Goal: Contribute content

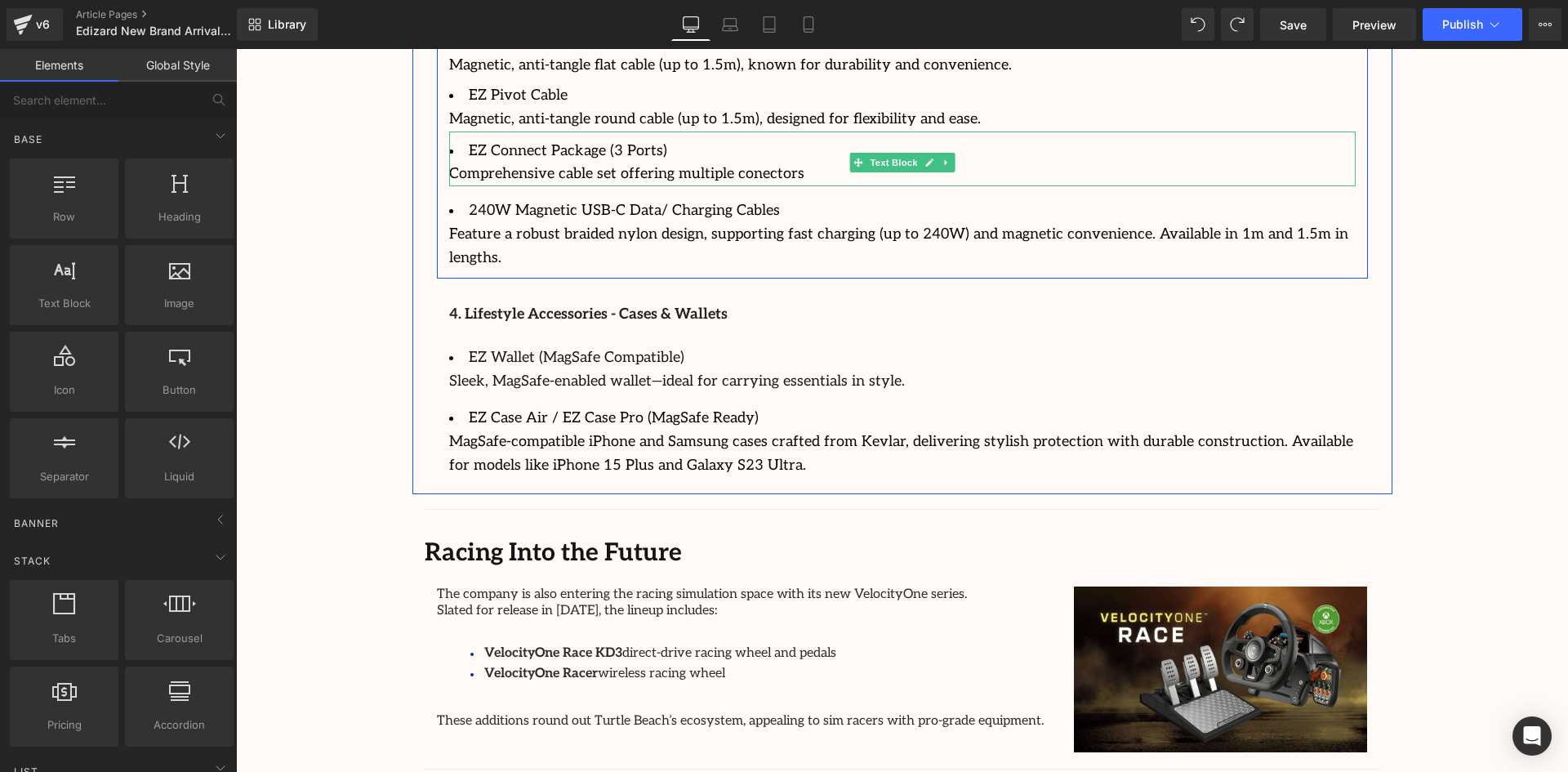
scroll to position [2884, 0]
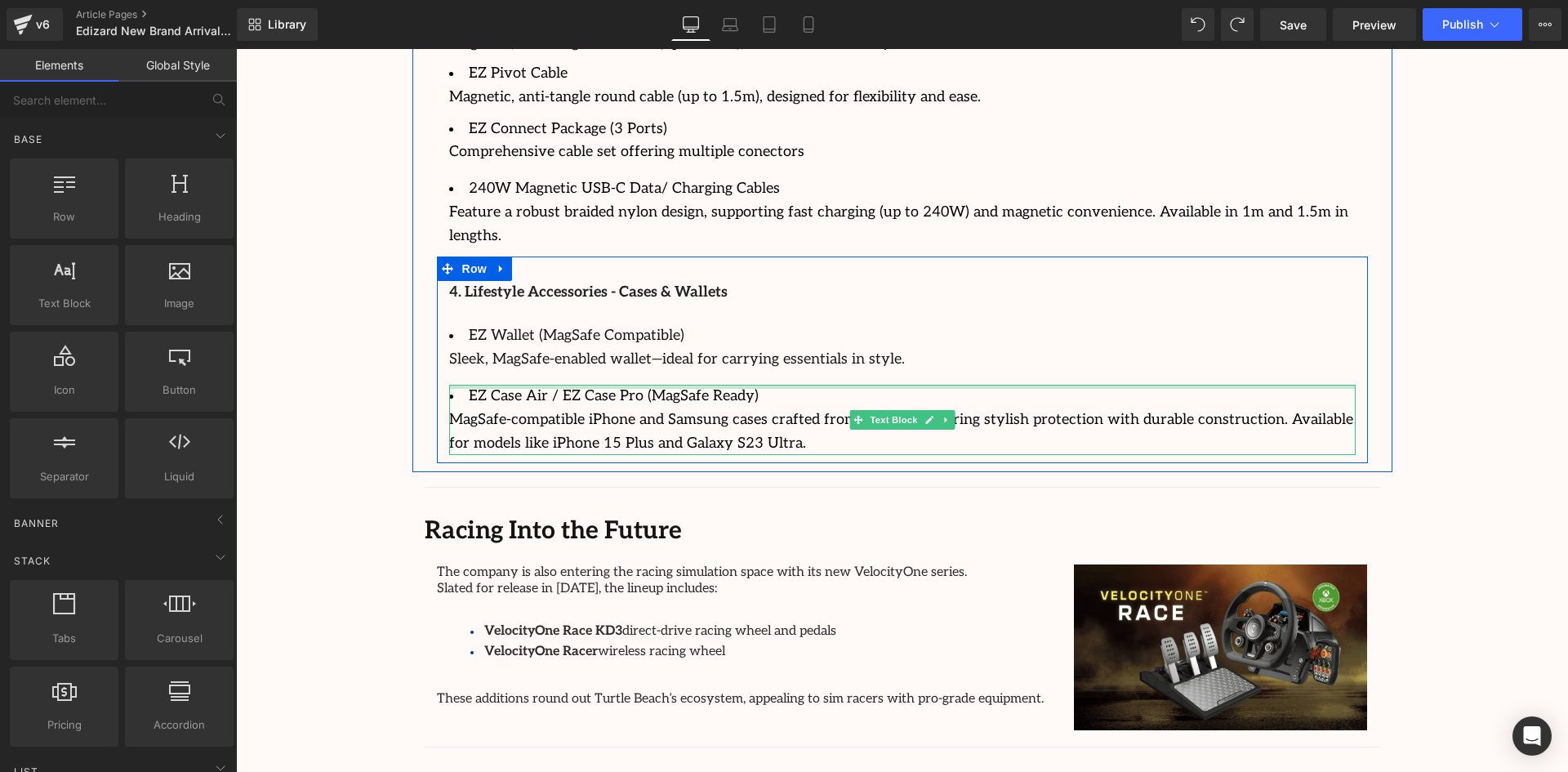
drag, startPoint x: 486, startPoint y: 341, endPoint x: 523, endPoint y: 332, distance: 38.1
click at [488, 385] on div "EZ Case Air / EZ Case Pro (MagSafe Ready) MagSafe-compatible iPhone and Samsung…" at bounding box center [902, 420] width 906 height 70
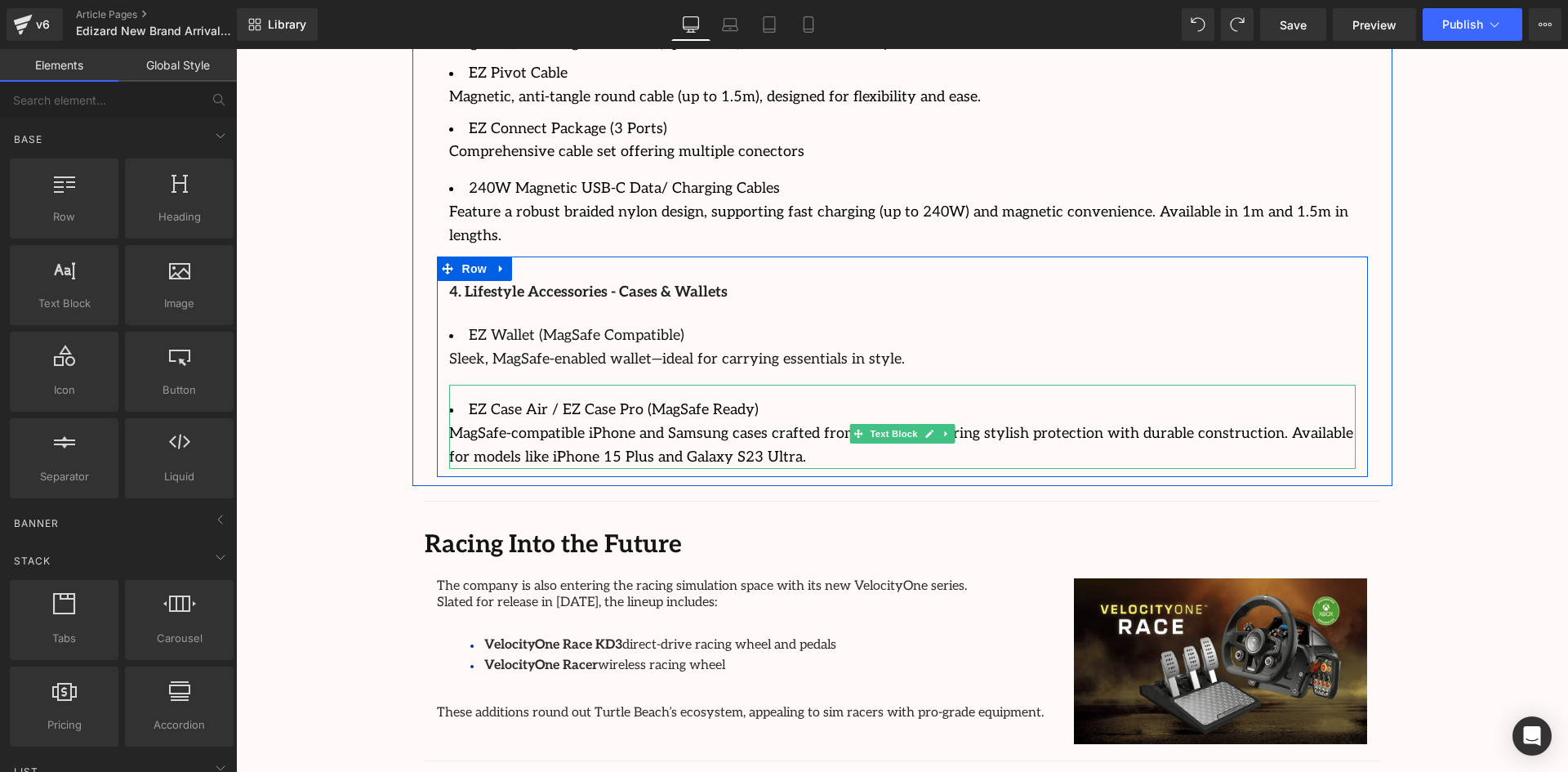
scroll to position [2803, 0]
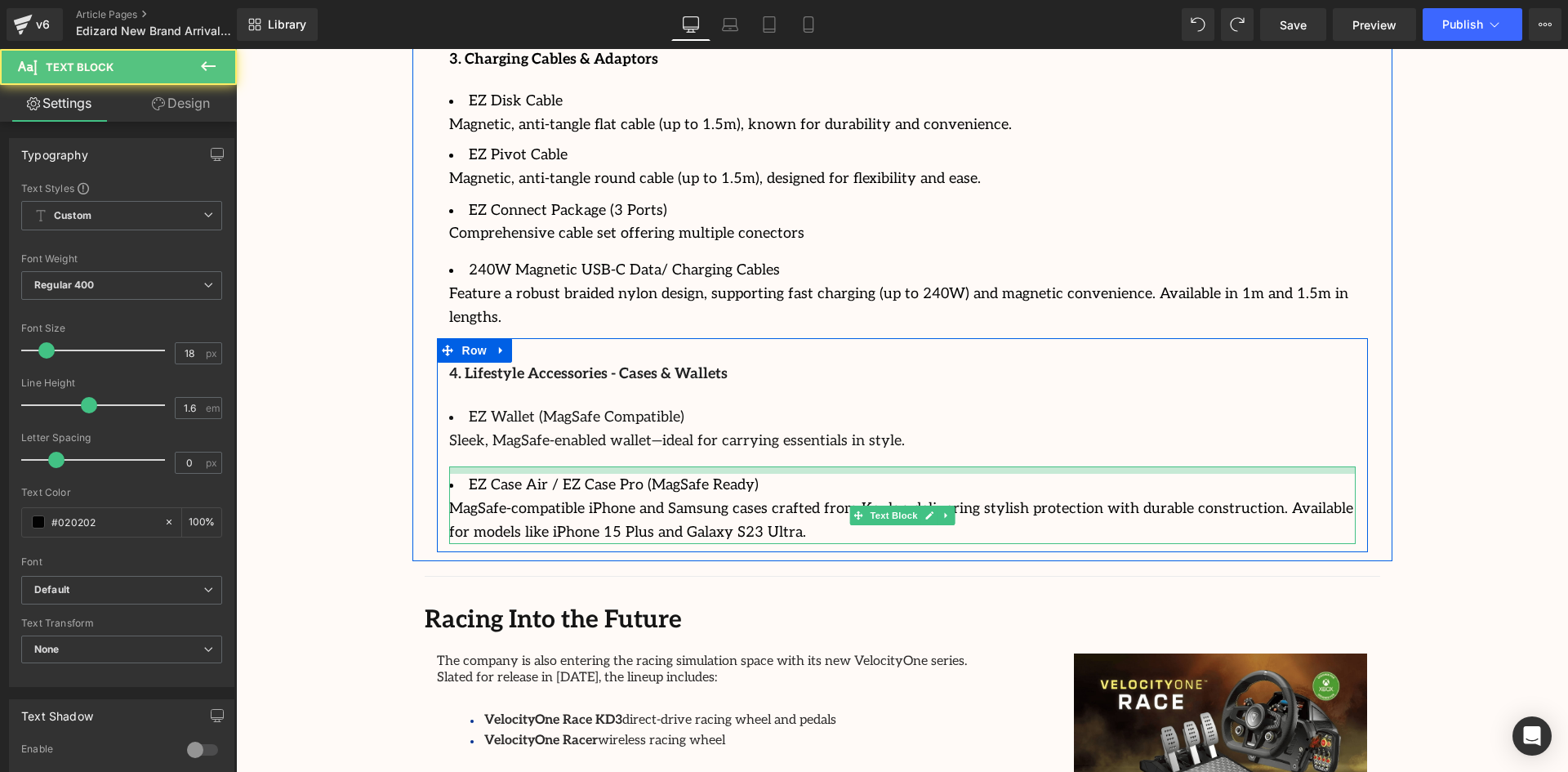
click at [552, 420] on div "4. Lifestyle Accessories - Cases & Wallets Text Block EZ Wallet (MagSafe Compat…" at bounding box center [901, 454] width 931 height 182
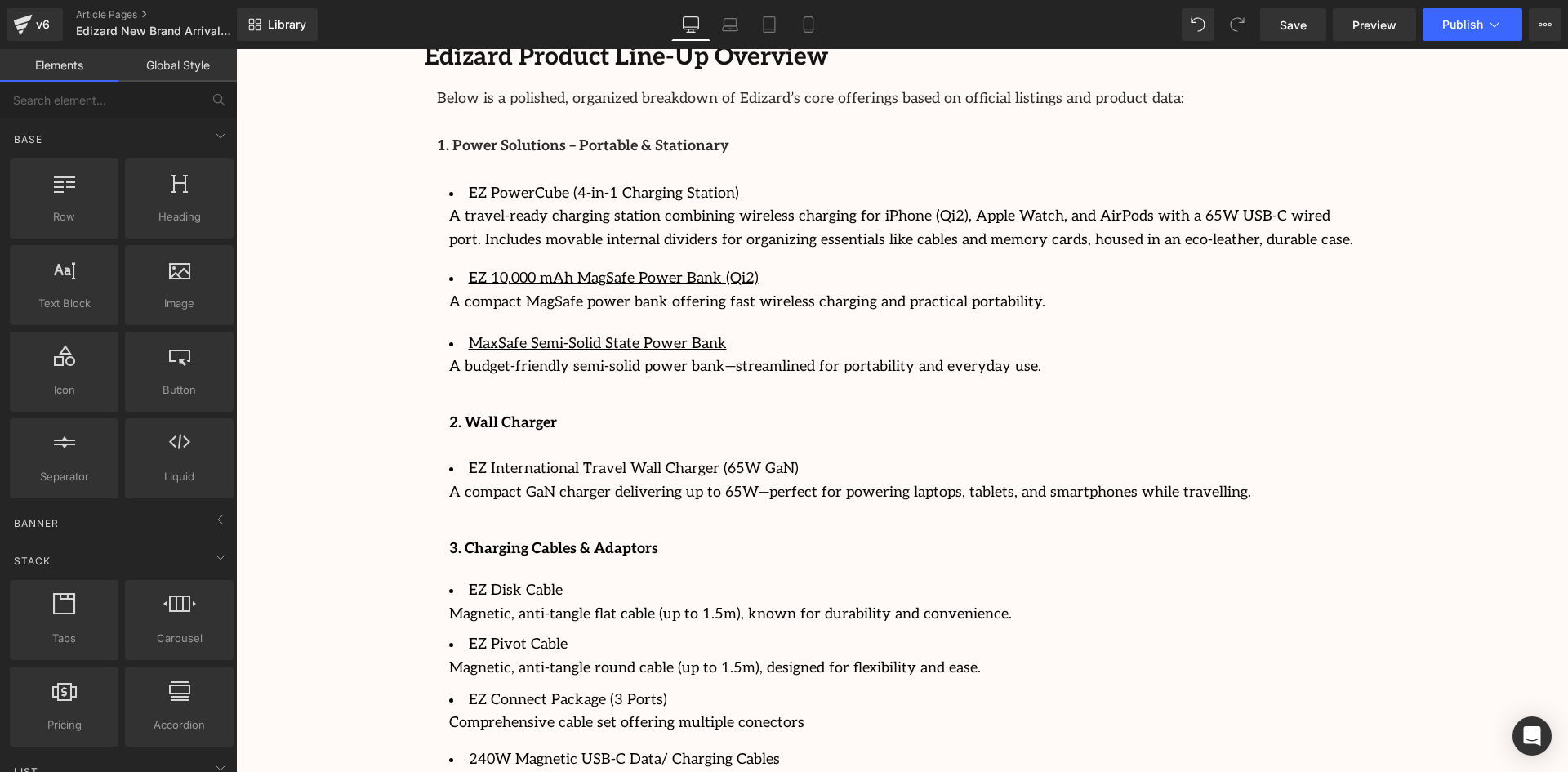
scroll to position [2313, 0]
click at [1491, 398] on div "Image Row 64px Streamcast Asia Welcomes Edizard: The New Standard in Travel-Tec…" at bounding box center [901, 88] width 1332 height 4447
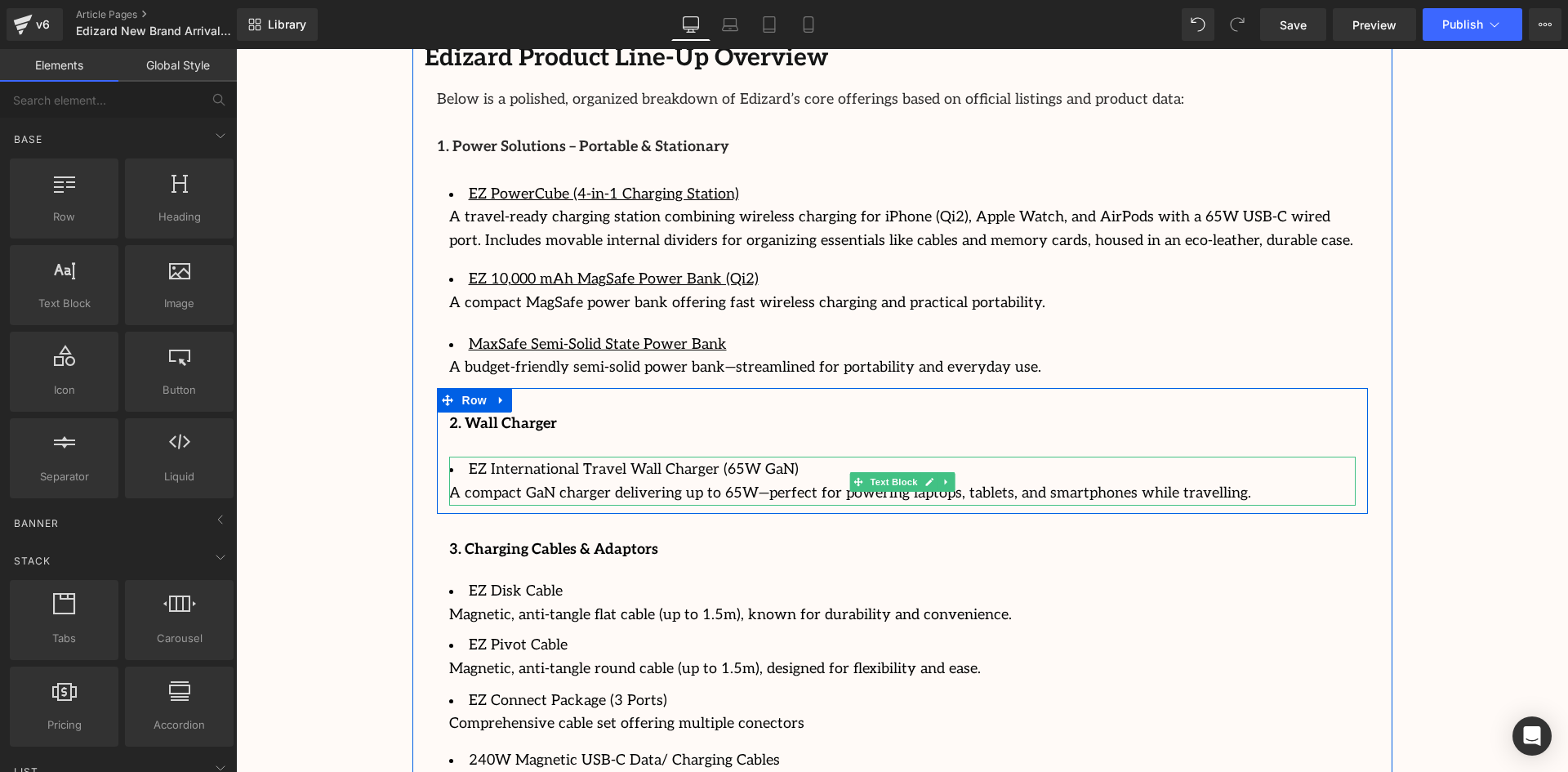
click at [562, 458] on li "EZ International Travel Wall Charger (65W GaN)" at bounding box center [902, 470] width 906 height 23
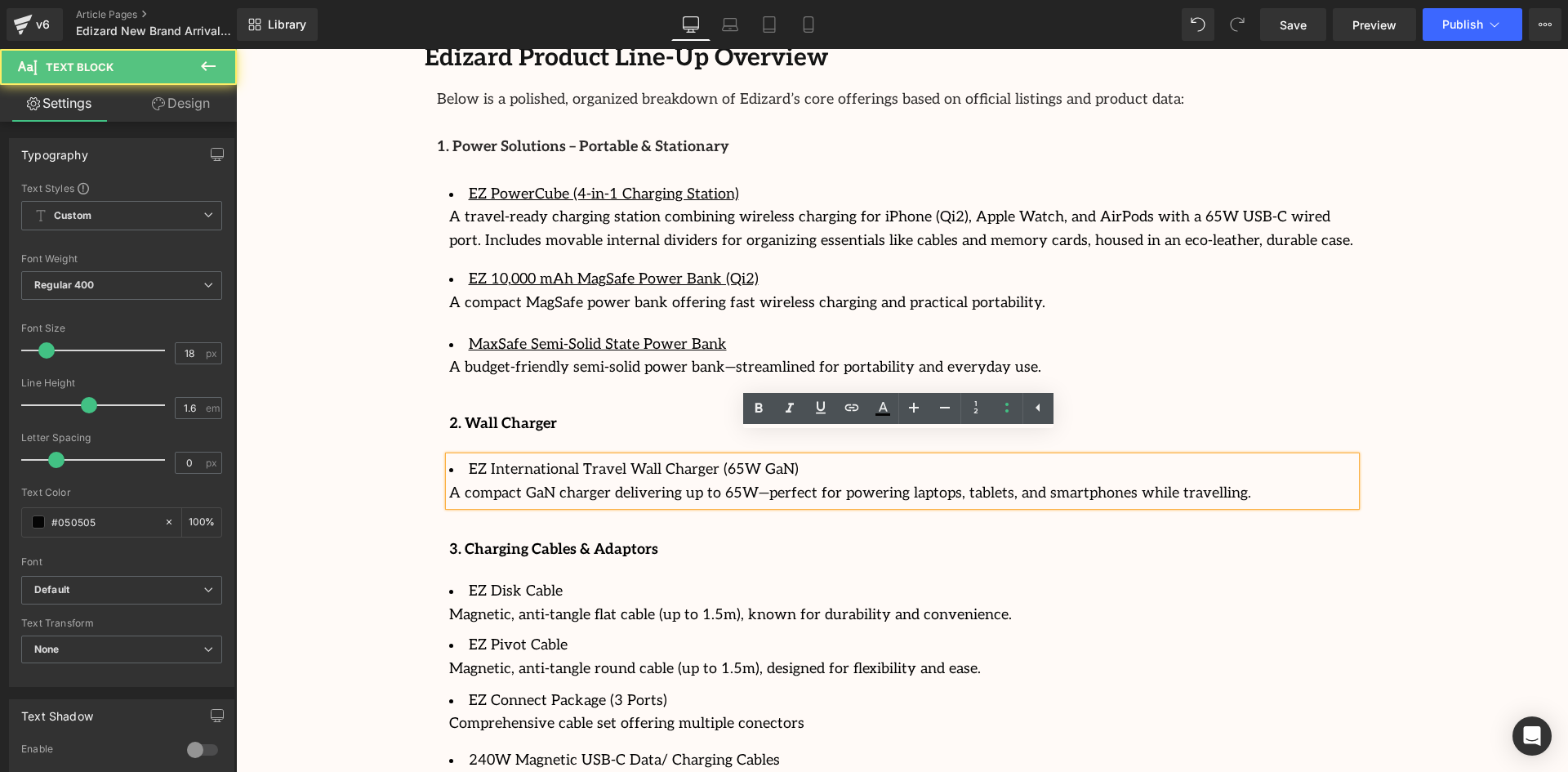
click at [577, 458] on li "EZ International Travel Wall Charger (65W GaN)" at bounding box center [902, 470] width 906 height 23
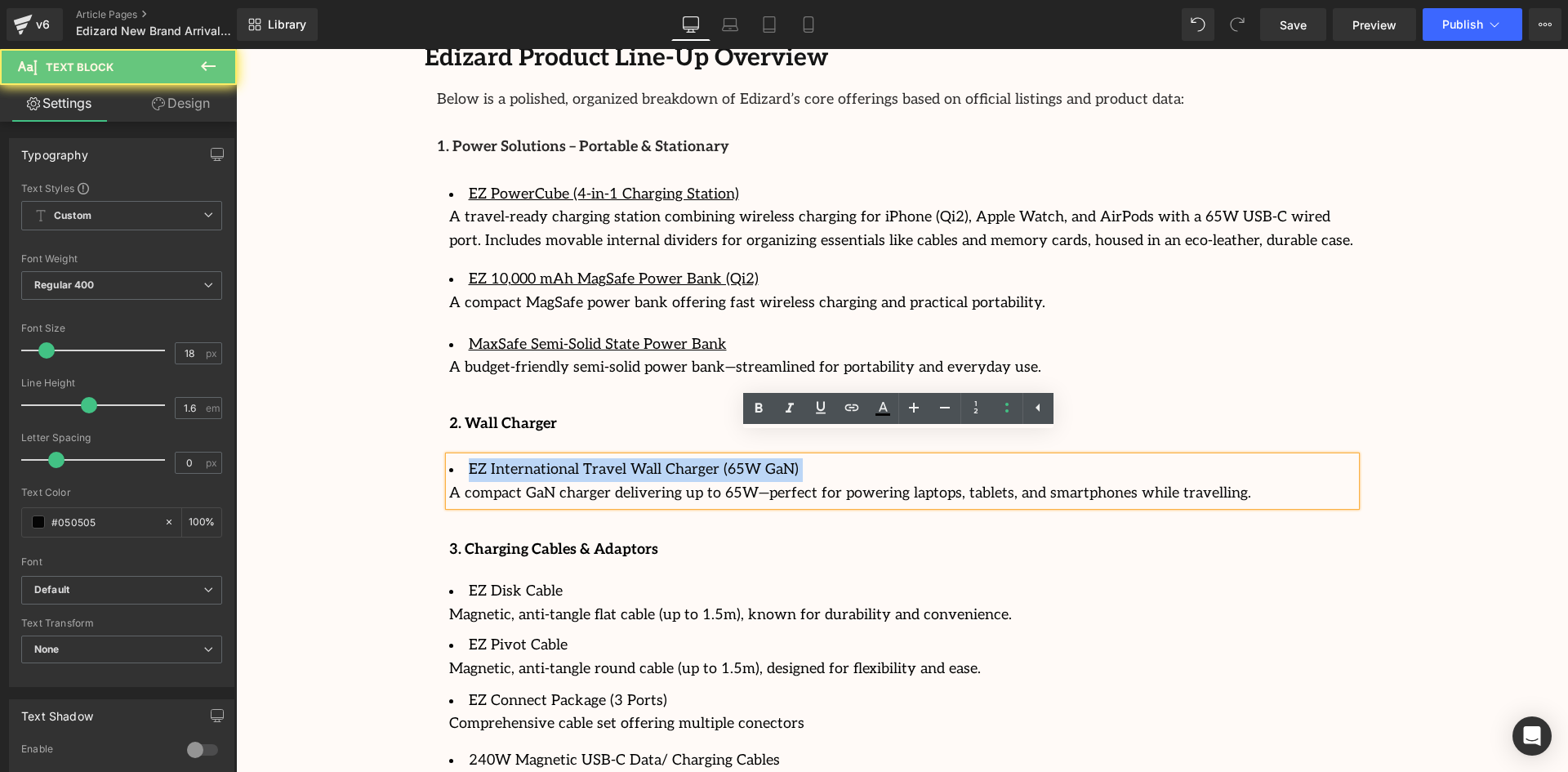
click at [577, 458] on li "EZ International Travel Wall Charger (65W GaN)" at bounding box center [902, 470] width 906 height 23
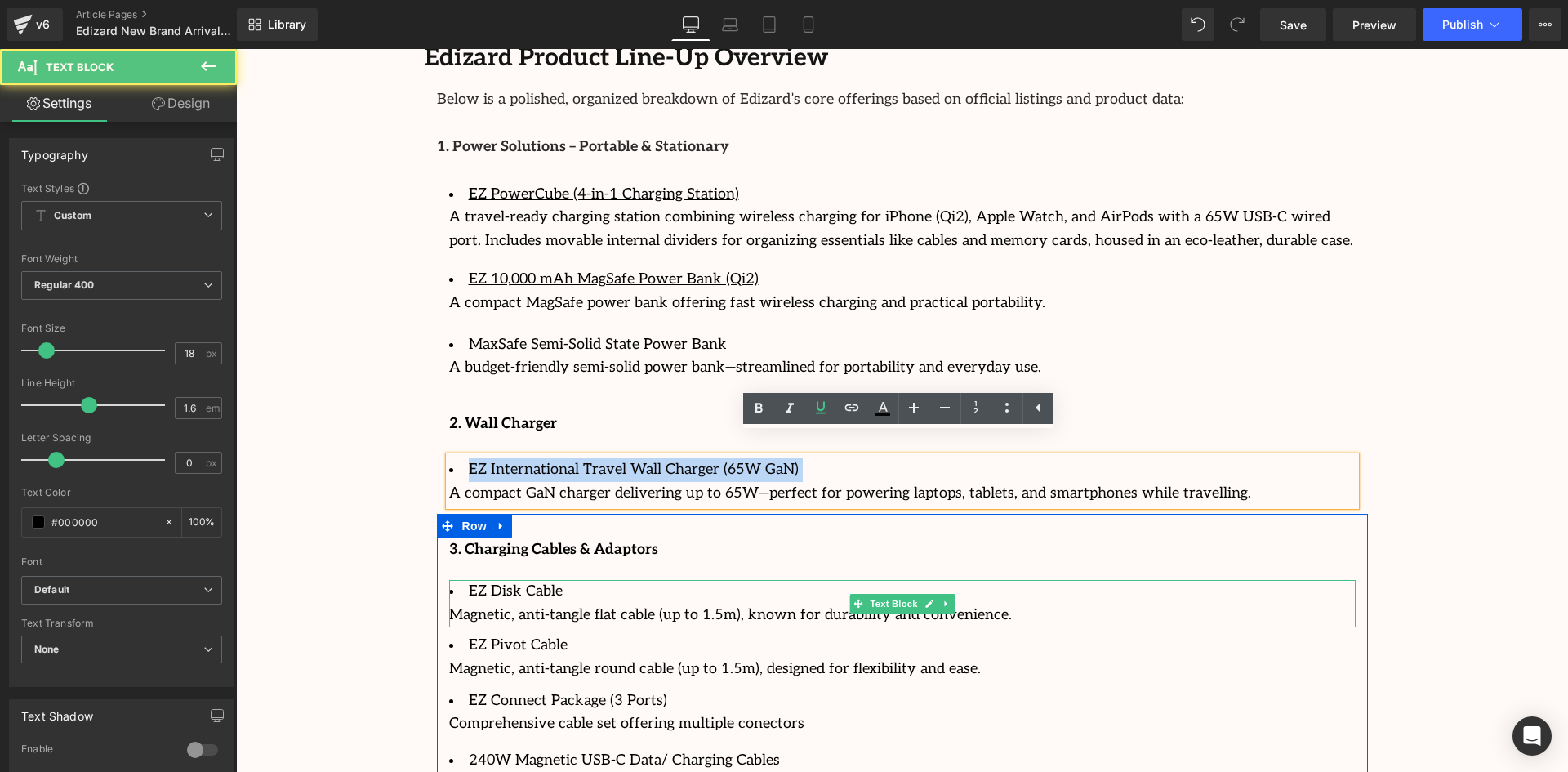
click at [551, 580] on li "EZ Disk Cable" at bounding box center [902, 592] width 906 height 23
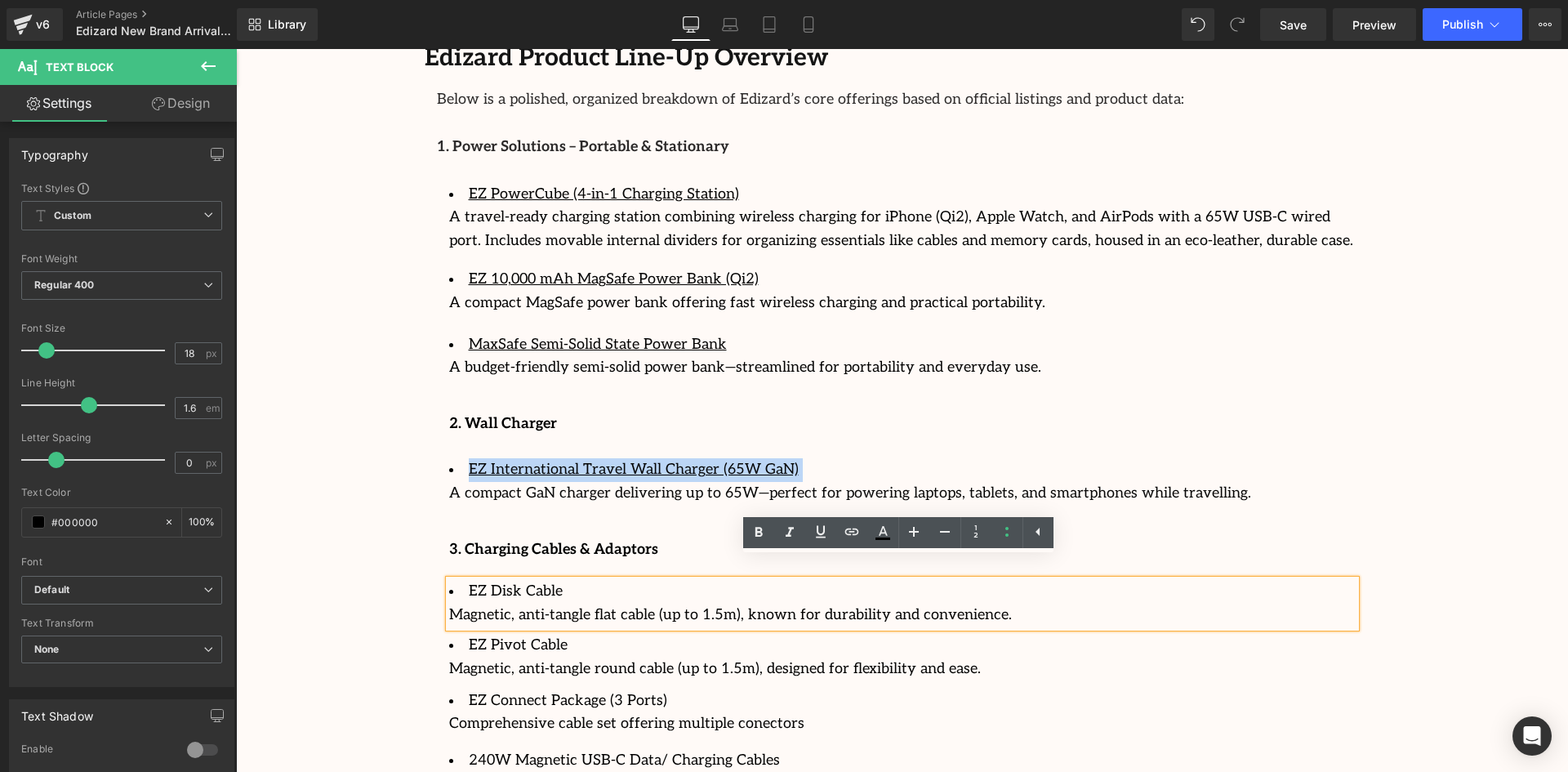
click at [563, 580] on li "EZ Disk Cable" at bounding box center [902, 592] width 906 height 23
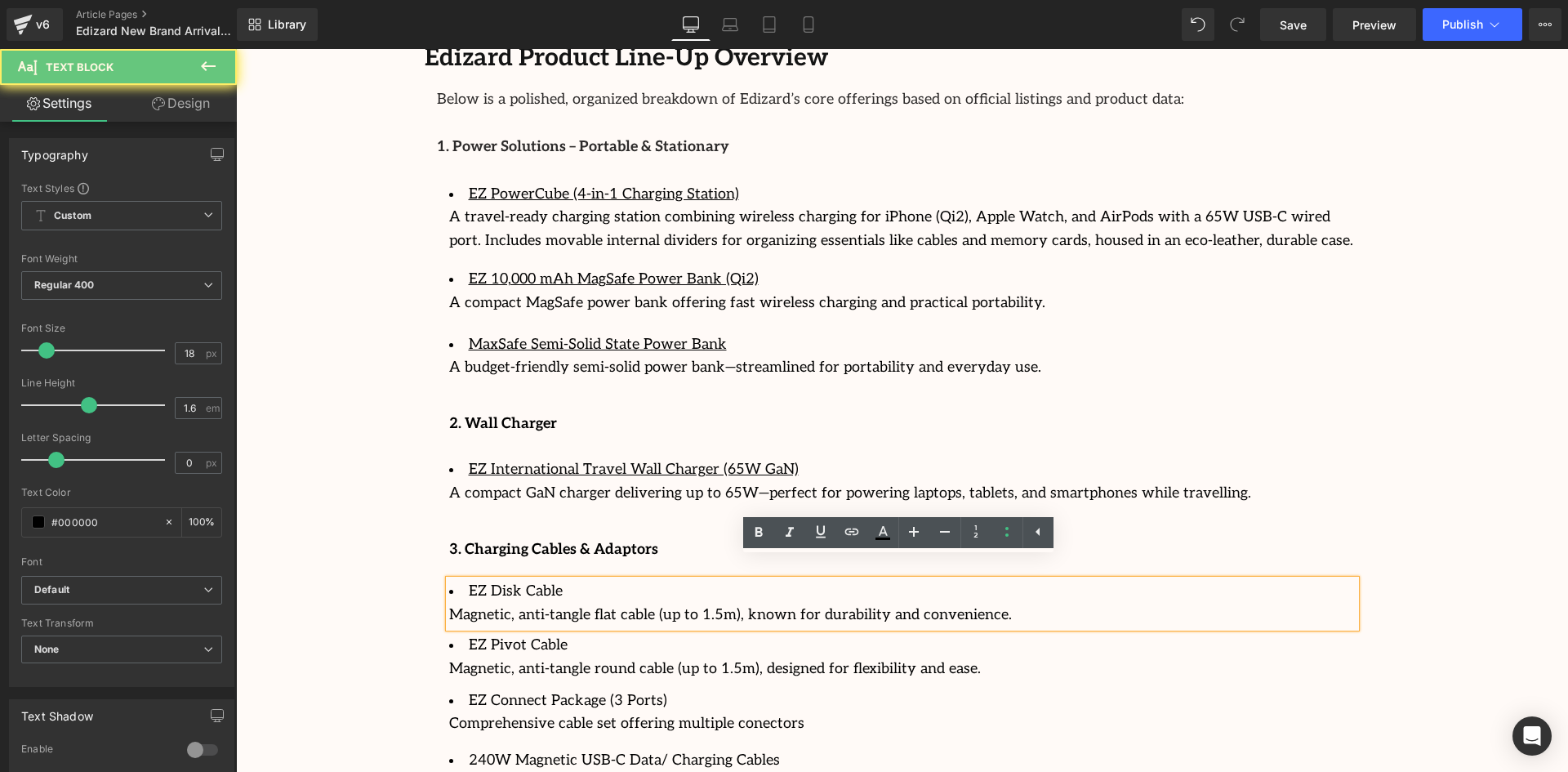
drag, startPoint x: 545, startPoint y: 571, endPoint x: 379, endPoint y: 560, distance: 166.4
click at [381, 563] on div "Image Row 64px Streamcast Asia Welcomes Edizard: The New Standard in Travel-Tec…" at bounding box center [901, 88] width 1332 height 4447
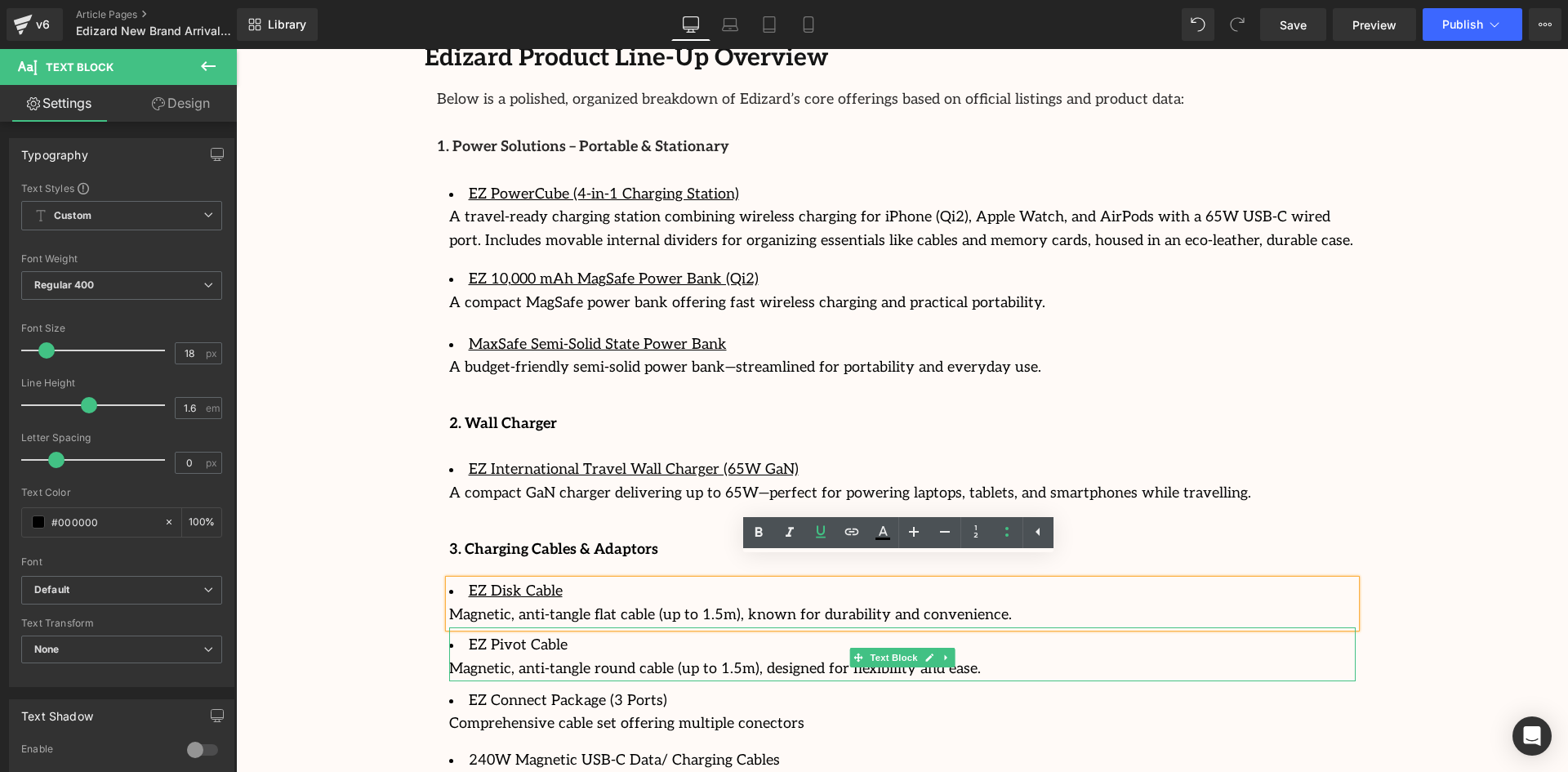
click at [570, 634] on li "EZ Pivot Cable" at bounding box center [902, 646] width 906 height 23
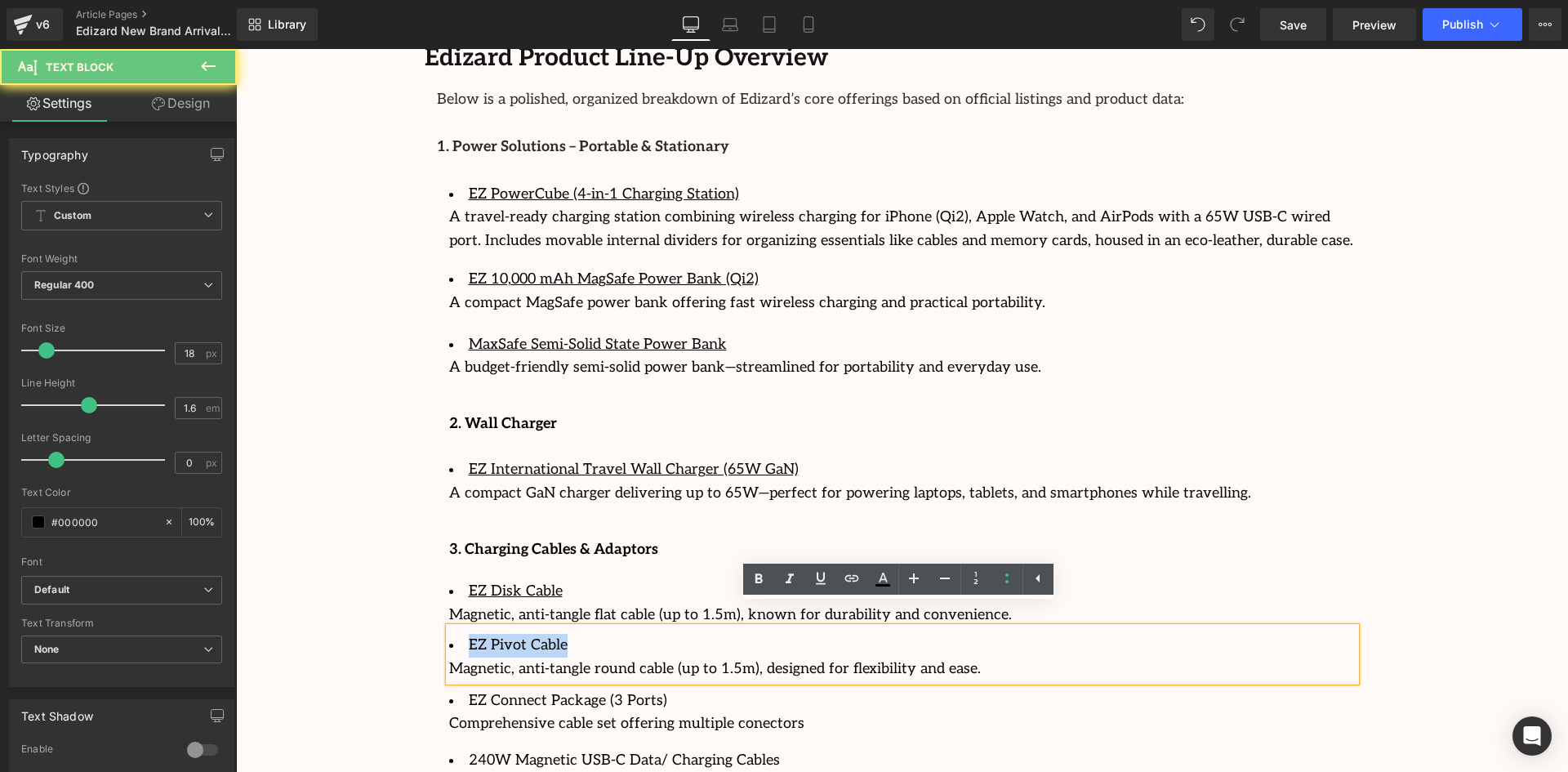
drag, startPoint x: 565, startPoint y: 621, endPoint x: 352, endPoint y: 605, distance: 213.6
click at [353, 605] on div "Image Row 64px Streamcast Asia Welcomes Edizard: The New Standard in Travel-Tec…" at bounding box center [901, 88] width 1332 height 4447
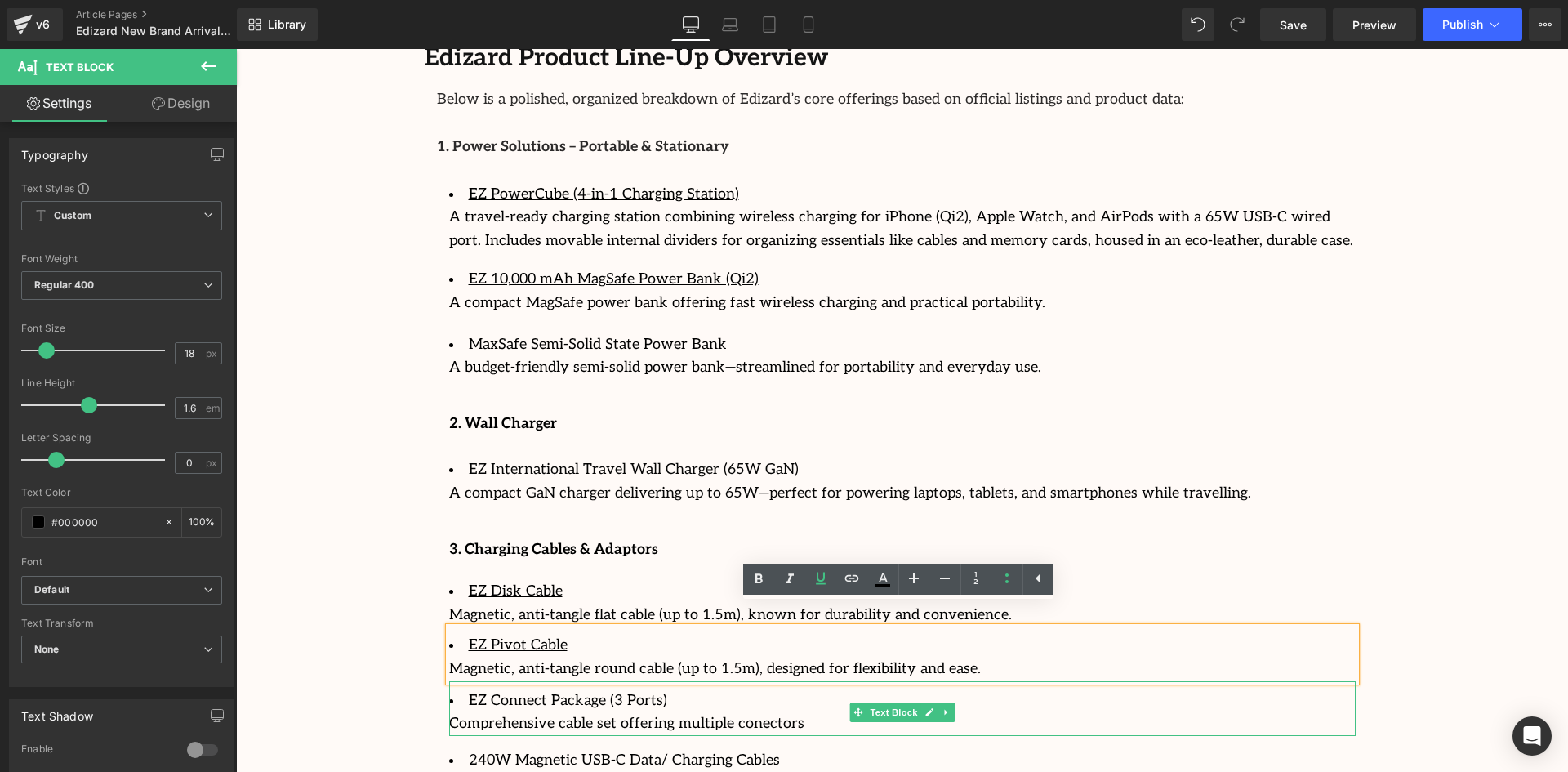
click at [660, 689] on li "EZ Connect Package (3 Ports)" at bounding box center [902, 701] width 906 height 23
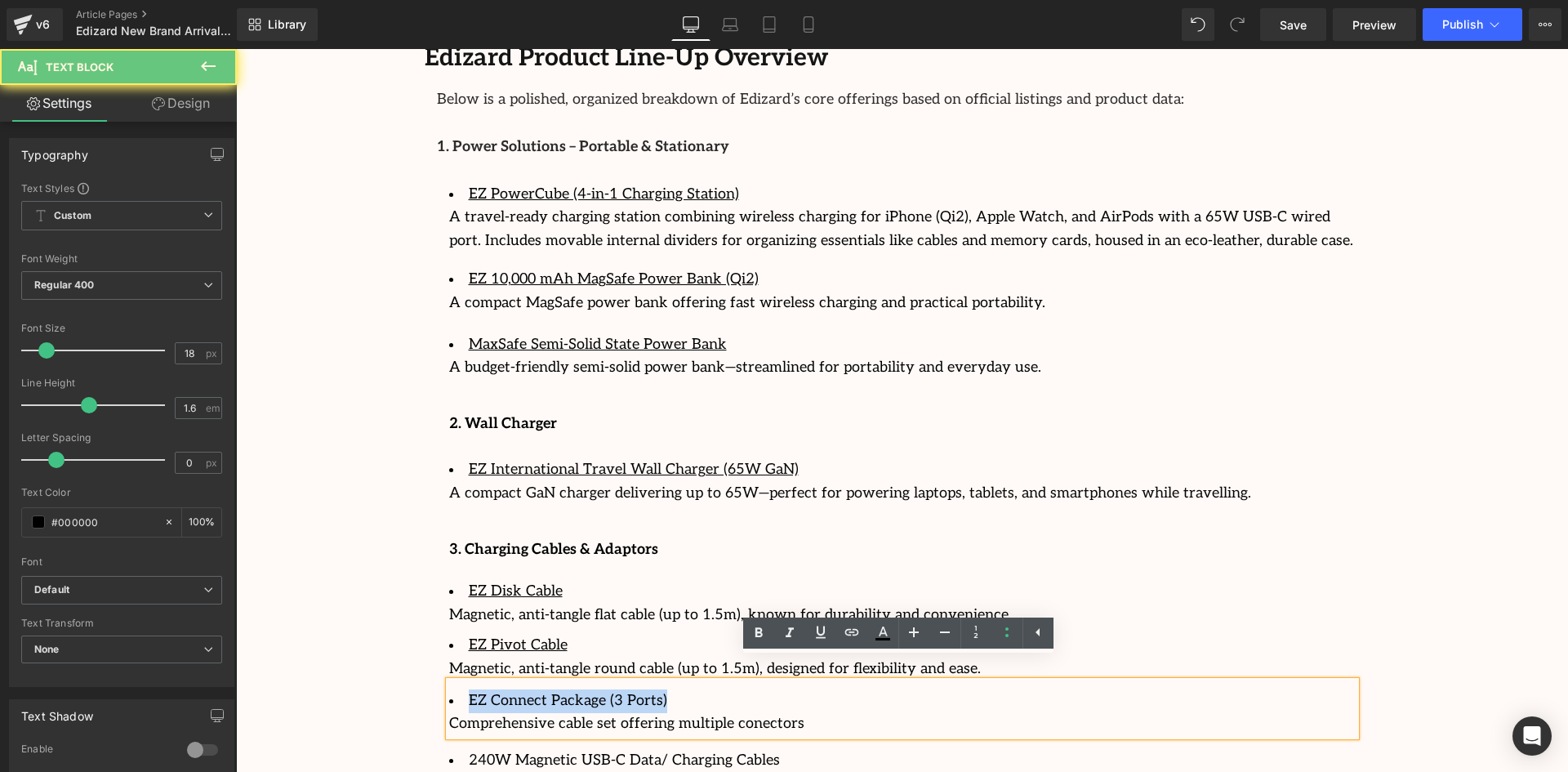
drag, startPoint x: 639, startPoint y: 675, endPoint x: 399, endPoint y: 652, distance: 241.1
click at [393, 658] on div "Image Row 64px Streamcast Asia Welcomes Edizard: The New Standard in Travel-Tec…" at bounding box center [901, 88] width 1332 height 4447
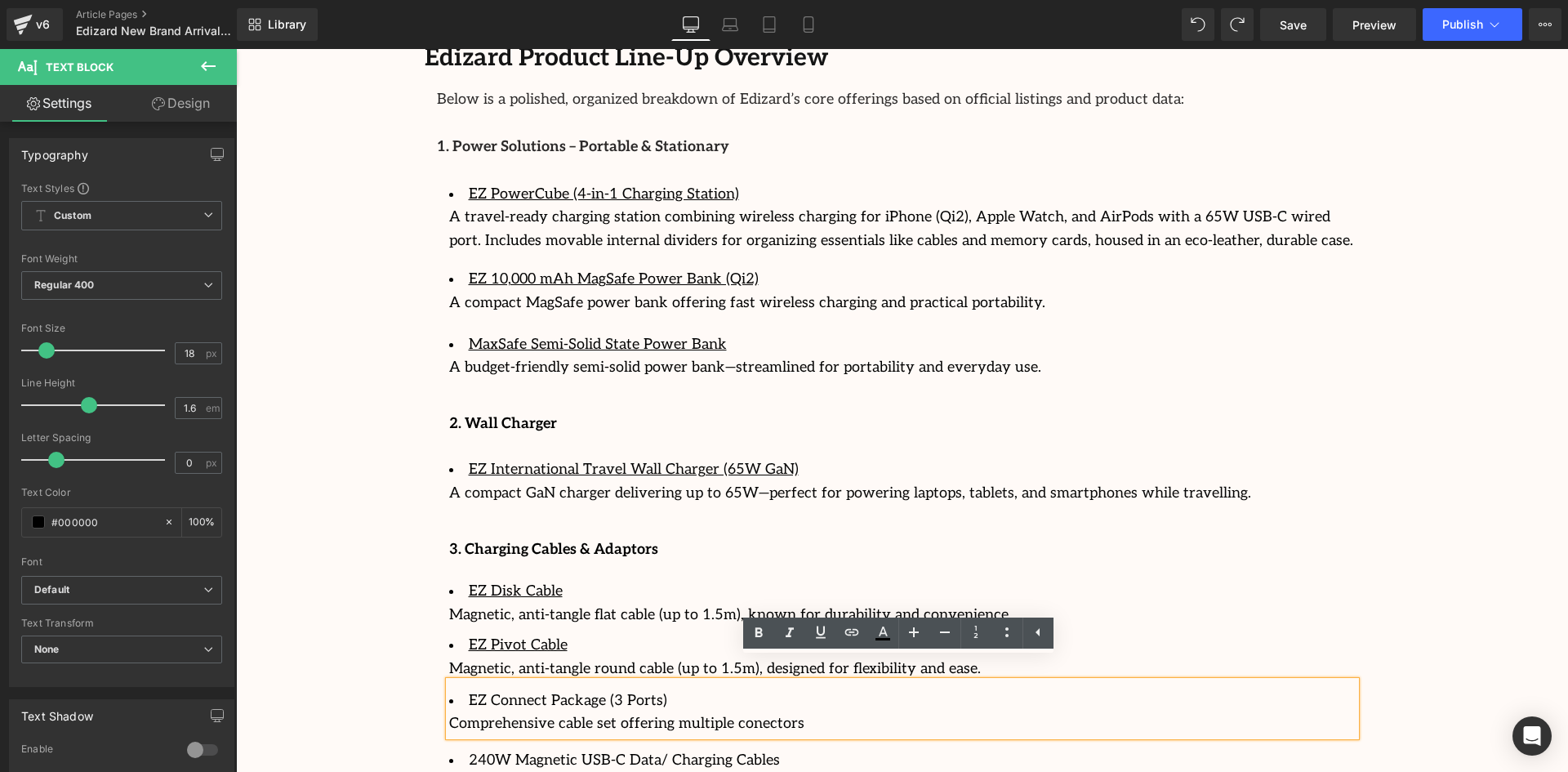
click at [704, 689] on li "EZ Connect Package (3 Ports)" at bounding box center [902, 701] width 906 height 23
drag, startPoint x: 659, startPoint y: 683, endPoint x: 418, endPoint y: 665, distance: 241.7
click at [418, 669] on div "Separator Image Separator " Had it for five weeks now. Bought this to play figh…" at bounding box center [901, 525] width 980 height 1051
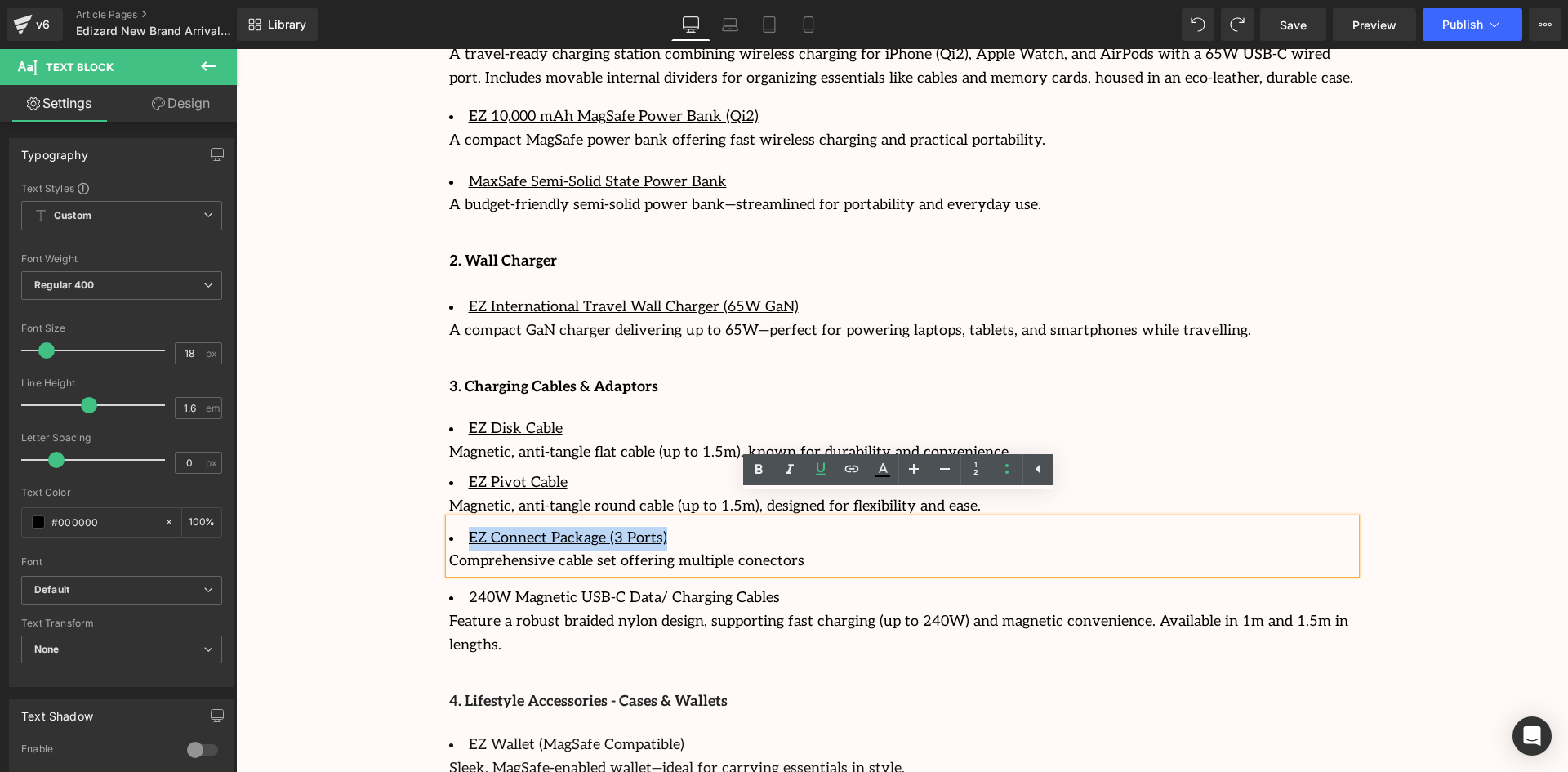
scroll to position [2476, 0]
click at [741, 585] on li "240W Magnetic USB-C Data/ Charging Cables" at bounding box center [902, 597] width 906 height 23
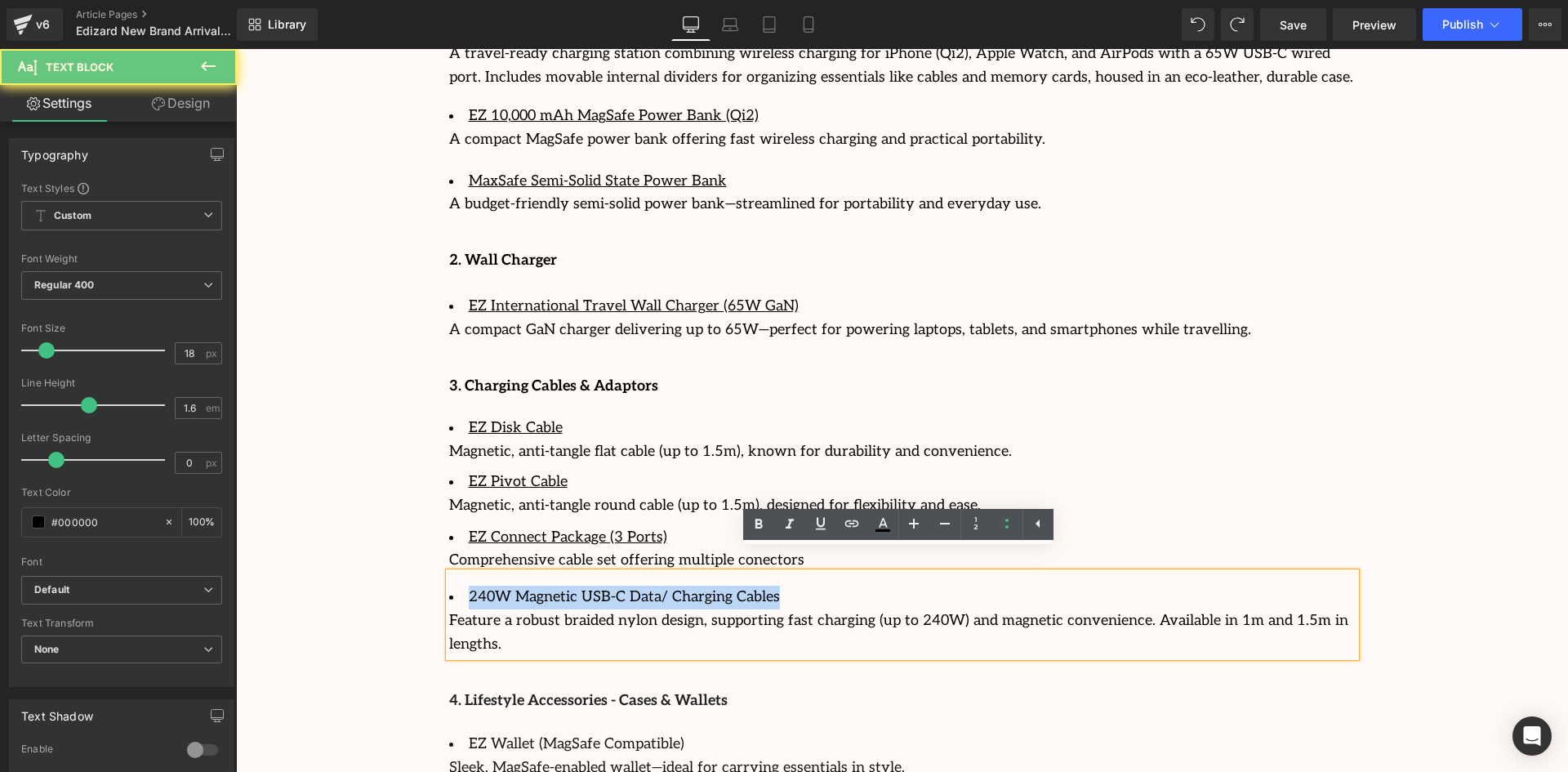
drag, startPoint x: 749, startPoint y: 575, endPoint x: 400, endPoint y: 569, distance: 349.1
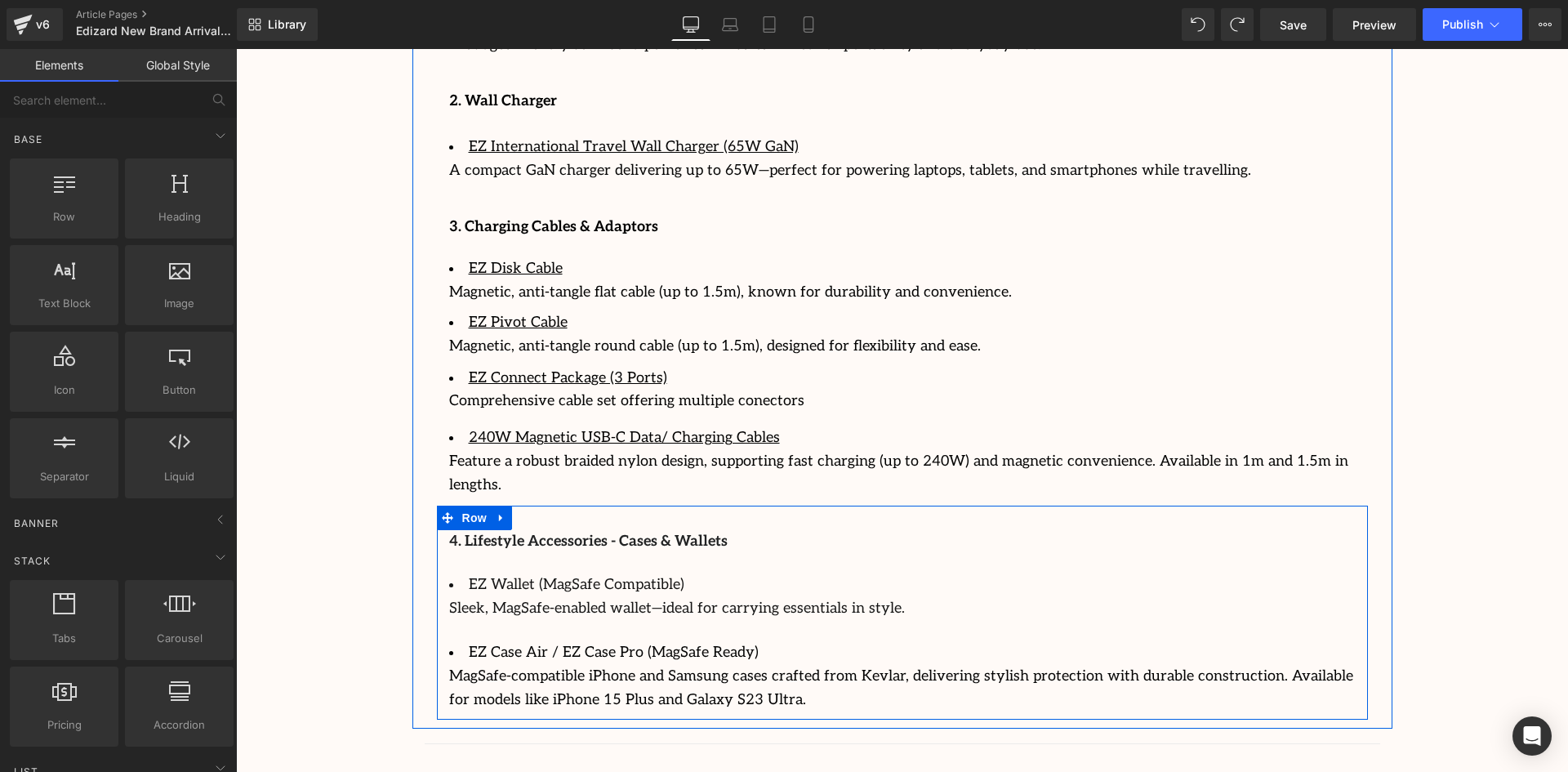
scroll to position [2640, 0]
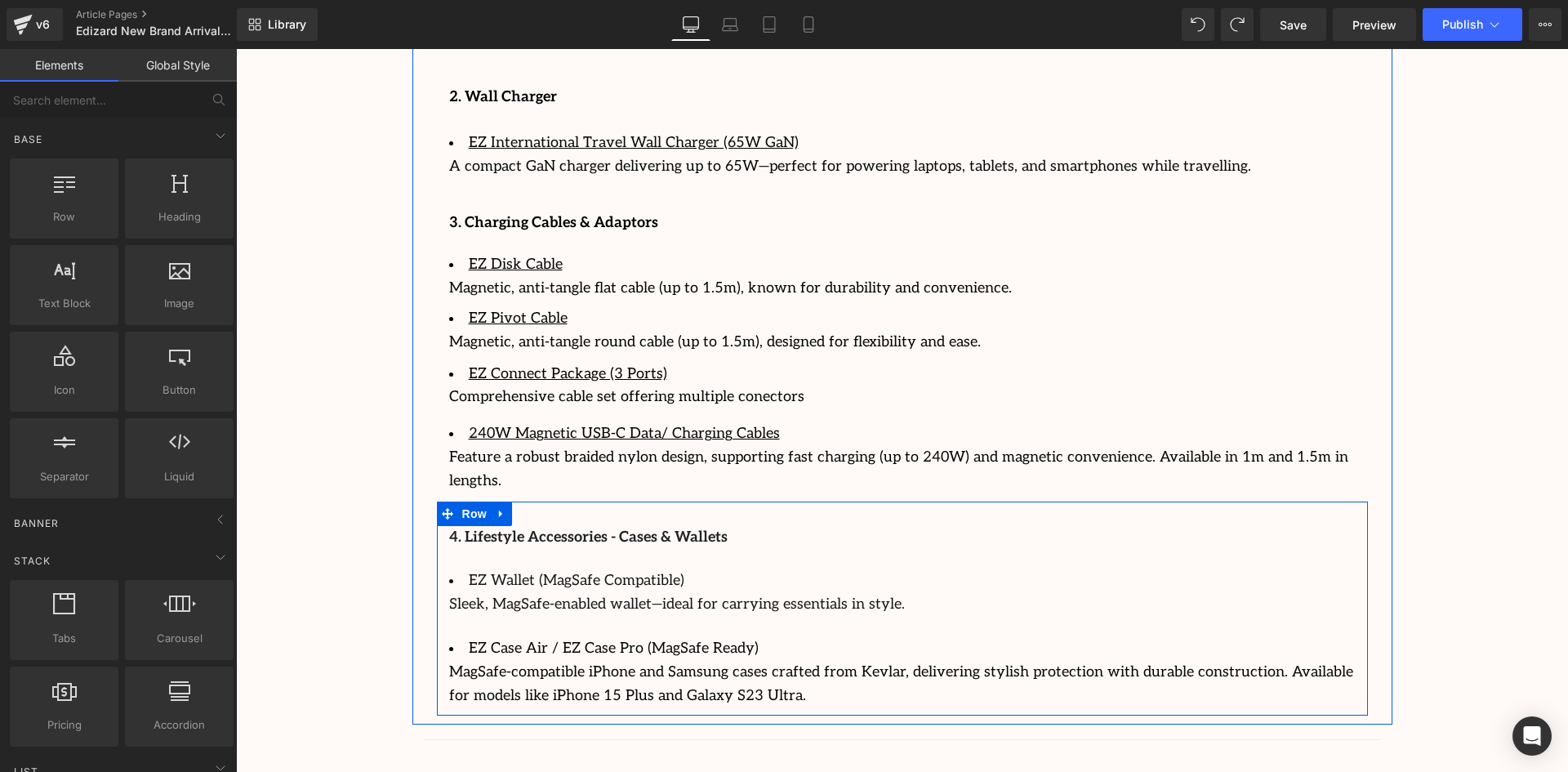
click at [675, 569] on li "EZ Wallet (MagSafe Compatible)" at bounding box center [902, 581] width 906 height 23
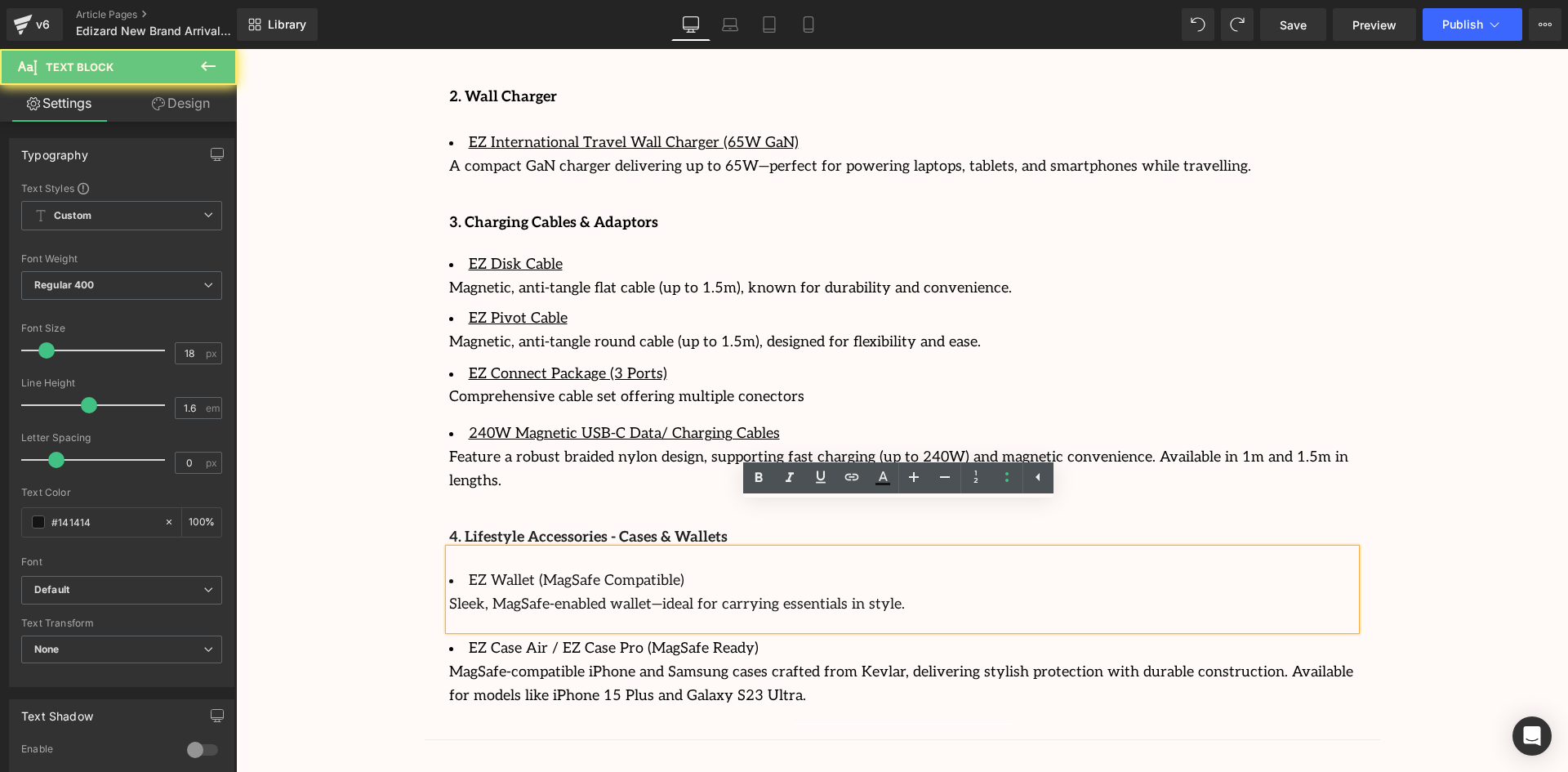
click at [668, 569] on li "EZ Wallet (MagSafe Compatible)" at bounding box center [902, 581] width 906 height 23
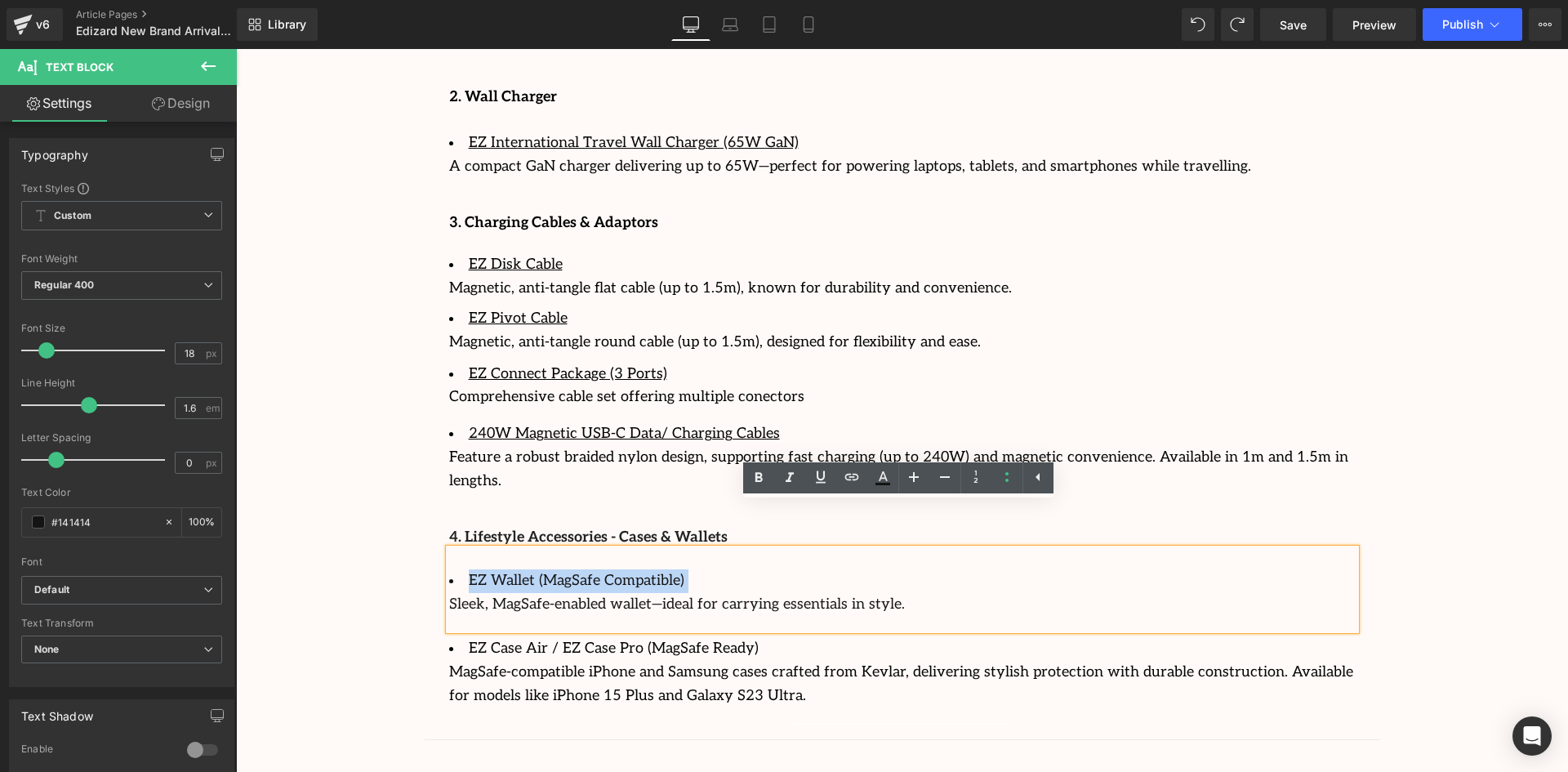
drag, startPoint x: 668, startPoint y: 535, endPoint x: 406, endPoint y: 529, distance: 262.1
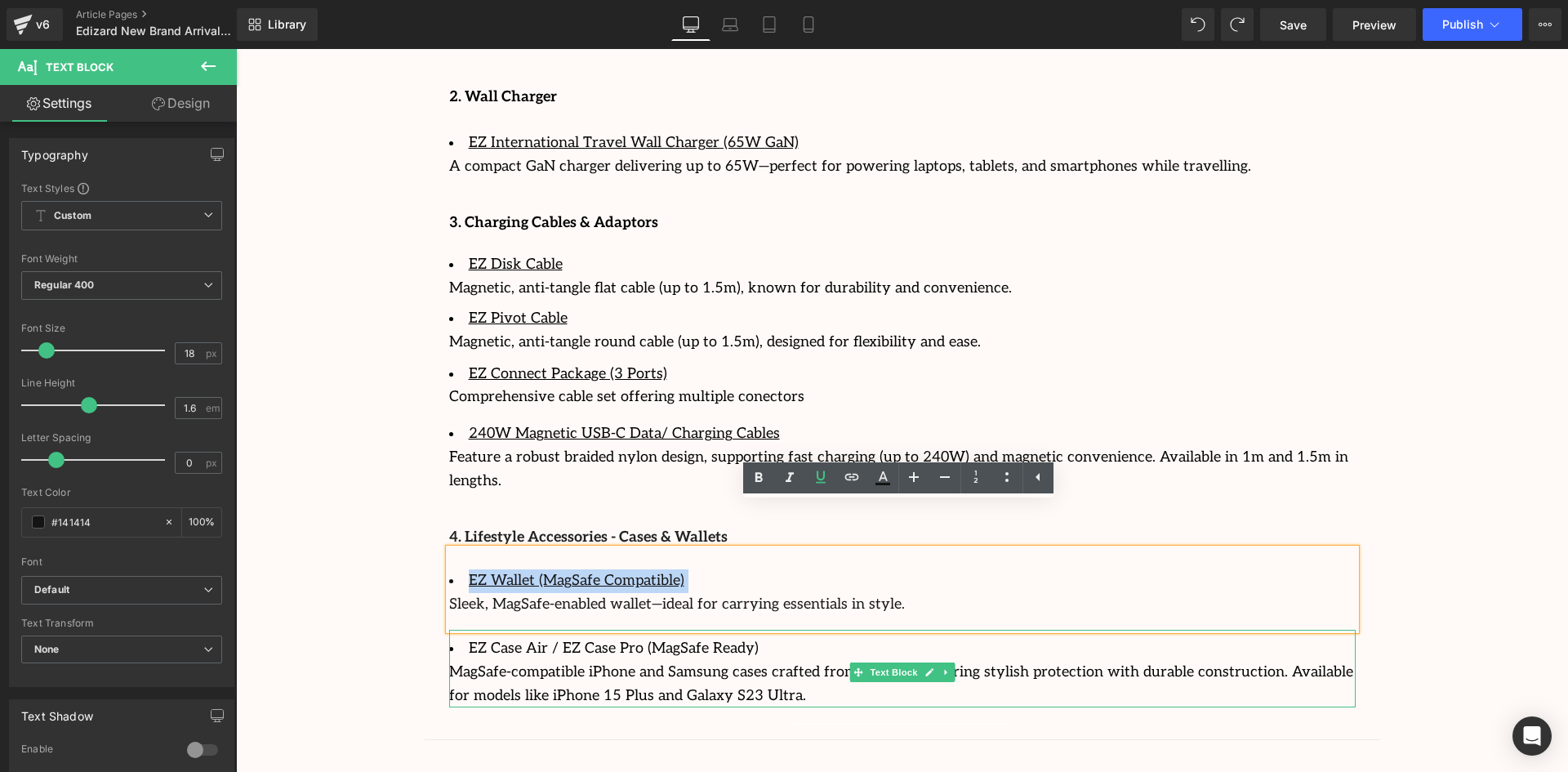
click at [754, 637] on li "EZ Case Air / EZ Case Pro (MagSafe Ready)" at bounding box center [902, 649] width 906 height 23
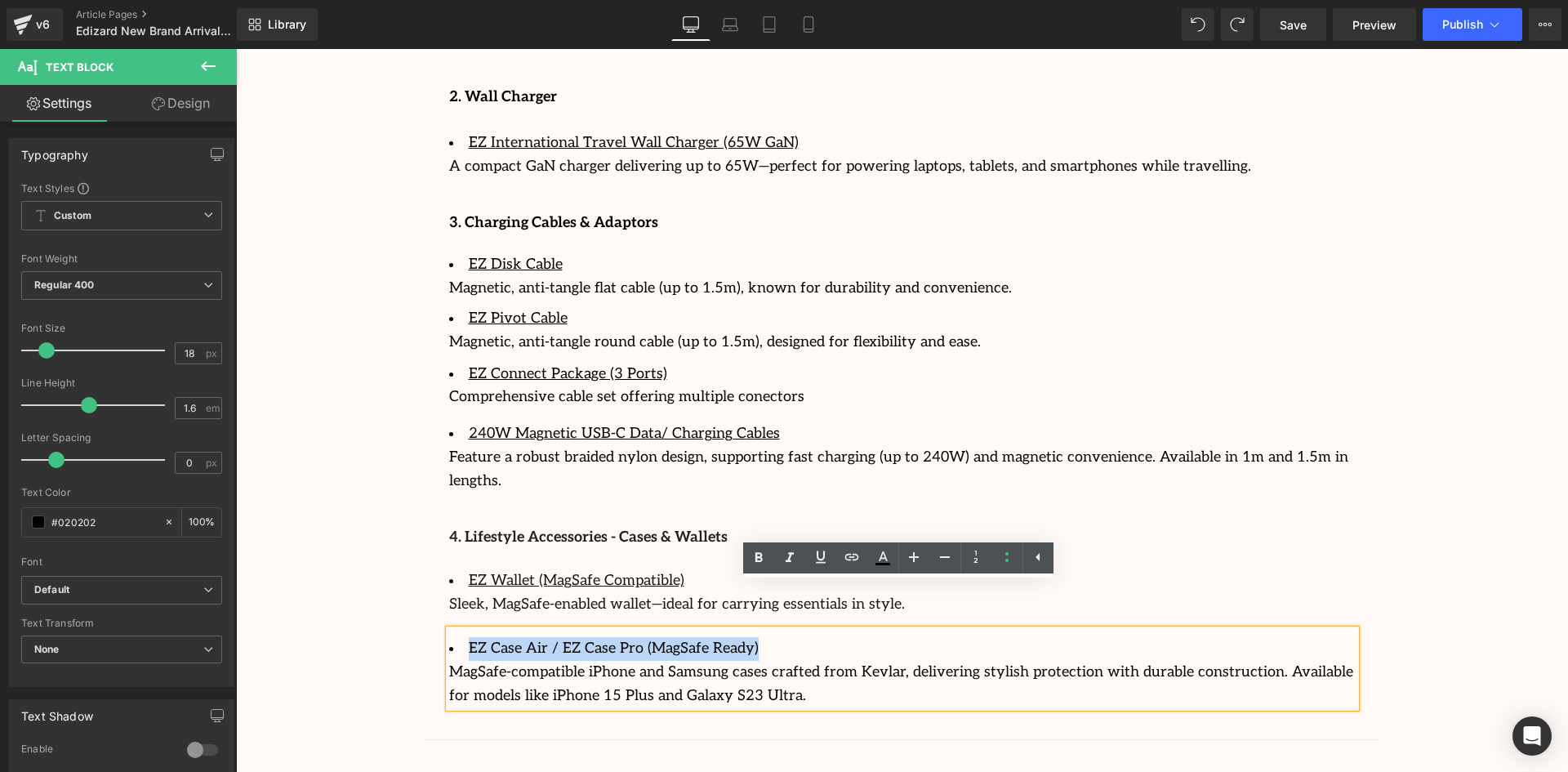
drag, startPoint x: 733, startPoint y: 600, endPoint x: 407, endPoint y: 577, distance: 326.8
click at [412, 577] on div "Separator Image Separator " Had it for five weeks now. Bought this to play figh…" at bounding box center [901, 199] width 980 height 1051
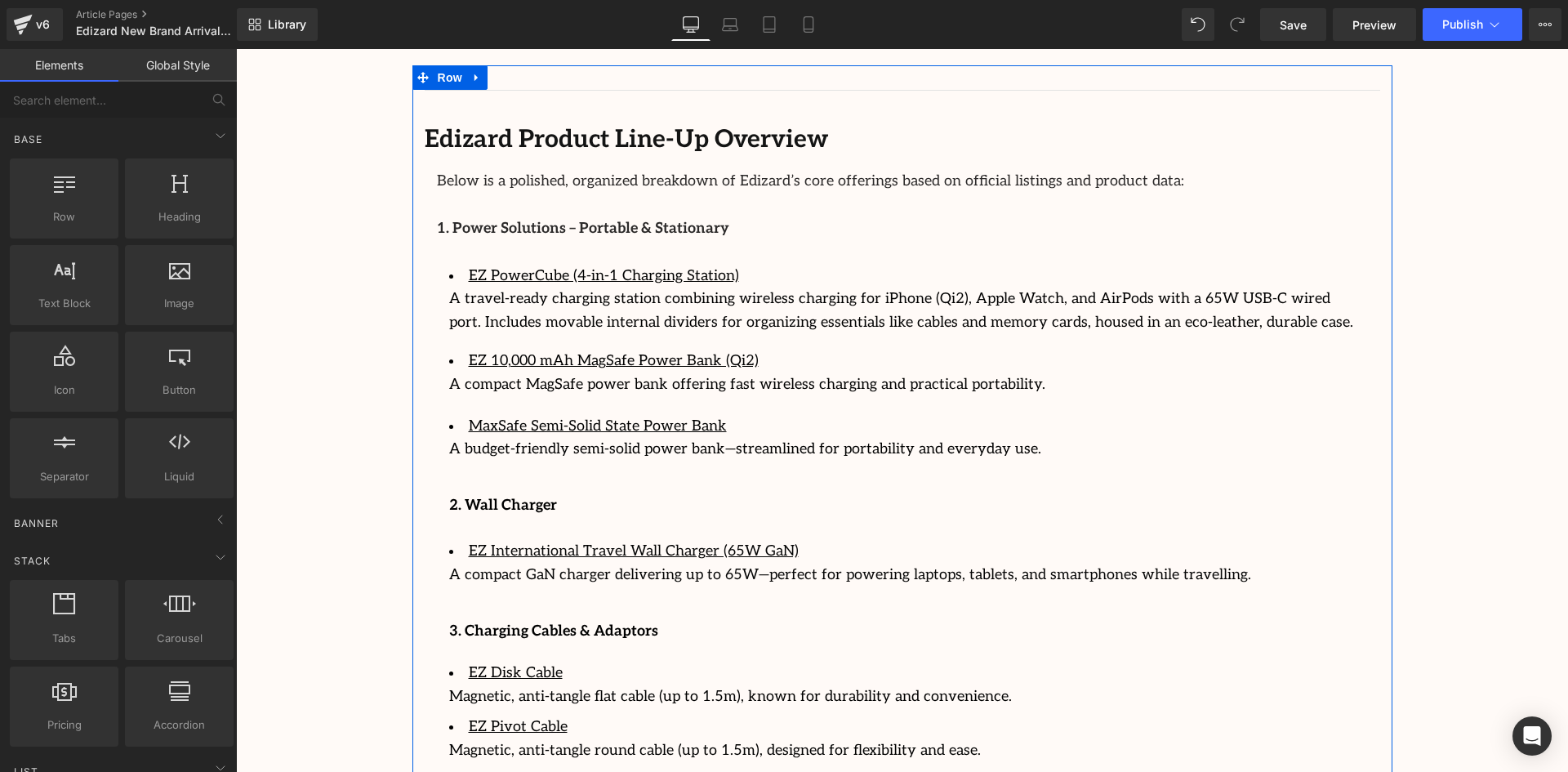
scroll to position [2150, 0]
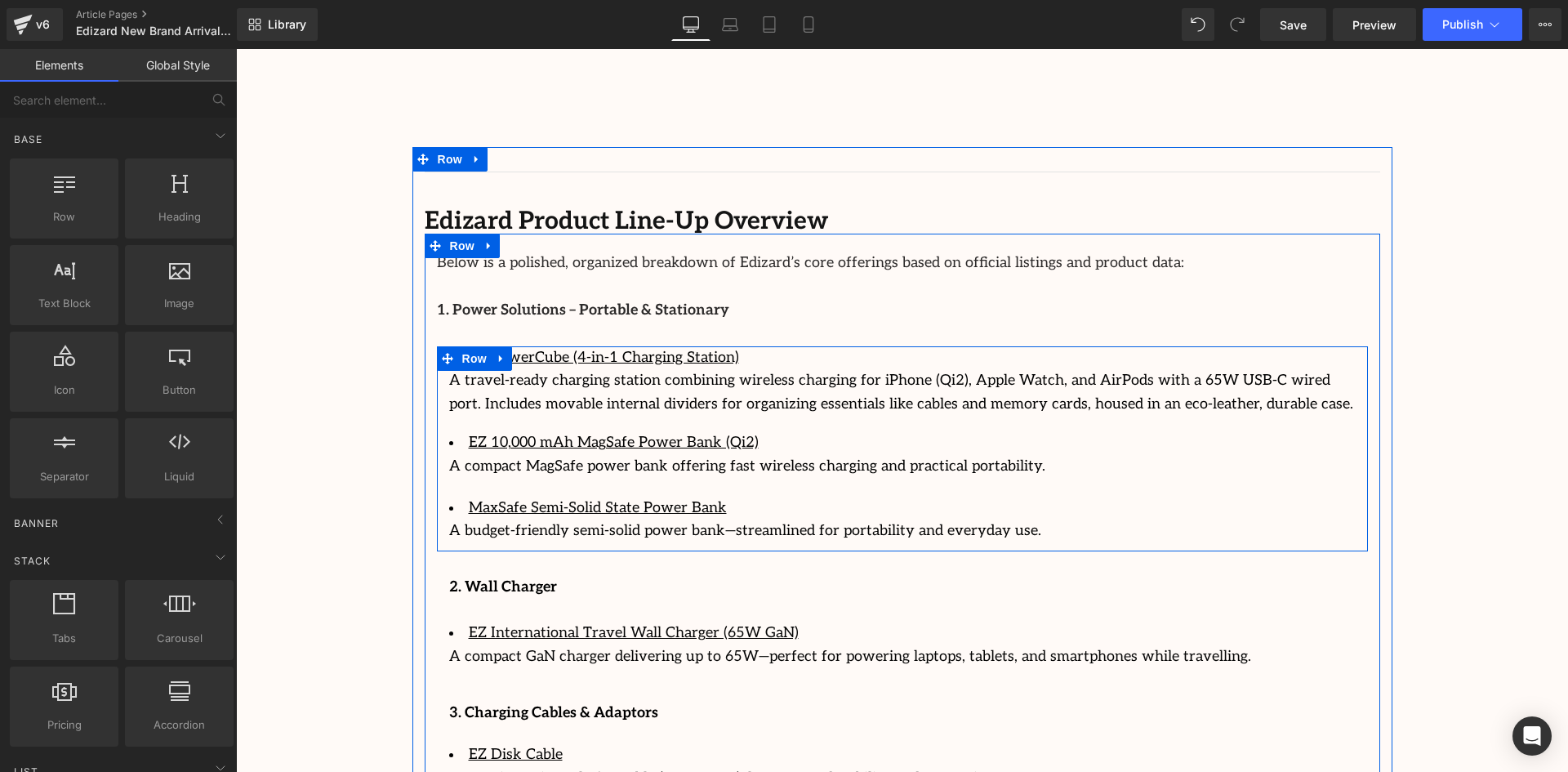
click at [1359, 429] on div "EZ PowerCube (4-in-1 Charging Station) A travel-ready charging station combinin…" at bounding box center [901, 445] width 931 height 198
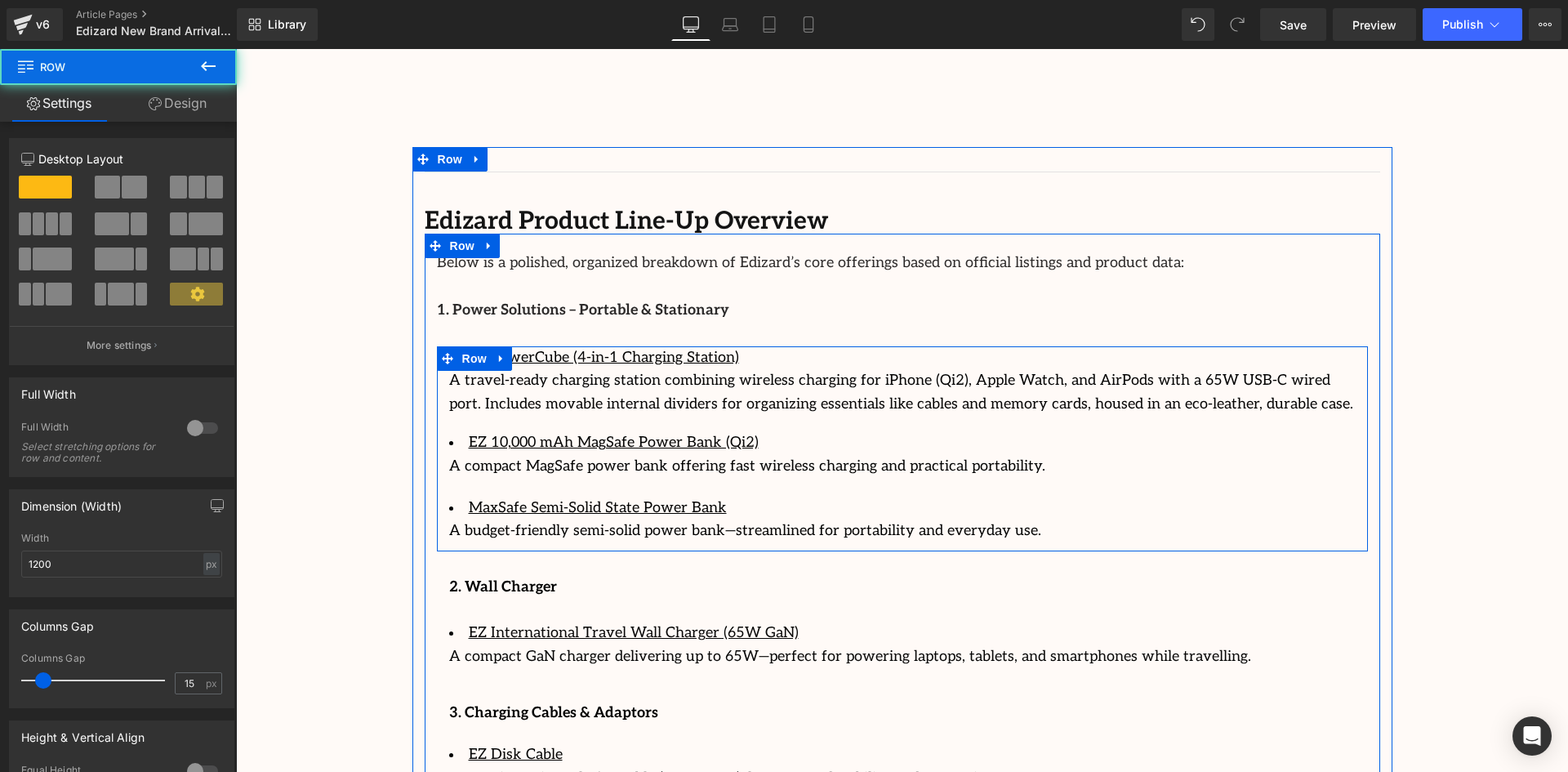
click at [1355, 431] on div "EZ PowerCube (4-in-1 Charging Station) A travel-ready charging station combinin…" at bounding box center [901, 445] width 931 height 198
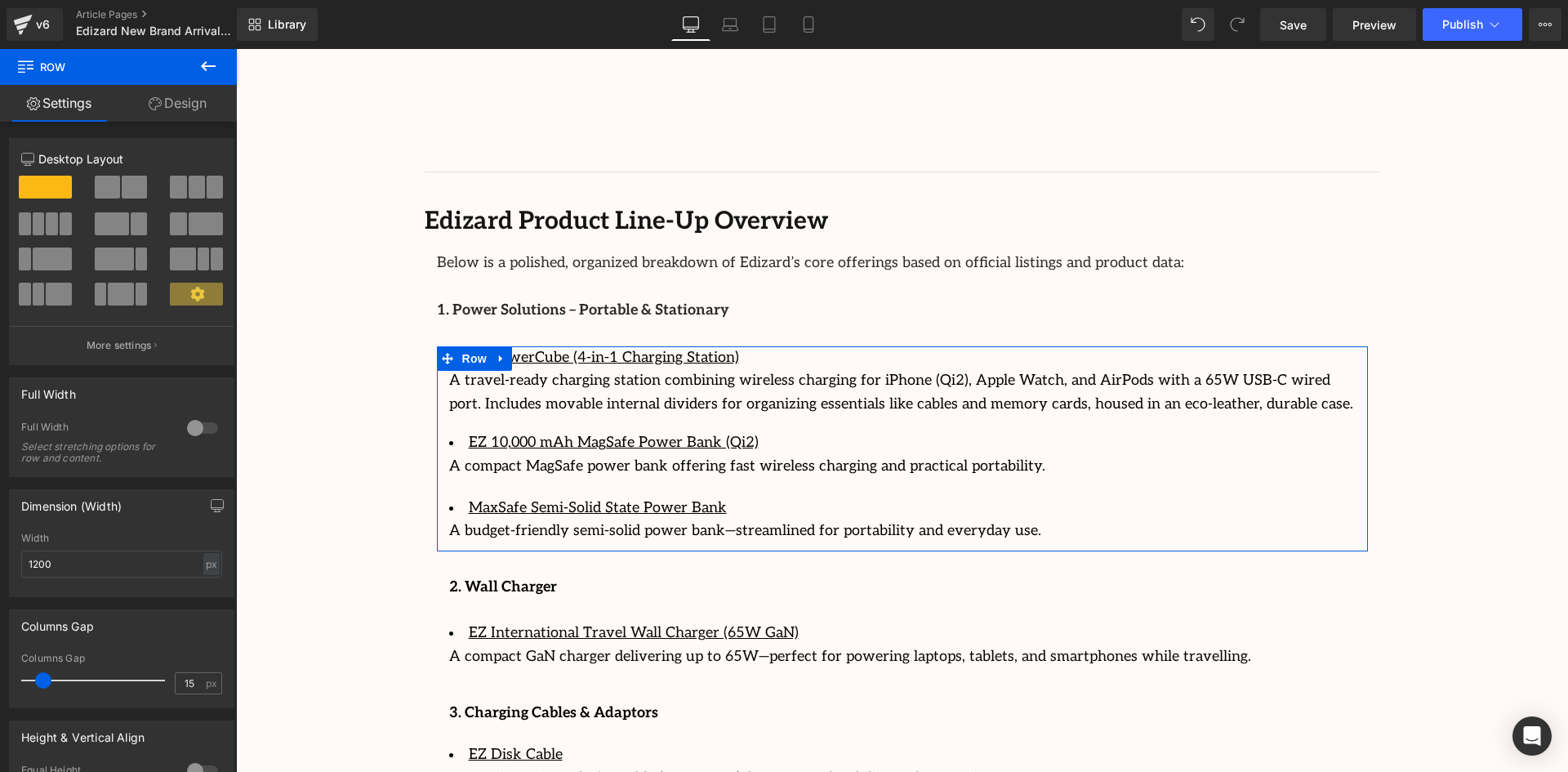
click at [121, 182] on span at bounding box center [134, 186] width 25 height 23
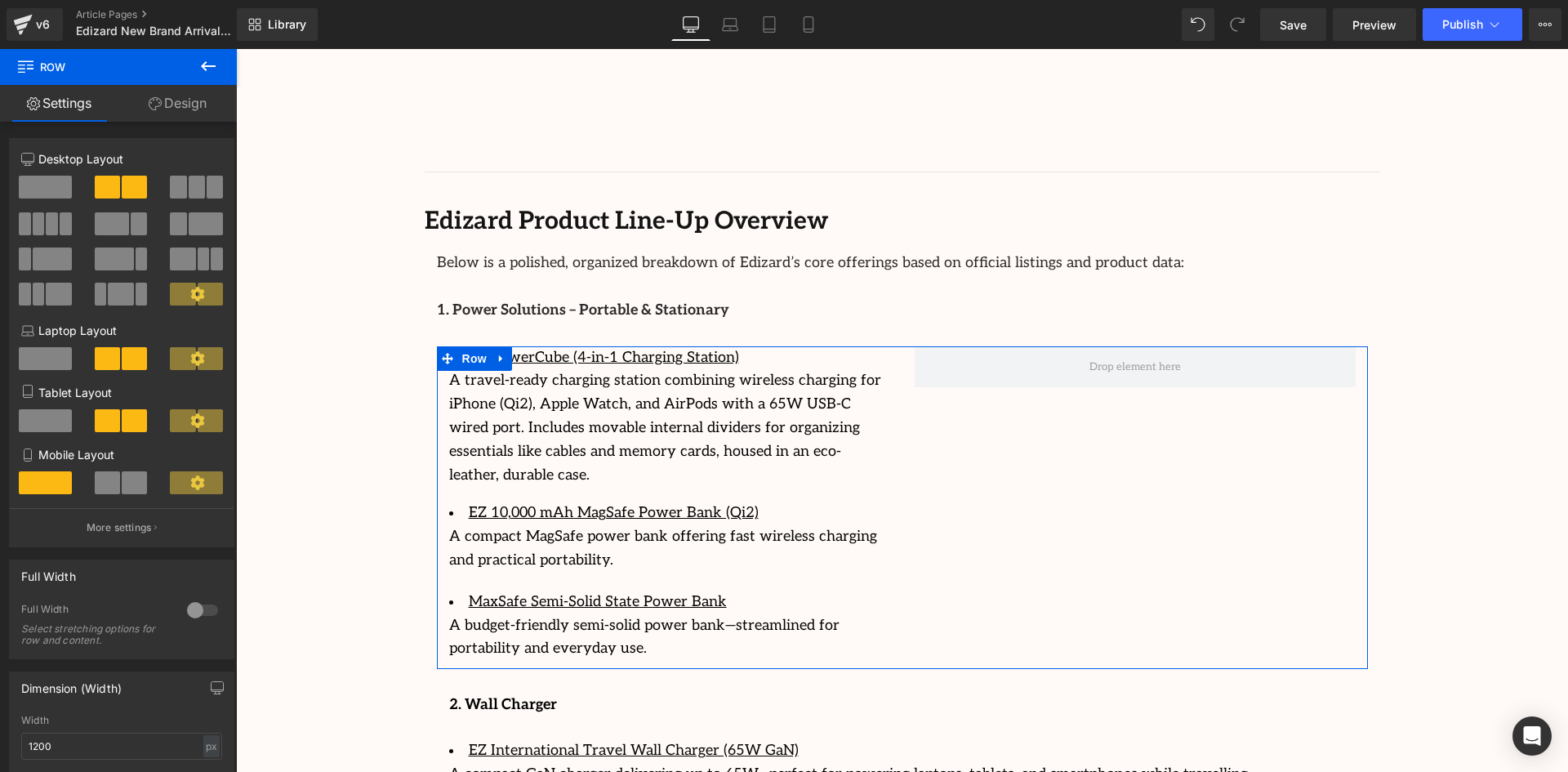
click at [209, 68] on icon at bounding box center [208, 67] width 20 height 20
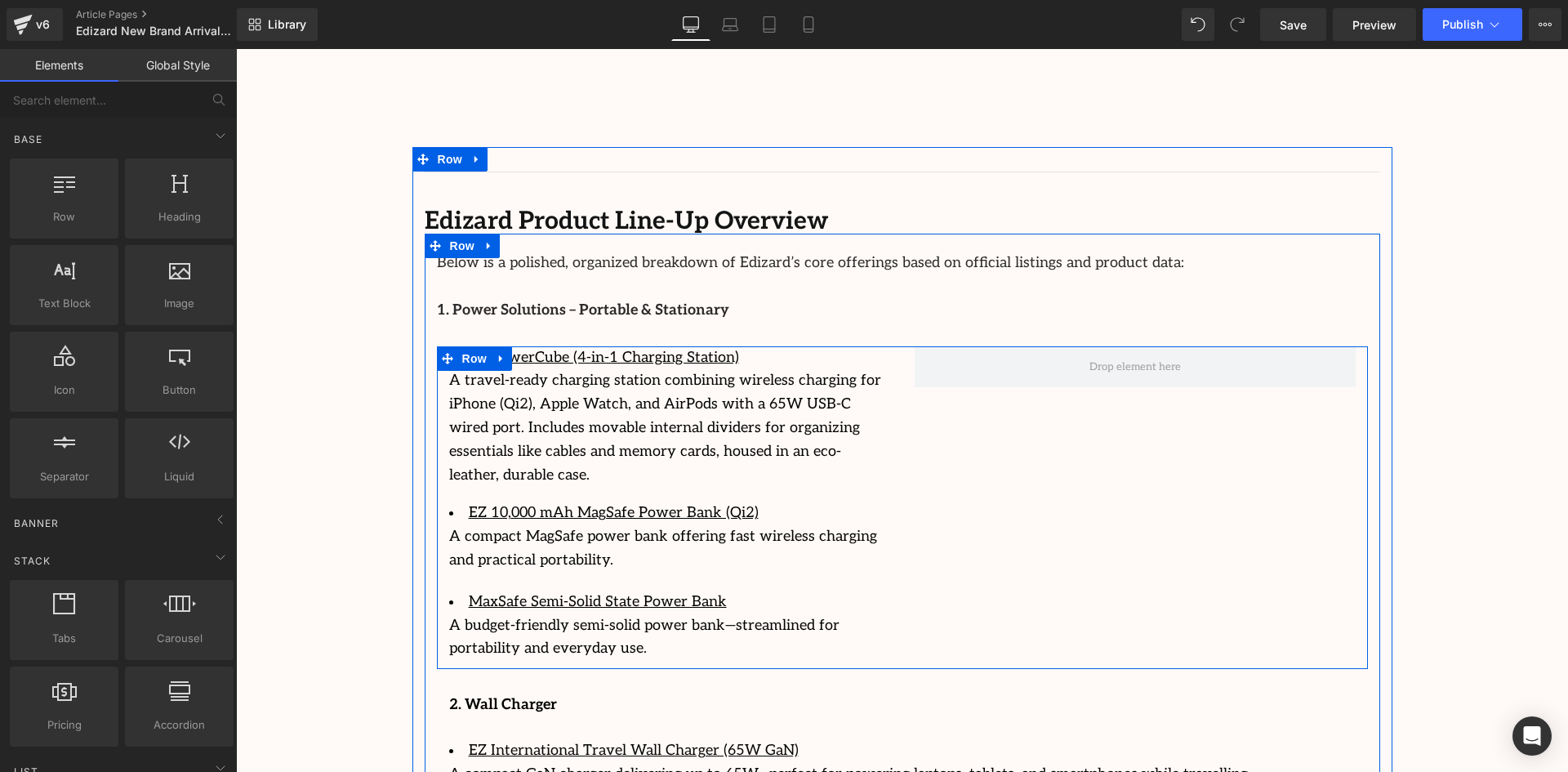
click at [1313, 387] on div "EZ PowerCube (4-in-1 Charging Station) A travel-ready charging station combinin…" at bounding box center [901, 508] width 931 height 323
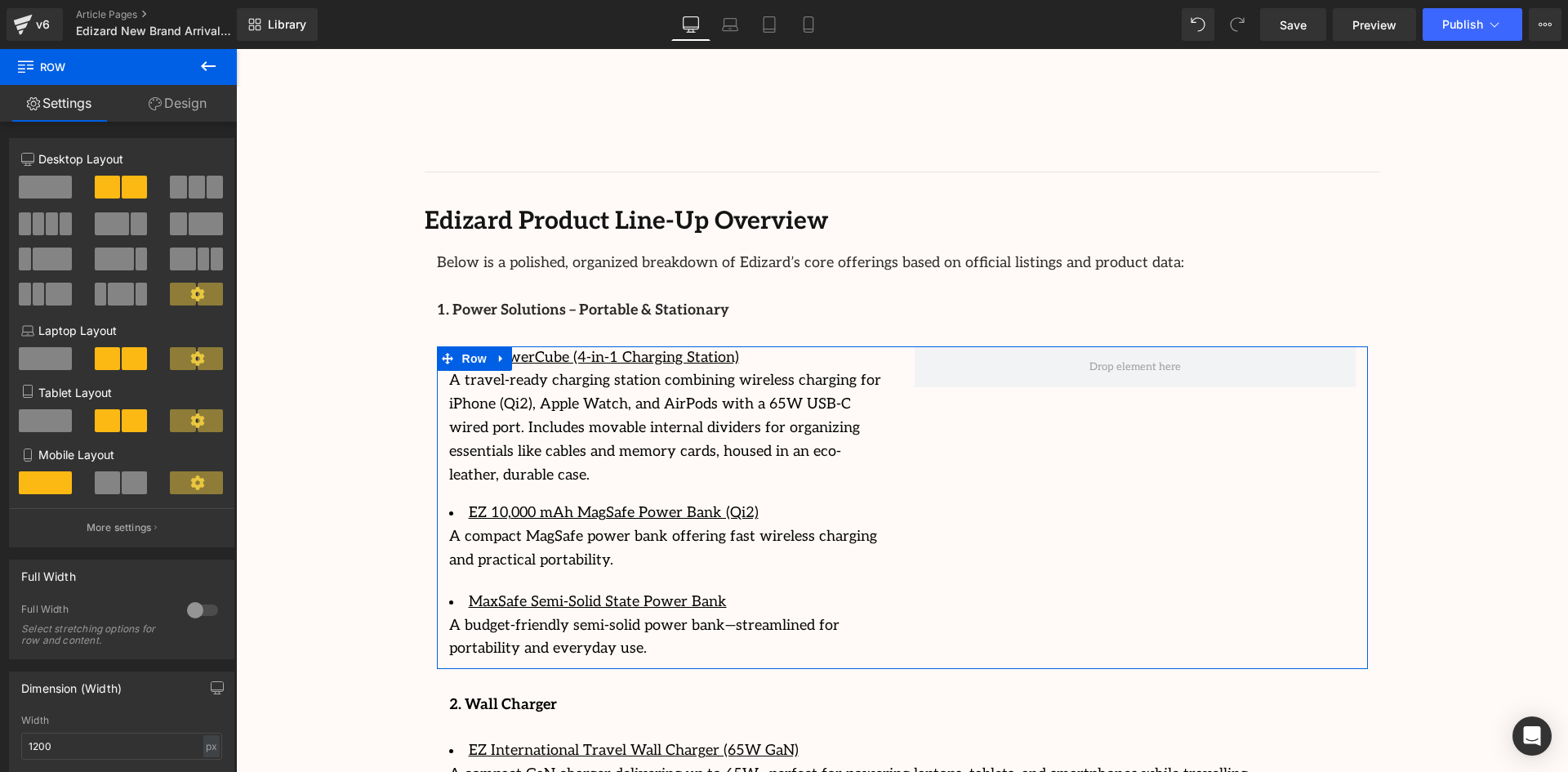
click at [126, 223] on button at bounding box center [122, 223] width 55 height 23
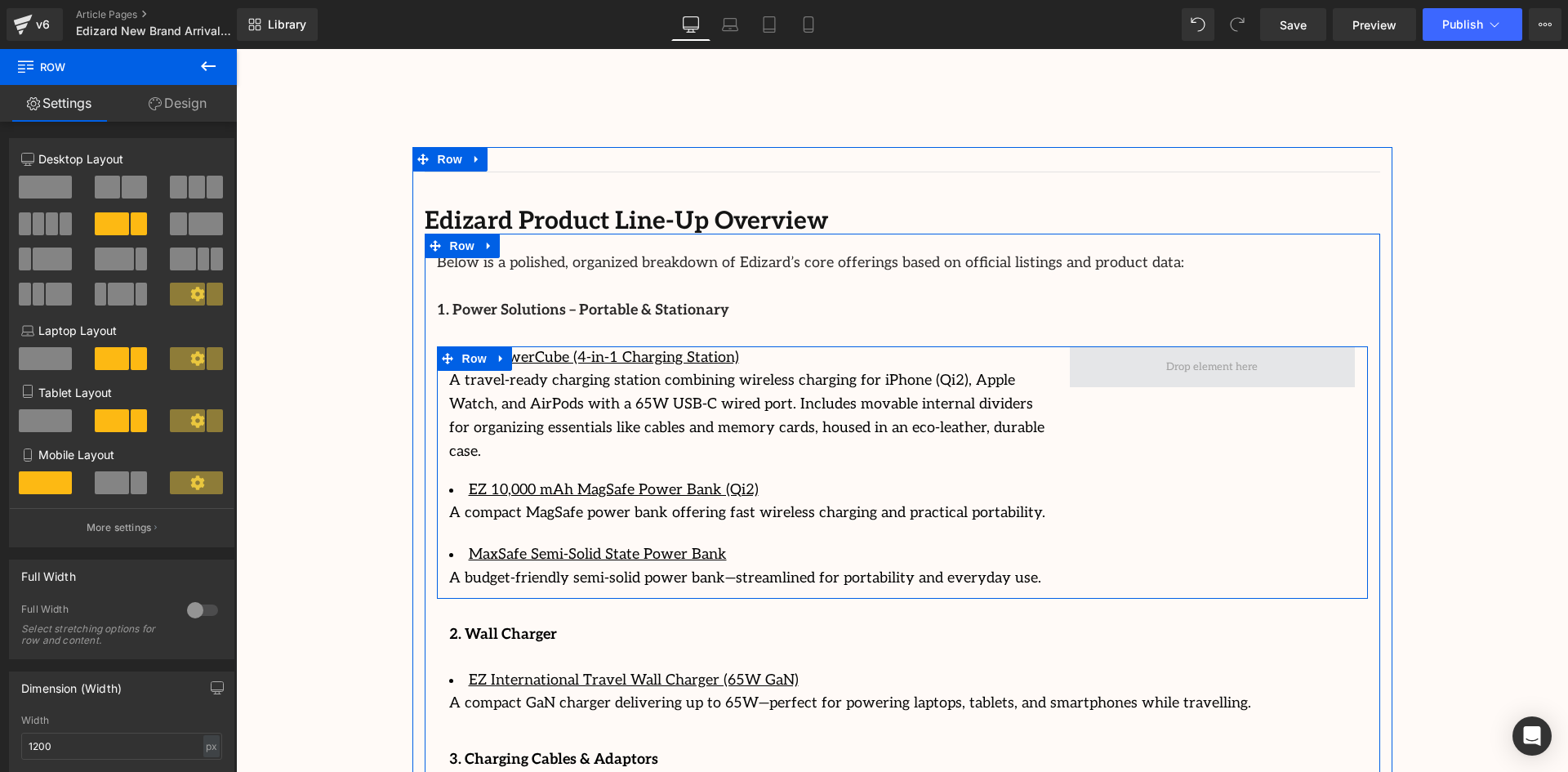
click at [1214, 353] on span at bounding box center [1212, 366] width 103 height 25
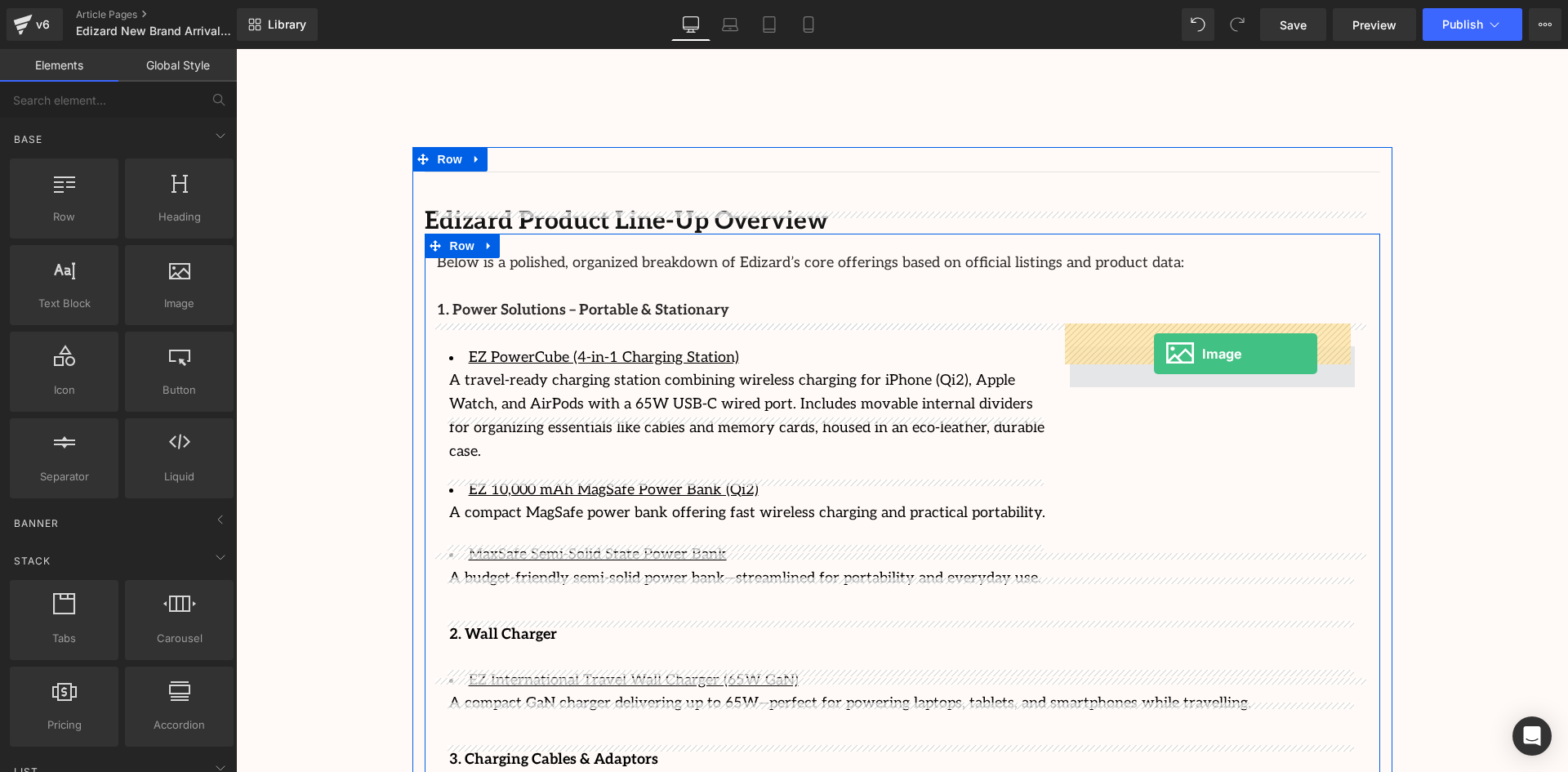
drag, startPoint x: 403, startPoint y: 360, endPoint x: 1154, endPoint y: 353, distance: 751.0
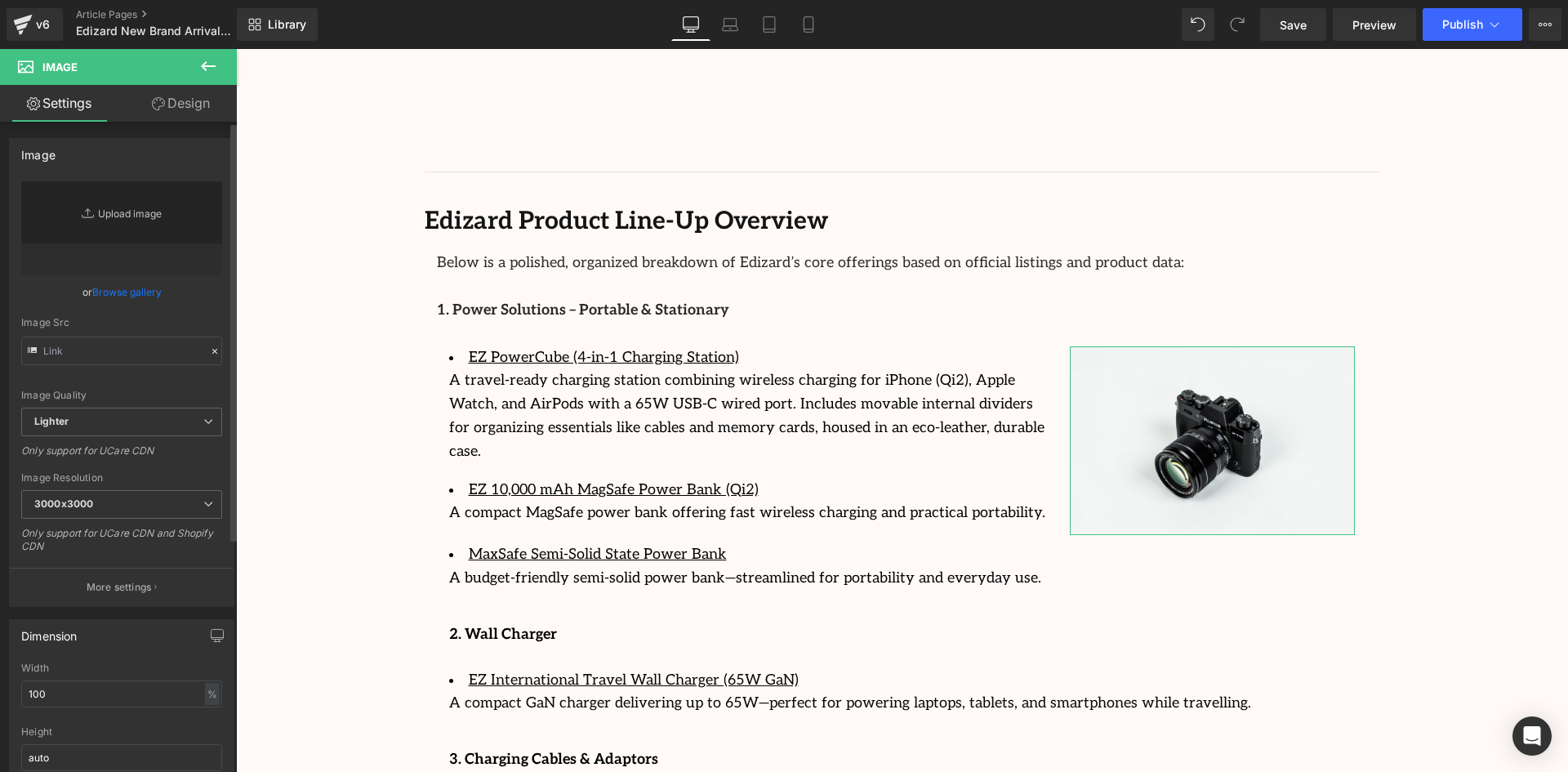
click at [115, 208] on link "Replace Image" at bounding box center [121, 228] width 201 height 94
type input "//[DOMAIN_NAME][URL]"
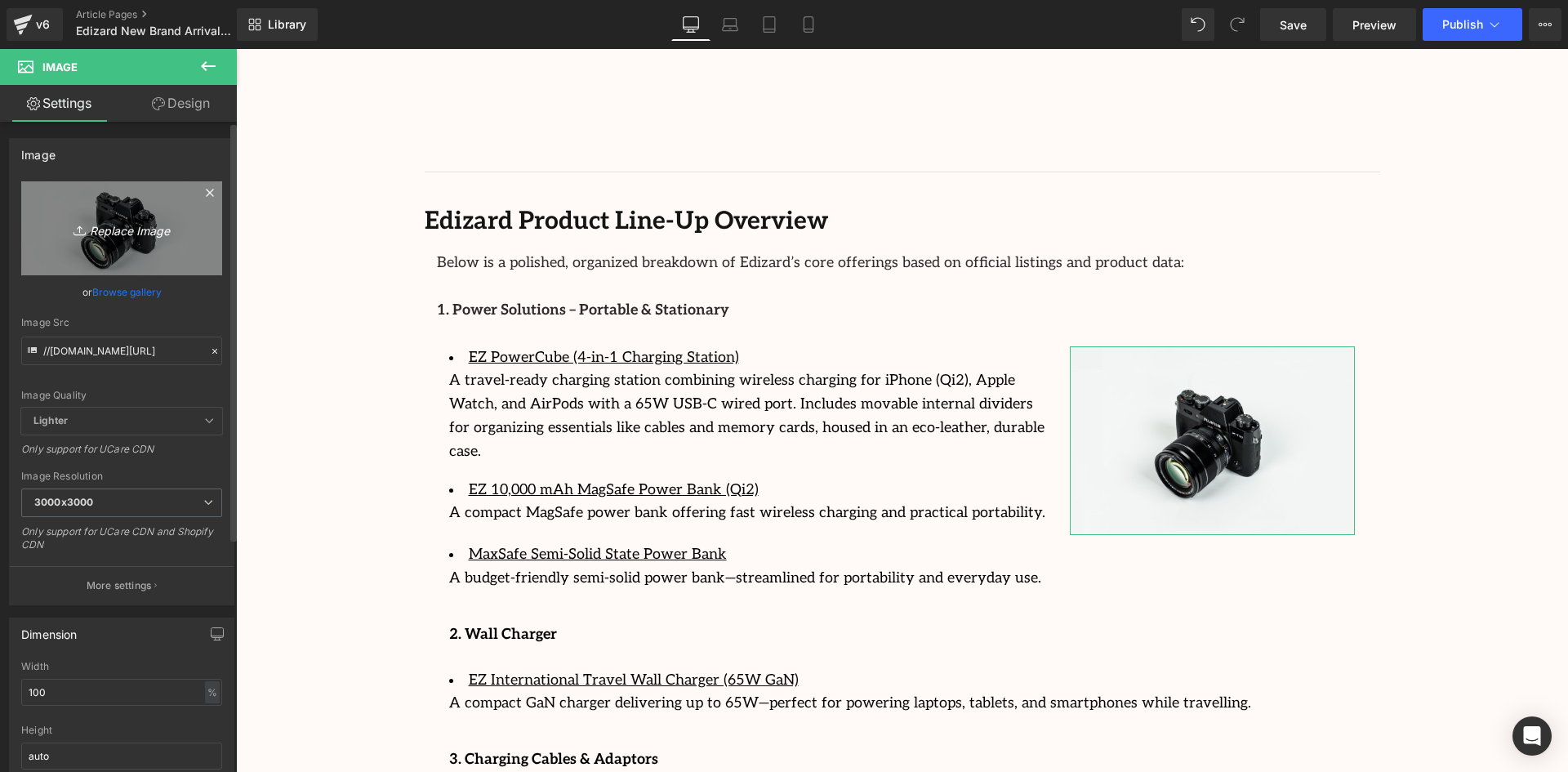
type input "C:\fakepath\edizard_official_1755183720_3699071608589578309_70293098022.jpg"
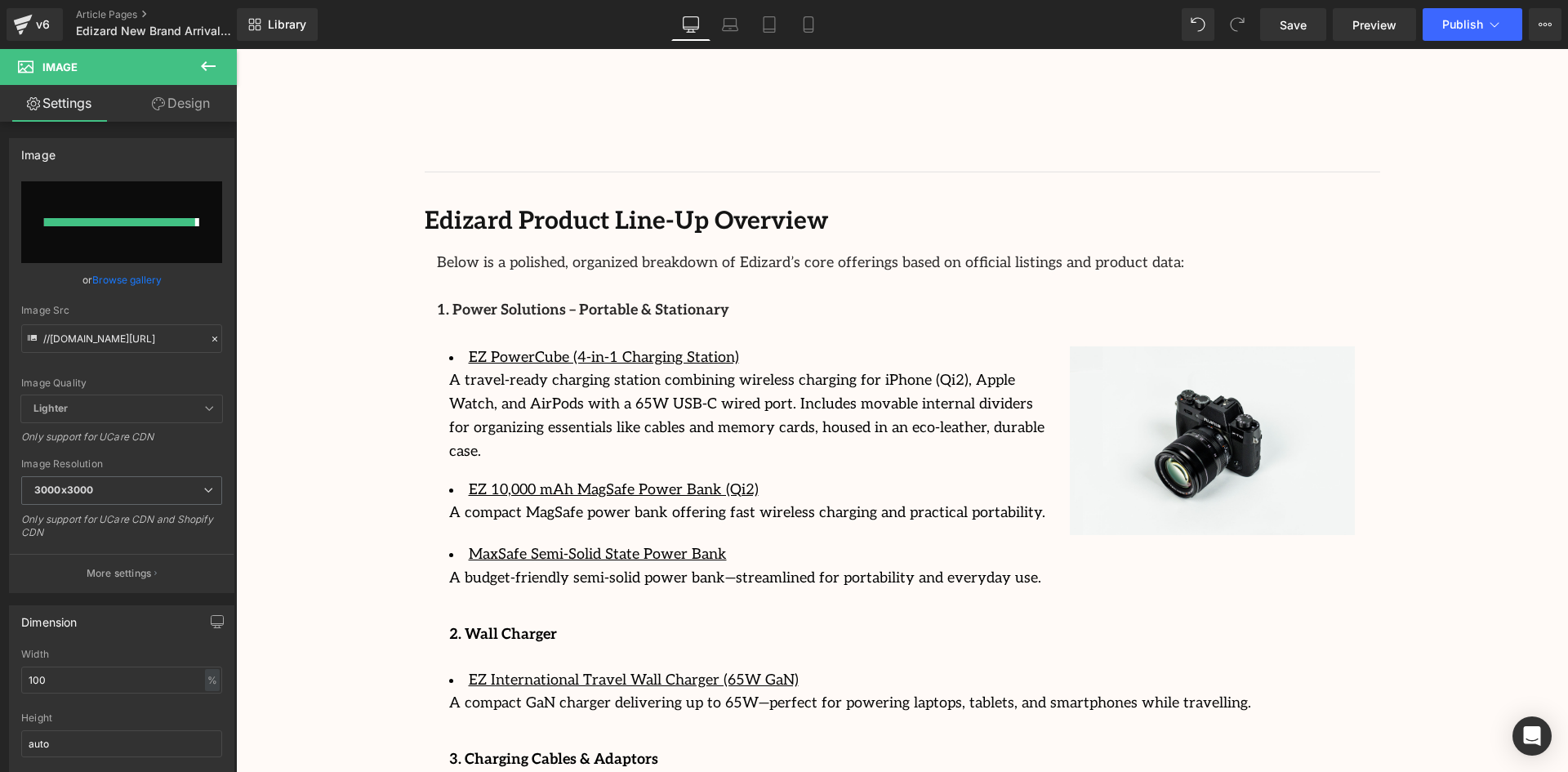
type input "[URL][DOMAIN_NAME]"
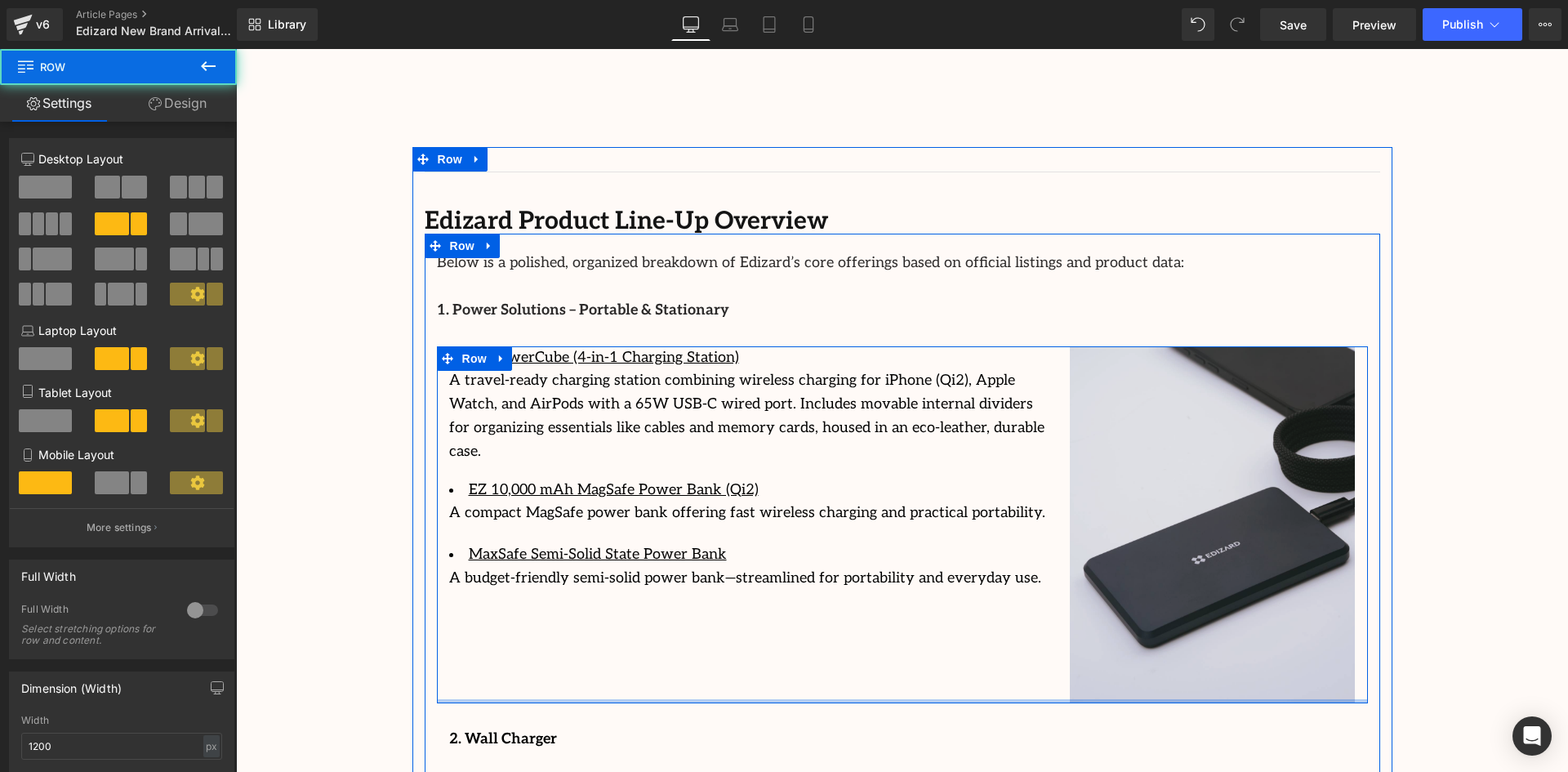
drag, startPoint x: 1350, startPoint y: 682, endPoint x: 1093, endPoint y: 668, distance: 257.4
click at [1340, 630] on div "EZ PowerCube (4-in-1 Charging Station) A travel-ready charging station combinin…" at bounding box center [901, 524] width 931 height 357
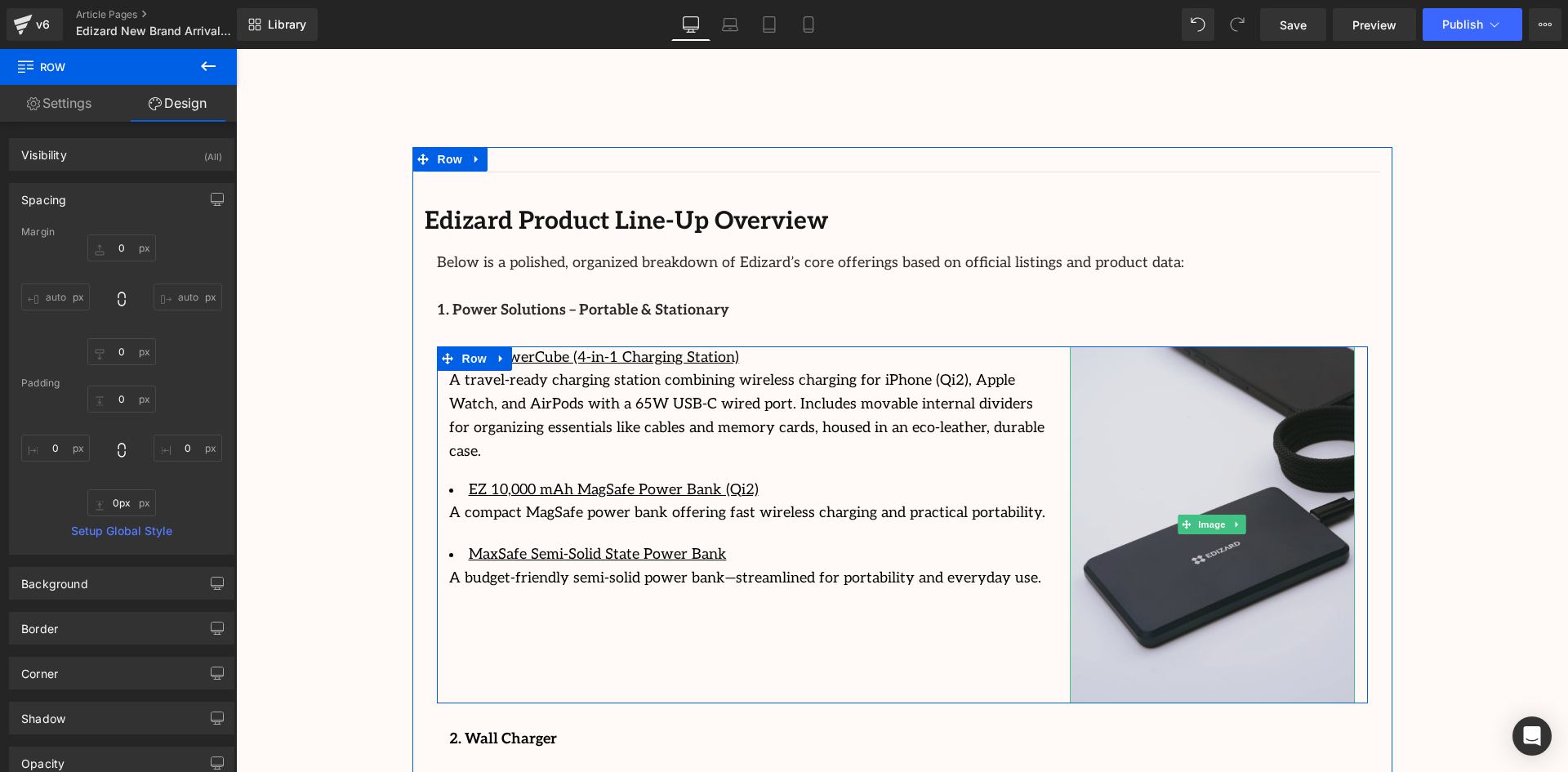
drag, startPoint x: 1112, startPoint y: 678, endPoint x: 1117, endPoint y: 633, distance: 45.3
click at [1118, 634] on div "EZ PowerCube (4-in-1 Charging Station) A travel-ready charging station combinin…" at bounding box center [901, 524] width 931 height 357
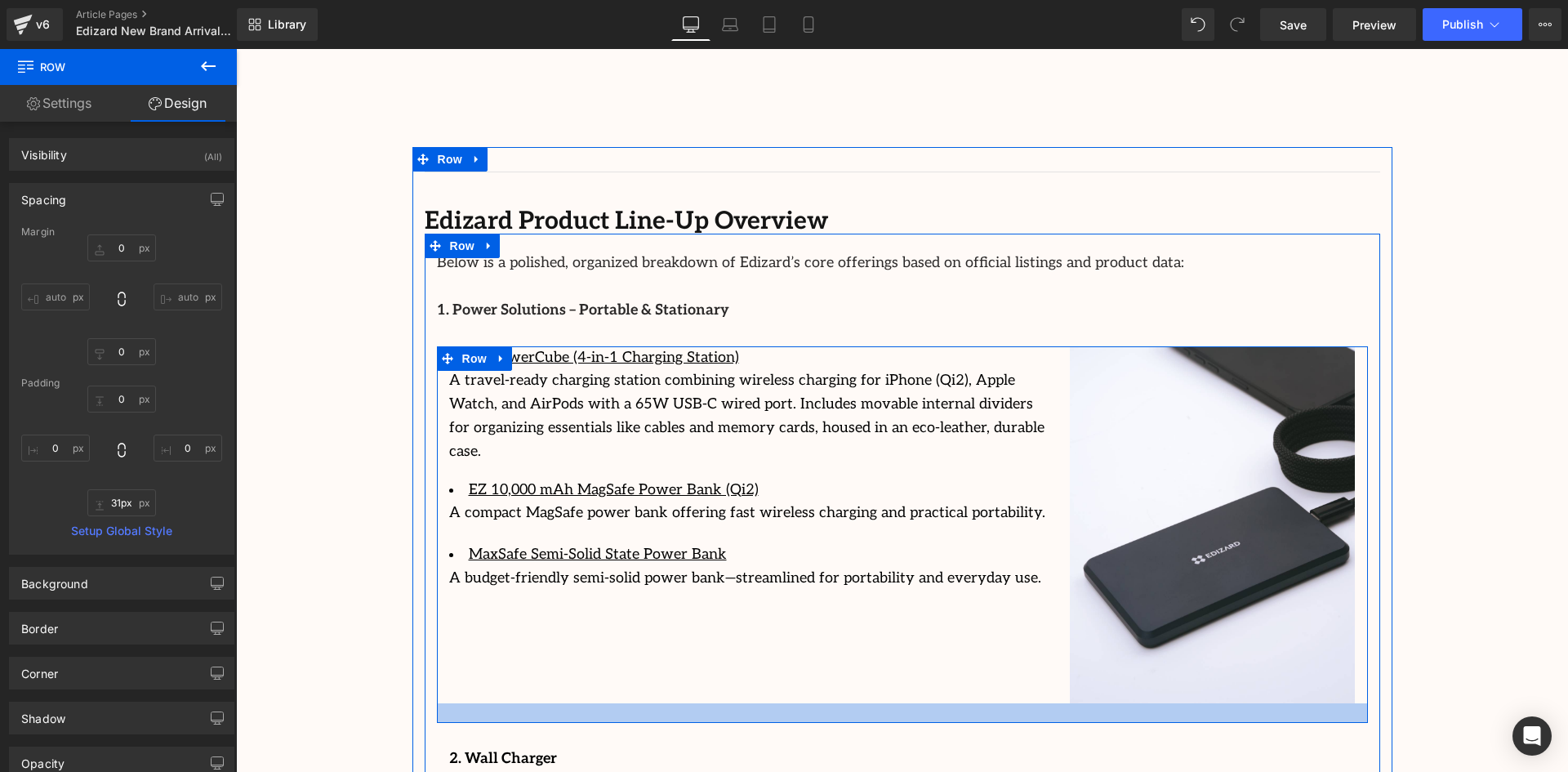
type input "32px"
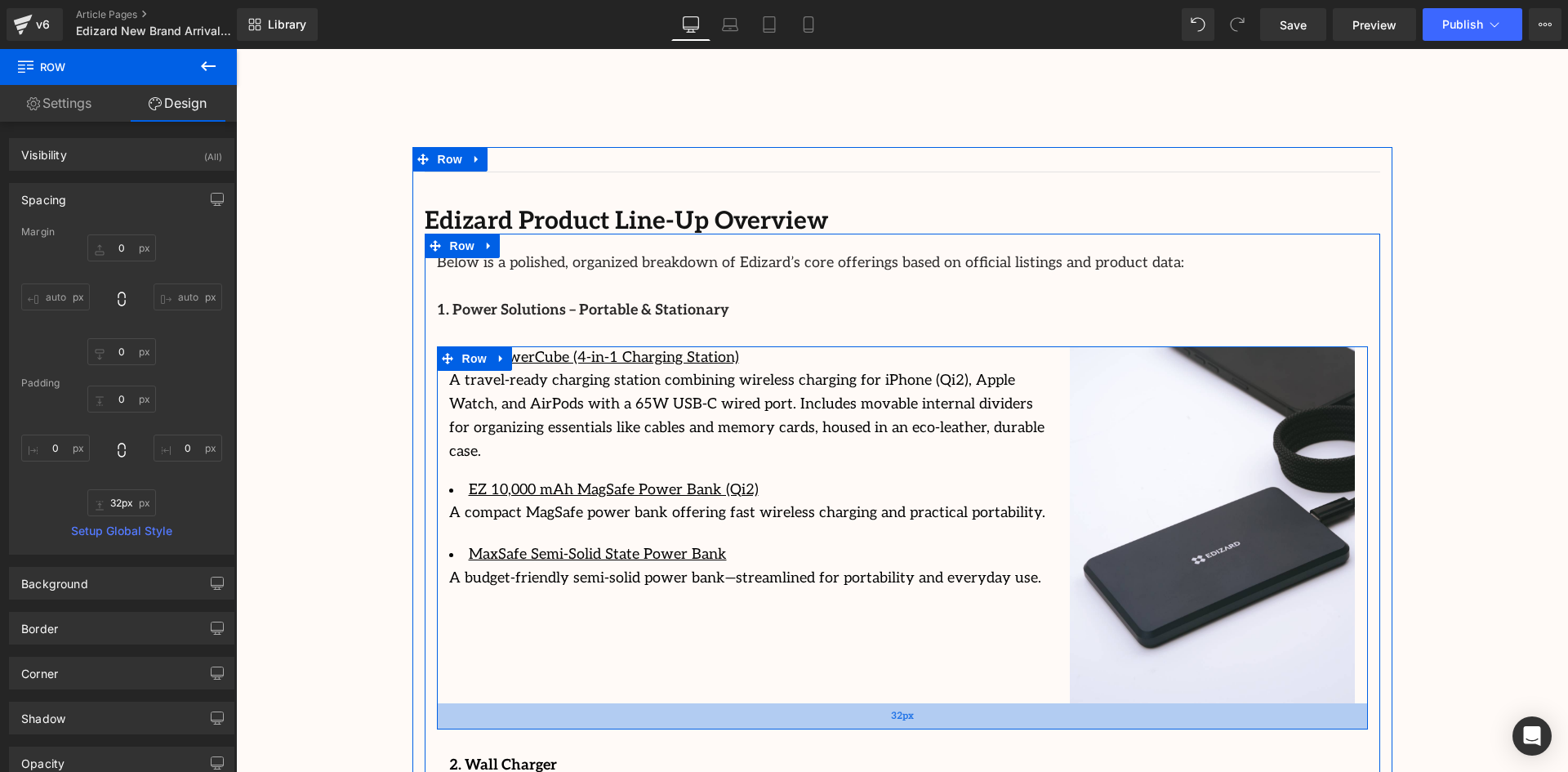
drag, startPoint x: 1176, startPoint y: 678, endPoint x: 1179, endPoint y: 704, distance: 26.2
click at [1179, 704] on div "32px" at bounding box center [901, 716] width 931 height 26
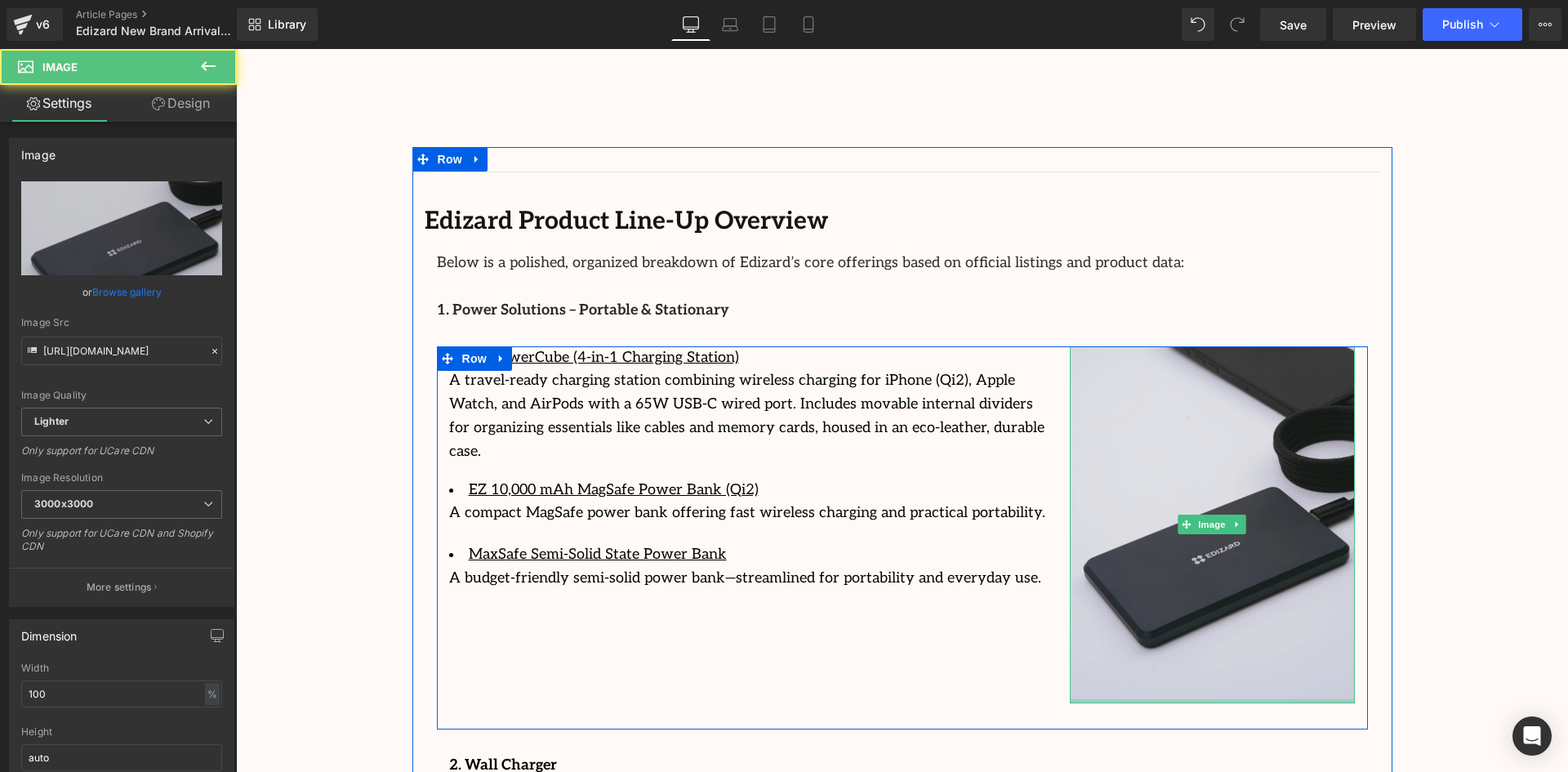
drag, startPoint x: 1131, startPoint y: 678, endPoint x: 1149, endPoint y: 477, distance: 201.8
click at [1153, 486] on div "Image" at bounding box center [1213, 524] width 286 height 357
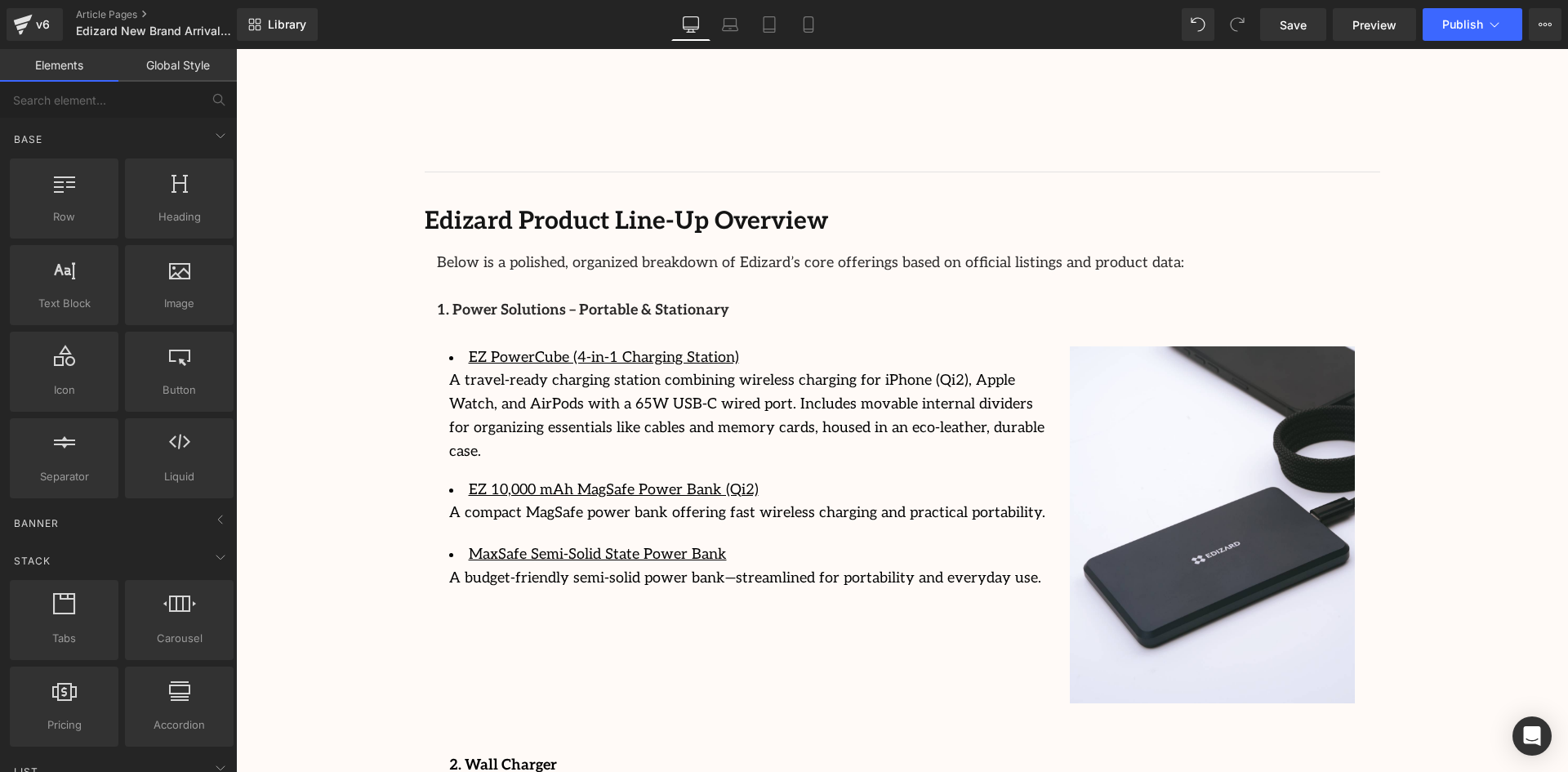
click at [1468, 467] on div "Image Row 64px Streamcast Asia Welcomes Edizard: The New Standard in Travel-Tec…" at bounding box center [901, 341] width 1332 height 4625
click at [236, 49] on div at bounding box center [236, 49] width 0 height 0
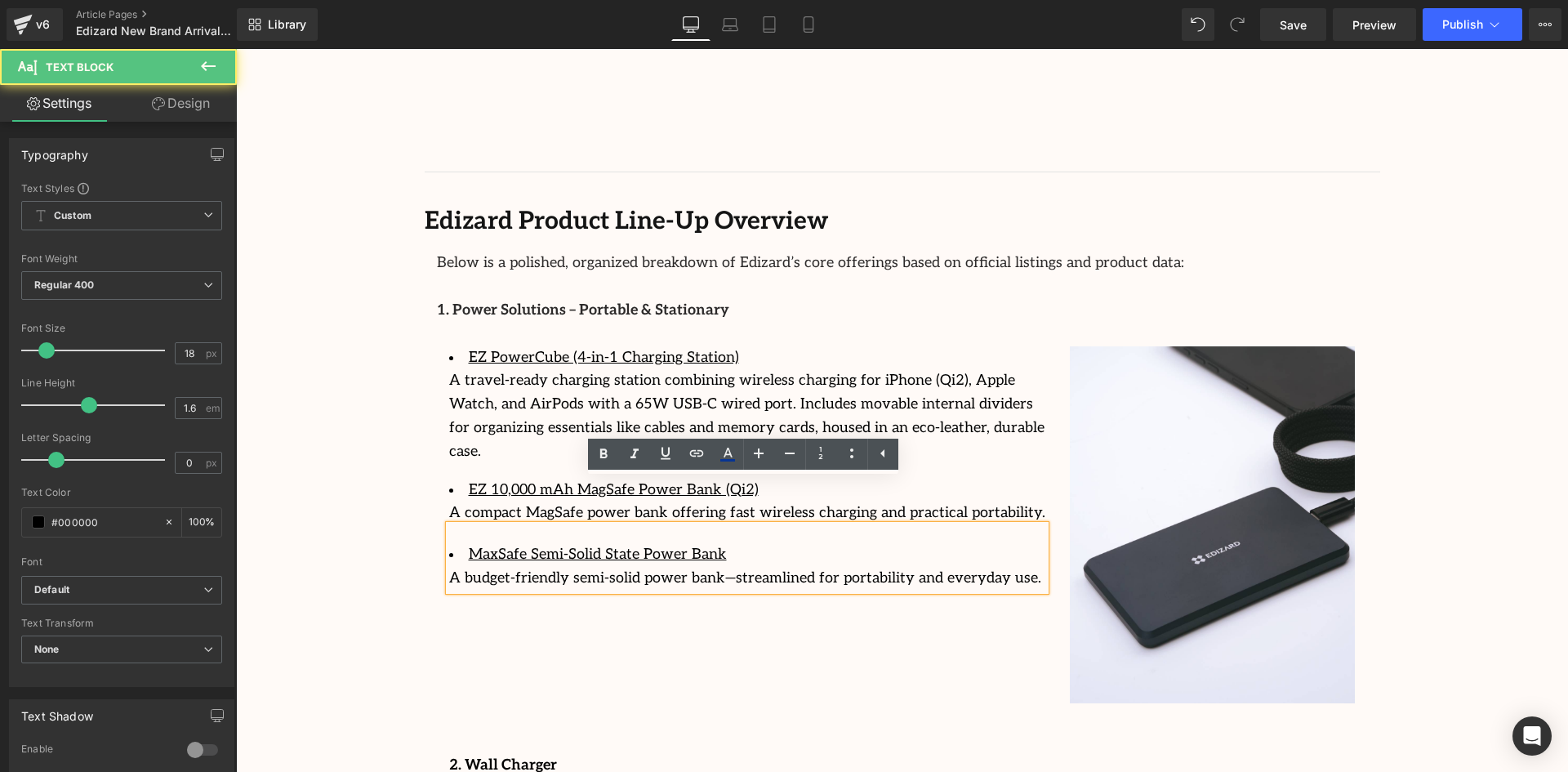
click at [923, 588] on div "EZ PowerCube (4-in-1 Charging Station) A travel-ready charging station combinin…" at bounding box center [901, 537] width 931 height 383
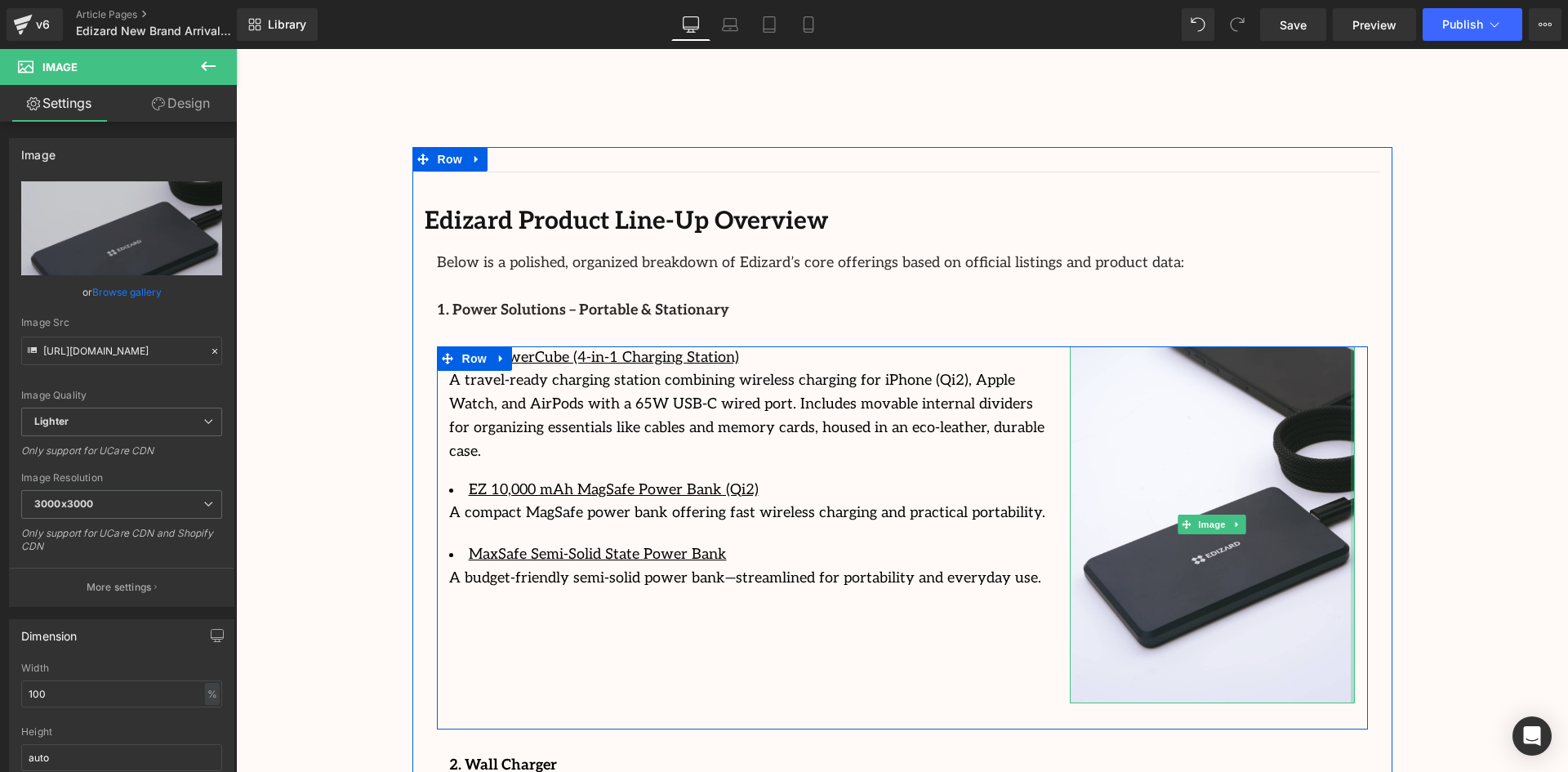
drag, startPoint x: 1351, startPoint y: 673, endPoint x: 1409, endPoint y: 586, distance: 104.6
click at [1409, 586] on div "Image Row 64px Streamcast Asia Welcomes Edizard: The New Standard in Travel-Tec…" at bounding box center [901, 341] width 1332 height 4625
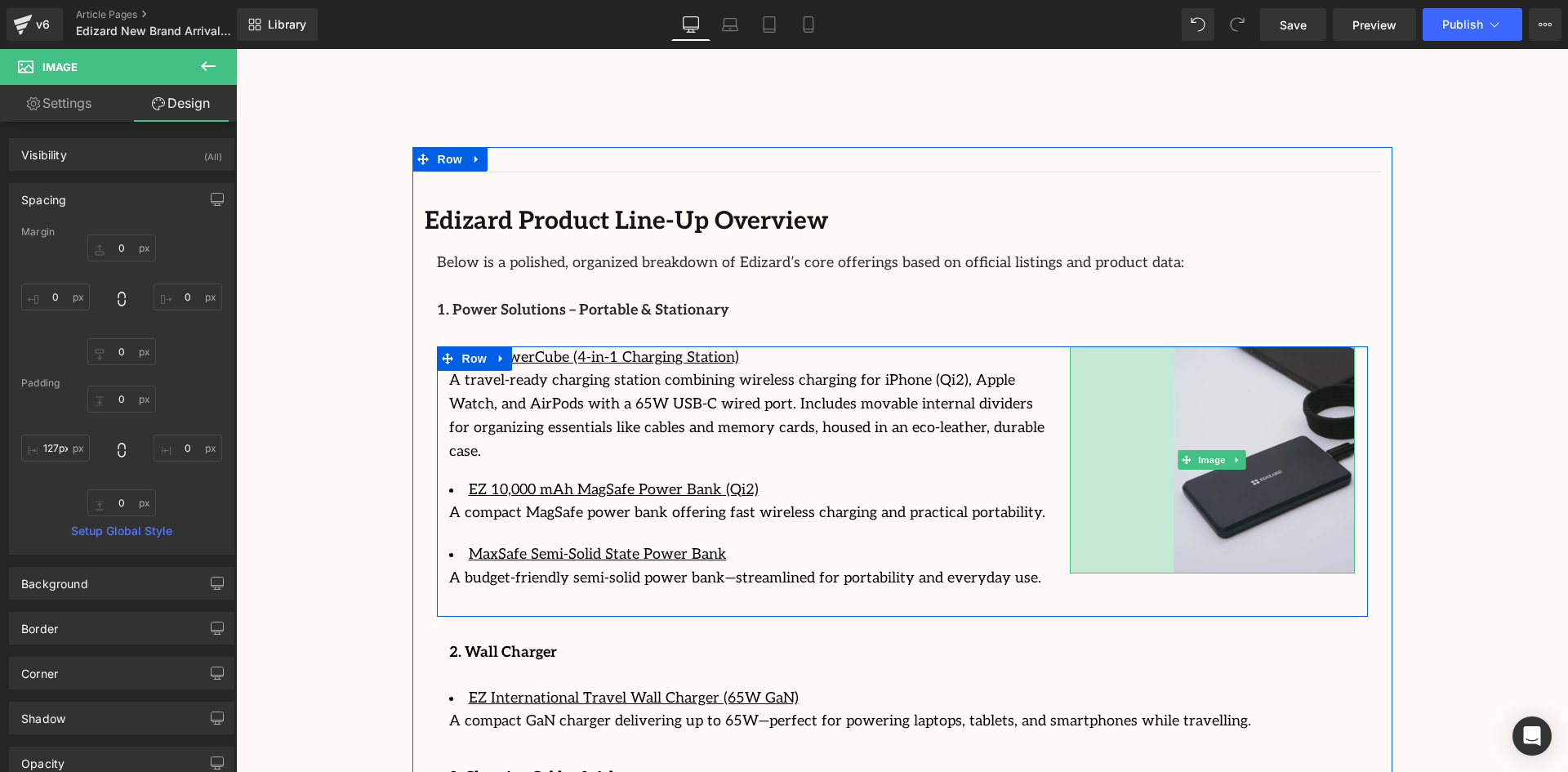
type input "126px"
drag, startPoint x: 1069, startPoint y: 513, endPoint x: 1172, endPoint y: 501, distance: 103.7
click at [1172, 501] on div "Image 126px" at bounding box center [1213, 461] width 286 height 229
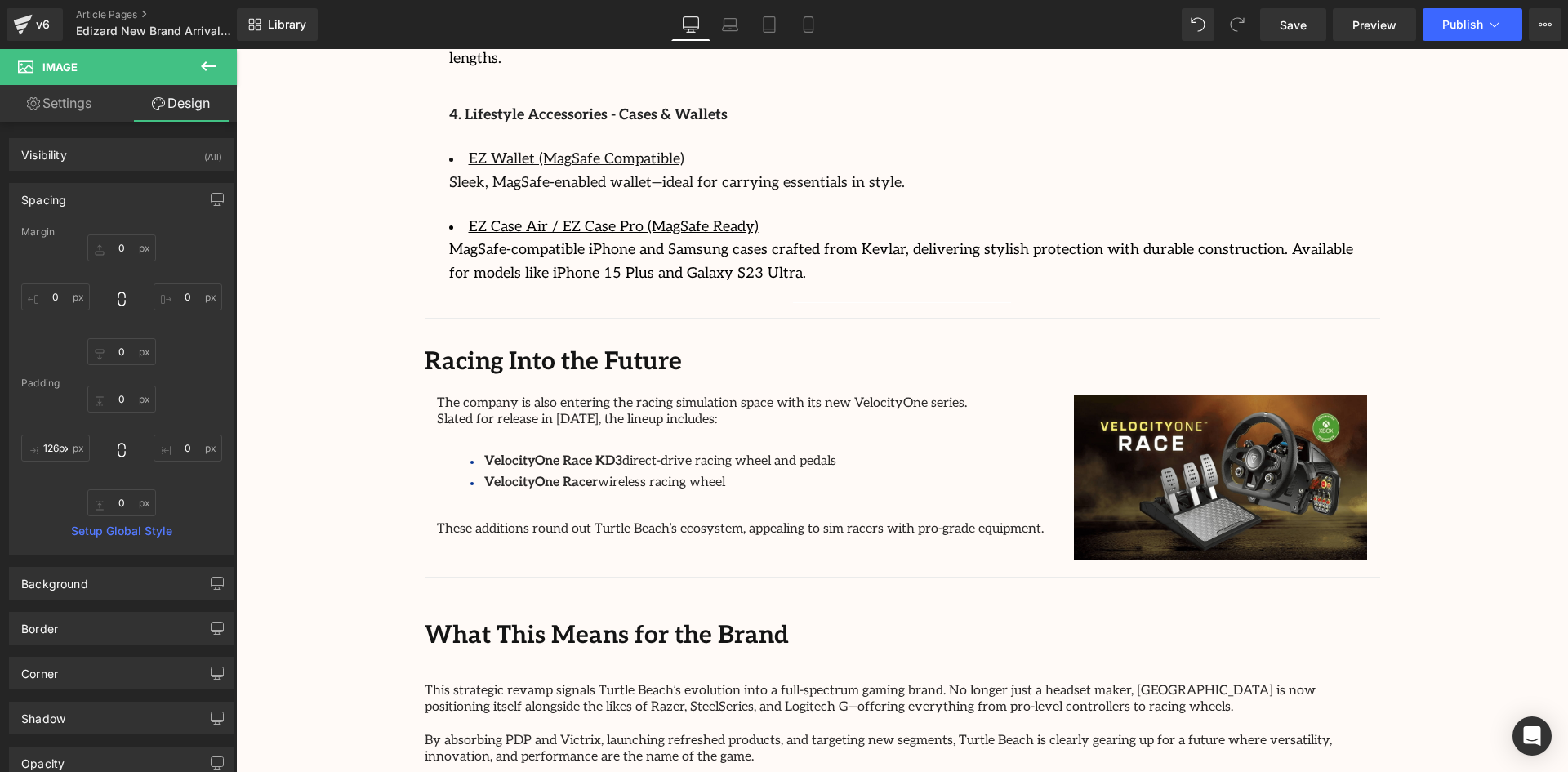
scroll to position [3103, 0]
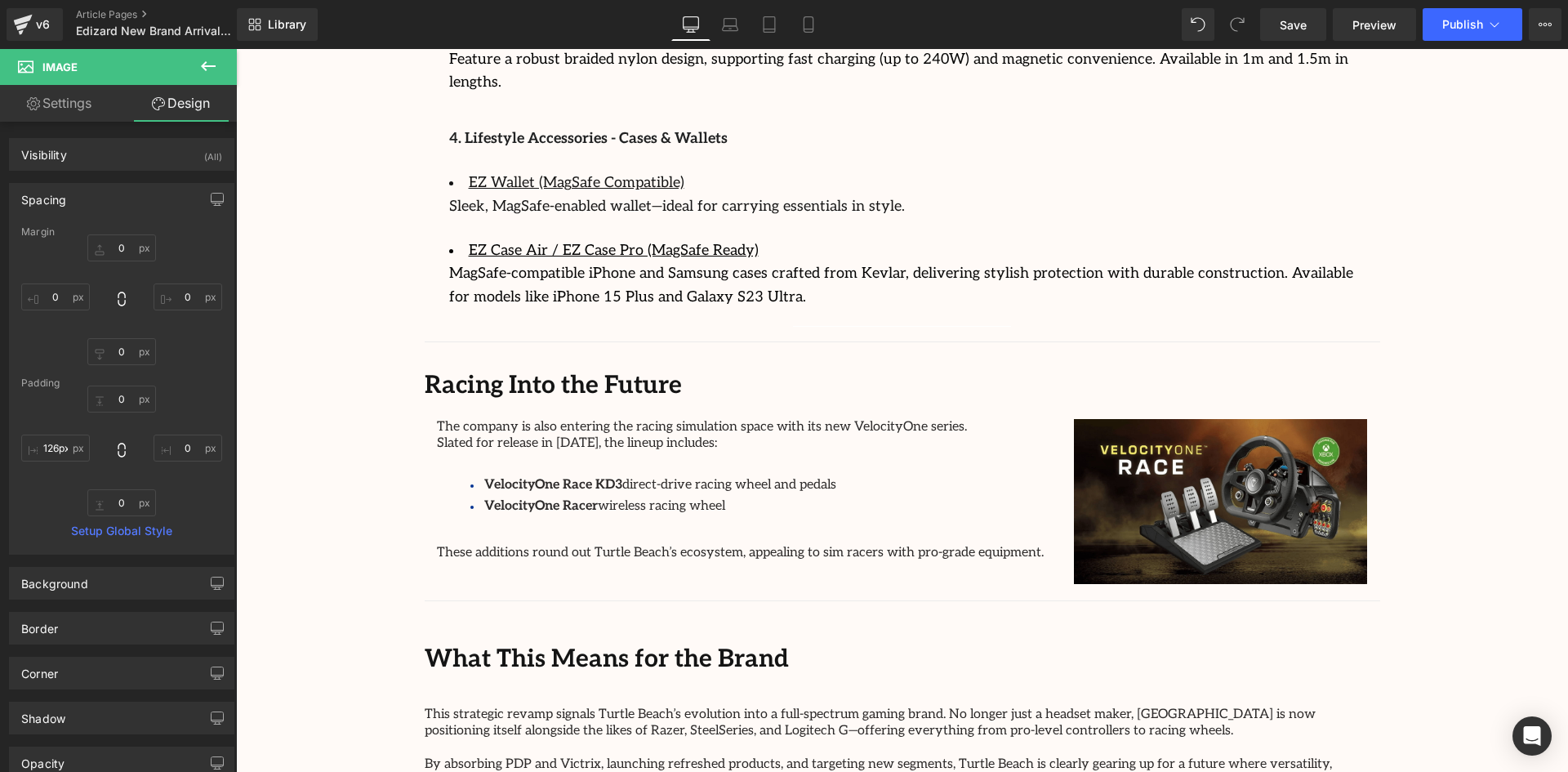
click at [590, 371] on b "Racing Into the Future" at bounding box center [553, 386] width 257 height 29
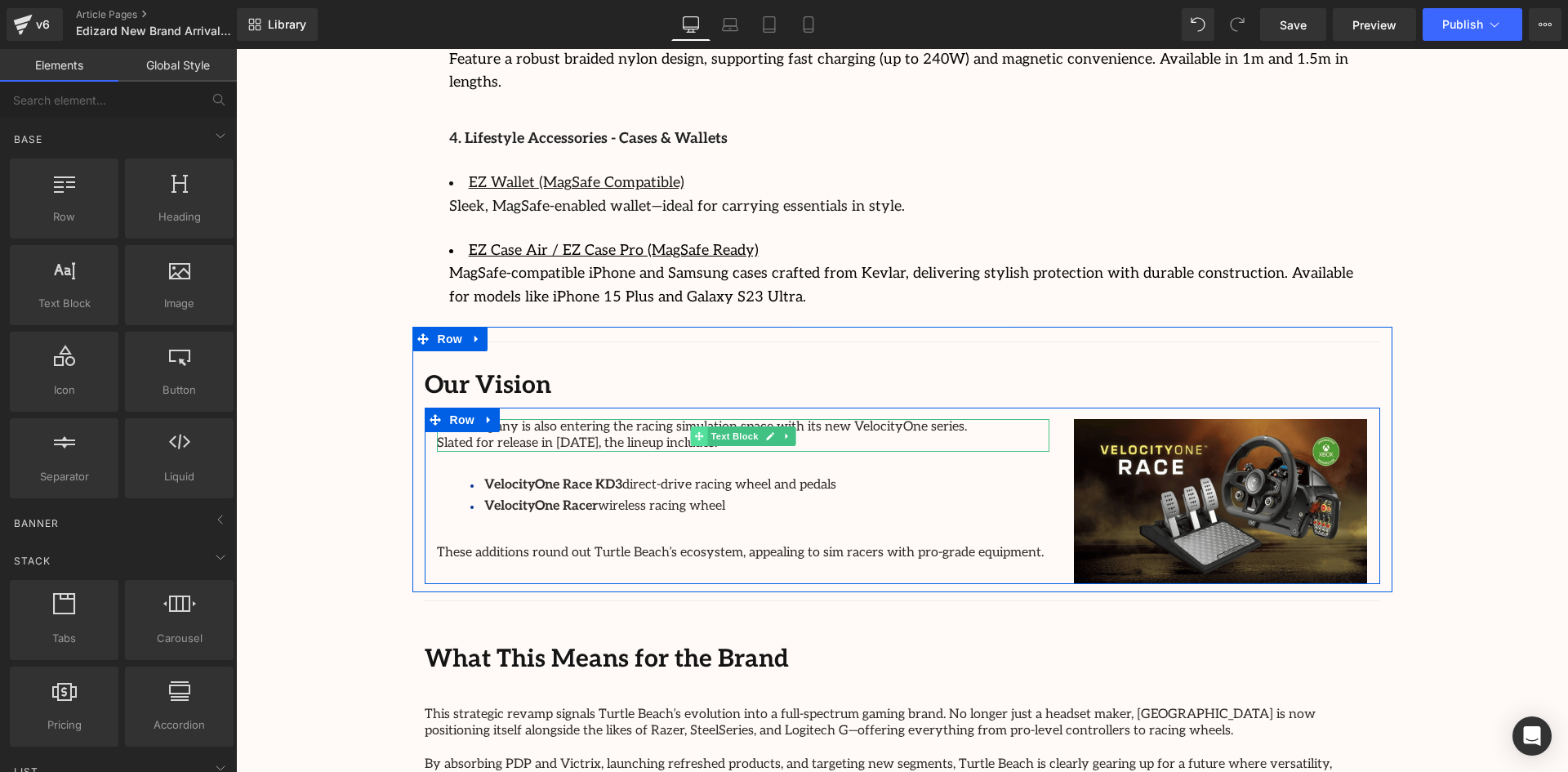
click at [700, 427] on span at bounding box center [699, 436] width 18 height 20
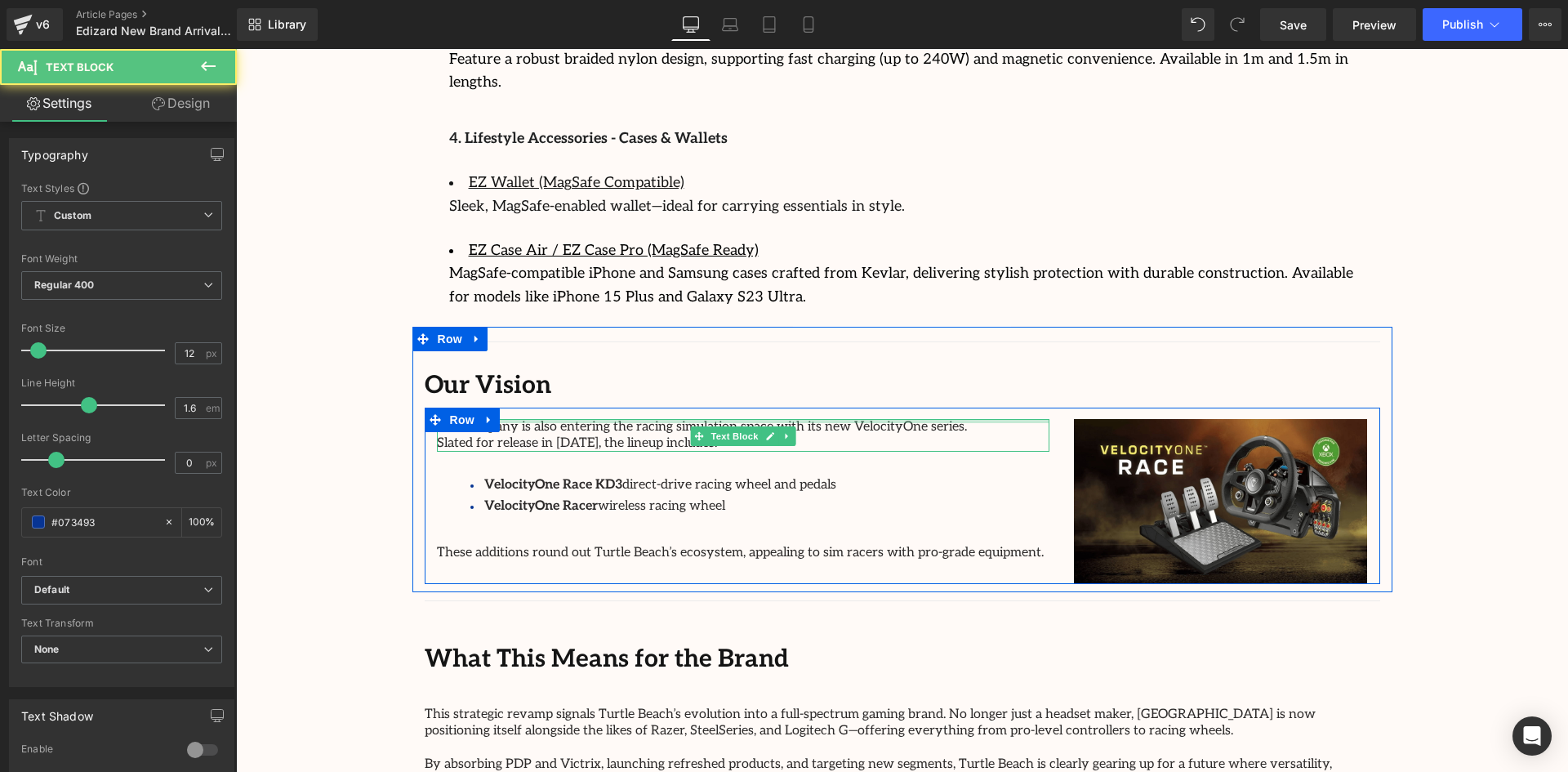
click at [878, 419] on div "The company is also entering the racing simulation space with its new VelocityO…" at bounding box center [743, 434] width 613 height 32
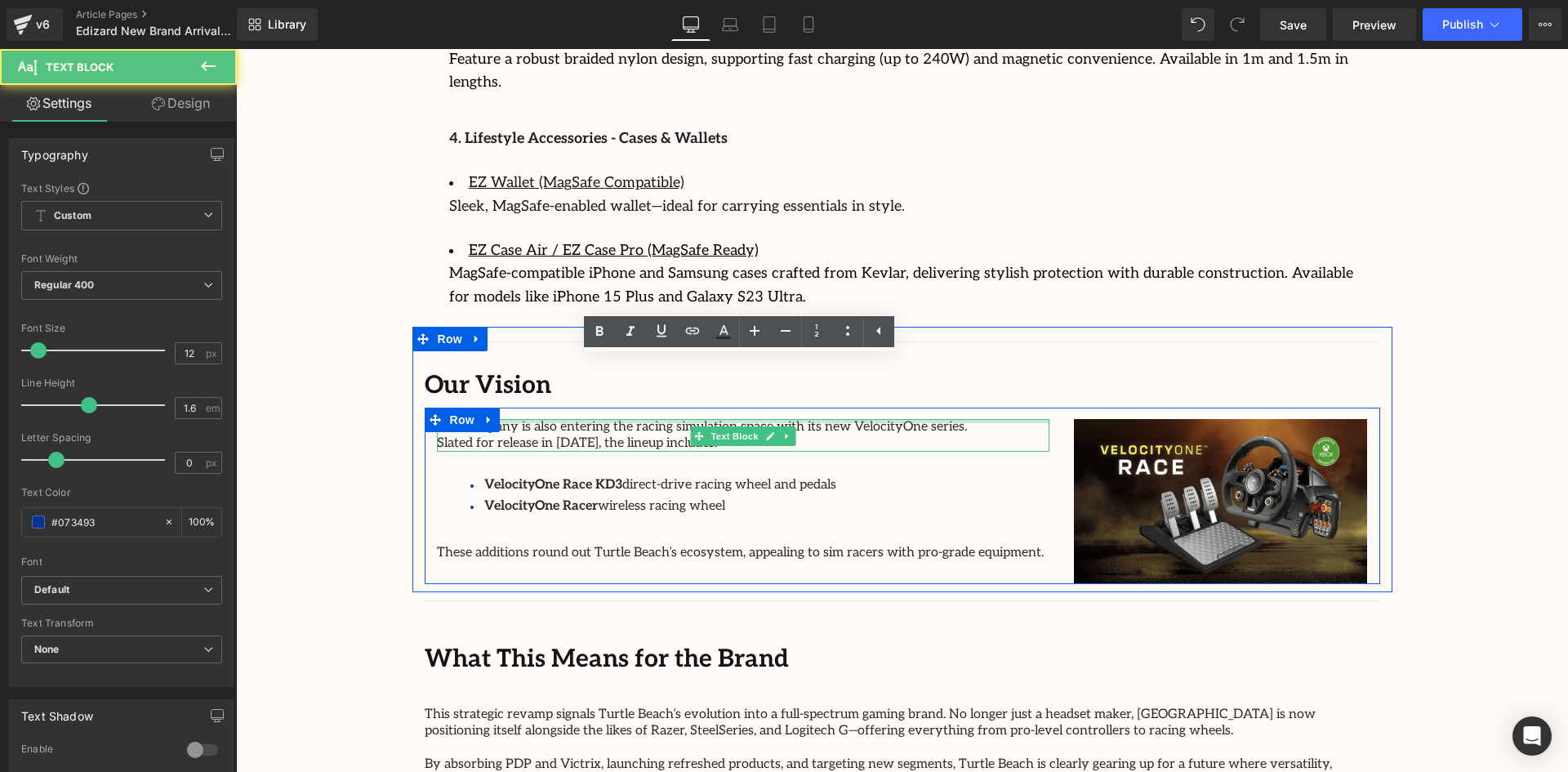
click at [878, 419] on div "The company is also entering the racing simulation space with its new VelocityO…" at bounding box center [743, 434] width 613 height 32
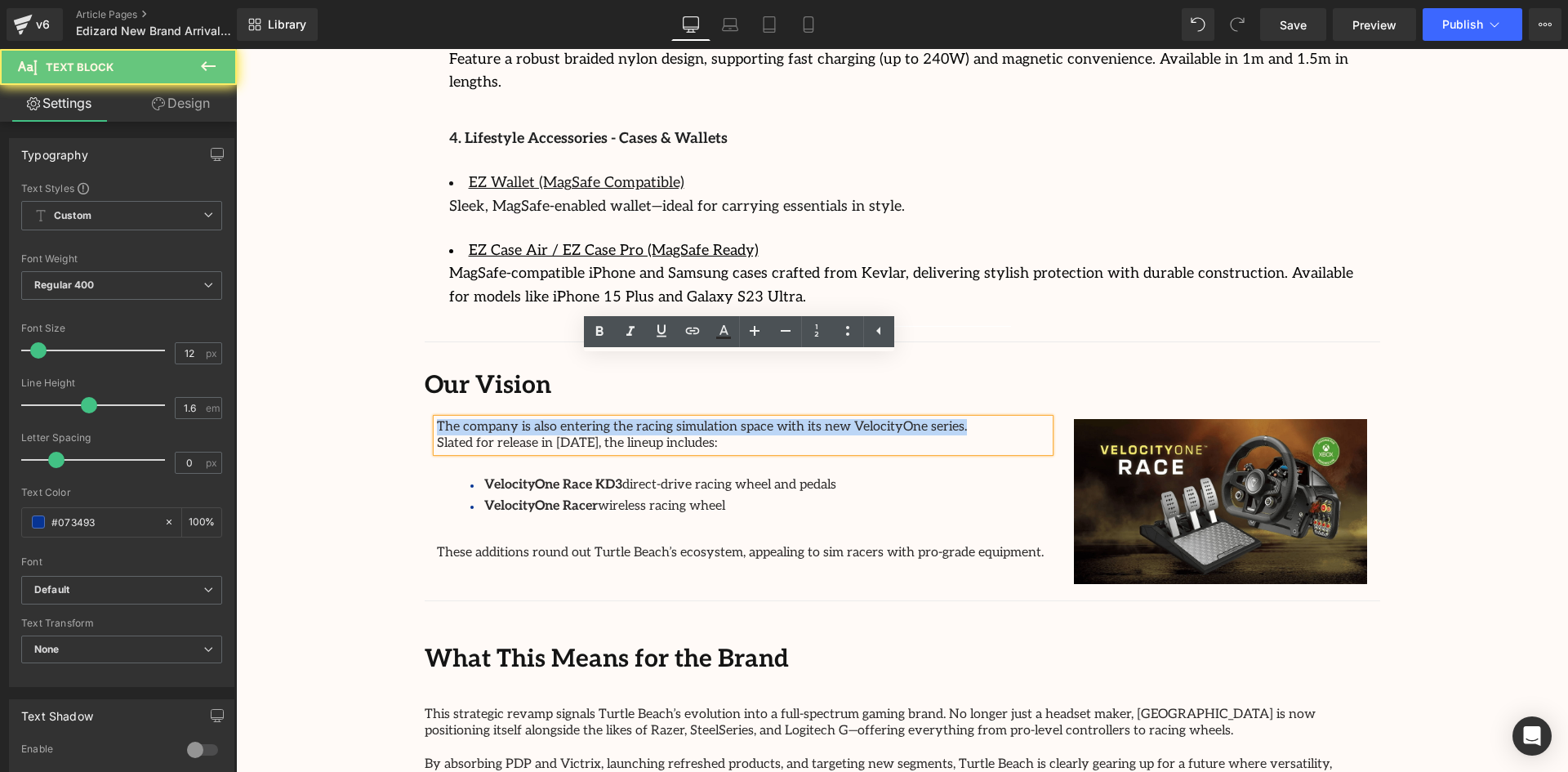
click at [877, 419] on span "The company is also entering the racing simulation space with its new VelocityO…" at bounding box center [702, 427] width 530 height 16
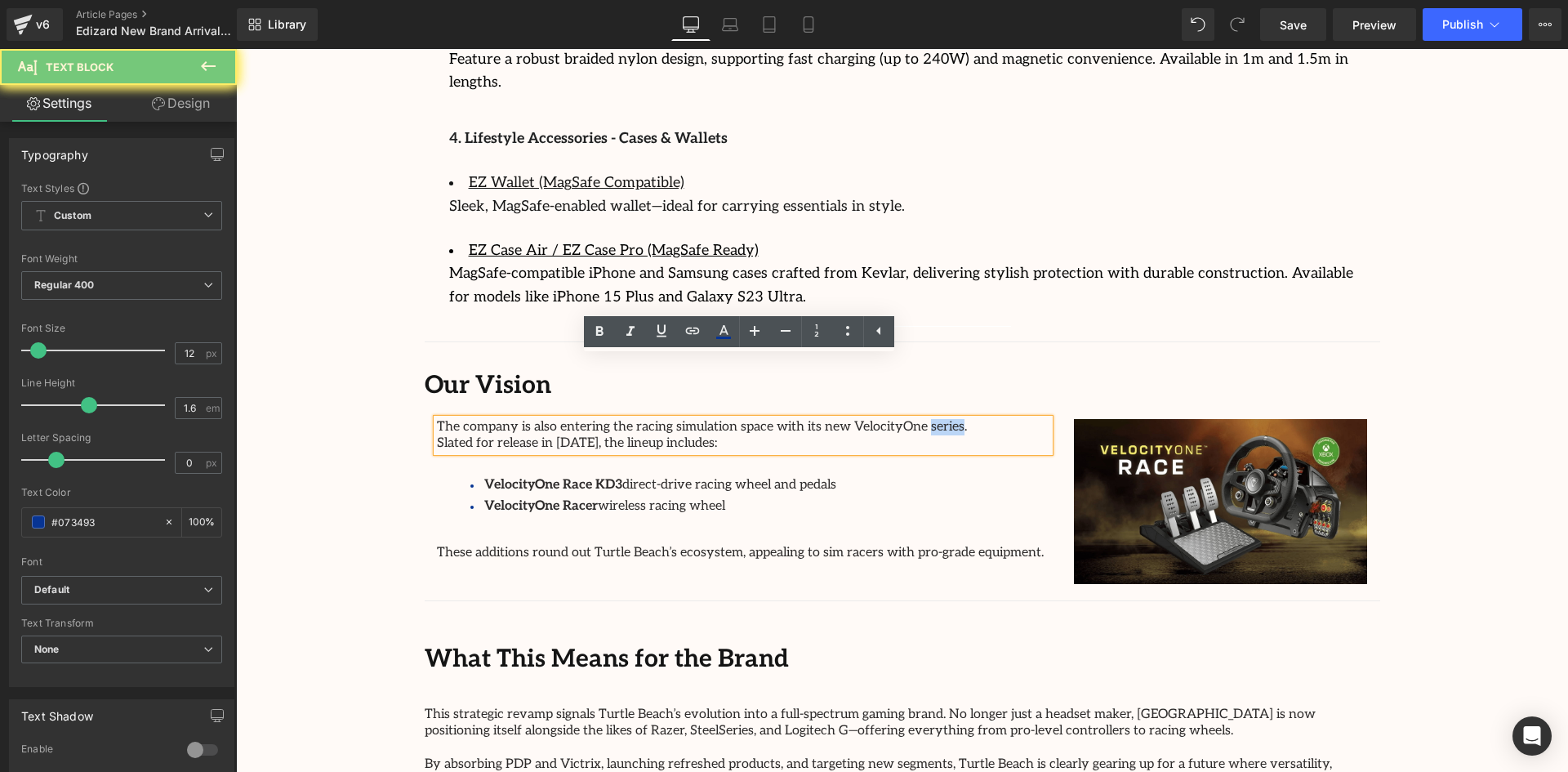
click at [877, 419] on span "The company is also entering the racing simulation space with its new VelocityO…" at bounding box center [702, 427] width 530 height 16
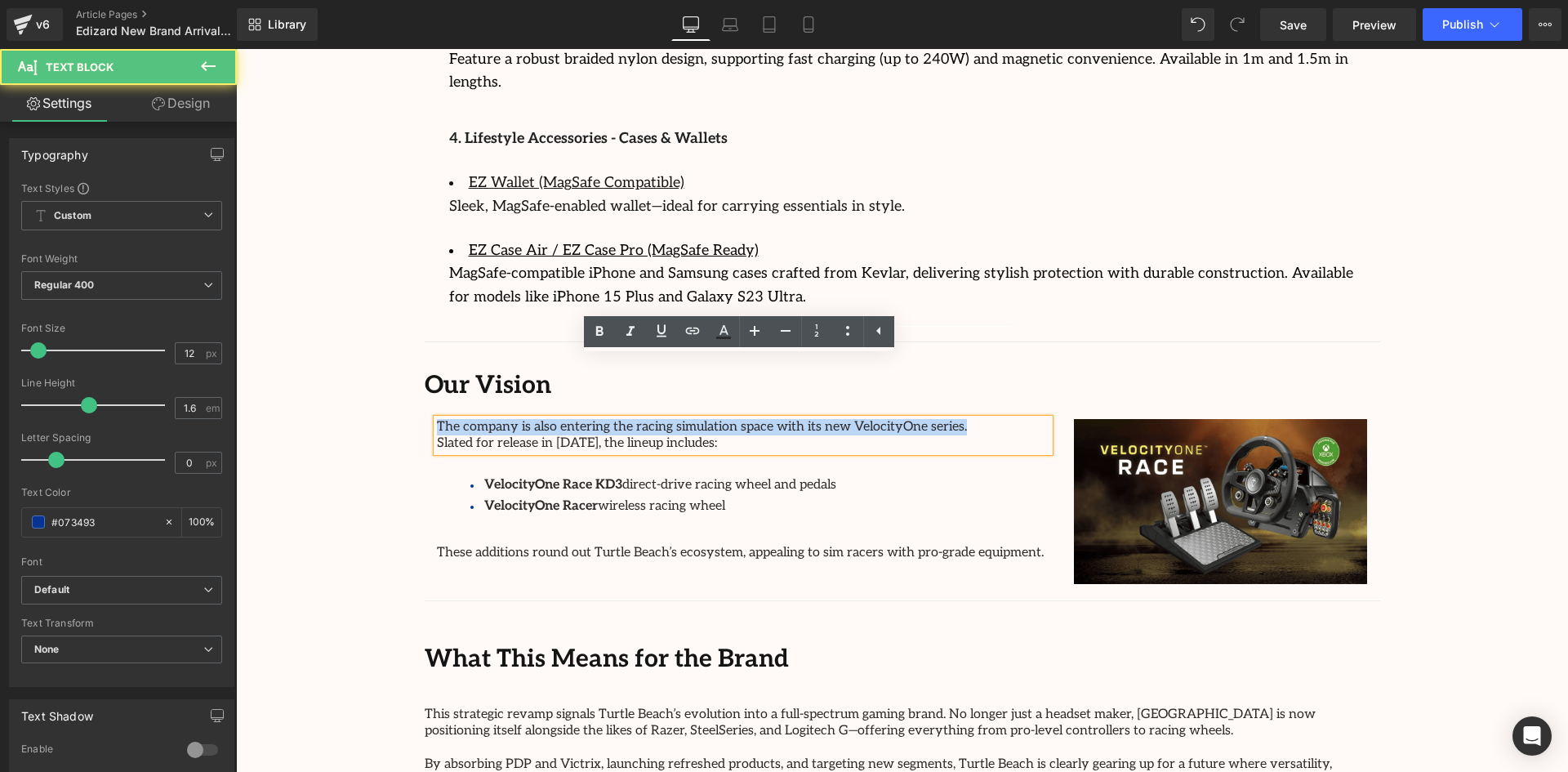
click at [877, 419] on span "The company is also entering the racing simulation space with its new VelocityO…" at bounding box center [702, 427] width 530 height 16
click at [758, 419] on p "The company is also entering the racing simulation space with its new VelocityO…" at bounding box center [743, 427] width 613 height 17
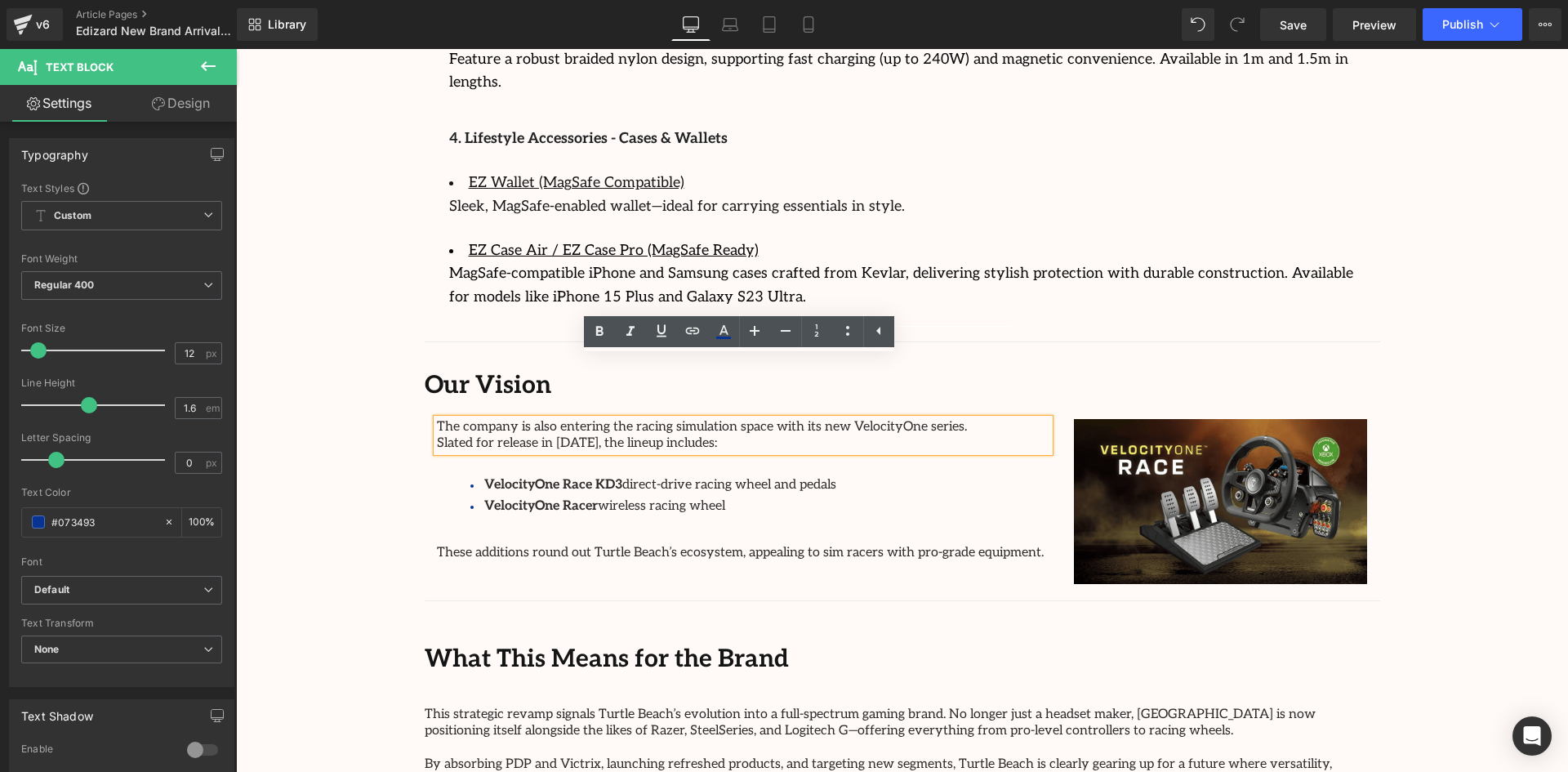
click at [758, 435] on p "Slated for release in [DATE], the lineup includes:" at bounding box center [743, 443] width 613 height 17
drag, startPoint x: 758, startPoint y: 386, endPoint x: 420, endPoint y: 358, distance: 339.2
click at [425, 419] on div "The company is also entering the racing simulation space with its new VelocityO…" at bounding box center [743, 501] width 637 height 164
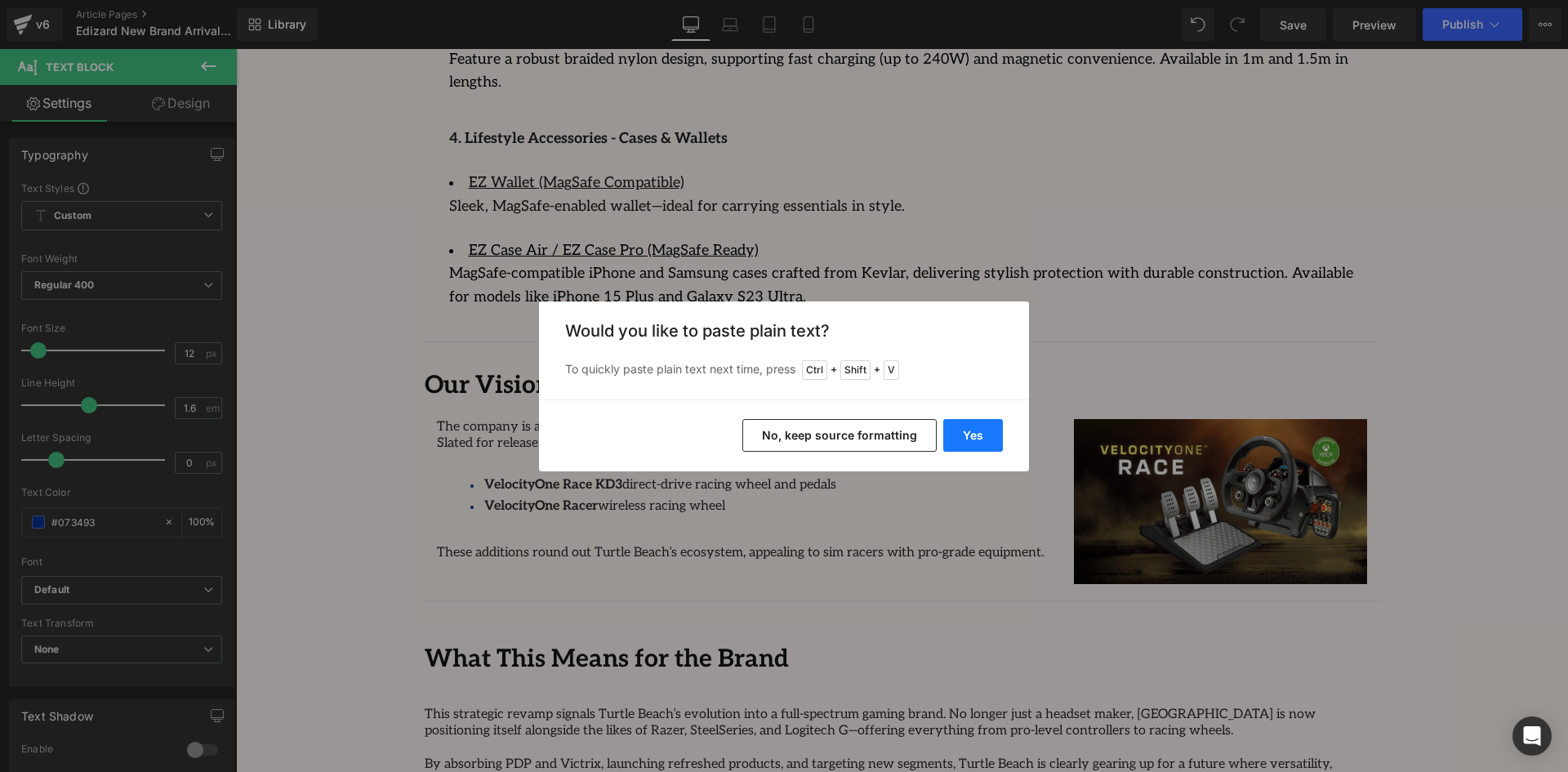
click at [966, 430] on button "Yes" at bounding box center [973, 434] width 60 height 32
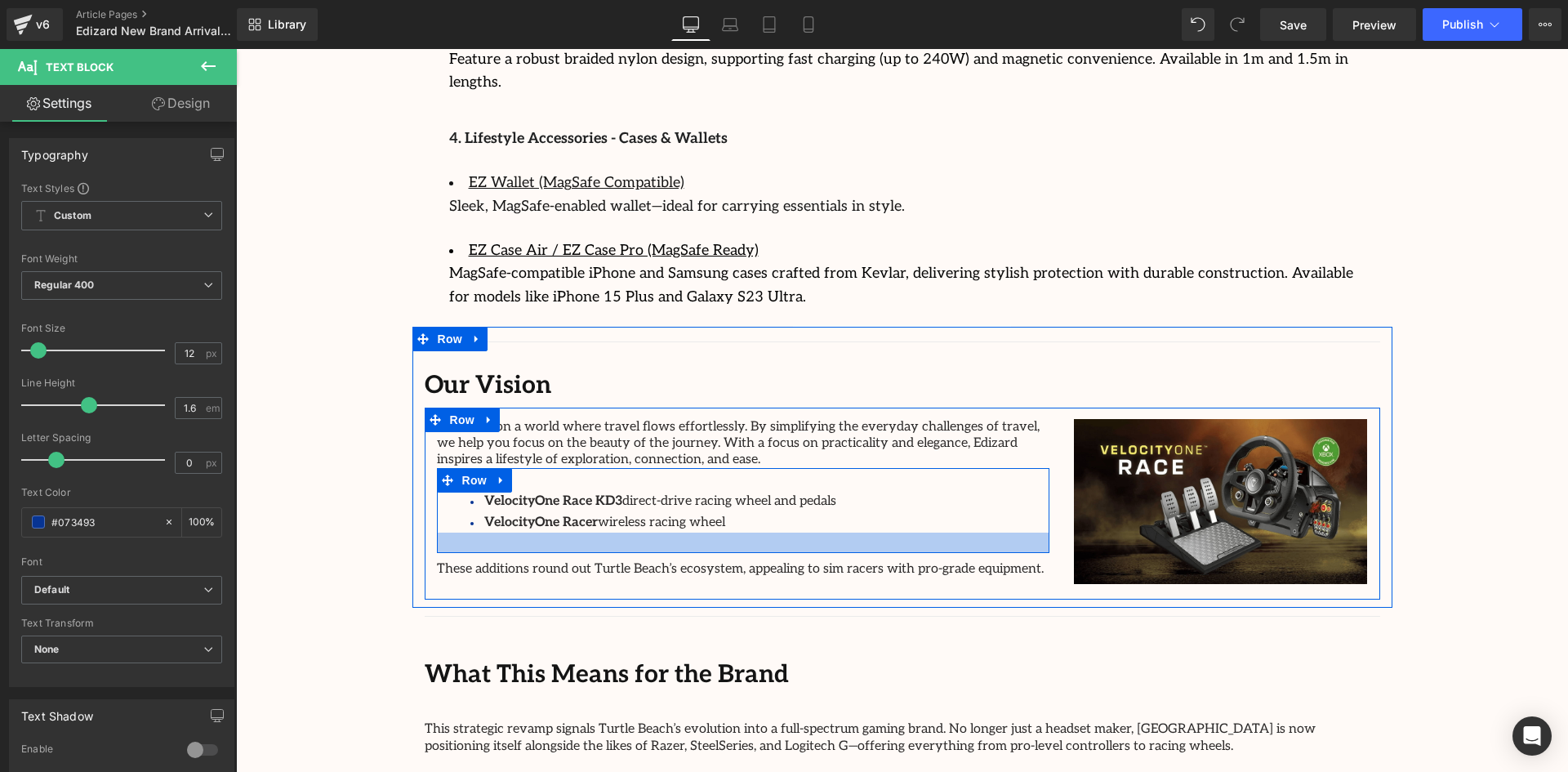
click at [764, 491] on div "VelocityOne Race KD3 direct-drive racing wheel and pedals VelocityOne Racer wir…" at bounding box center [743, 512] width 588 height 42
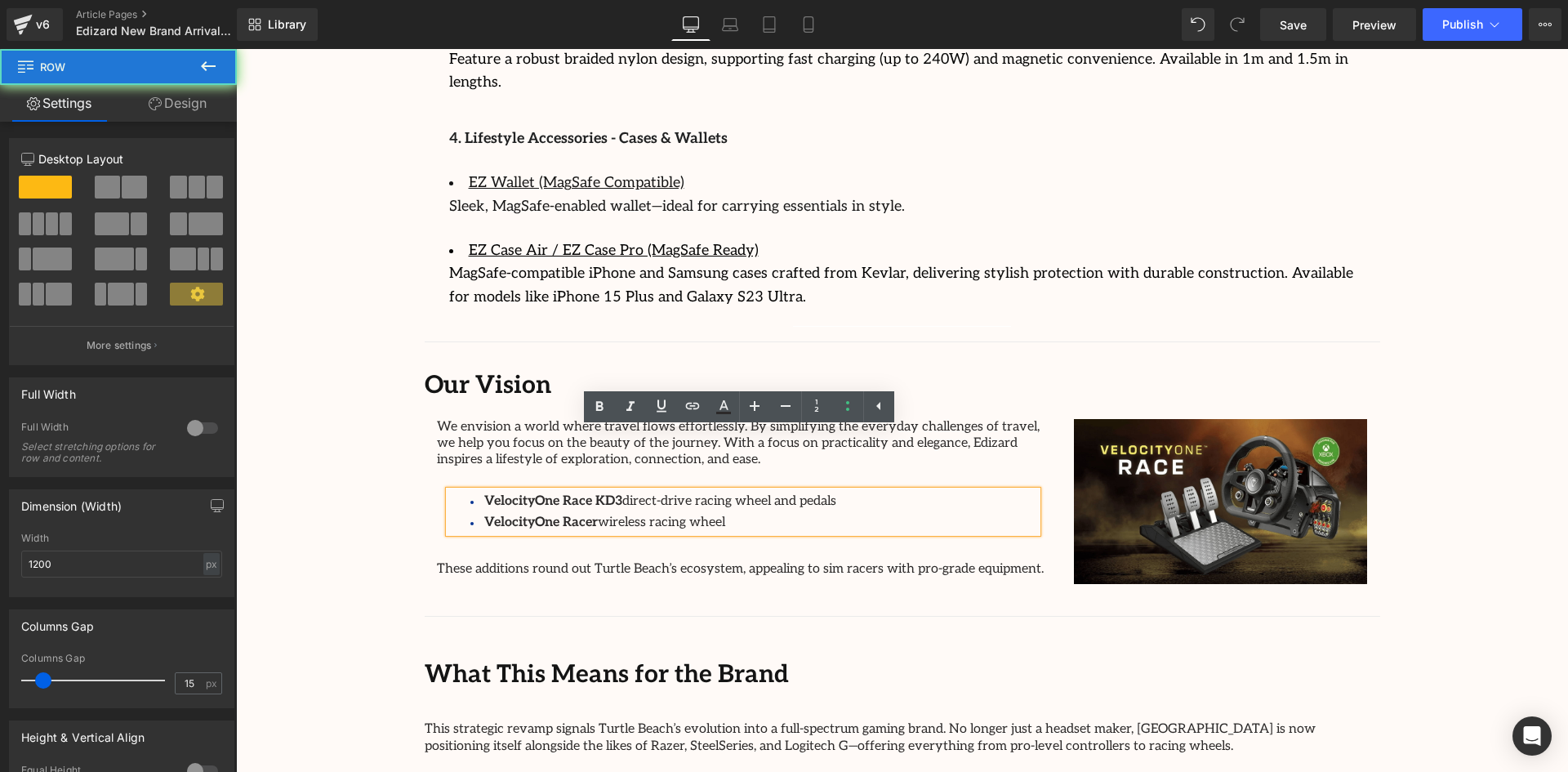
click at [503, 468] on div "VelocityOne Race KD3 direct-drive racing wheel and pedals VelocityOne Racer wir…" at bounding box center [743, 510] width 613 height 85
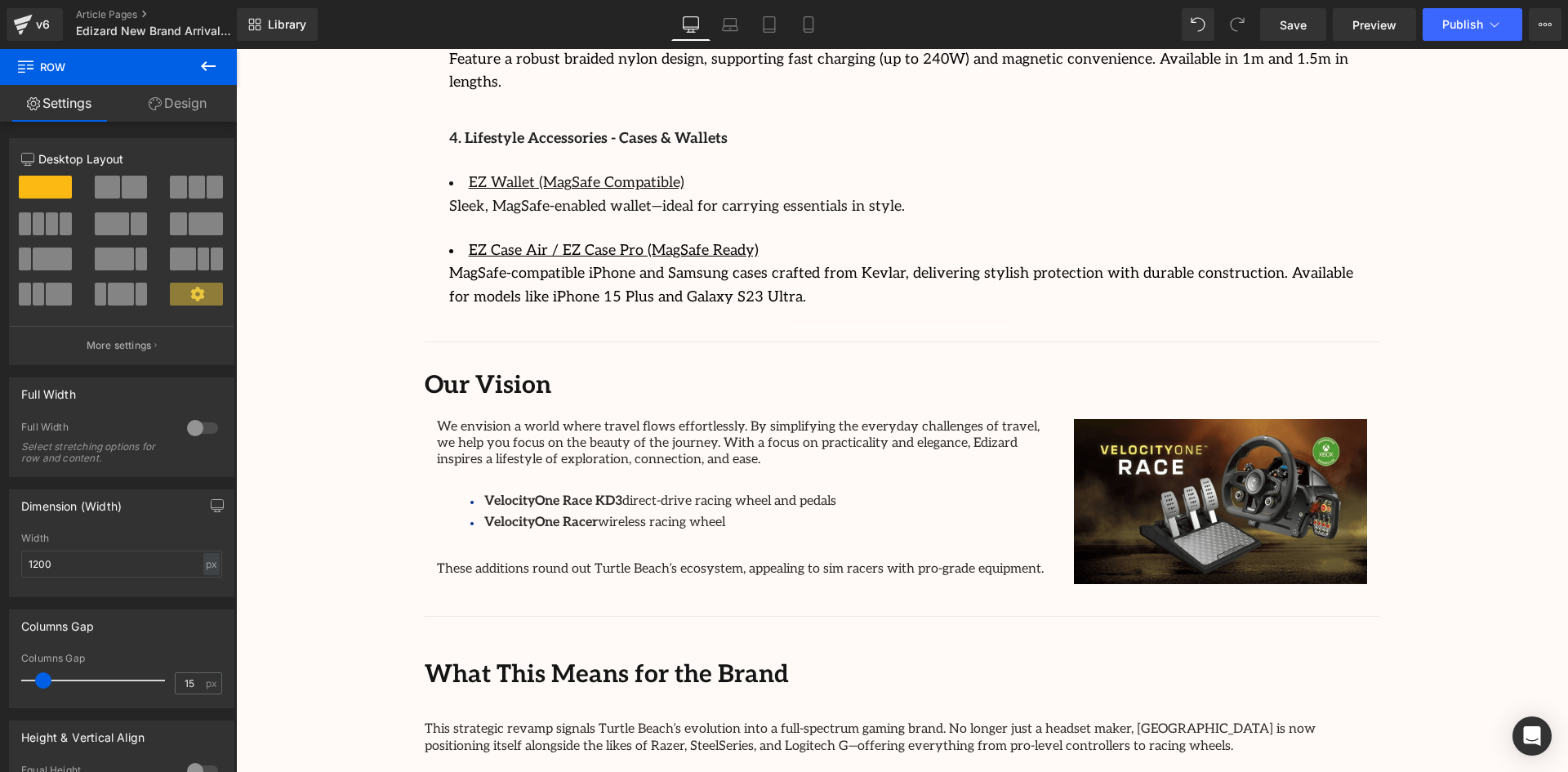
click at [495, 493] on strong "VelocityOne Race KD3" at bounding box center [553, 501] width 138 height 16
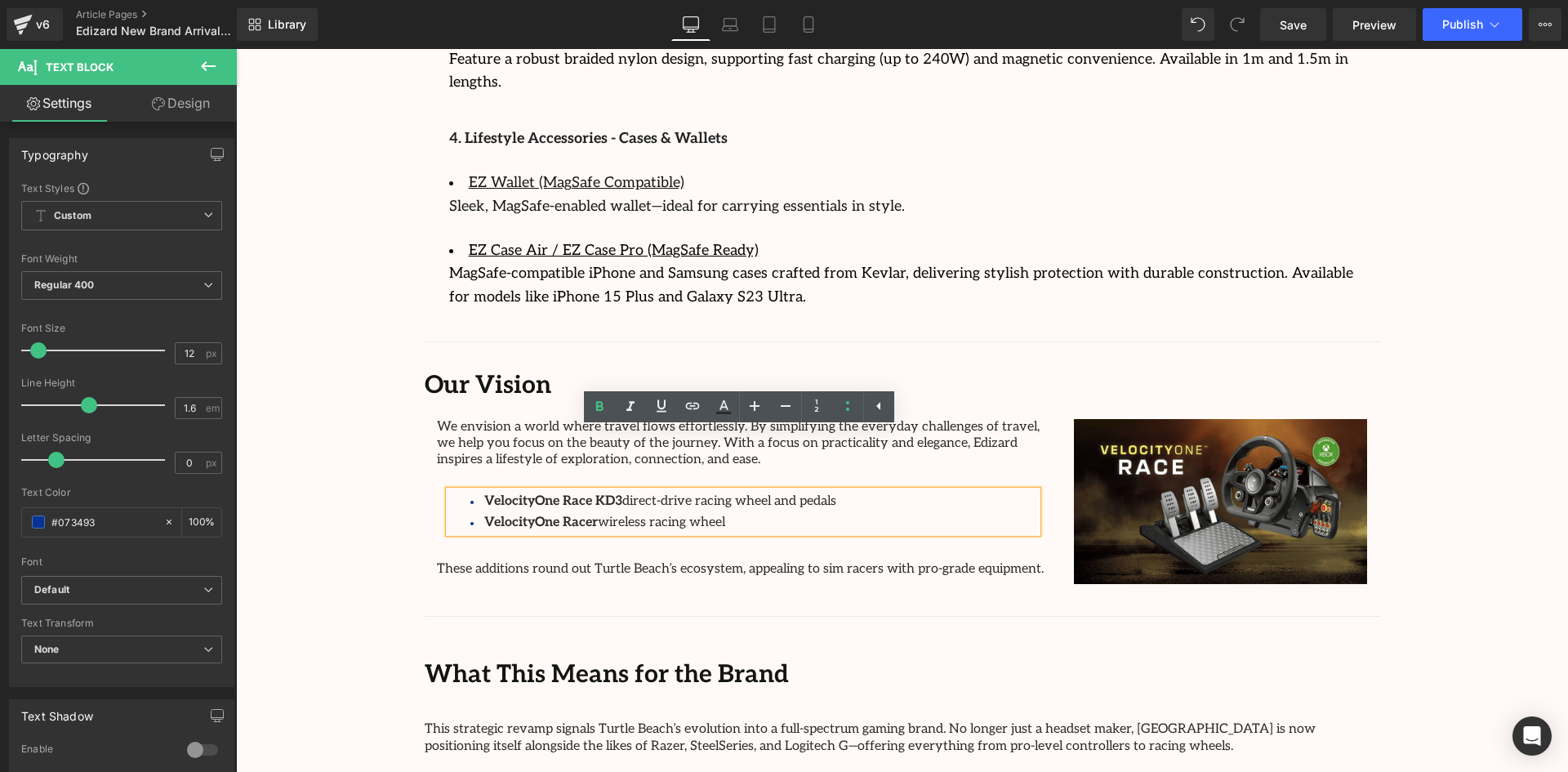
click at [703, 512] on li "VelocityOne Racer wireless racing wheel" at bounding box center [754, 522] width 567 height 22
click at [236, 49] on div at bounding box center [236, 49] width 0 height 0
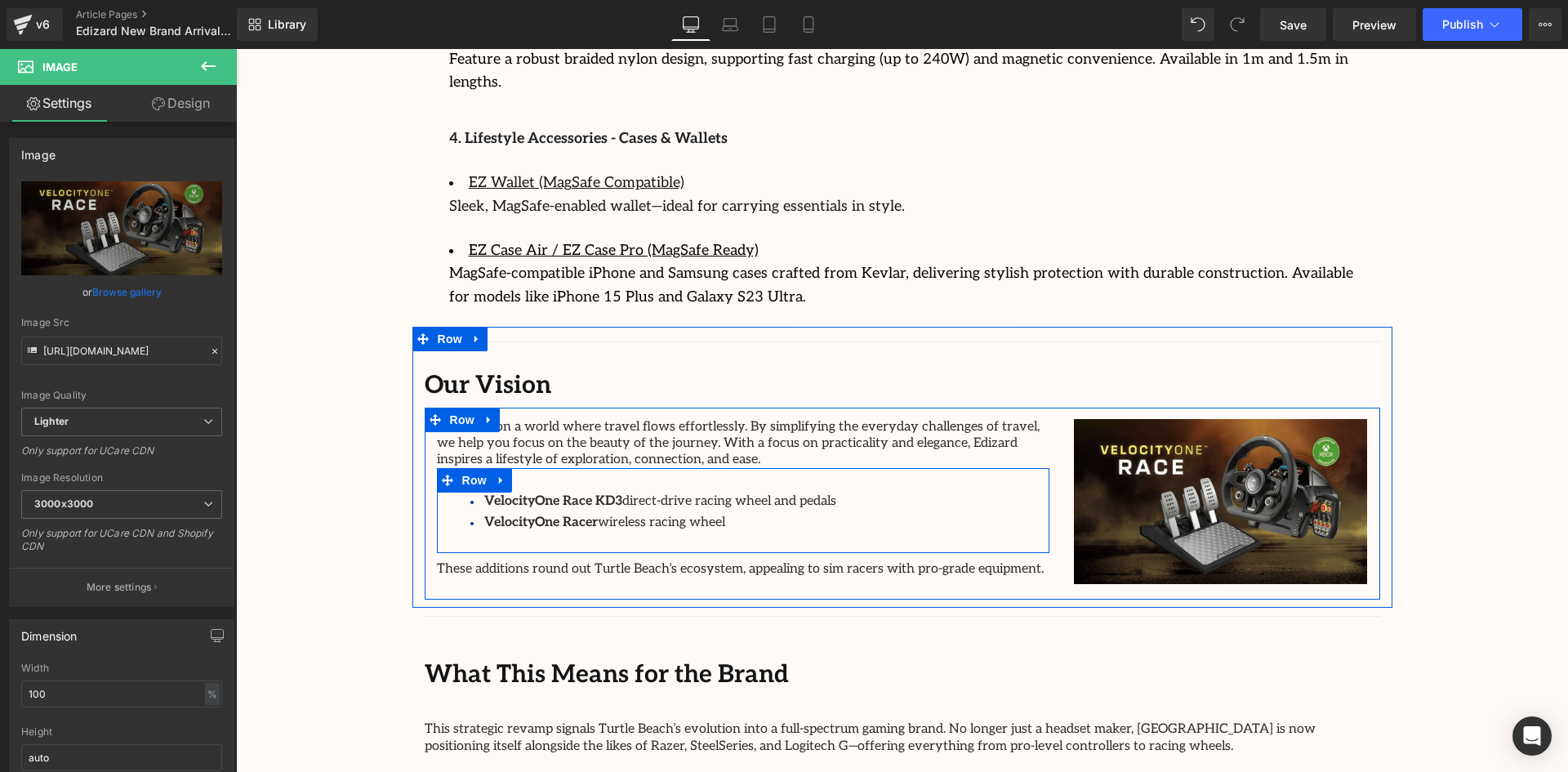
click at [501, 475] on icon at bounding box center [502, 480] width 12 height 13
click at [538, 475] on icon at bounding box center [544, 480] width 12 height 13
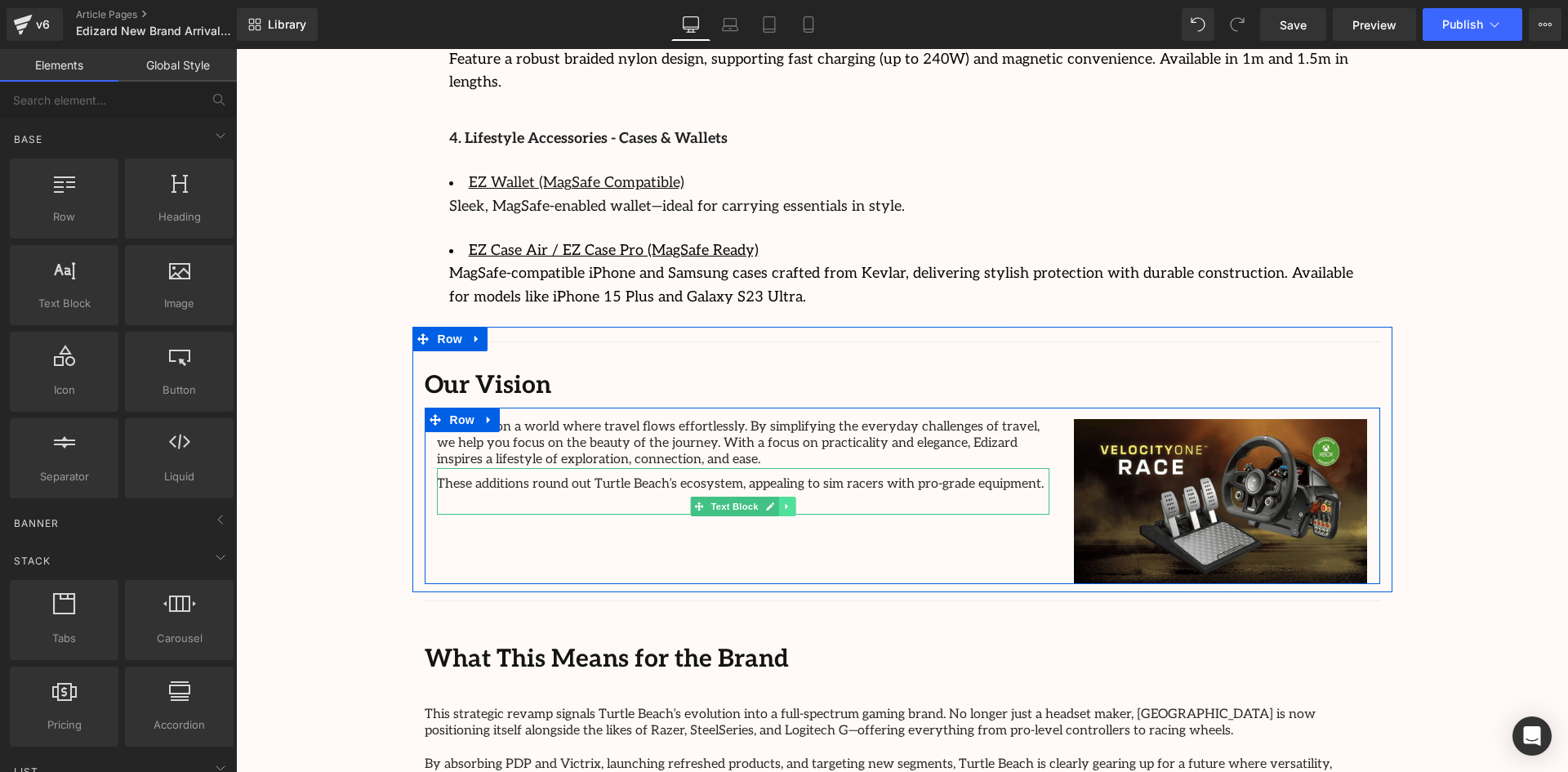
click at [785, 503] on icon at bounding box center [786, 506] width 3 height 6
click at [791, 501] on icon at bounding box center [795, 505] width 9 height 9
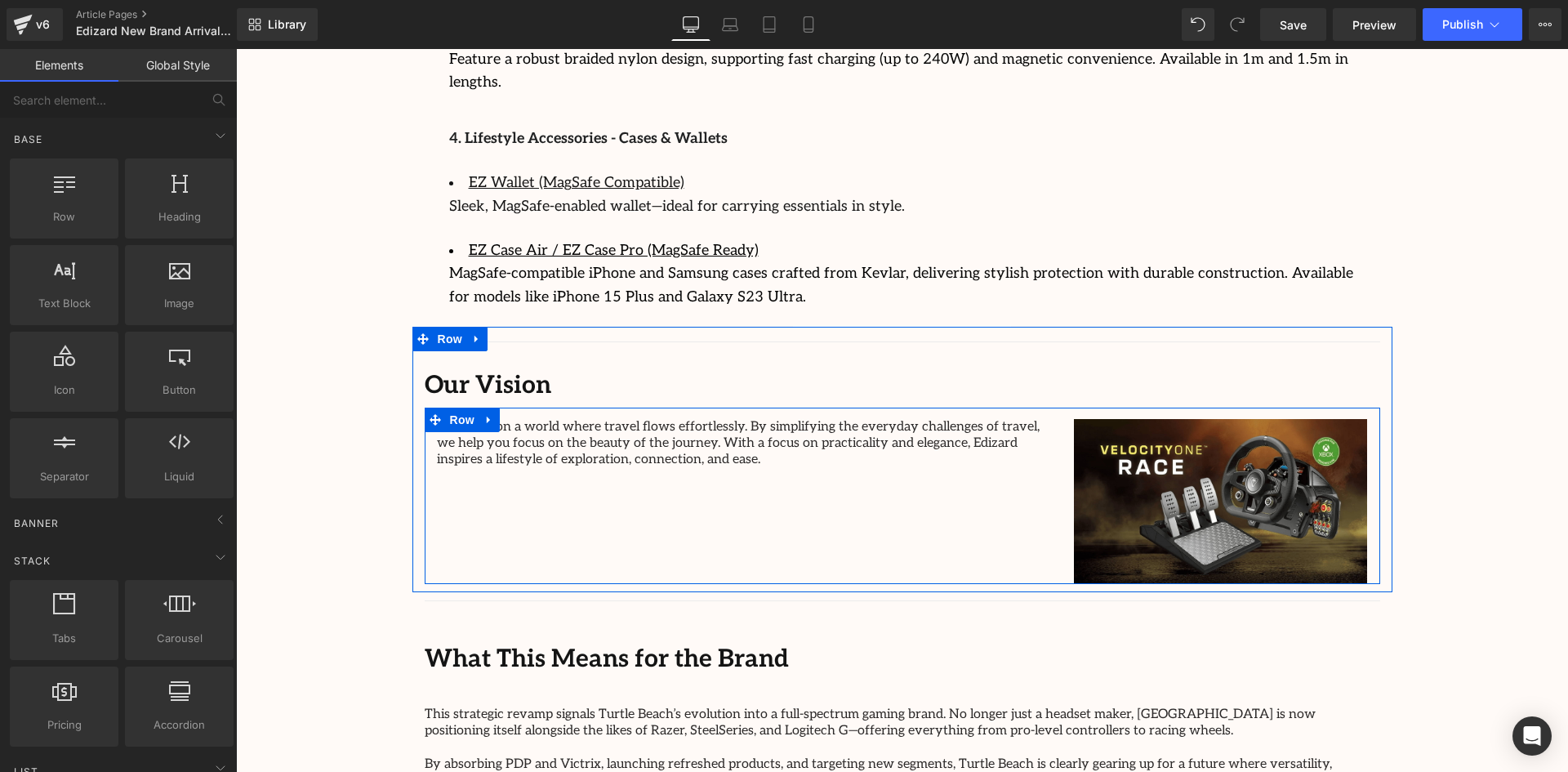
drag, startPoint x: 647, startPoint y: 494, endPoint x: 817, endPoint y: 514, distance: 171.2
click at [647, 495] on div "We envision a world where travel flows effortlessly. By simplifying the everyda…" at bounding box center [902, 495] width 955 height 176
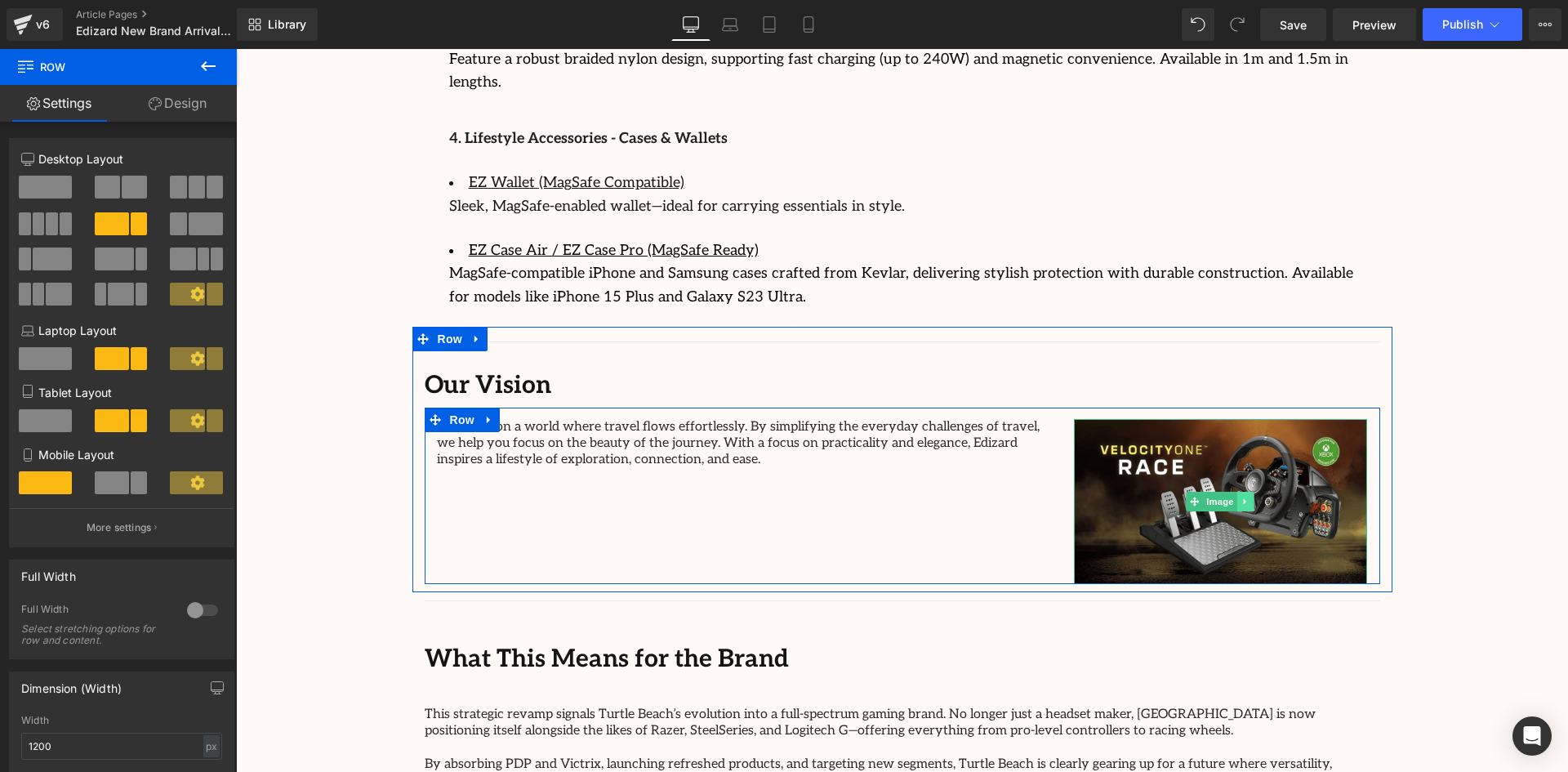
click at [1245, 496] on icon at bounding box center [1245, 501] width 9 height 10
click at [1250, 491] on link at bounding box center [1255, 501] width 18 height 20
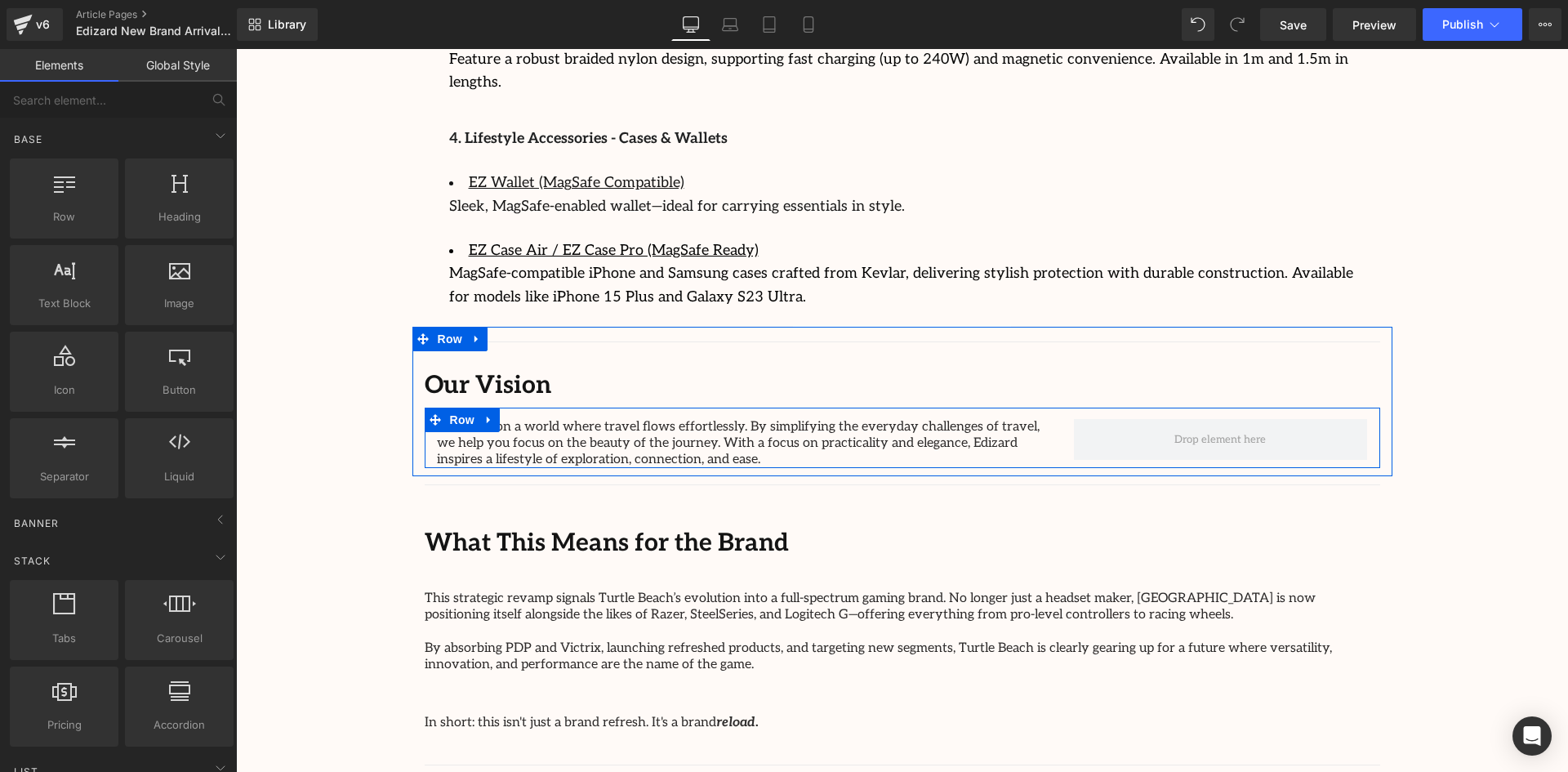
click at [1045, 419] on div "We envision a world where travel flows effortlessly. By simplifying the everyda…" at bounding box center [743, 443] width 637 height 50
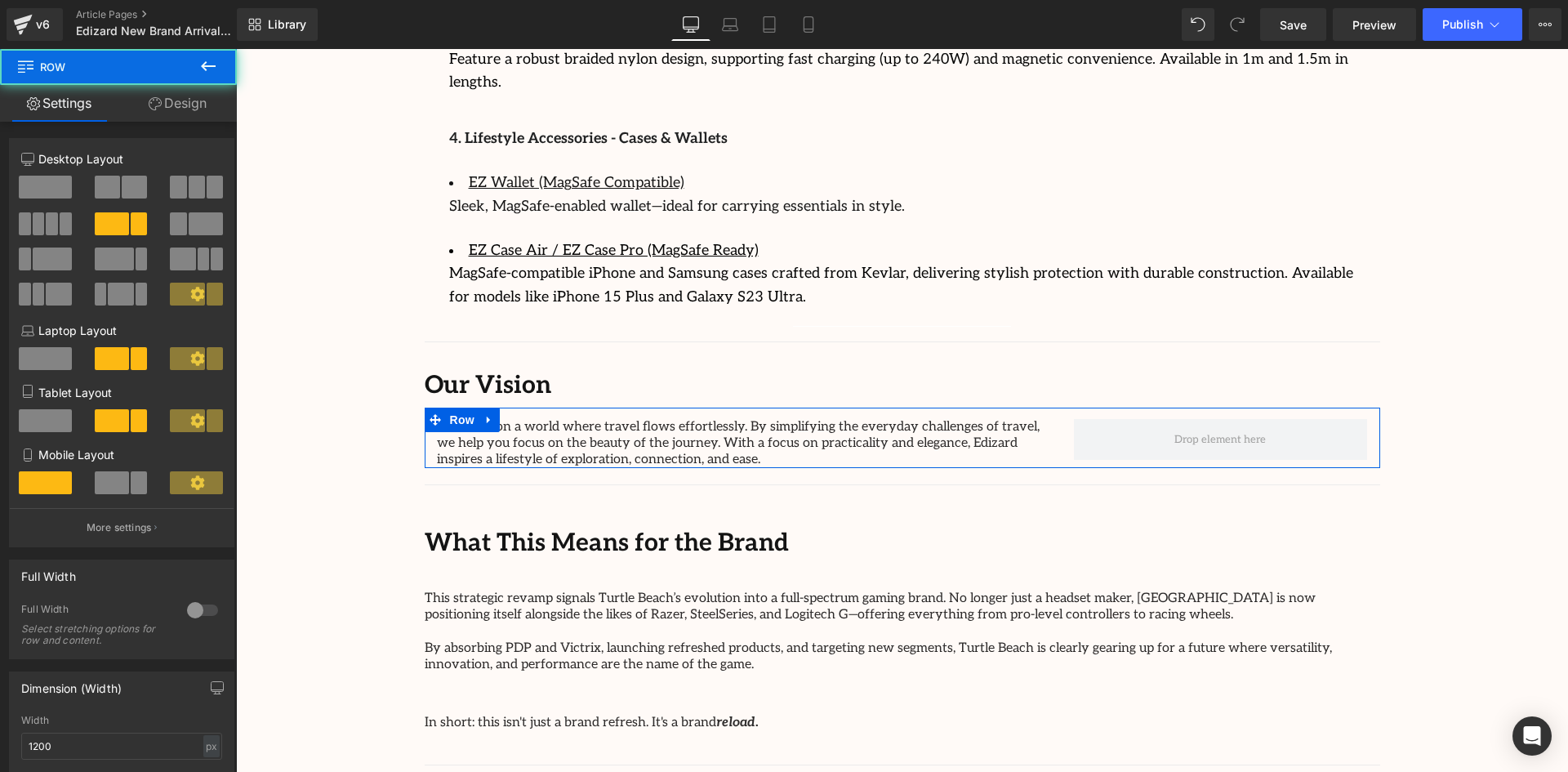
click at [60, 187] on span at bounding box center [45, 186] width 53 height 23
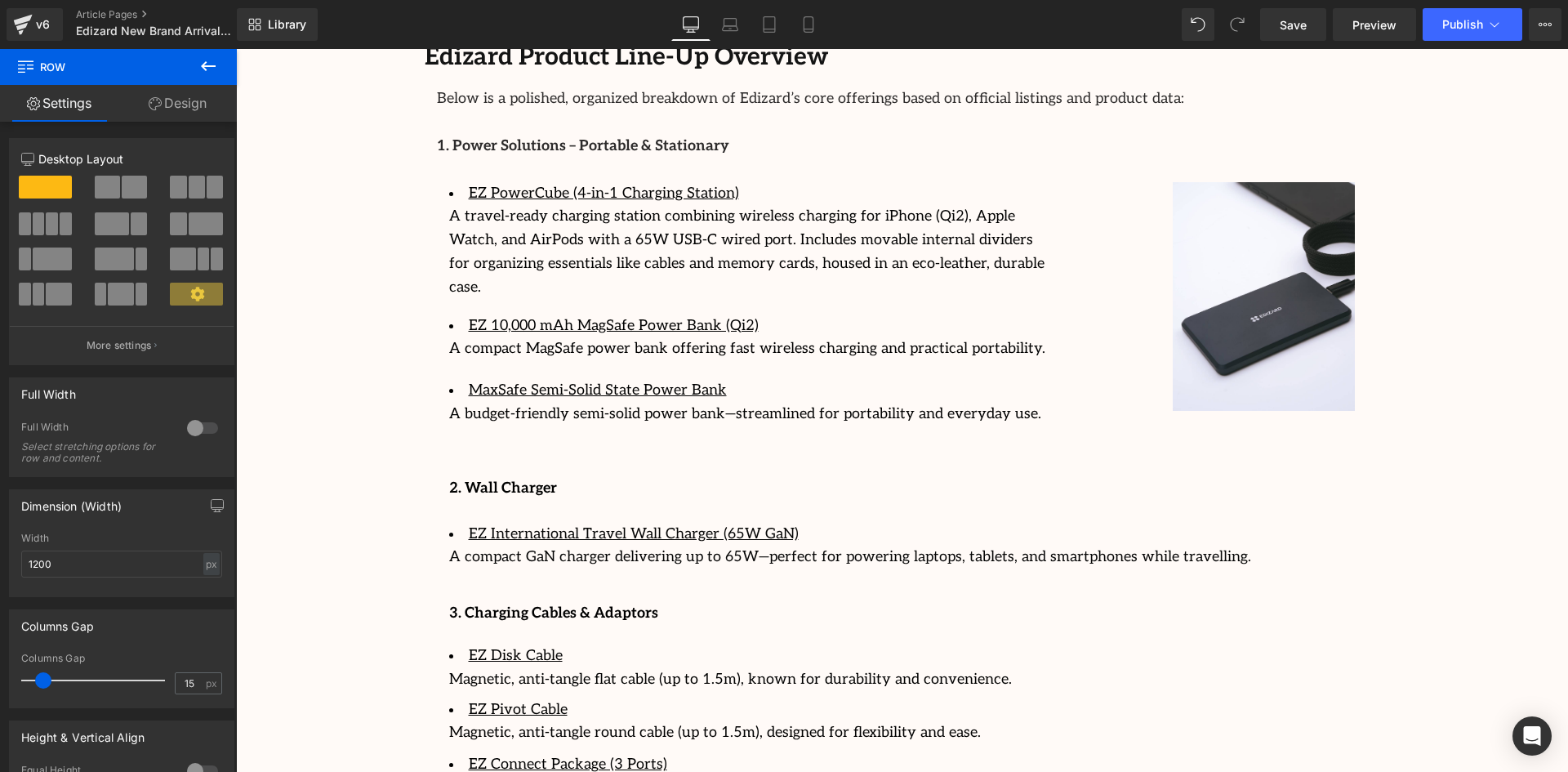
scroll to position [1824, 0]
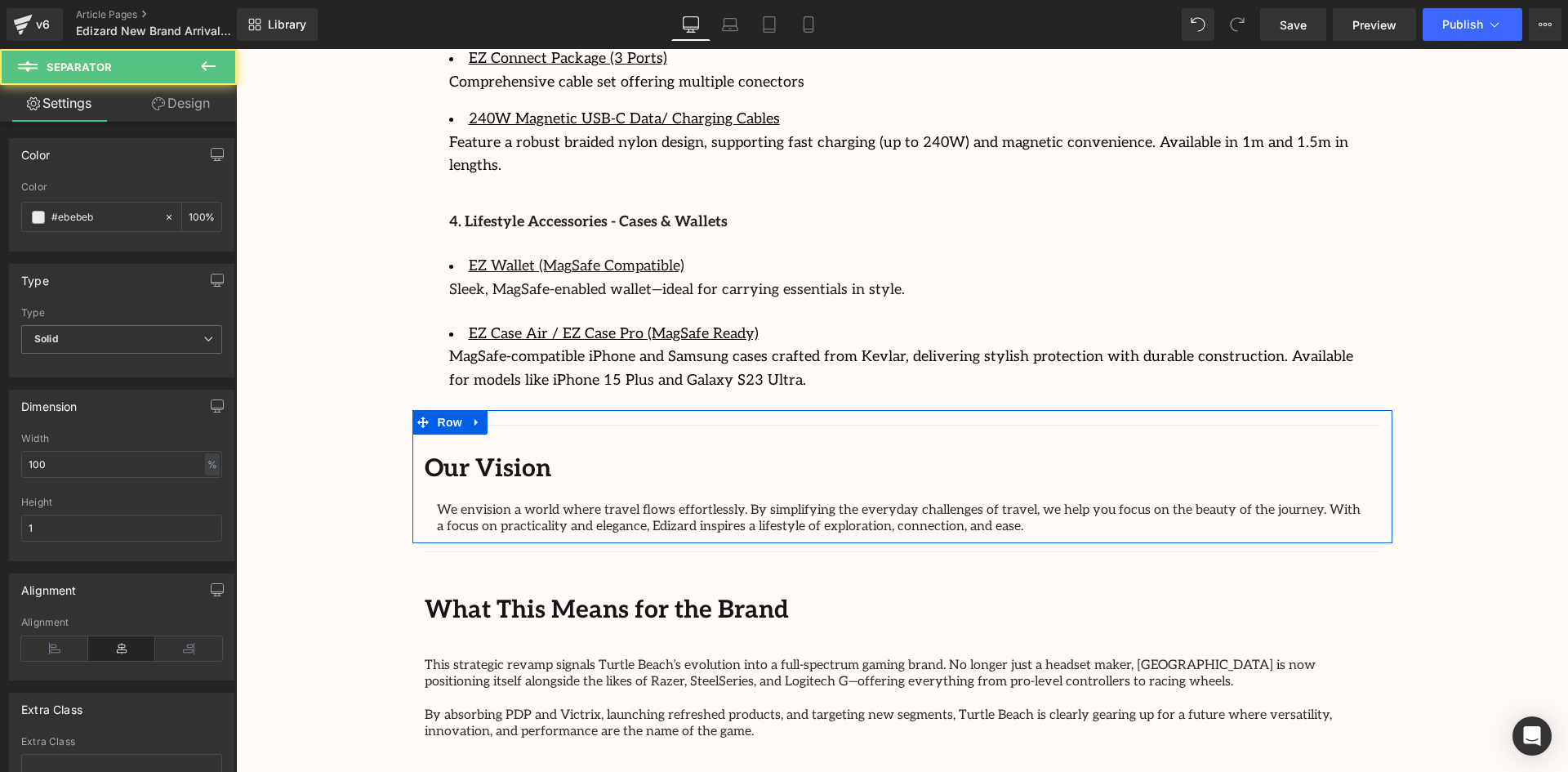
click at [523, 543] on div "Separator" at bounding box center [902, 547] width 955 height 9
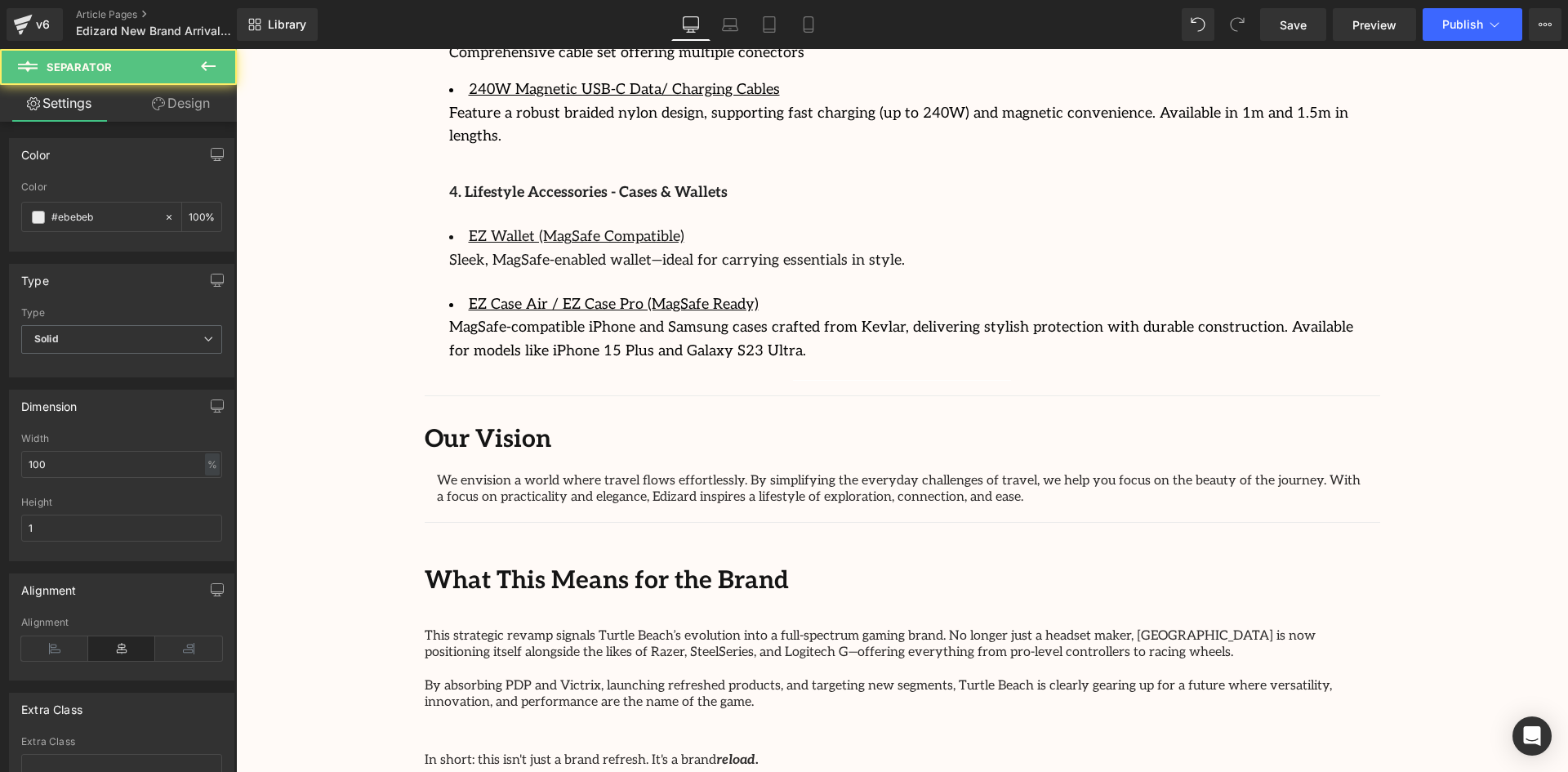
click at [518, 425] on b "Our Vision" at bounding box center [487, 439] width 126 height 29
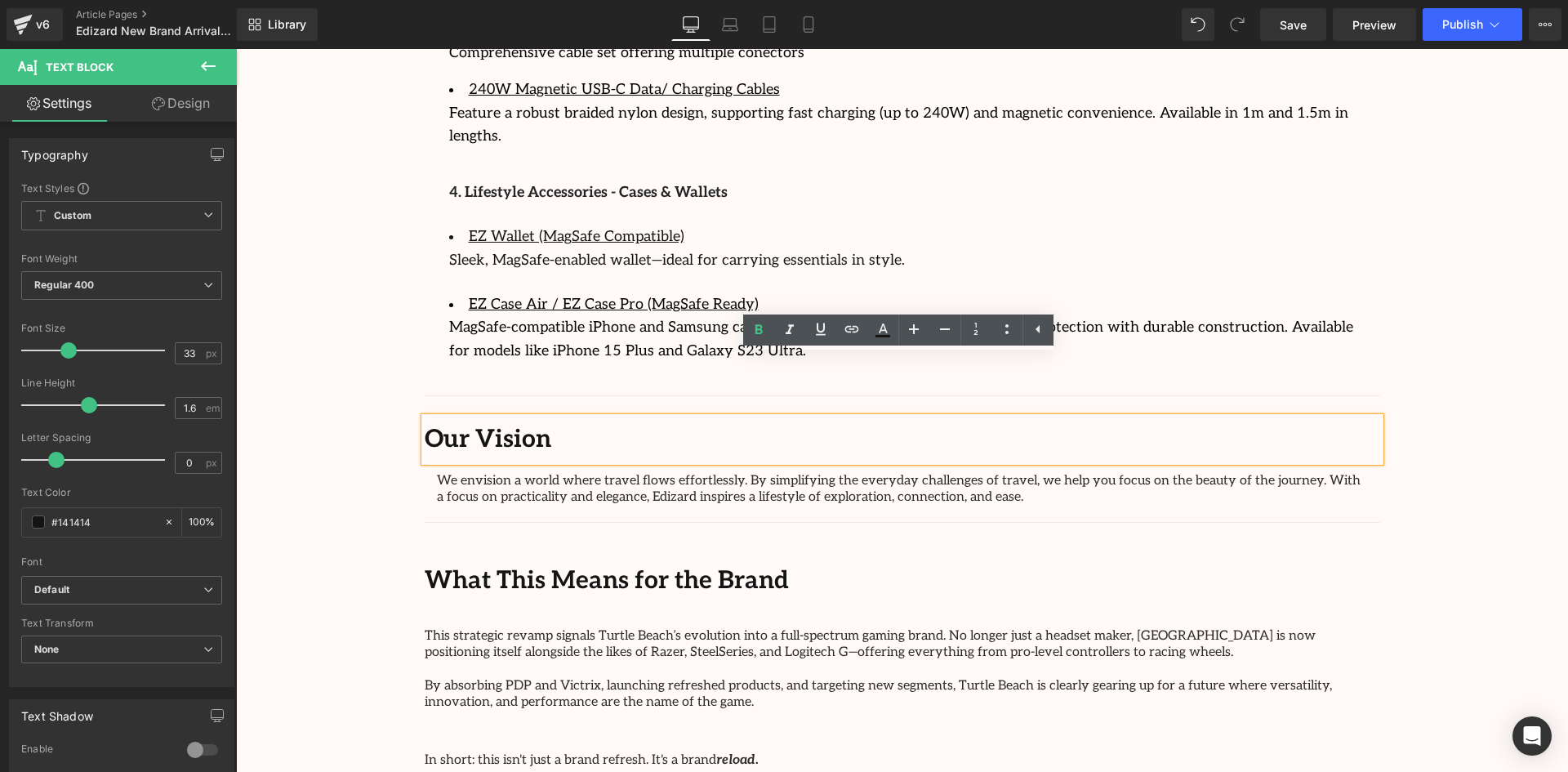
click at [529, 425] on b "Our Vision" at bounding box center [487, 439] width 126 height 29
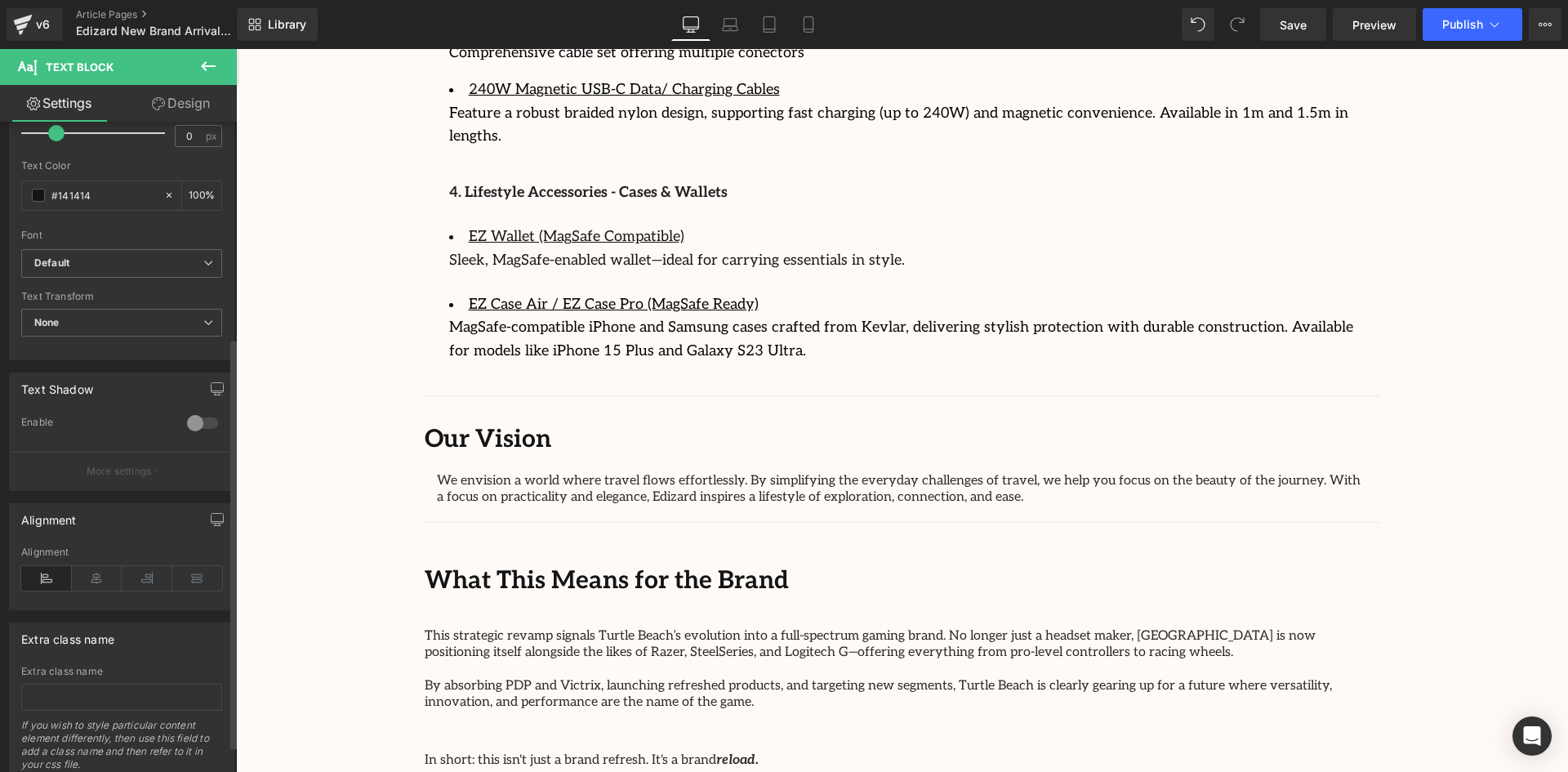
scroll to position [383, 0]
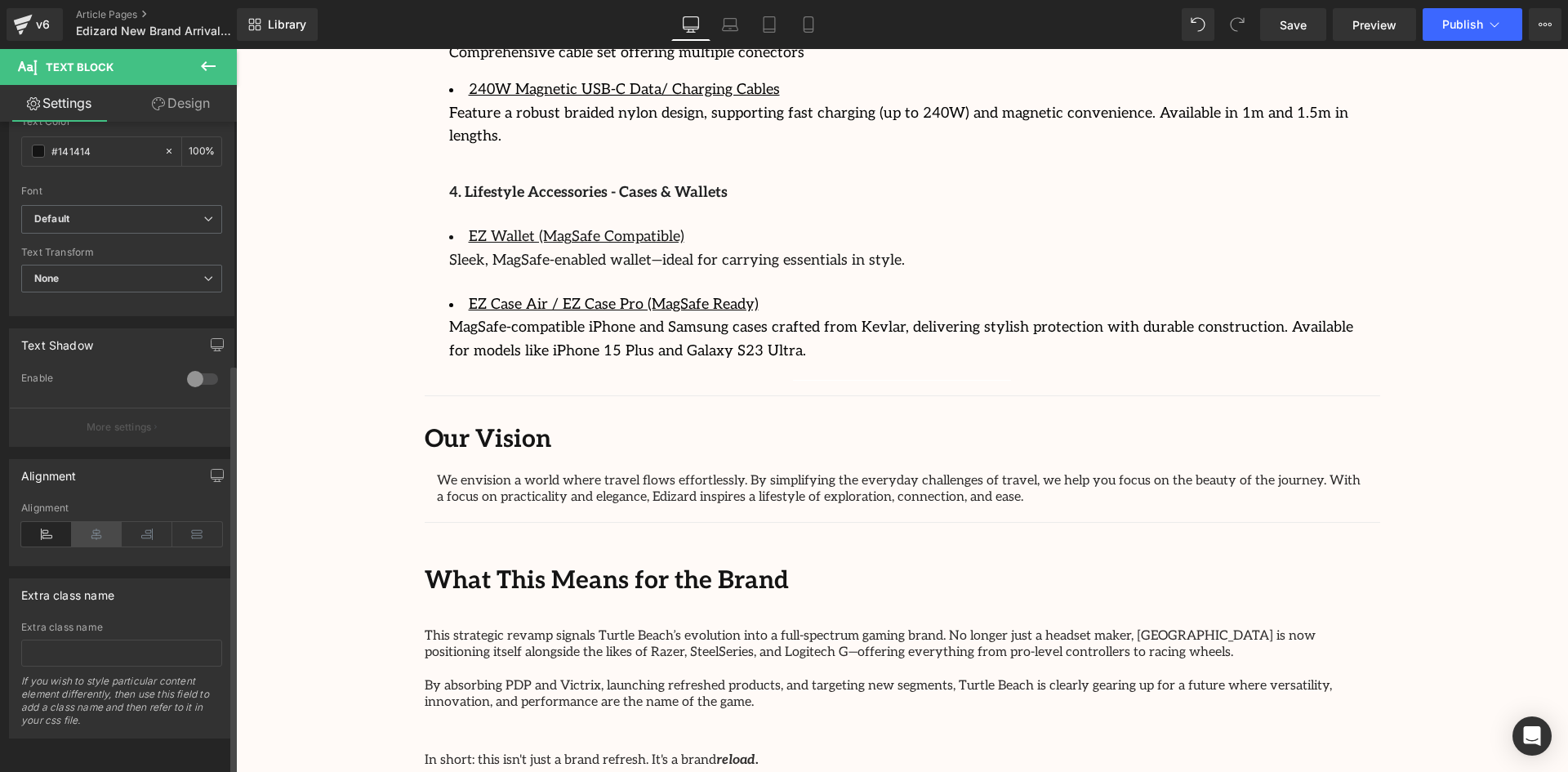
click at [90, 522] on icon at bounding box center [97, 533] width 51 height 24
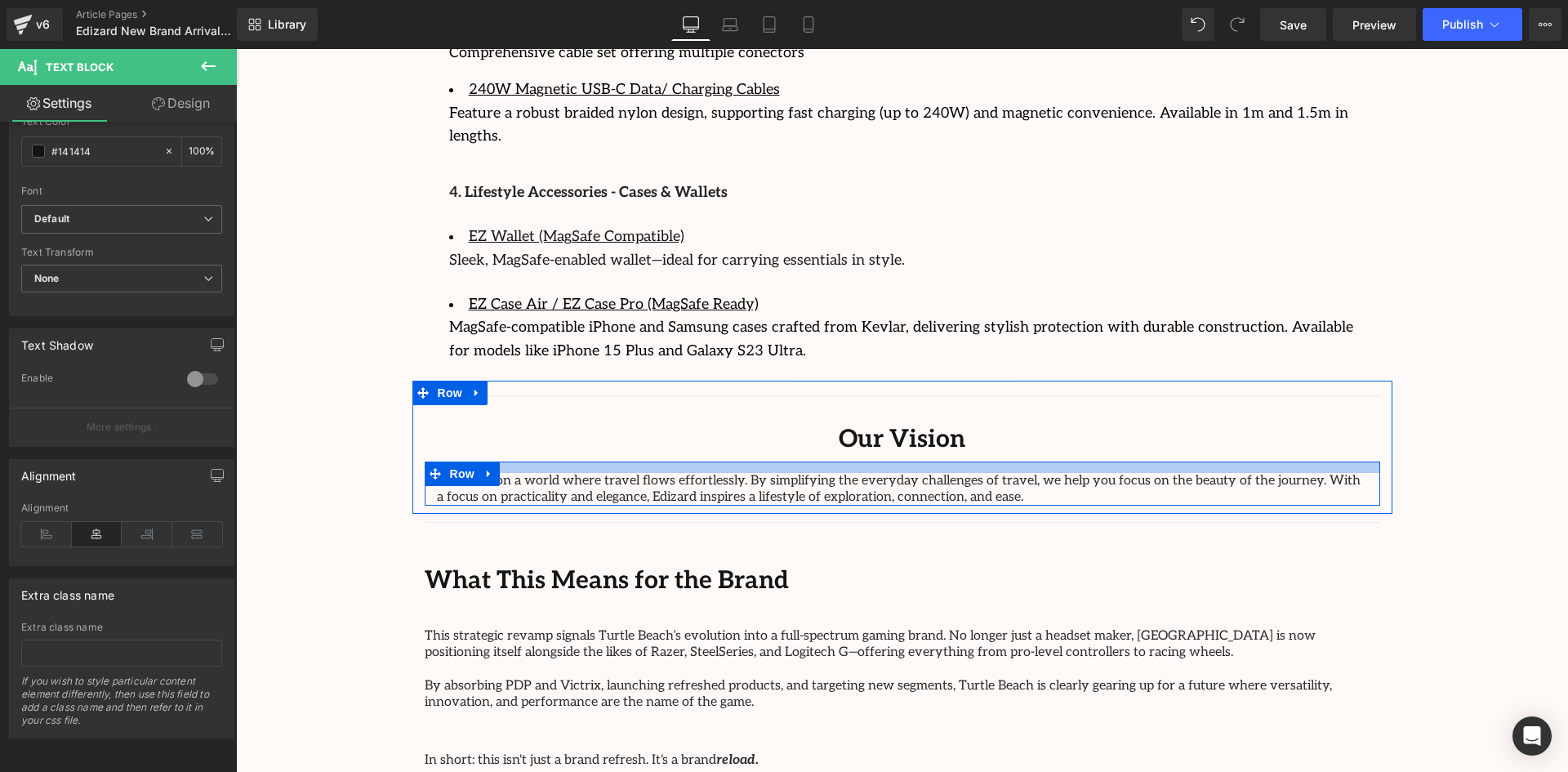
click at [1334, 462] on div at bounding box center [902, 468] width 955 height 12
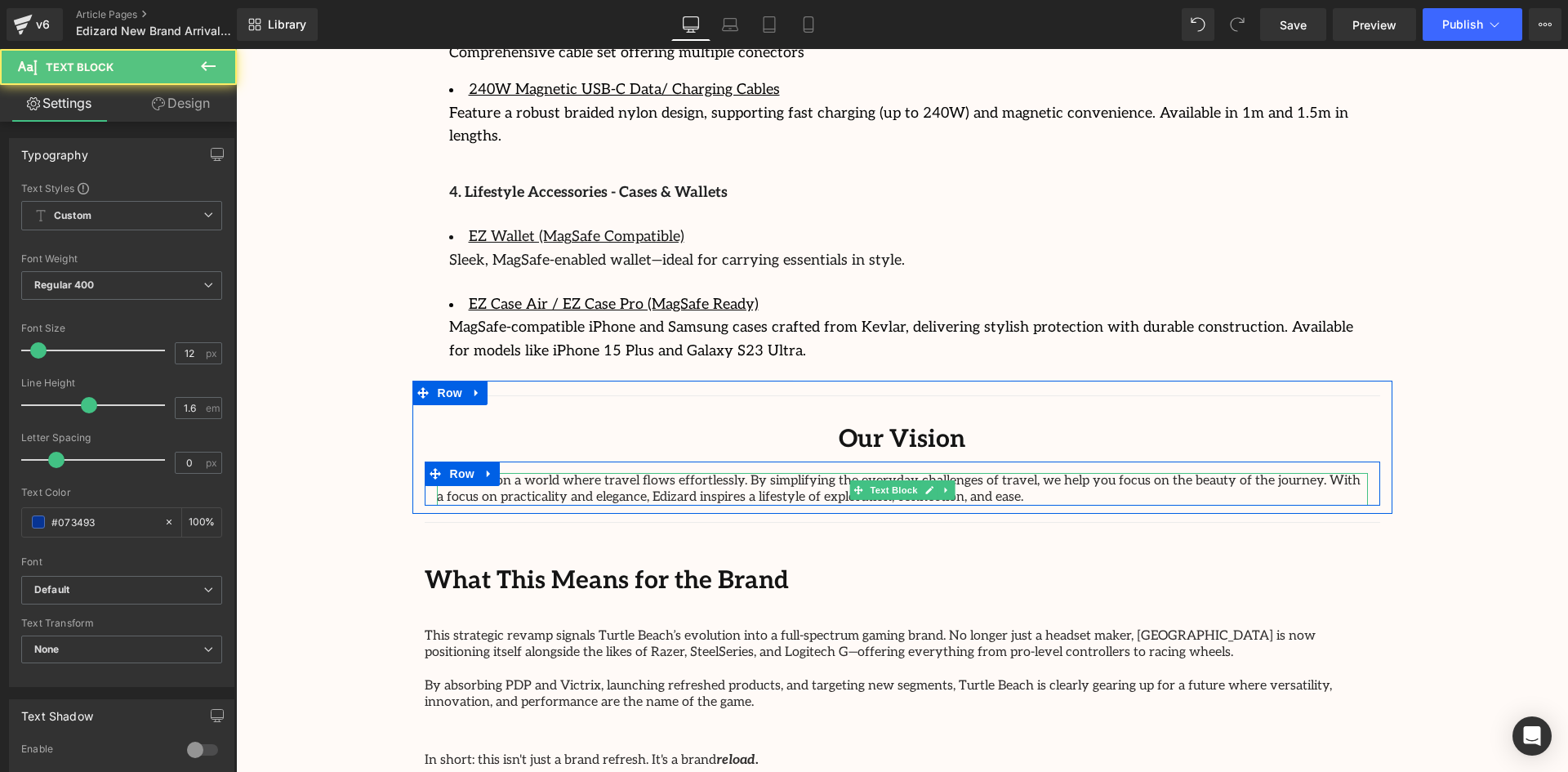
click at [1133, 473] on p "We envision a world where travel flows effortlessly. By simplifying the everyda…" at bounding box center [901, 488] width 931 height 32
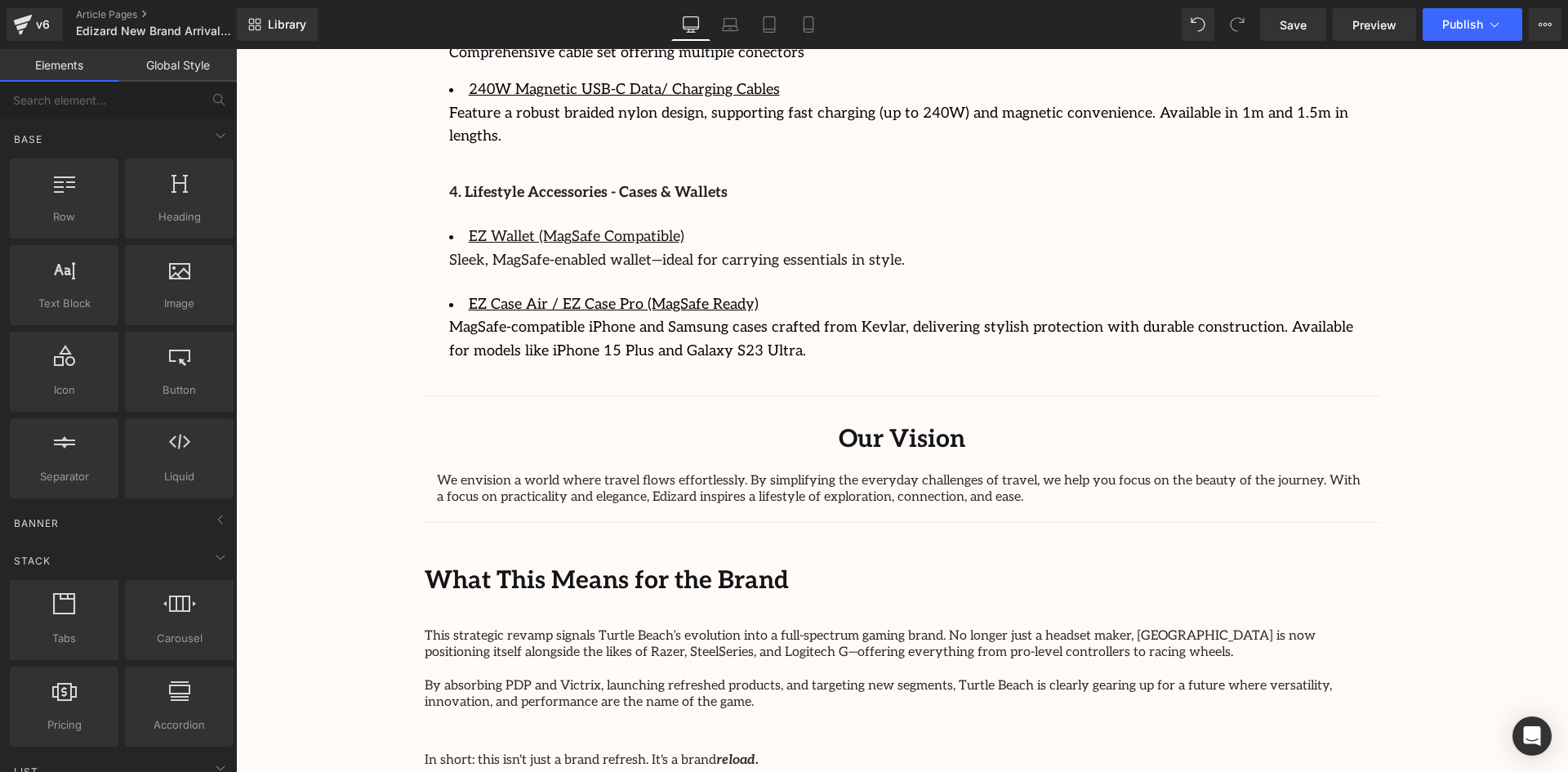
click at [926, 473] on div "We envision a world where travel flows effortlessly. By simplifying the everyda…" at bounding box center [901, 488] width 931 height 32
click at [927, 473] on p "We envision a world where travel flows effortlessly. By simplifying the everyda…" at bounding box center [901, 488] width 931 height 32
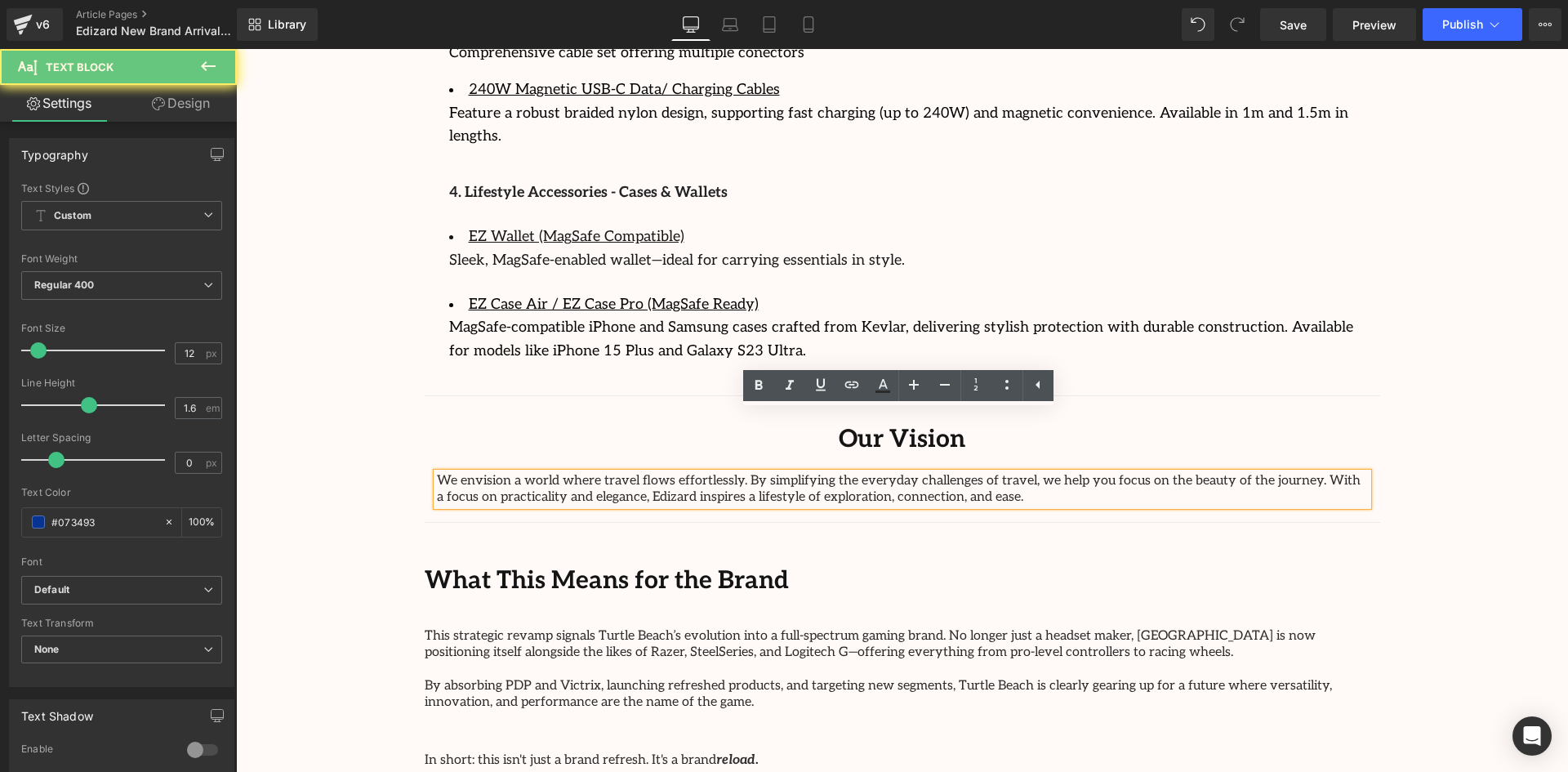
click at [917, 473] on p "We envision a world where travel flows effortlessly. By simplifying the everyda…" at bounding box center [901, 488] width 931 height 32
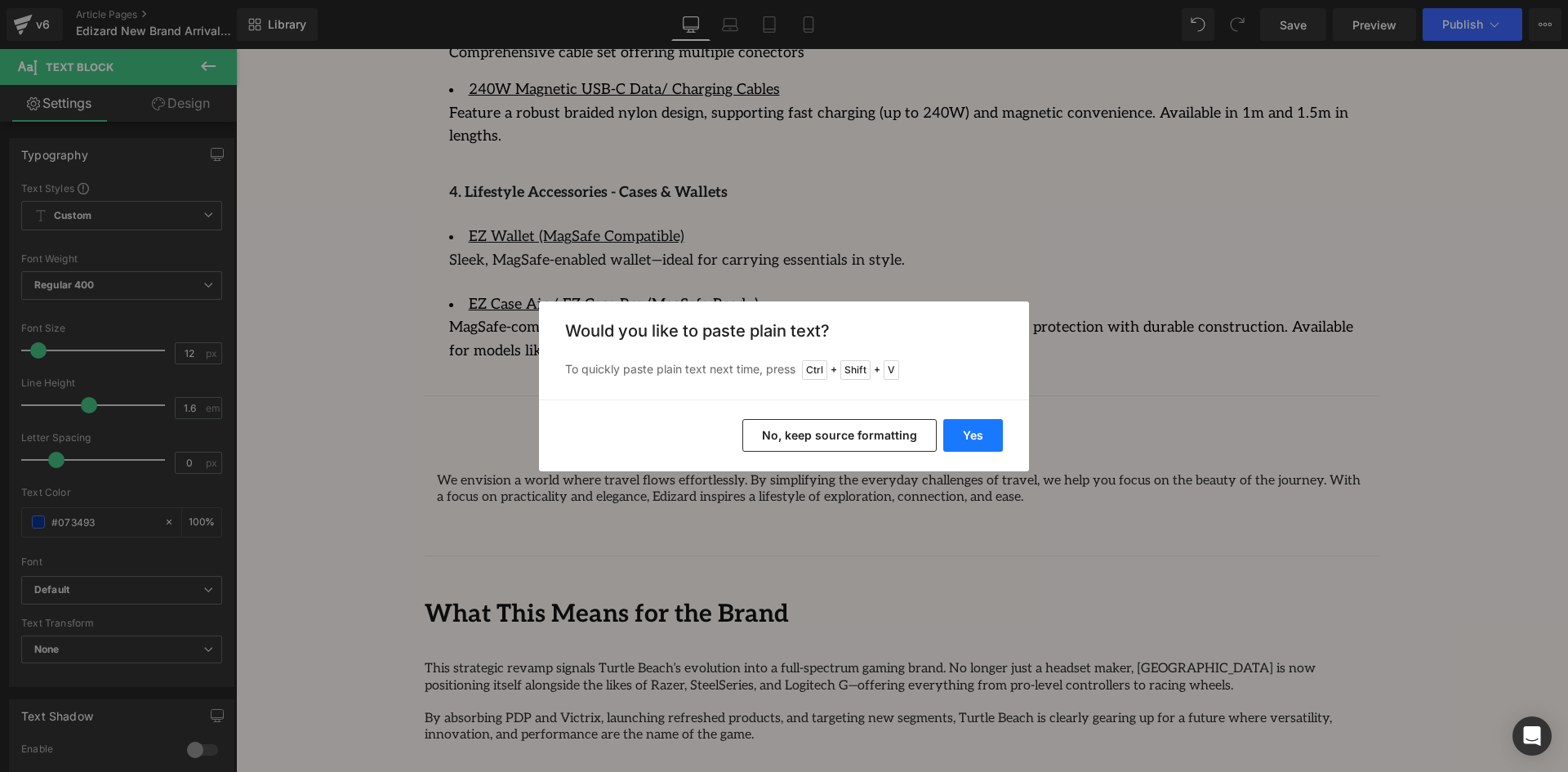
click at [993, 428] on button "Yes" at bounding box center [973, 434] width 60 height 32
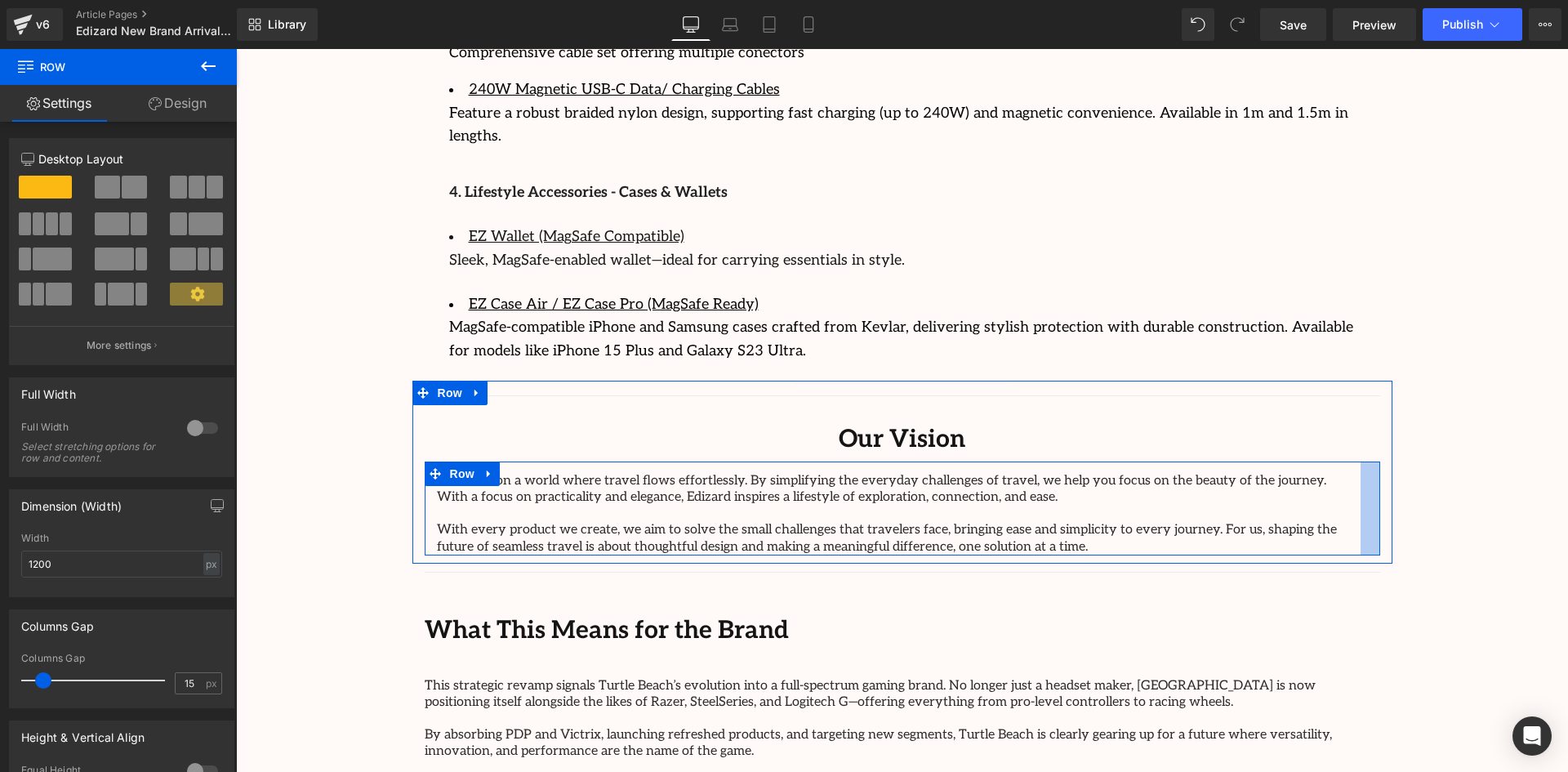
drag, startPoint x: 1374, startPoint y: 447, endPoint x: 1355, endPoint y: 450, distance: 19.2
click at [1355, 462] on div "We envision a world where travel flows effortlessly. By simplifying the everyda…" at bounding box center [902, 509] width 955 height 94
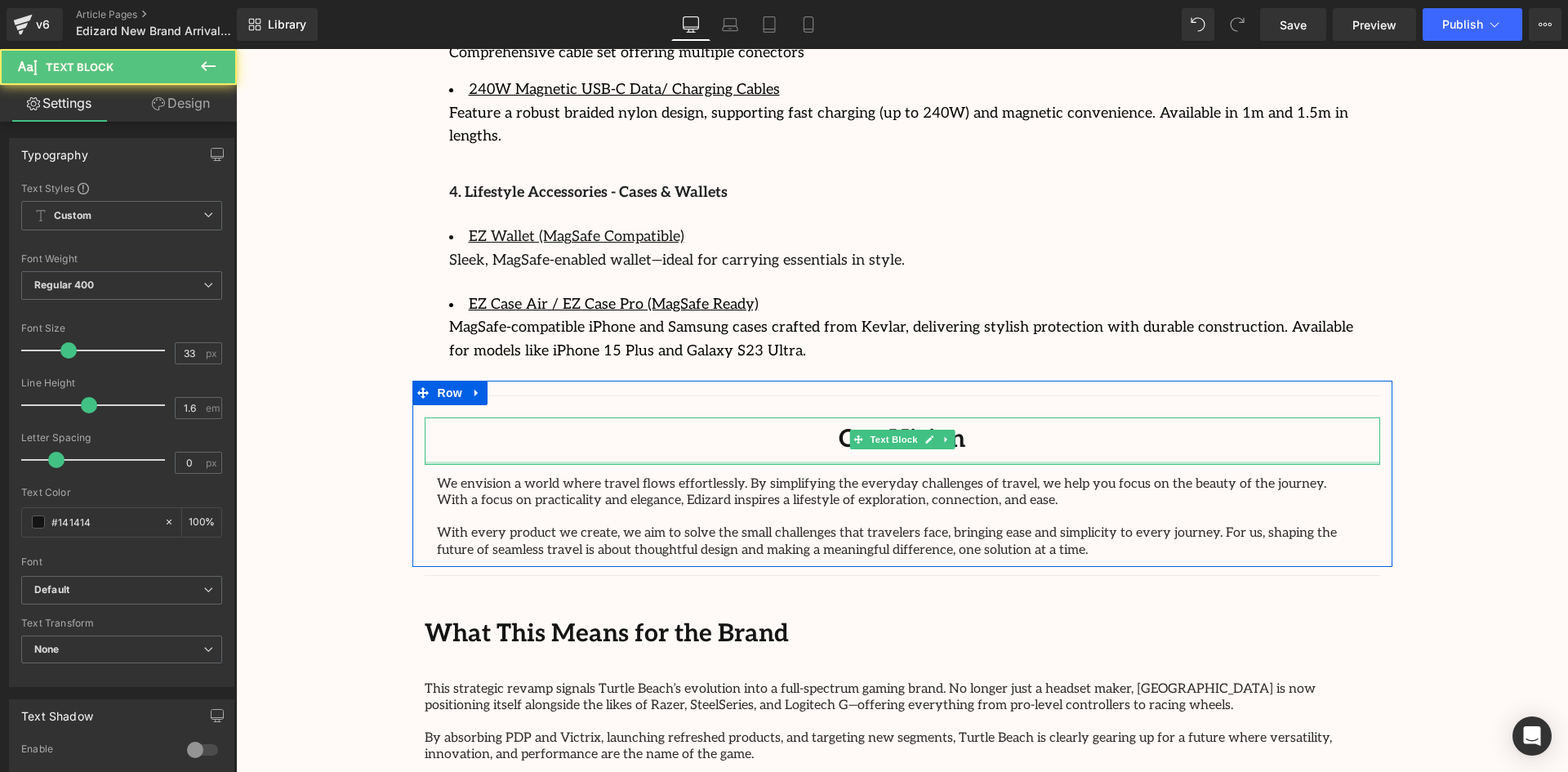
drag, startPoint x: 935, startPoint y: 398, endPoint x: 859, endPoint y: 49, distance: 357.2
click at [937, 462] on div at bounding box center [902, 463] width 955 height 3
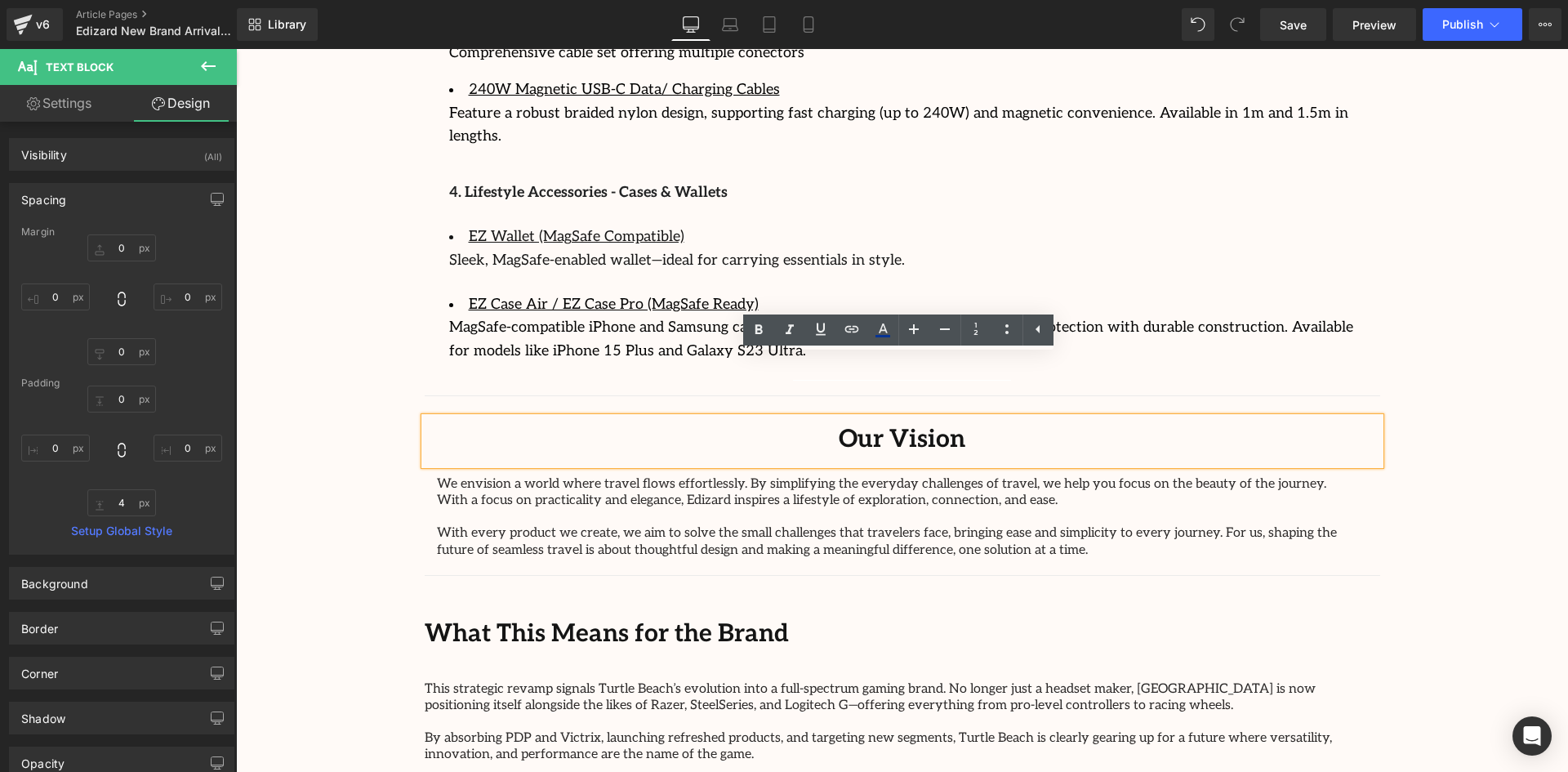
type input "0"
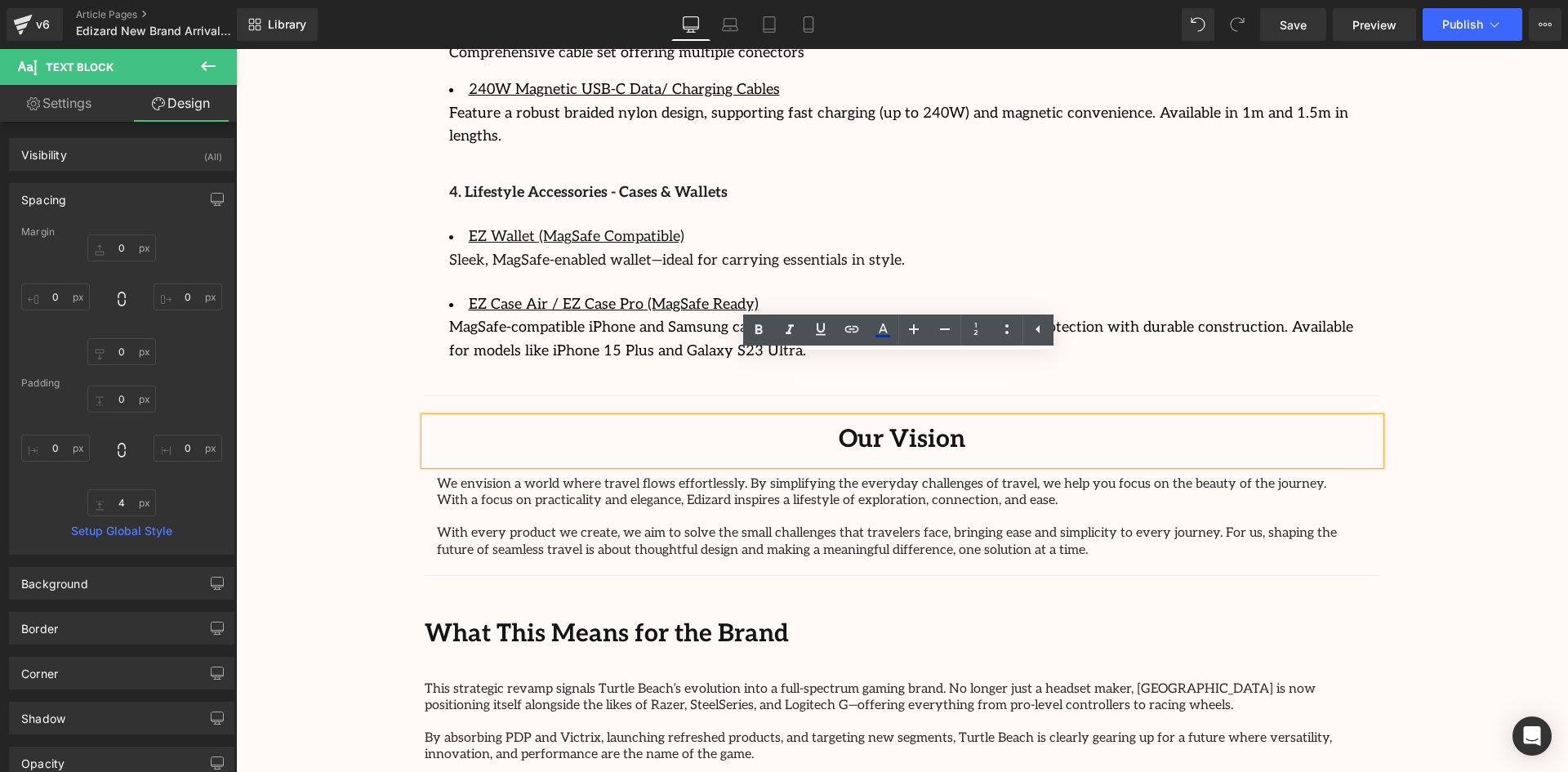
type input "0"
type input "4"
type input "0"
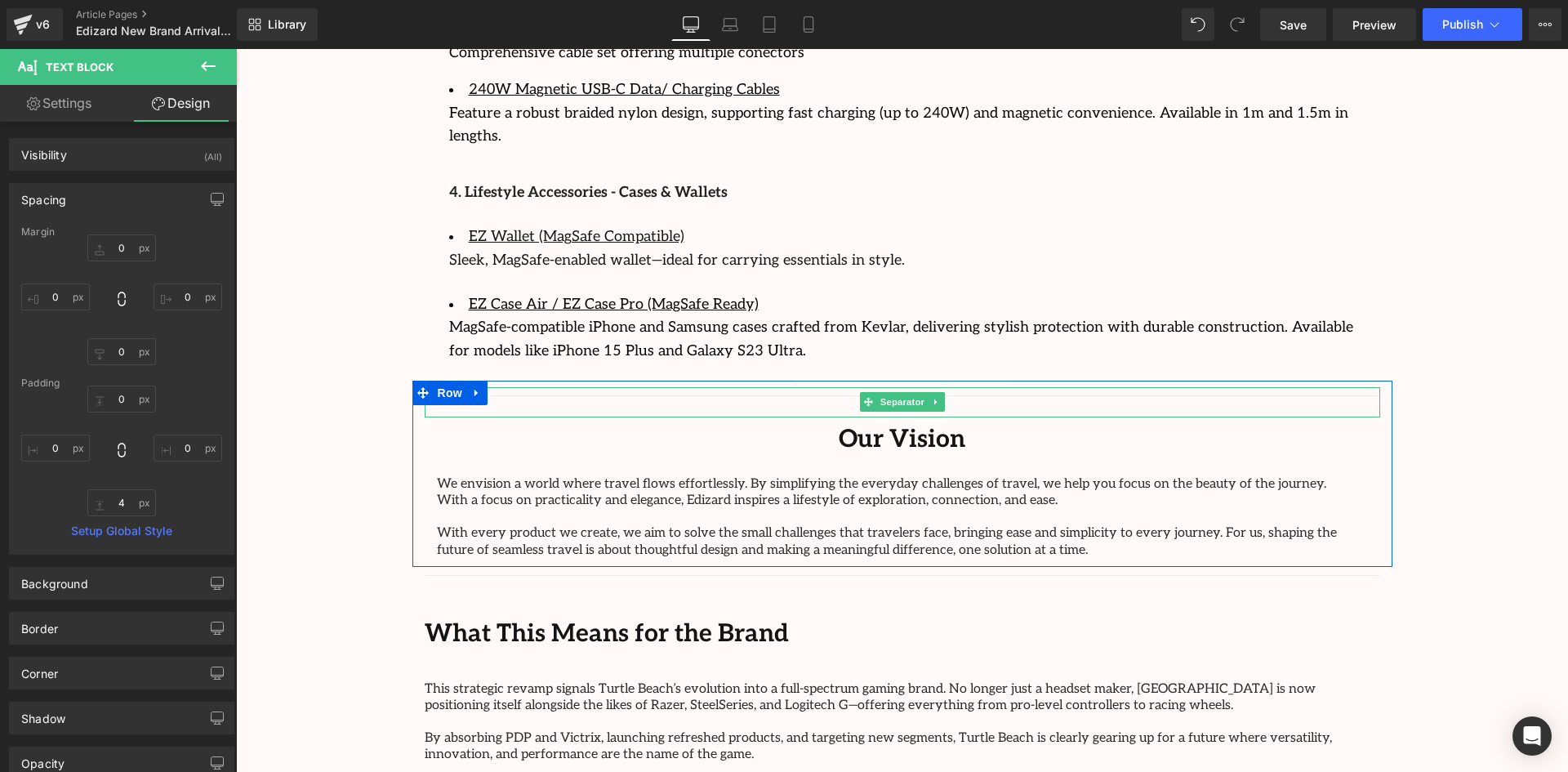
click at [1356, 395] on hr at bounding box center [902, 406] width 955 height 23
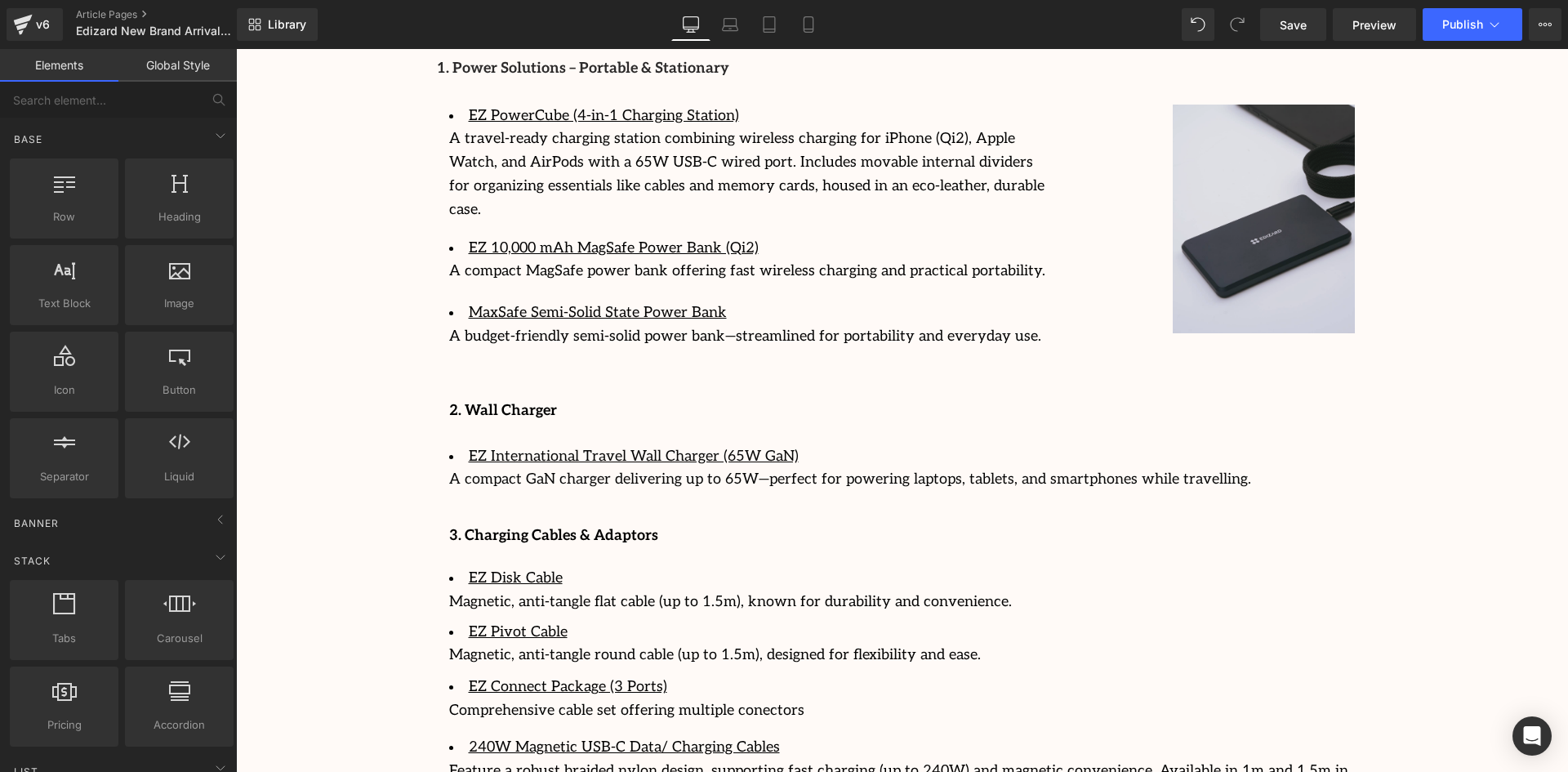
scroll to position [2395, 0]
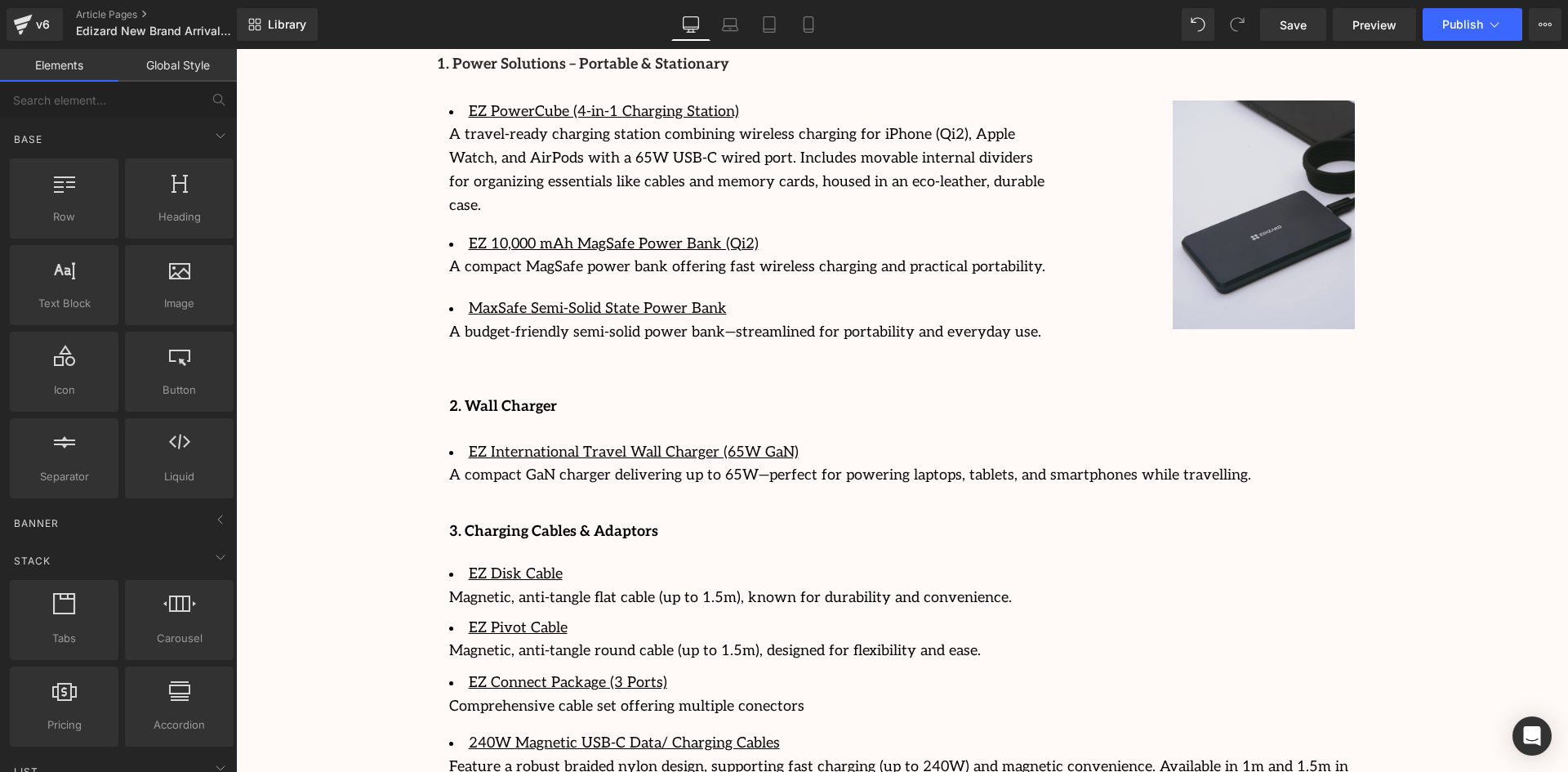
click at [1178, 202] on div "Image 126px" at bounding box center [1213, 215] width 286 height 229
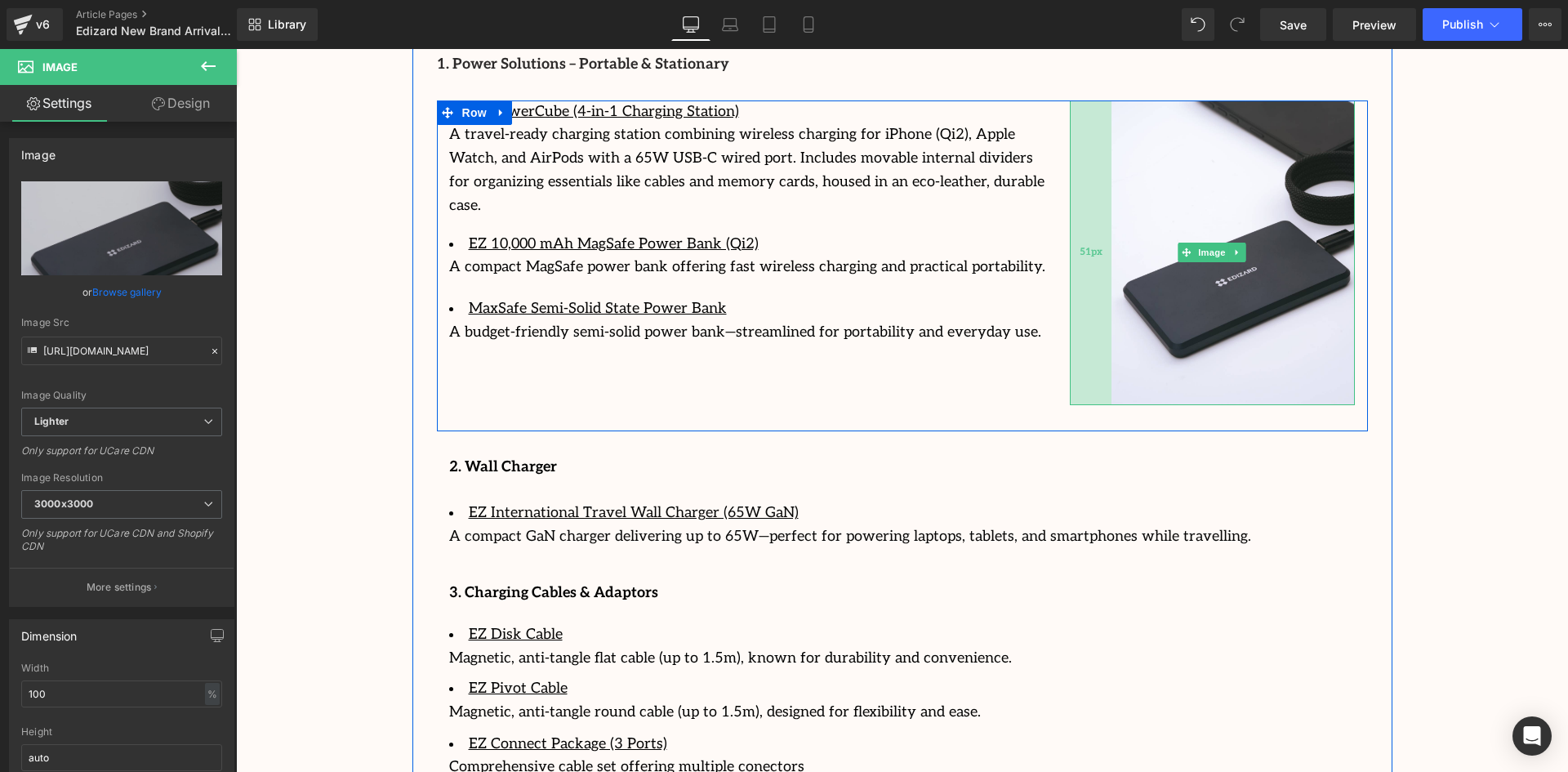
drag, startPoint x: 1164, startPoint y: 207, endPoint x: 1103, endPoint y: 207, distance: 61.0
click at [1103, 207] on div "51px" at bounding box center [1090, 253] width 42 height 305
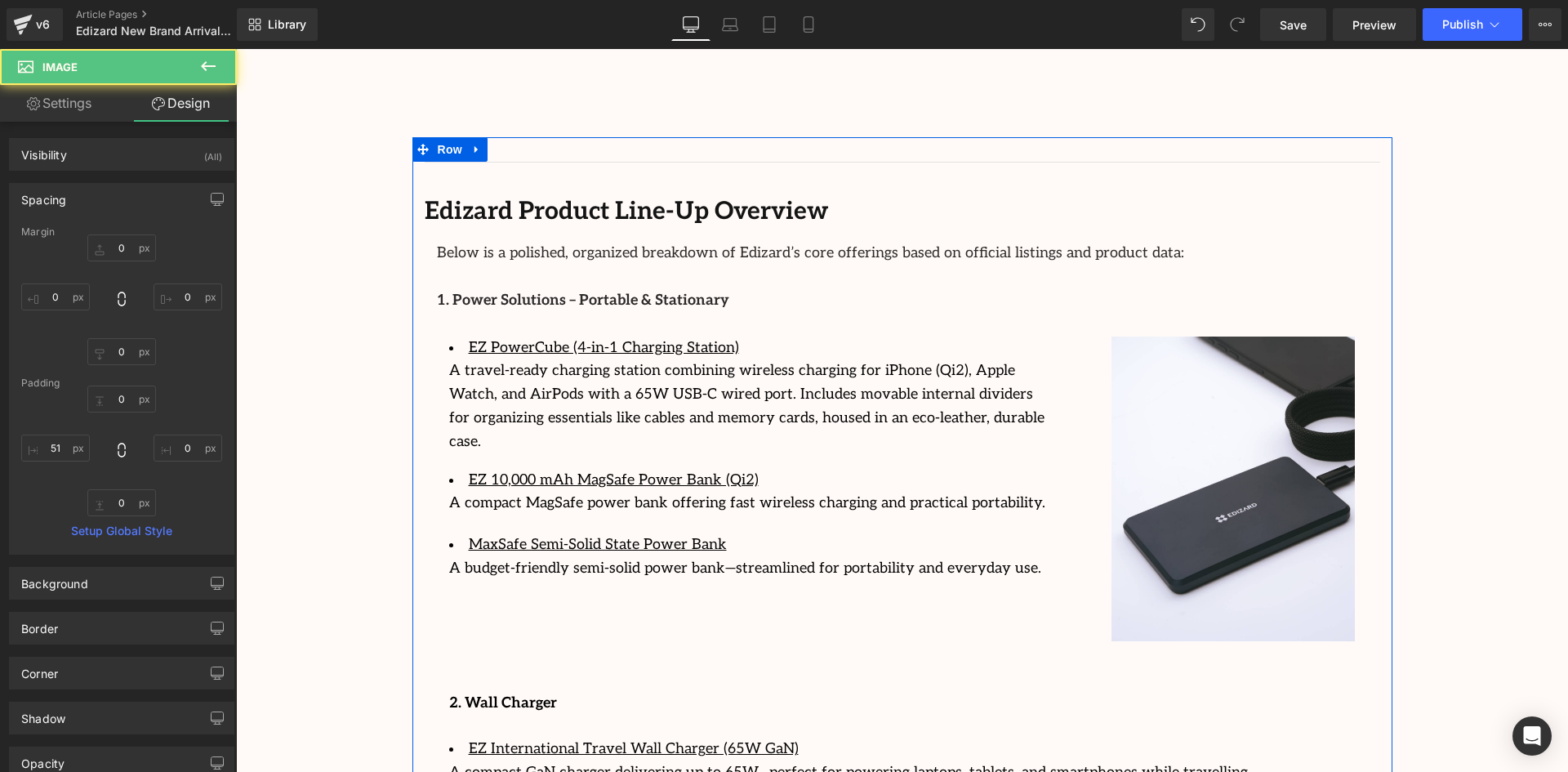
scroll to position [2151, 0]
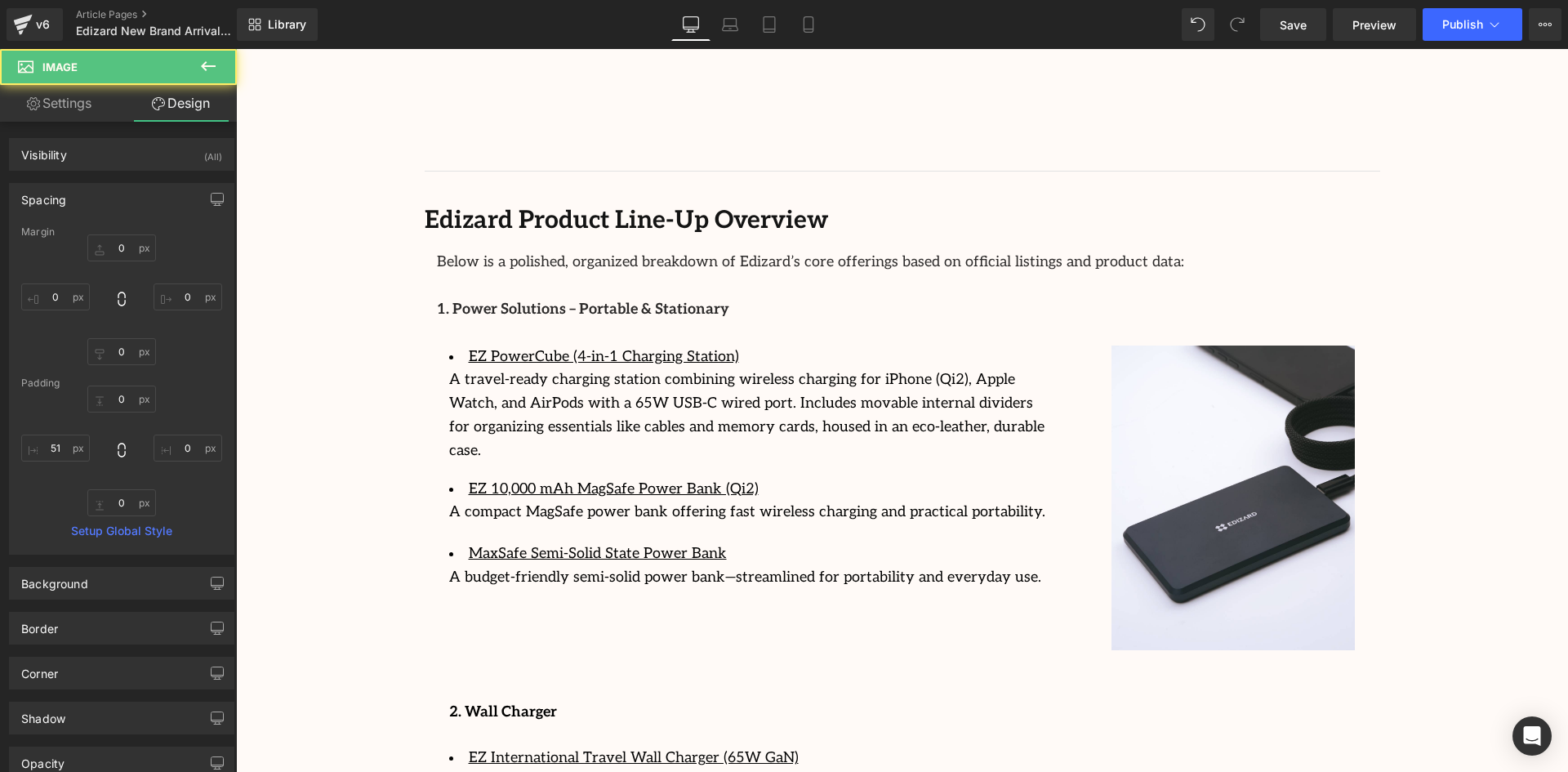
click at [369, 335] on div "Image Row 64px Streamcast Asia Welcomes Edizard: The New Standard in Travel-Tec…" at bounding box center [901, 274] width 1332 height 4493
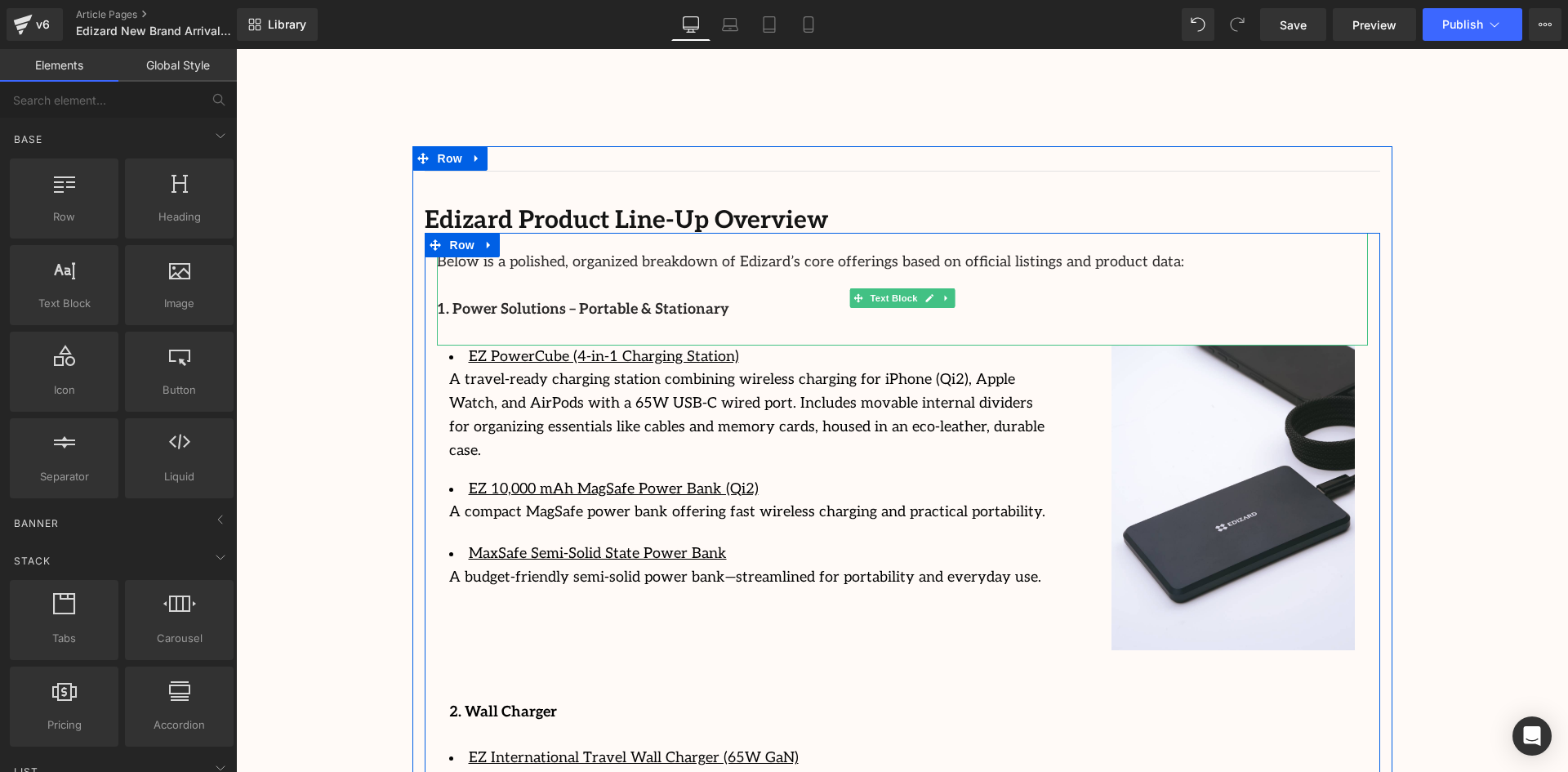
click at [686, 274] on p at bounding box center [901, 286] width 931 height 23
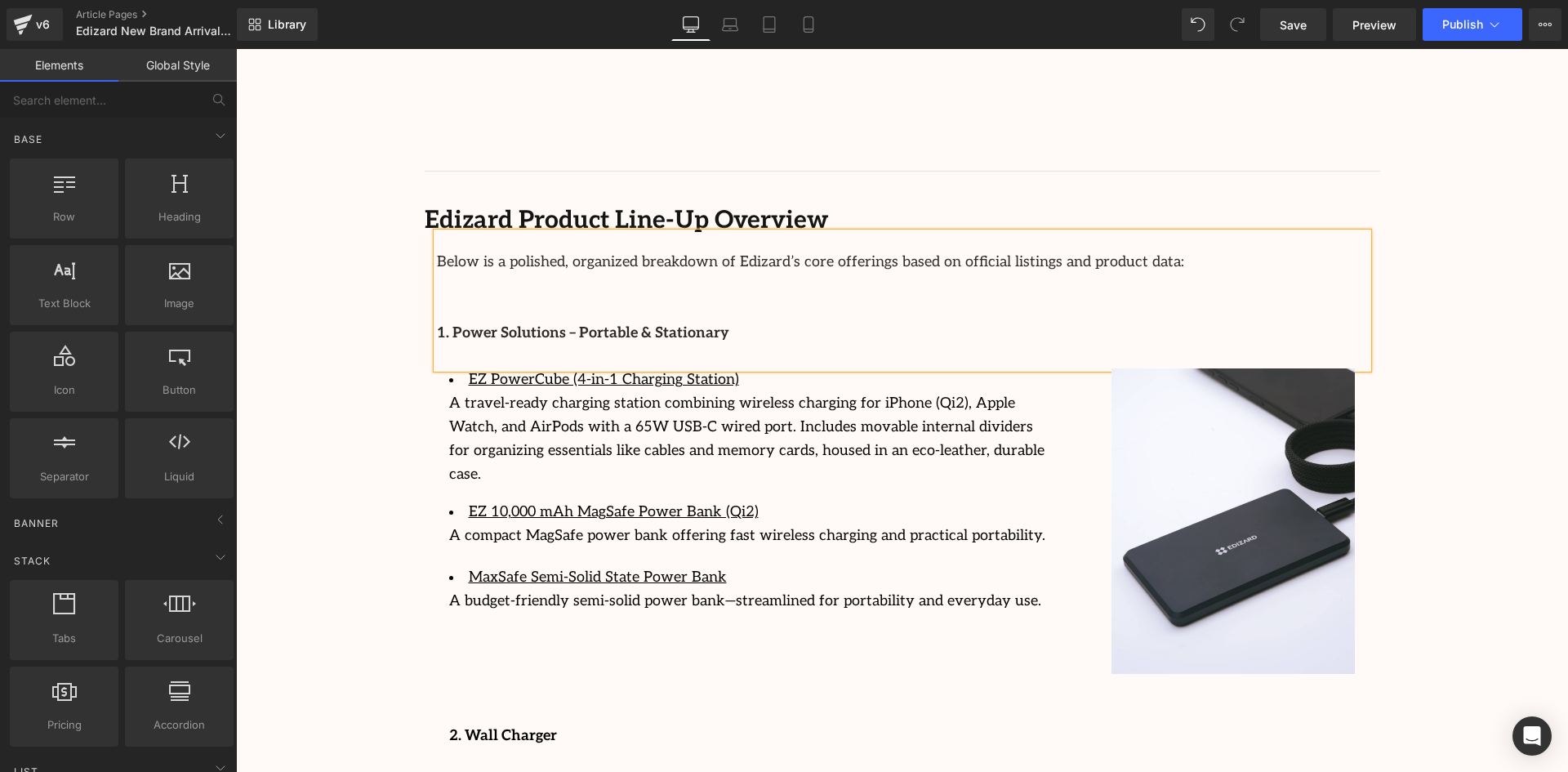
click at [343, 259] on div "Image Row 64px Streamcast Asia Welcomes Edizard: The New Standard in Travel-Tec…" at bounding box center [901, 286] width 1332 height 4517
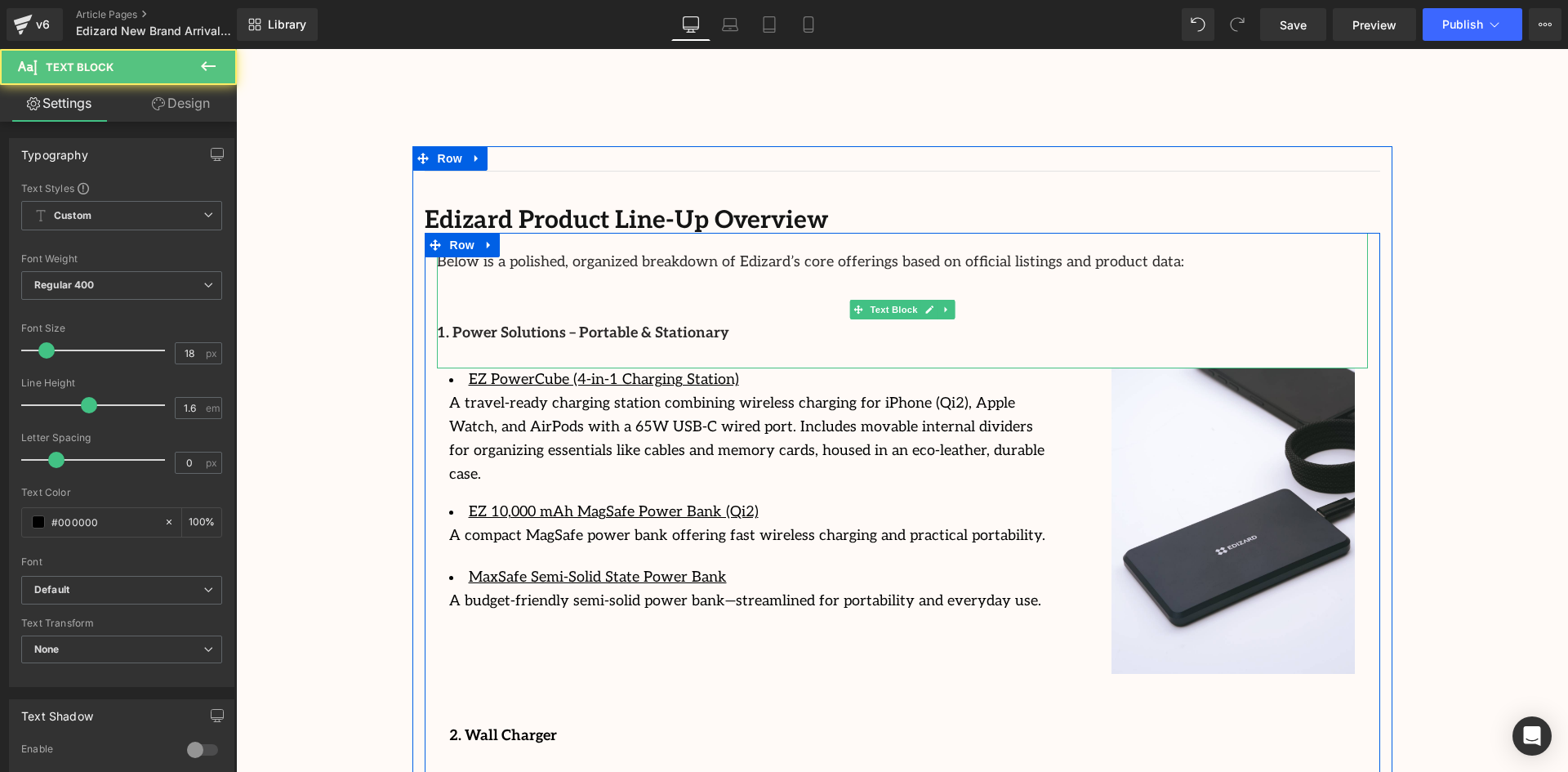
drag, startPoint x: 1177, startPoint y: 342, endPoint x: 1189, endPoint y: 325, distance: 20.8
click at [1177, 295] on div "Below is a polished, organized breakdown of Edizard’s core offerings based on o…" at bounding box center [901, 300] width 931 height 136
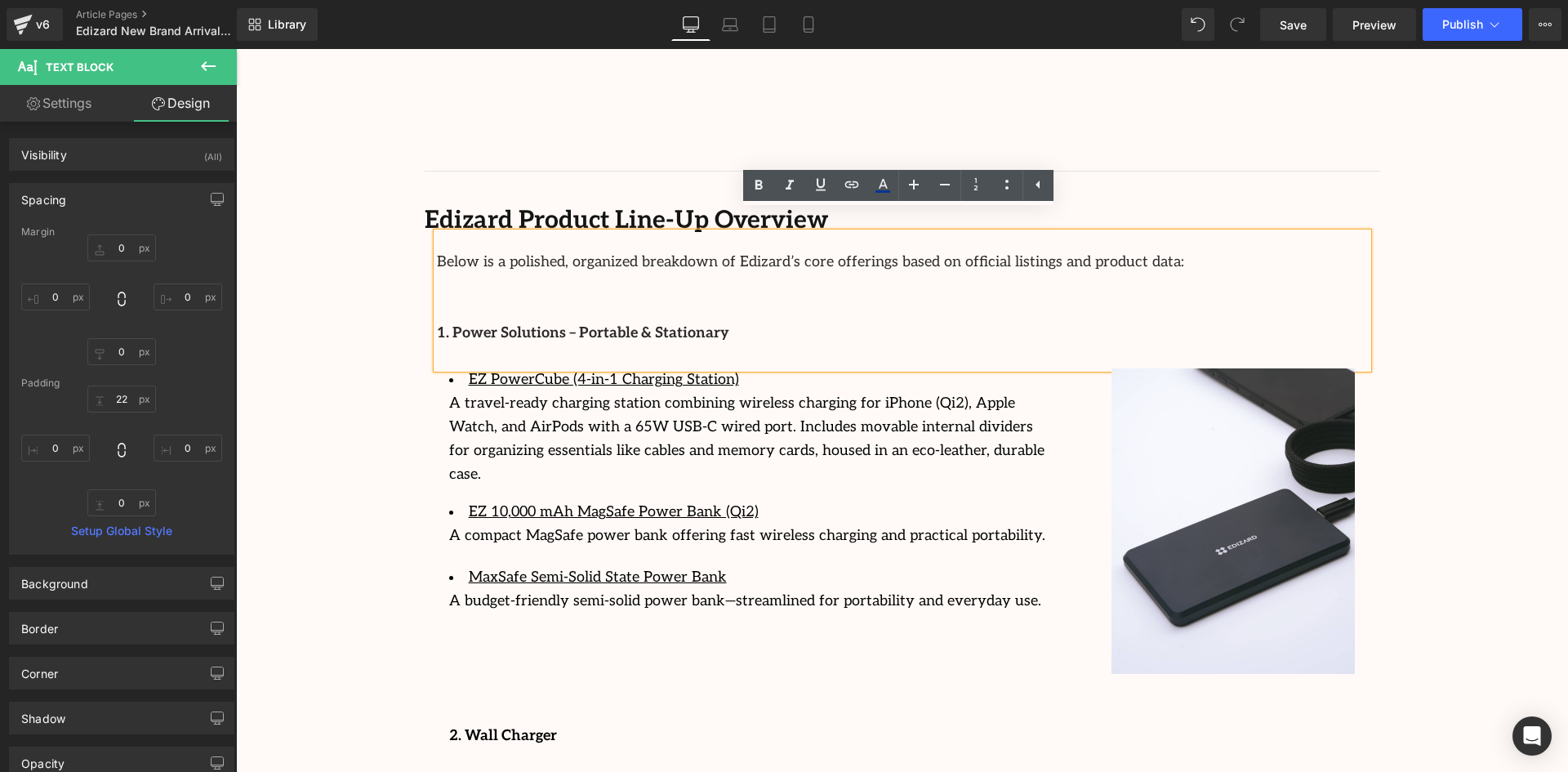
click at [1394, 349] on div "Image Row 64px Streamcast Asia Welcomes Edizard: The New Standard in Travel-Tec…" at bounding box center [901, 286] width 1332 height 4517
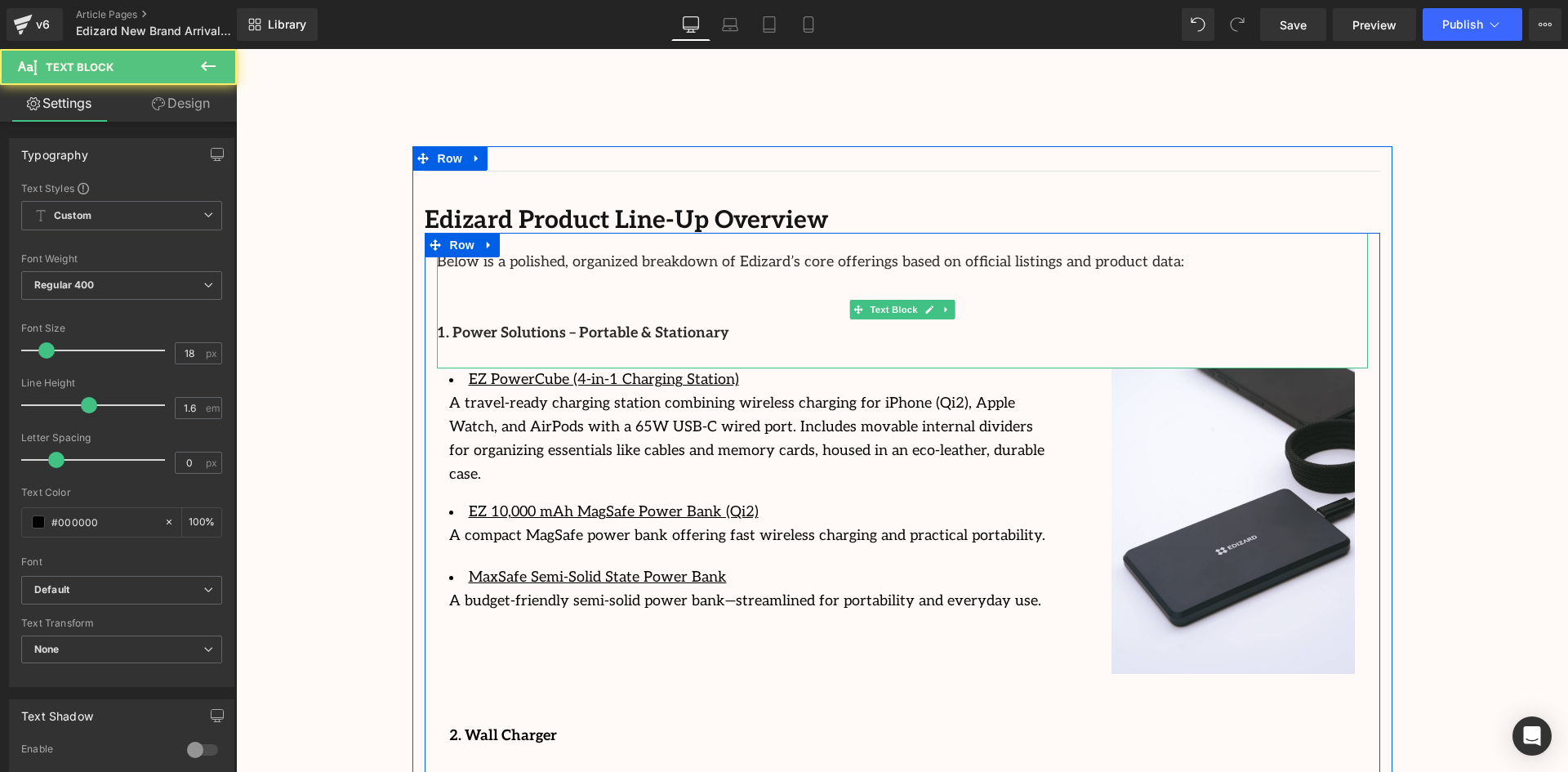
drag, startPoint x: 750, startPoint y: 344, endPoint x: 706, endPoint y: 267, distance: 88.7
click at [761, 270] on div "Below is a polished, organized breakdown of Edizard’s core offerings based on o…" at bounding box center [901, 300] width 931 height 136
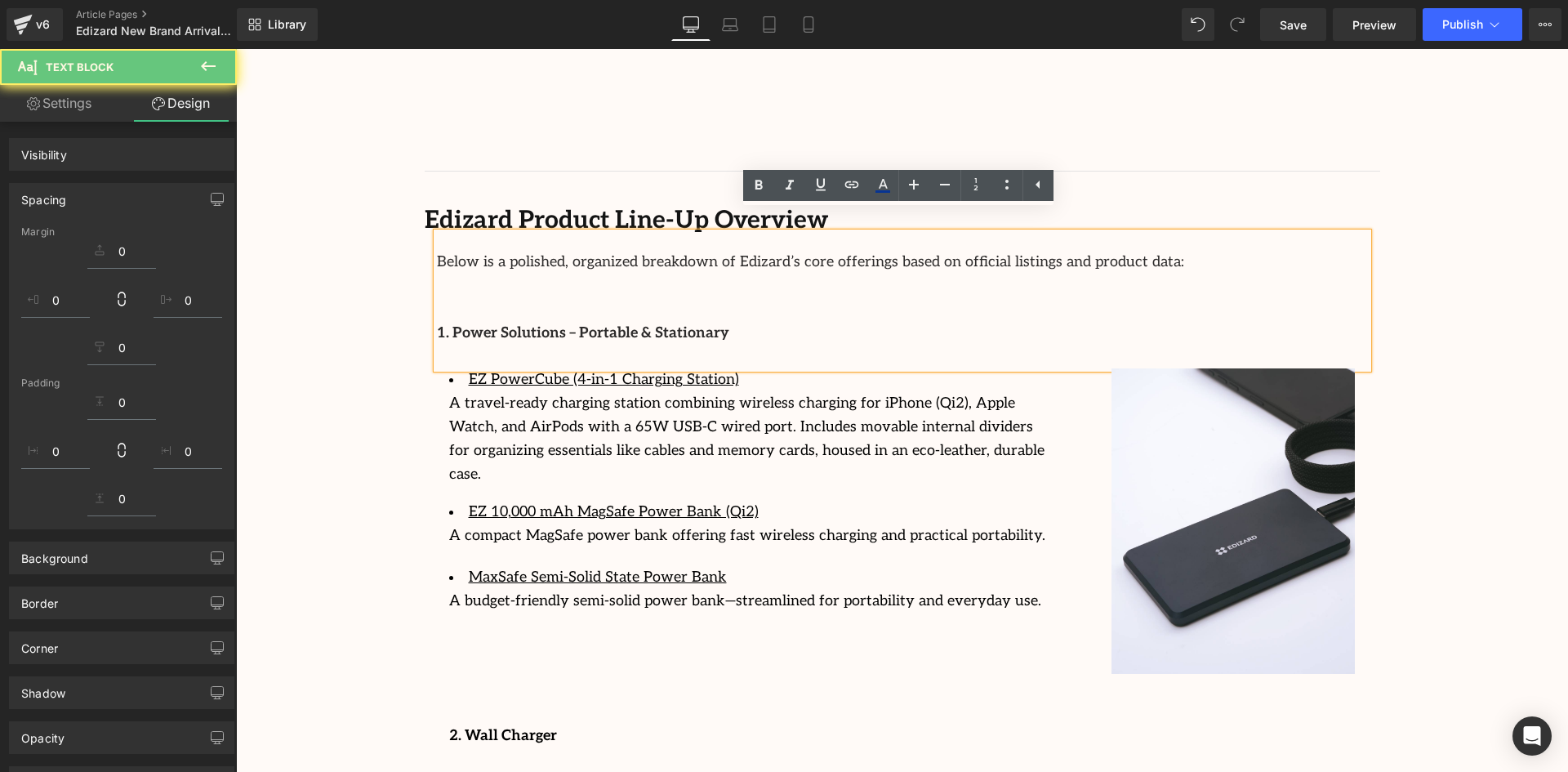
click at [591, 298] on p at bounding box center [901, 310] width 931 height 23
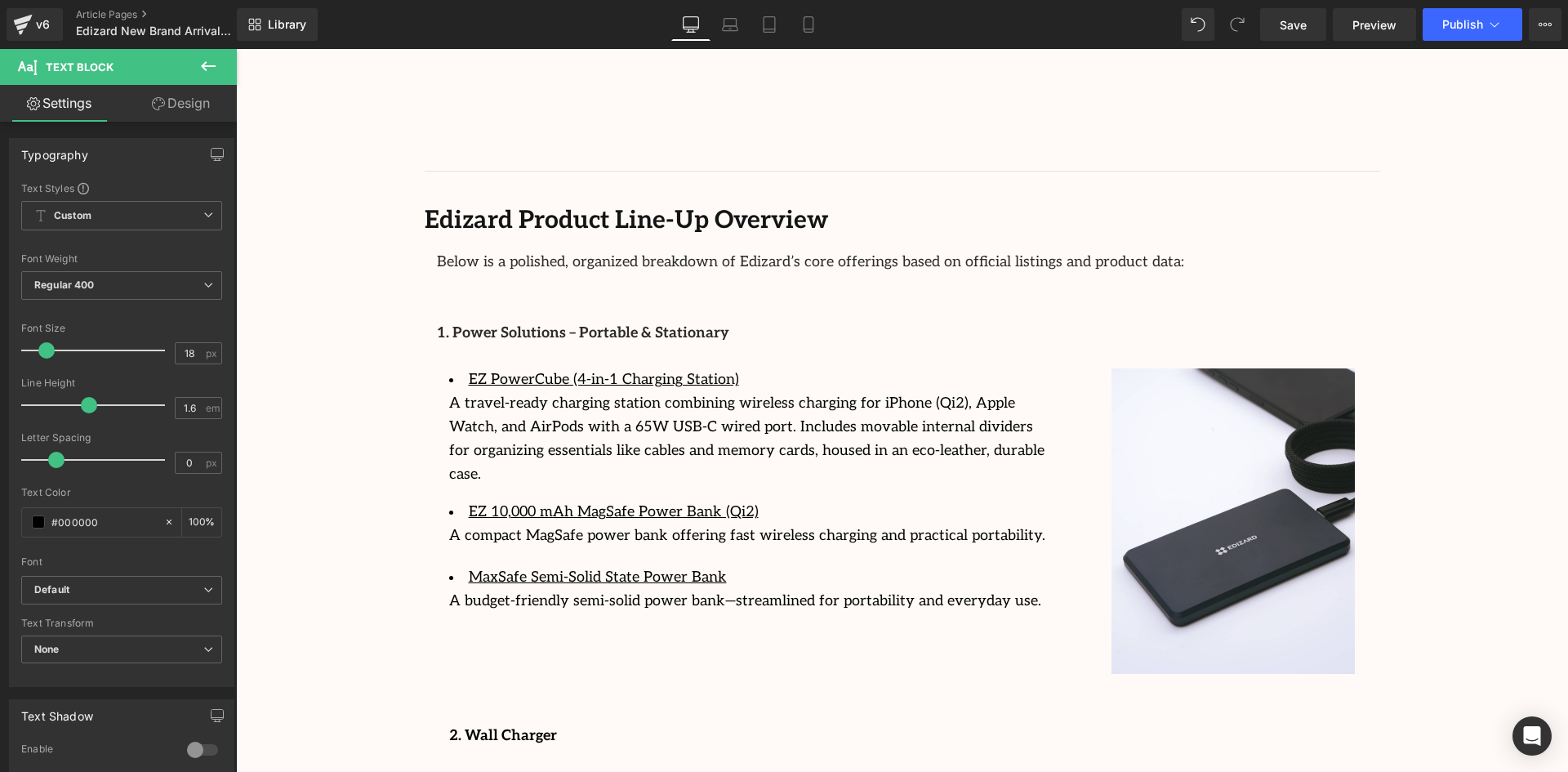
click at [195, 66] on button at bounding box center [208, 67] width 57 height 36
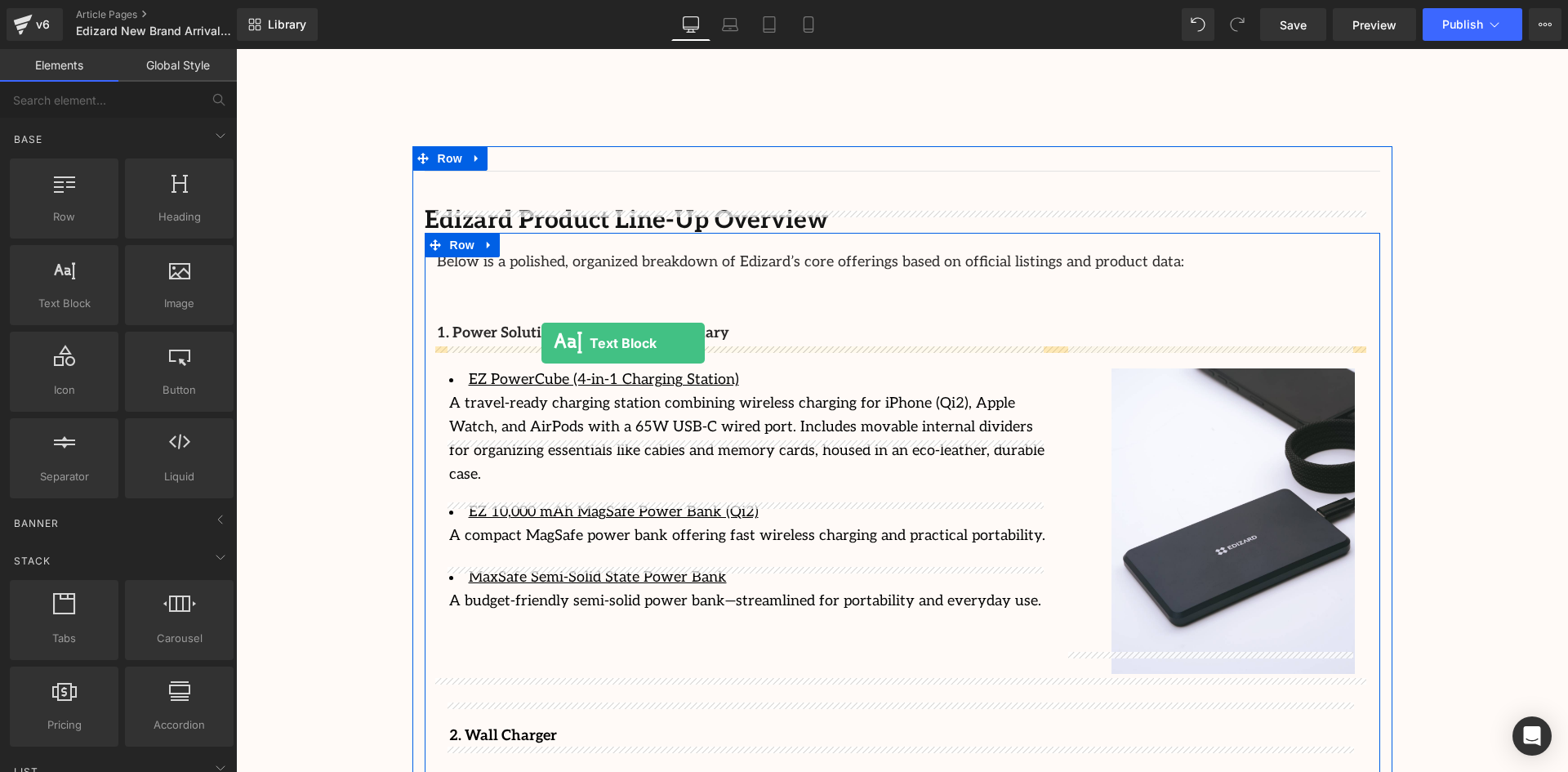
drag, startPoint x: 313, startPoint y: 341, endPoint x: 541, endPoint y: 342, distance: 228.0
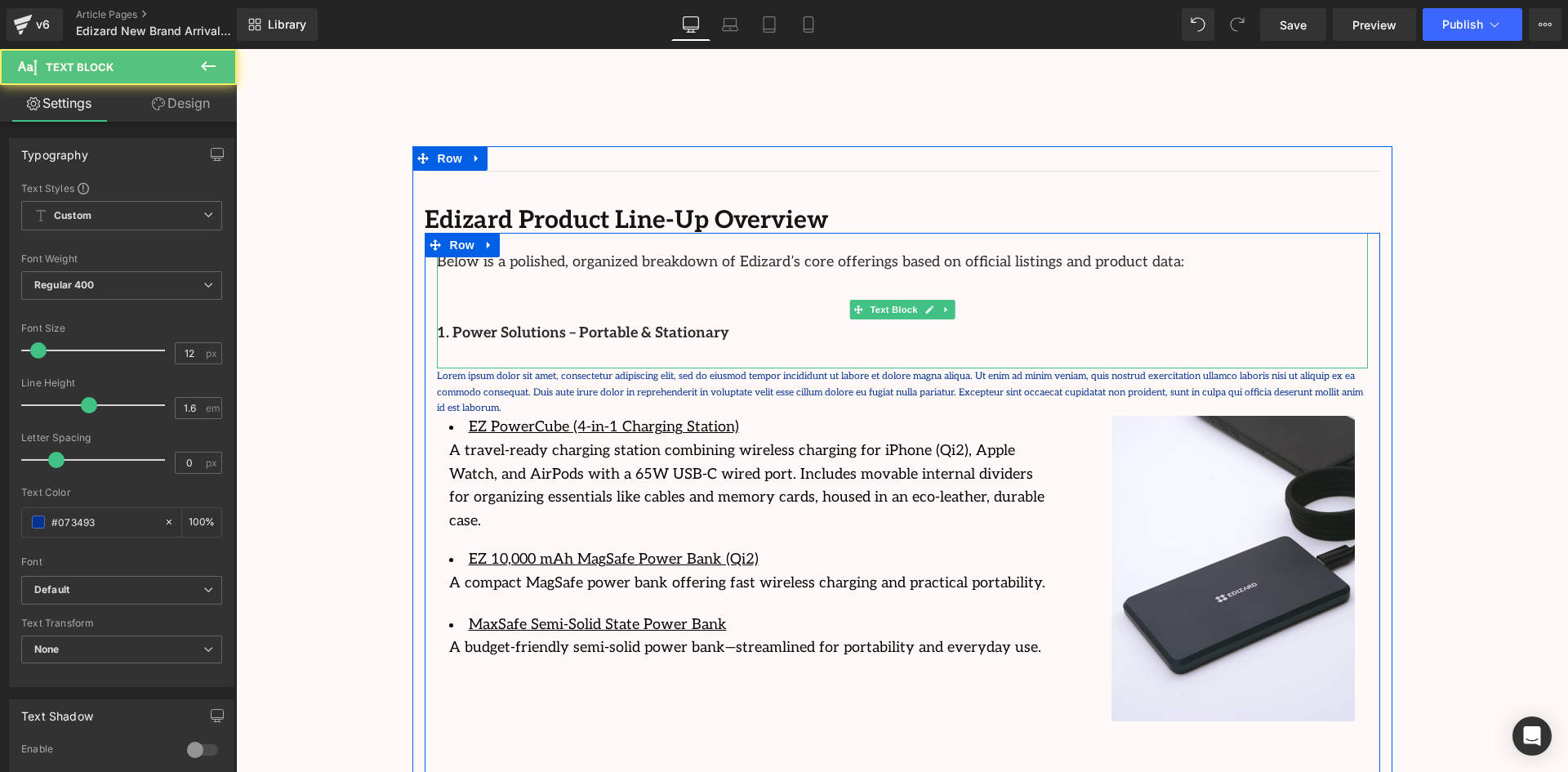
click at [521, 324] on strong "1. Power Solutions – Portable & Stationary" at bounding box center [582, 333] width 293 height 18
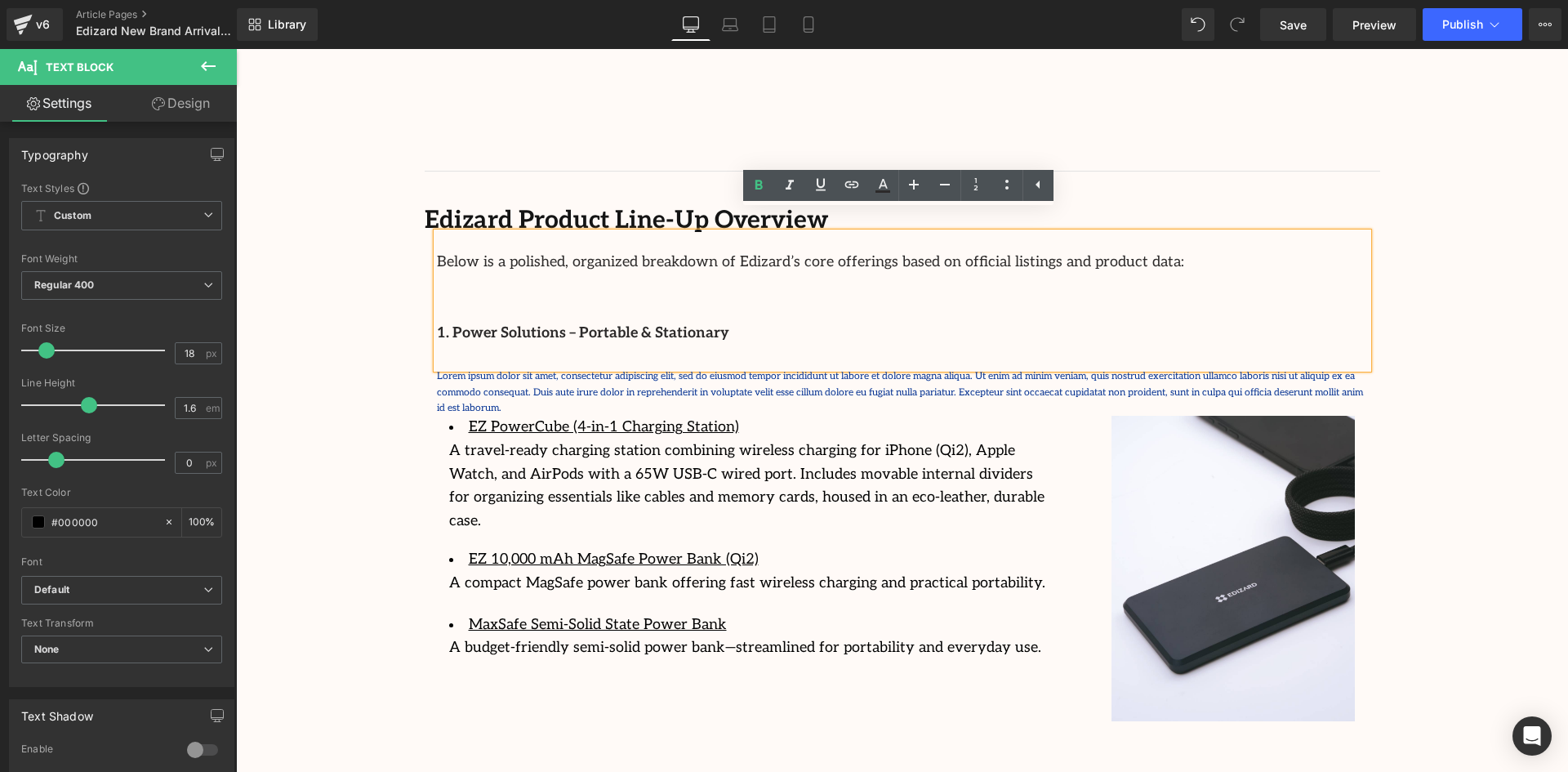
click at [623, 324] on strong "1. Power Solutions – Portable & Stationary" at bounding box center [582, 333] width 293 height 18
click at [622, 324] on strong "1. Power Solutions – Portable & Stationary" at bounding box center [582, 333] width 293 height 18
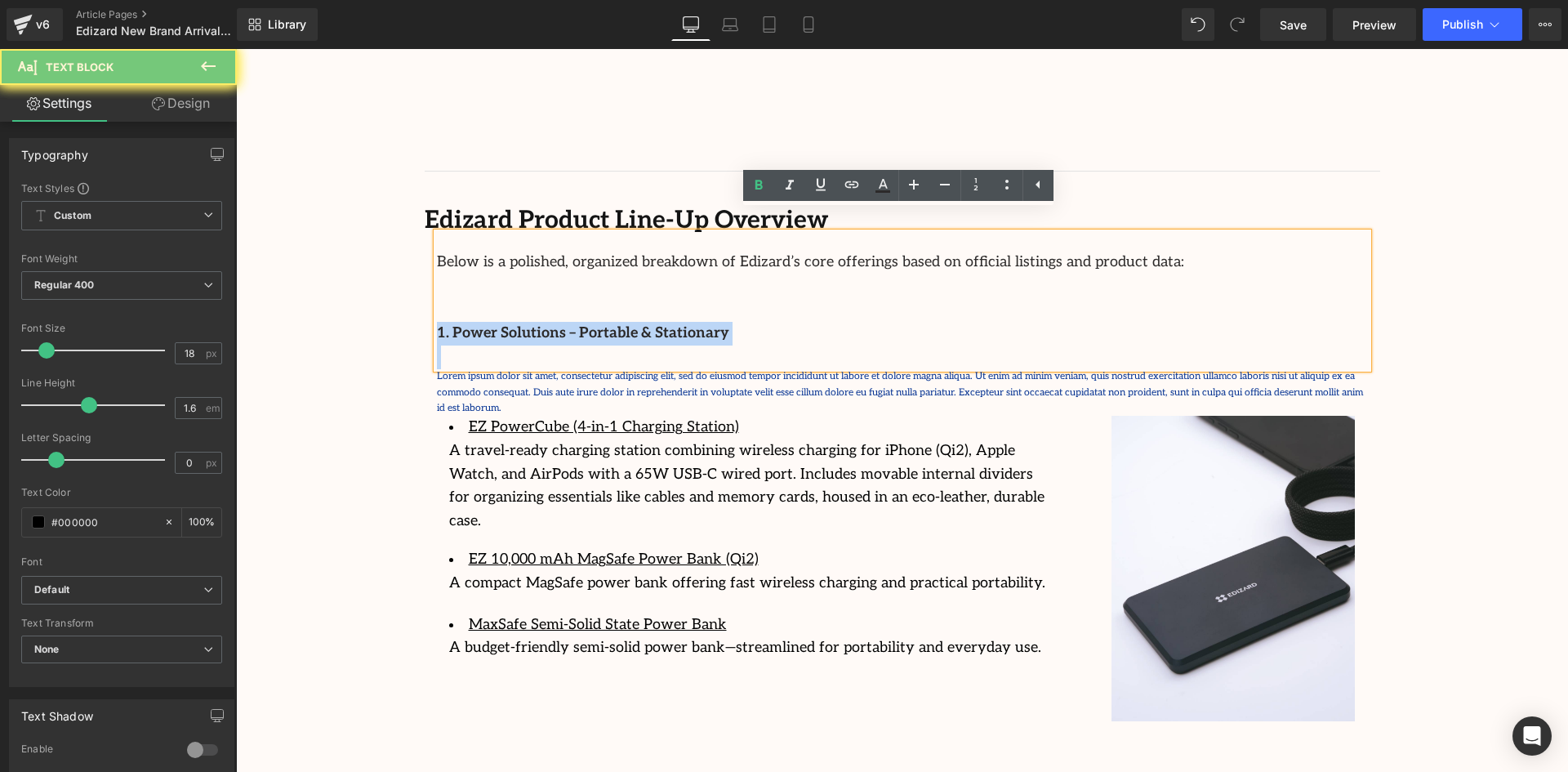
click at [622, 324] on strong "1. Power Solutions – Portable & Stationary" at bounding box center [582, 333] width 293 height 18
copy div "1. Power Solutions – Portable & Stationary"
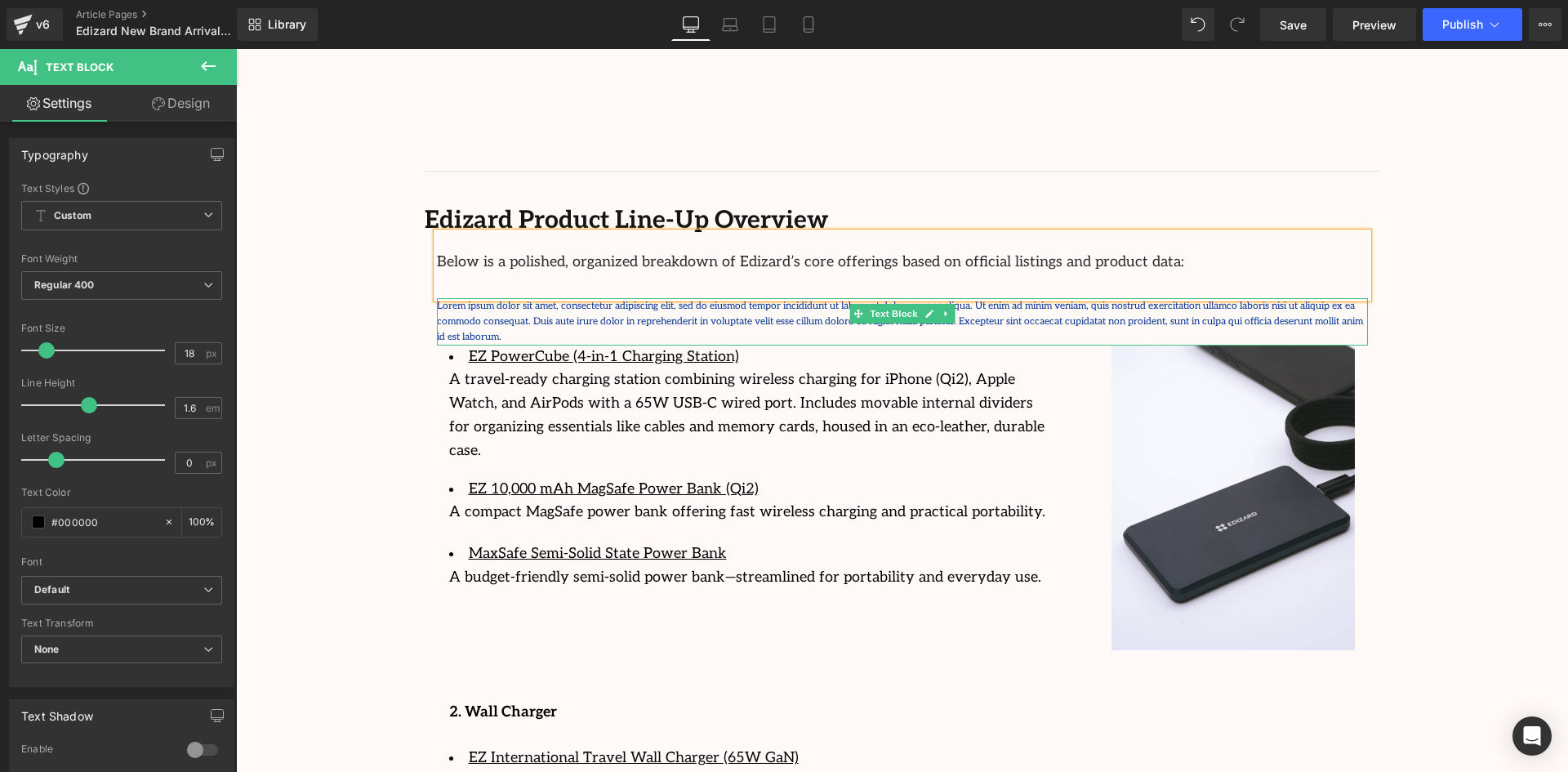
click at [688, 298] on p "Lorem ipsum dolor sit amet, consectetur adipiscing elit, sed do eiusmod tempor …" at bounding box center [901, 322] width 931 height 47
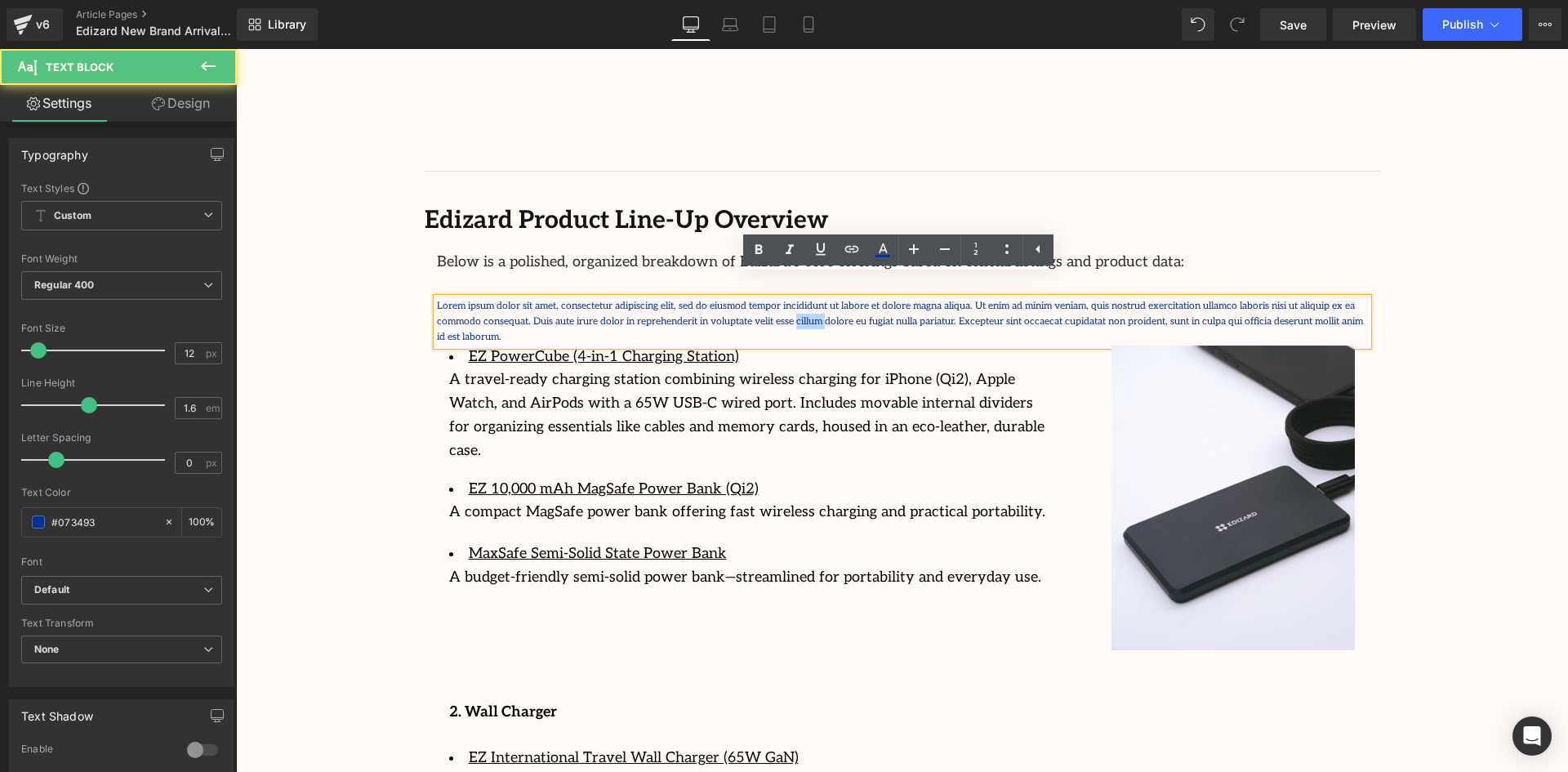
click at [688, 298] on p "Lorem ipsum dolor sit amet, consectetur adipiscing elit, sed do eiusmod tempor …" at bounding box center [901, 322] width 931 height 47
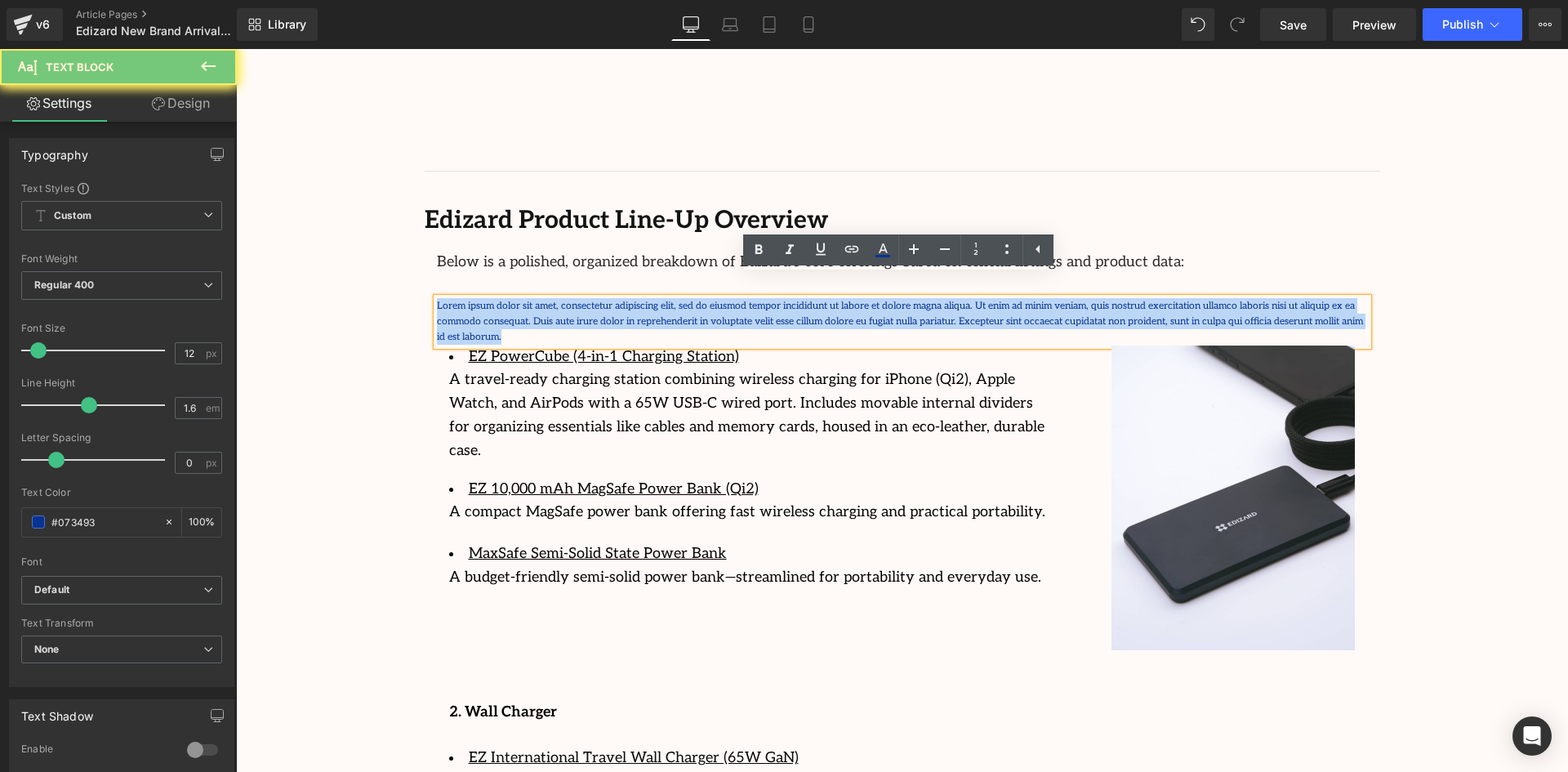
click at [688, 298] on p "Lorem ipsum dolor sit amet, consectetur adipiscing elit, sed do eiusmod tempor …" at bounding box center [901, 322] width 931 height 47
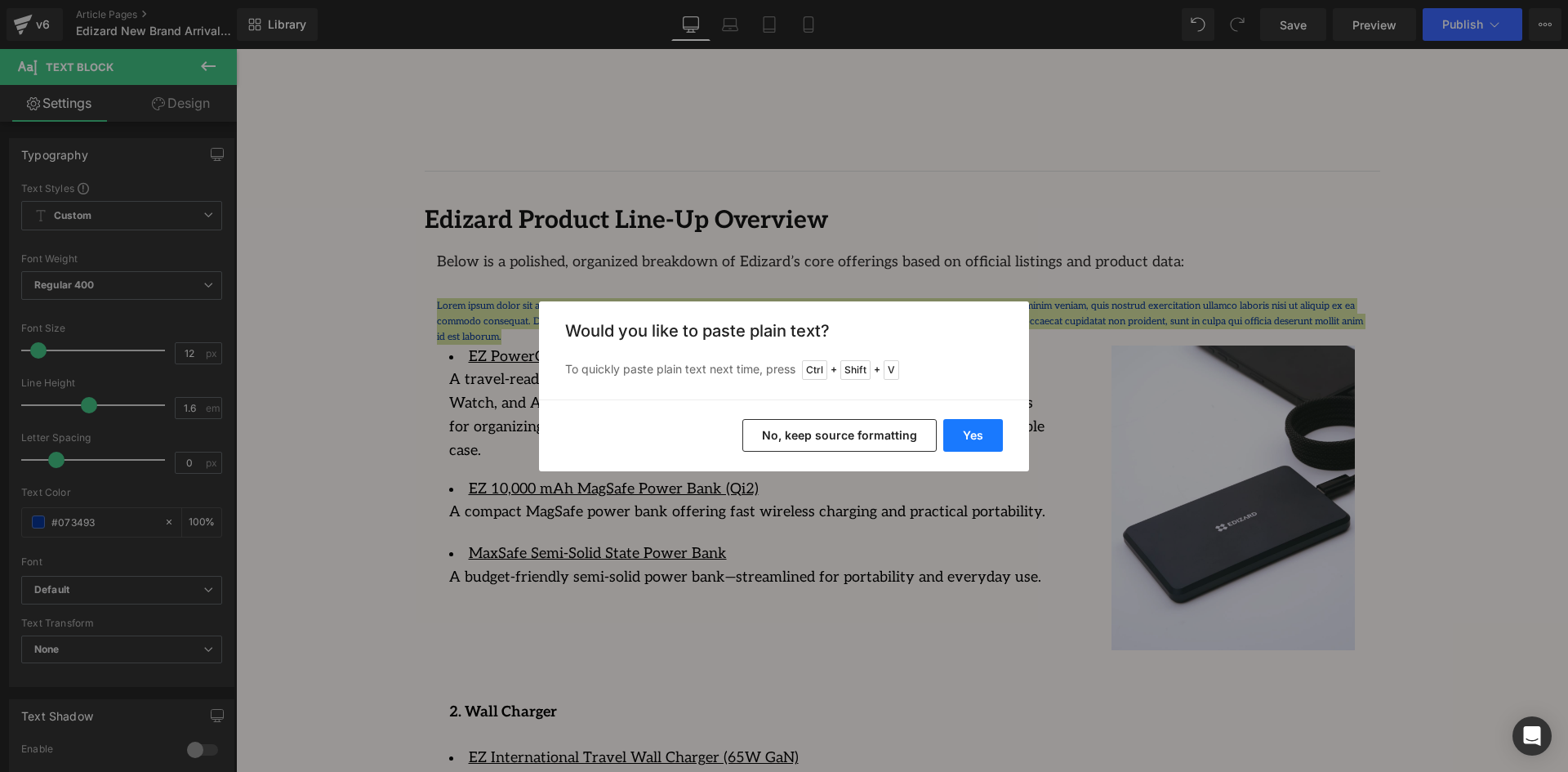
click at [974, 430] on button "Yes" at bounding box center [973, 434] width 60 height 32
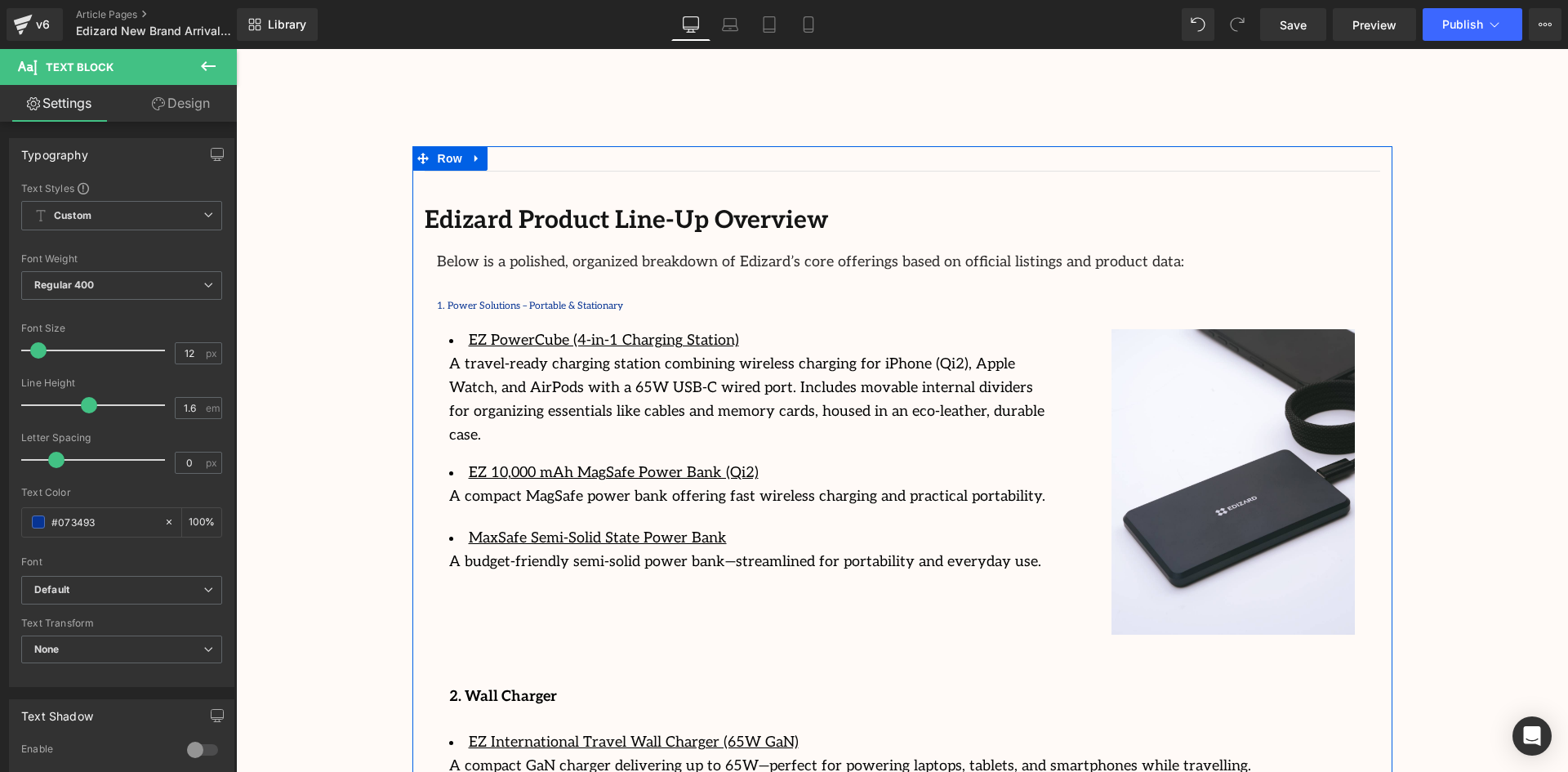
click at [236, 49] on div at bounding box center [236, 49] width 0 height 0
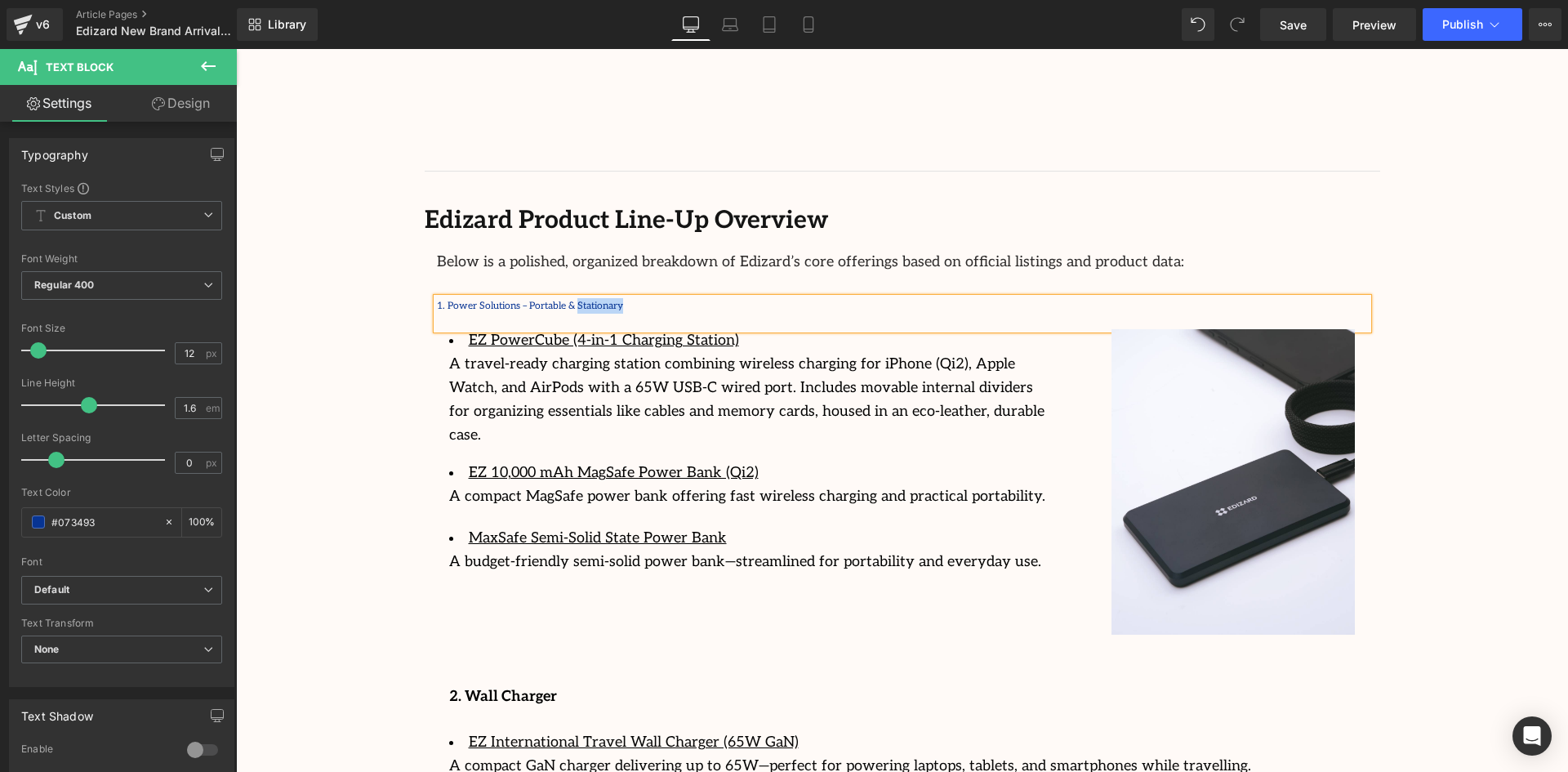
click at [590, 298] on p "1. Power Solutions – Portable & Stationary" at bounding box center [901, 306] width 931 height 16
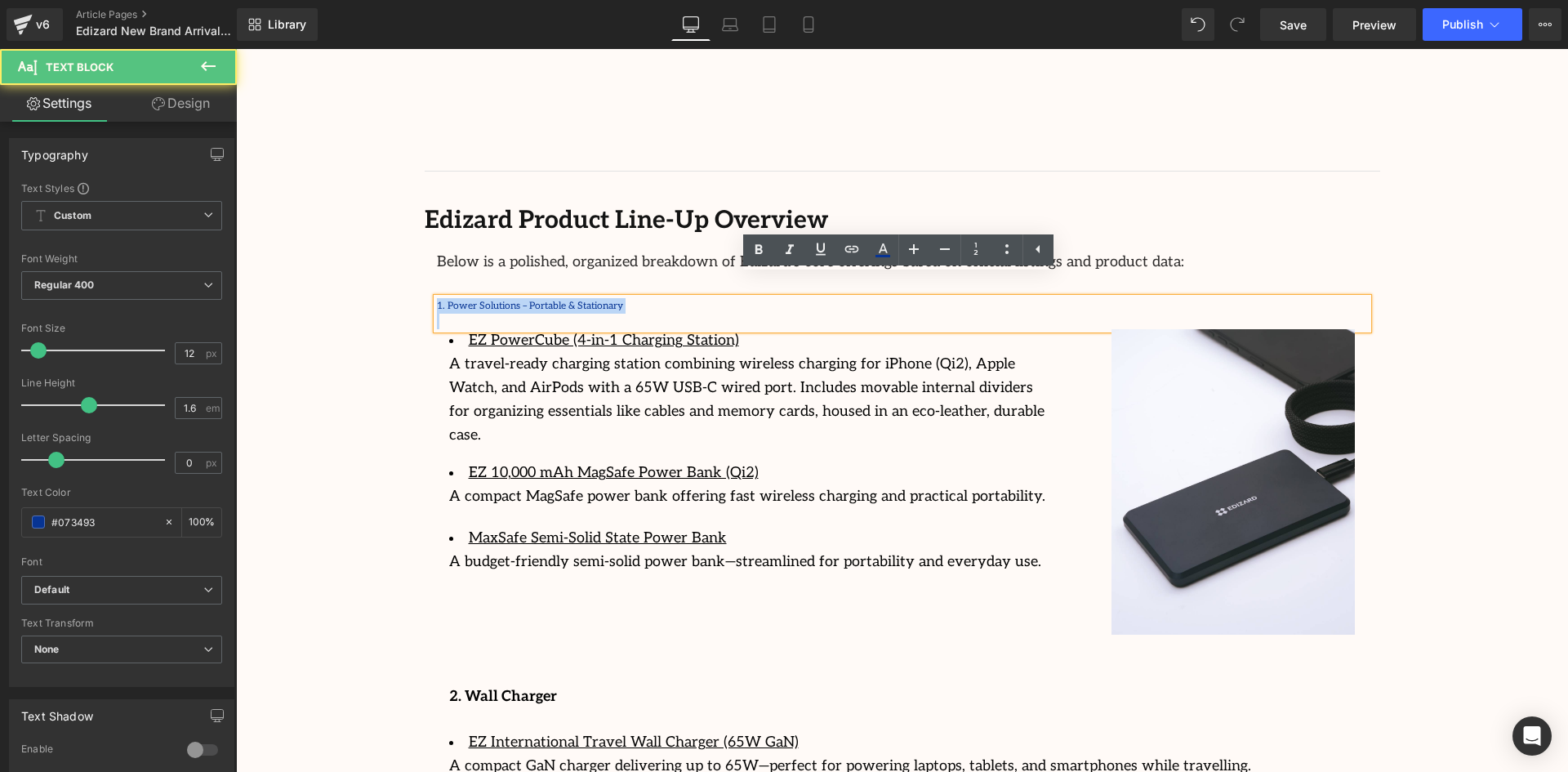
click at [590, 298] on p "1. Power Solutions – Portable & Stationary" at bounding box center [901, 306] width 931 height 16
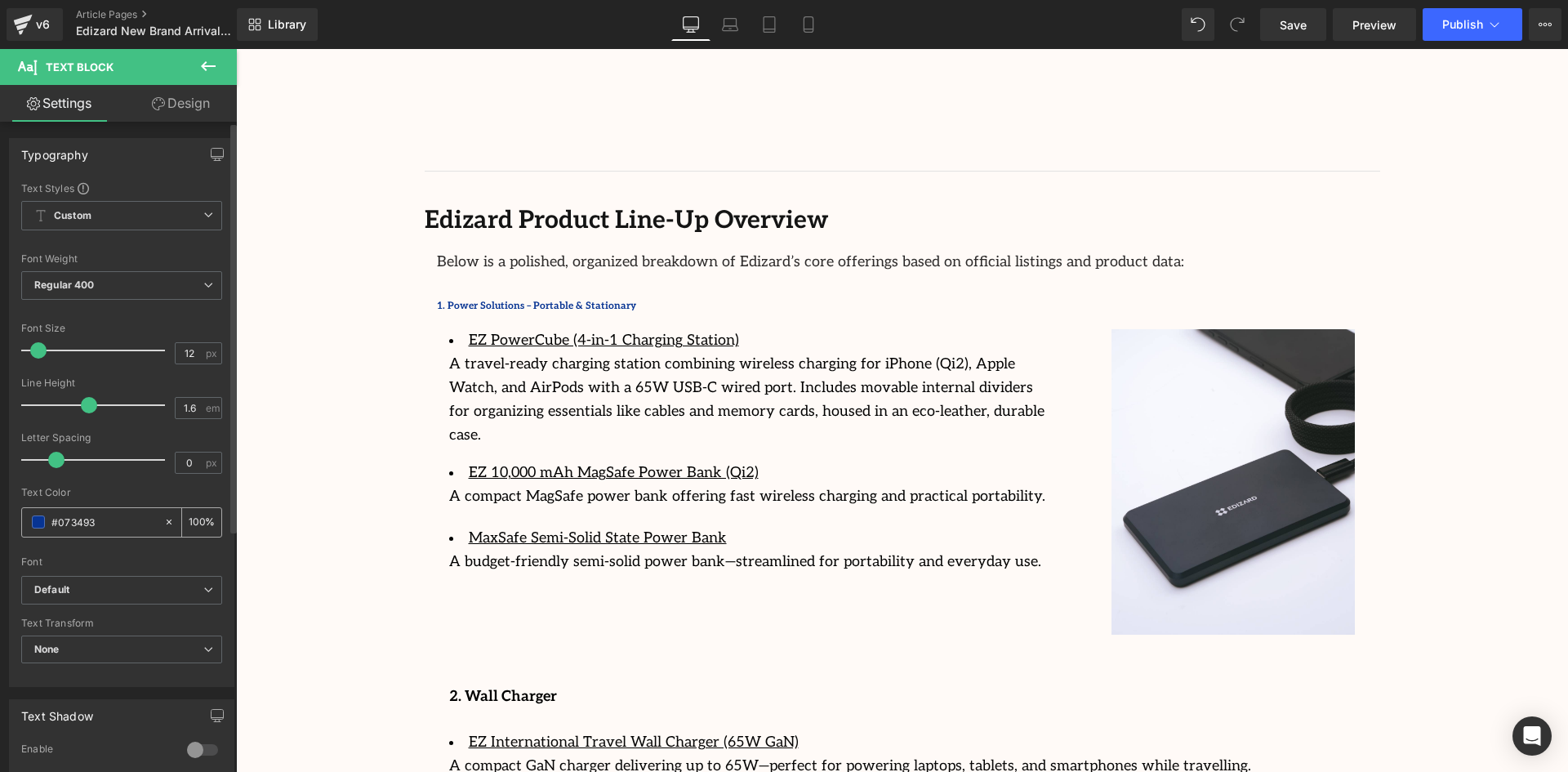
click at [32, 522] on span at bounding box center [38, 522] width 13 height 13
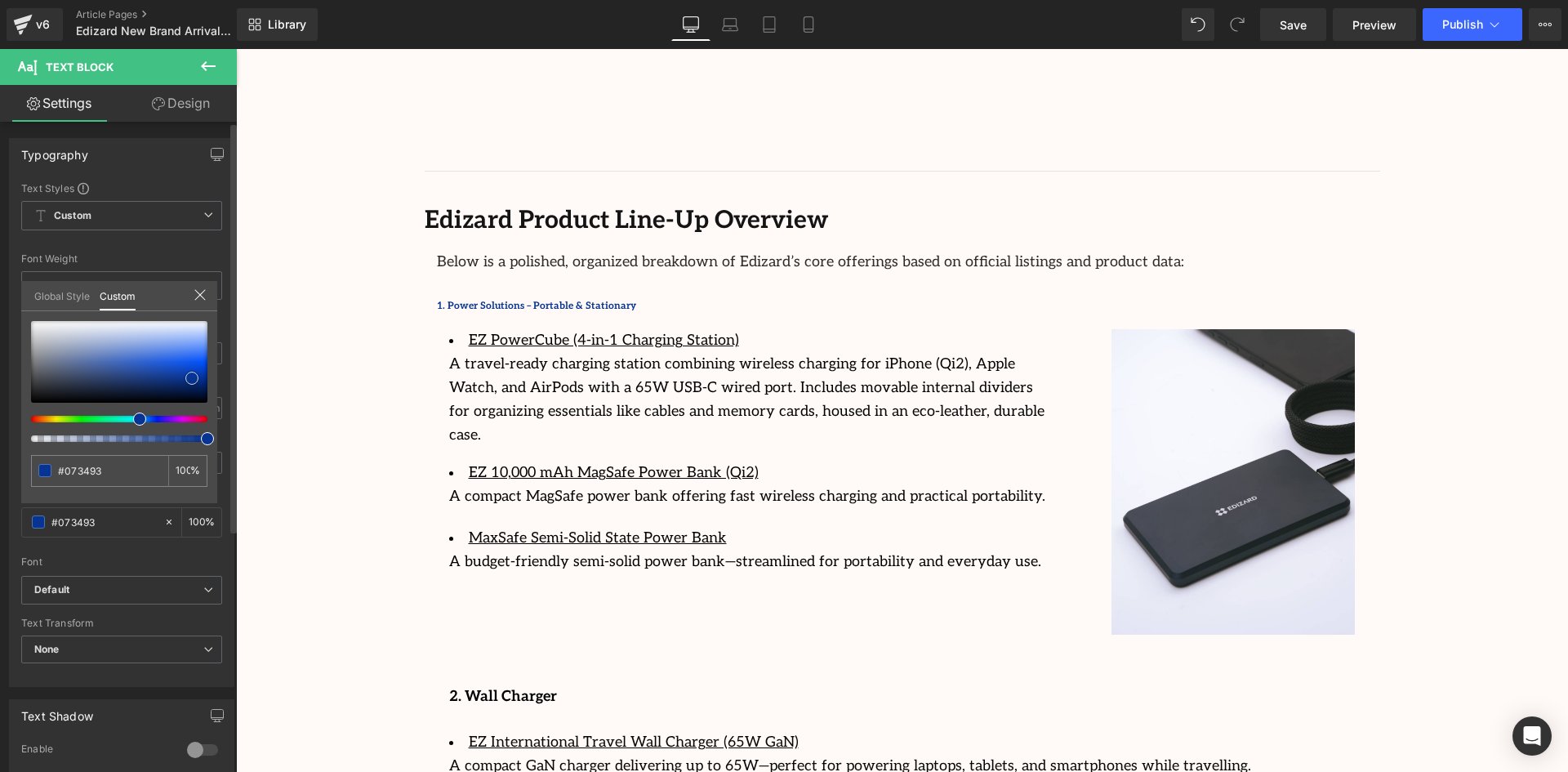
type input "#121316"
type input "#131315"
type input "#0f0f0f"
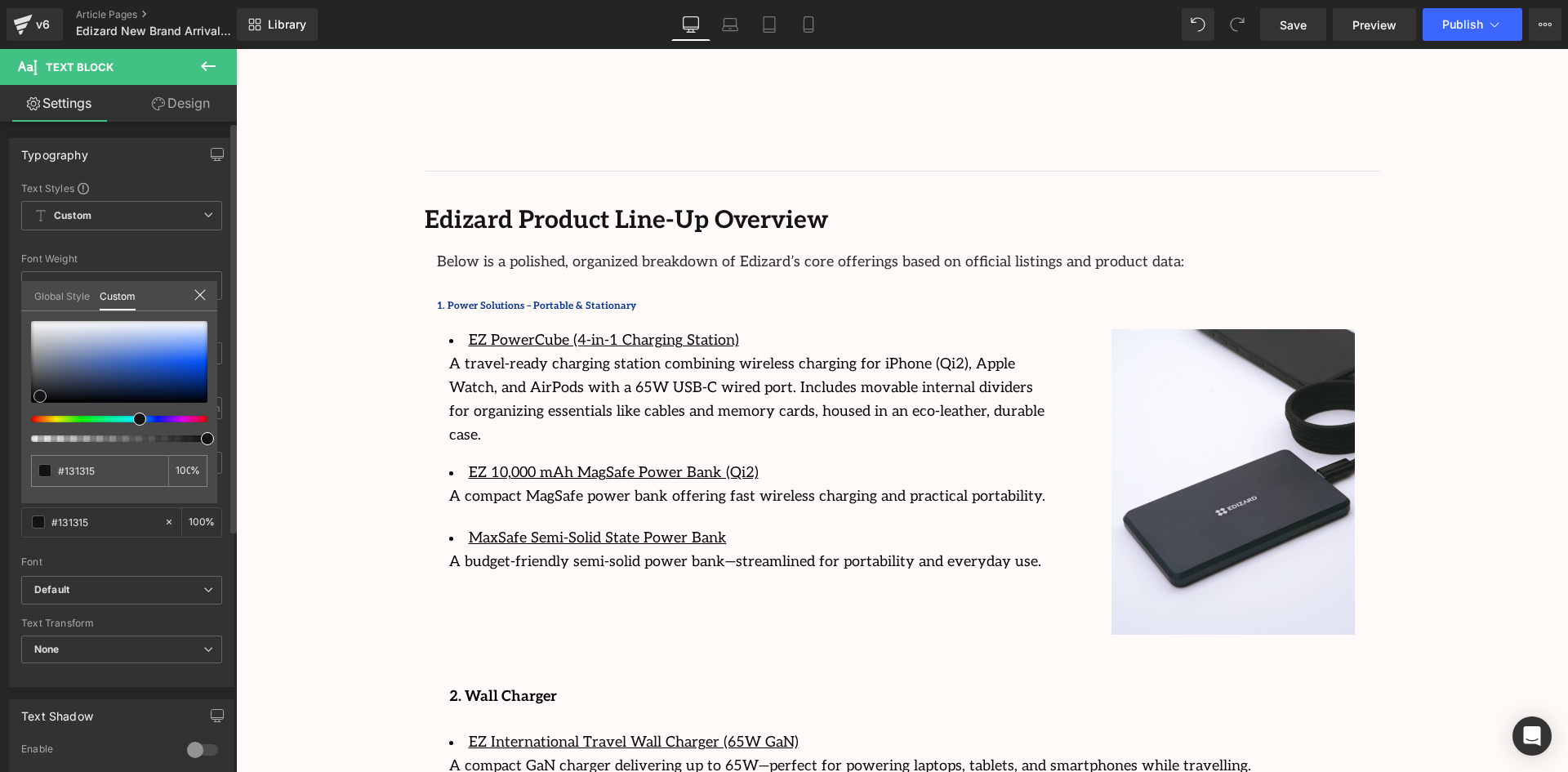
type input "#0f0f0f"
type input "#0a0a0a"
type input "#070707"
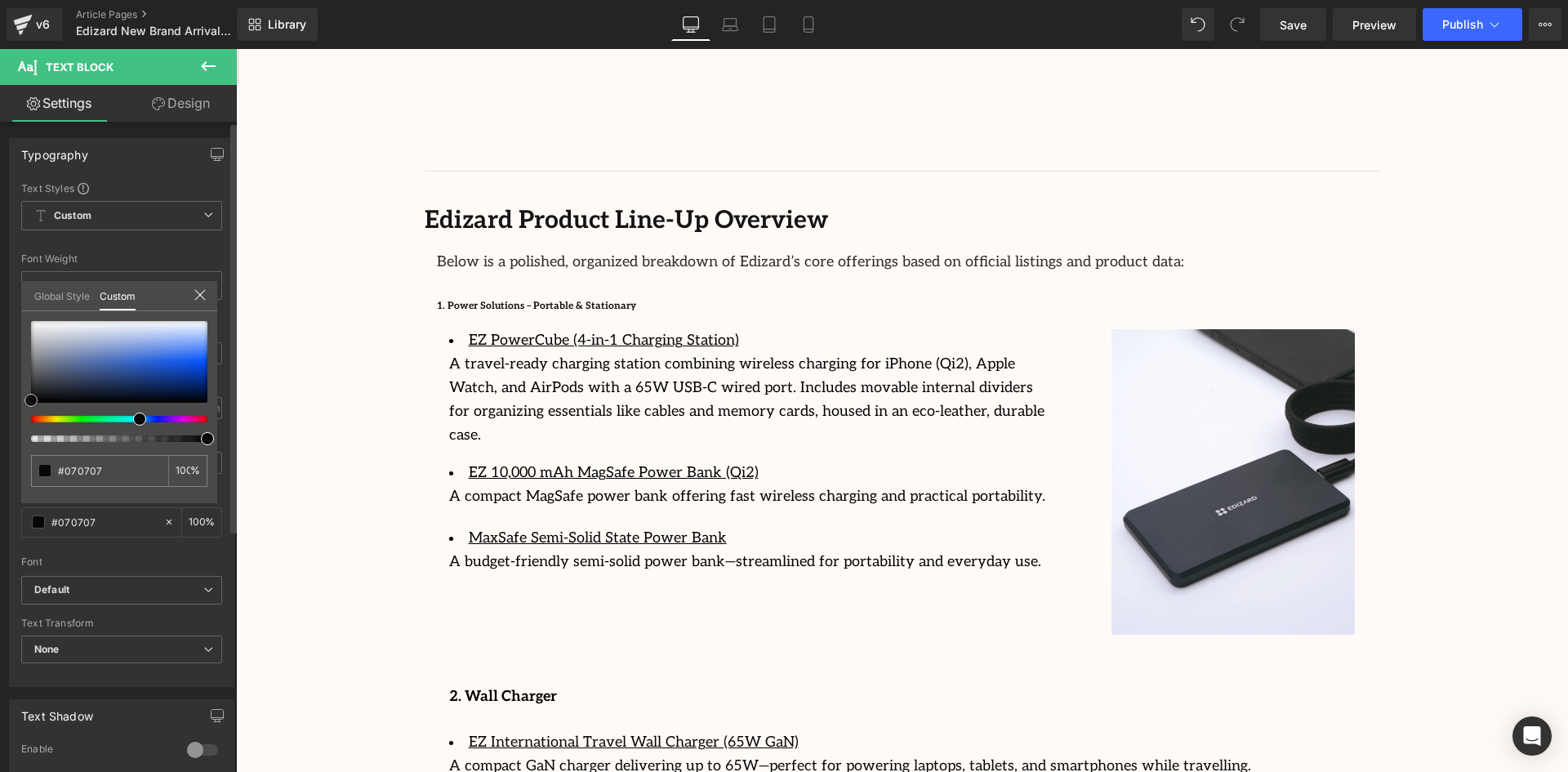
drag, startPoint x: 40, startPoint y: 396, endPoint x: 24, endPoint y: 400, distance: 16.5
click at [31, 400] on div at bounding box center [119, 361] width 176 height 81
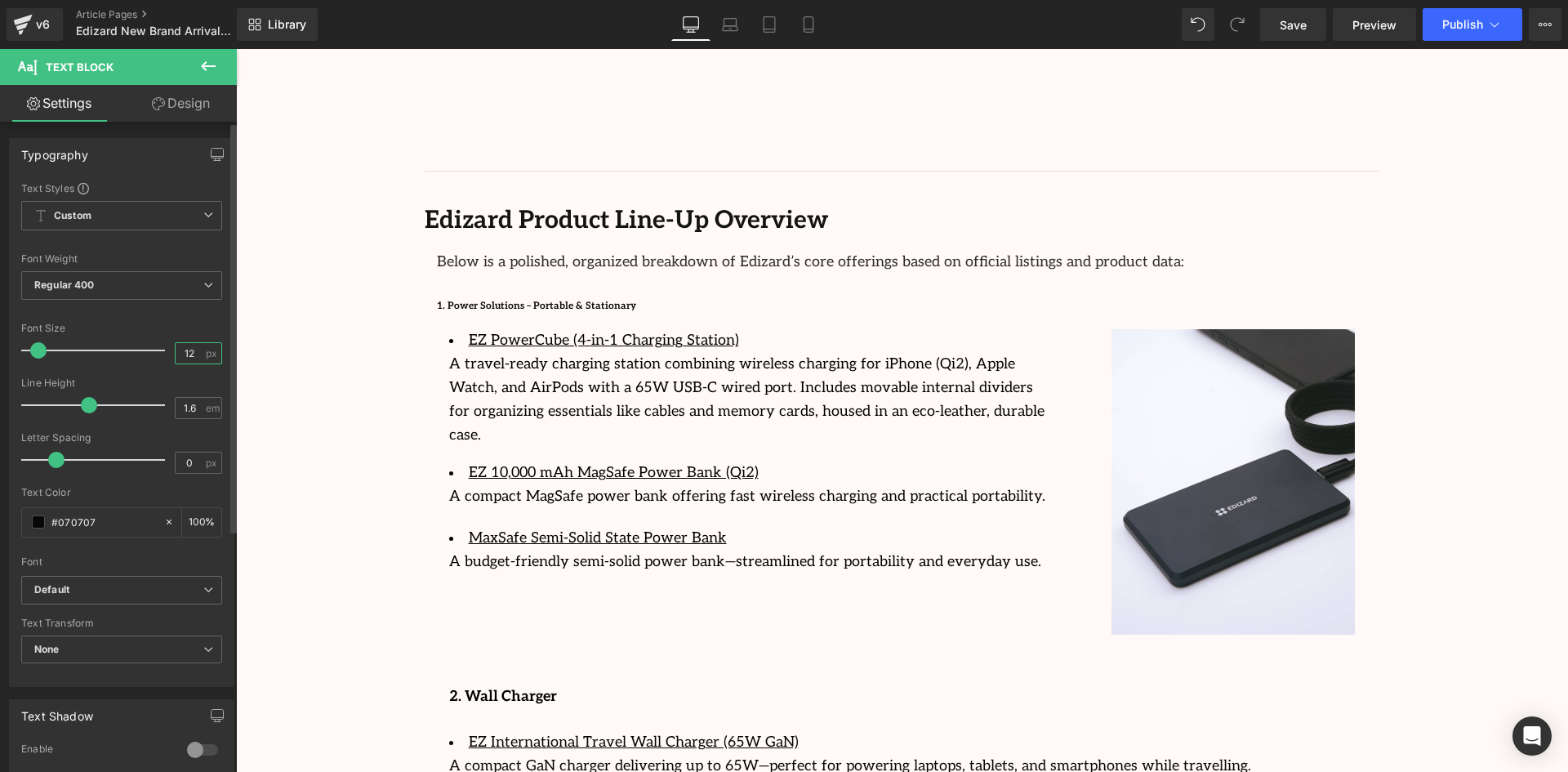
click at [185, 344] on input "12" at bounding box center [189, 352] width 28 height 21
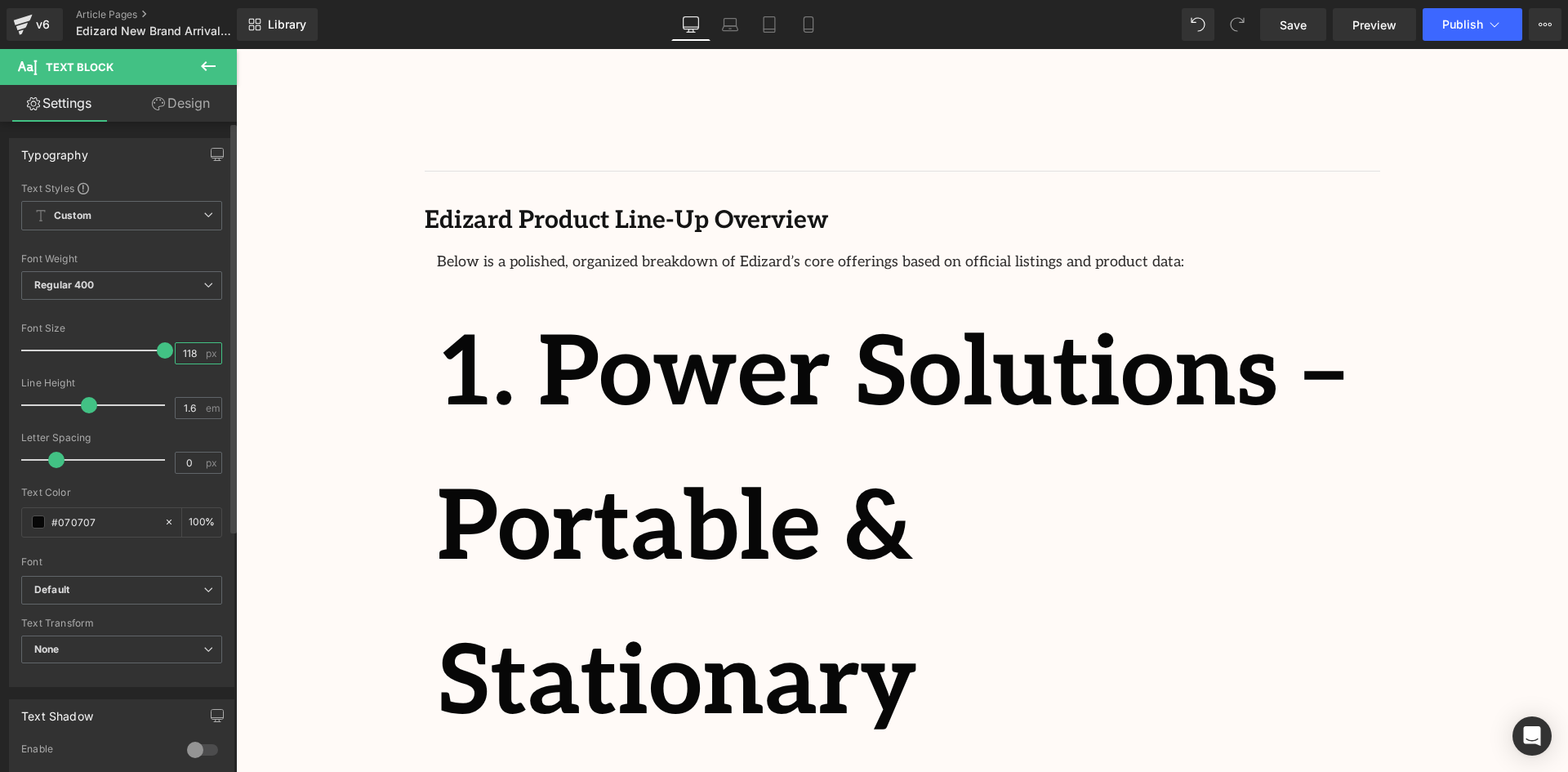
click at [184, 354] on input "118" at bounding box center [189, 352] width 28 height 21
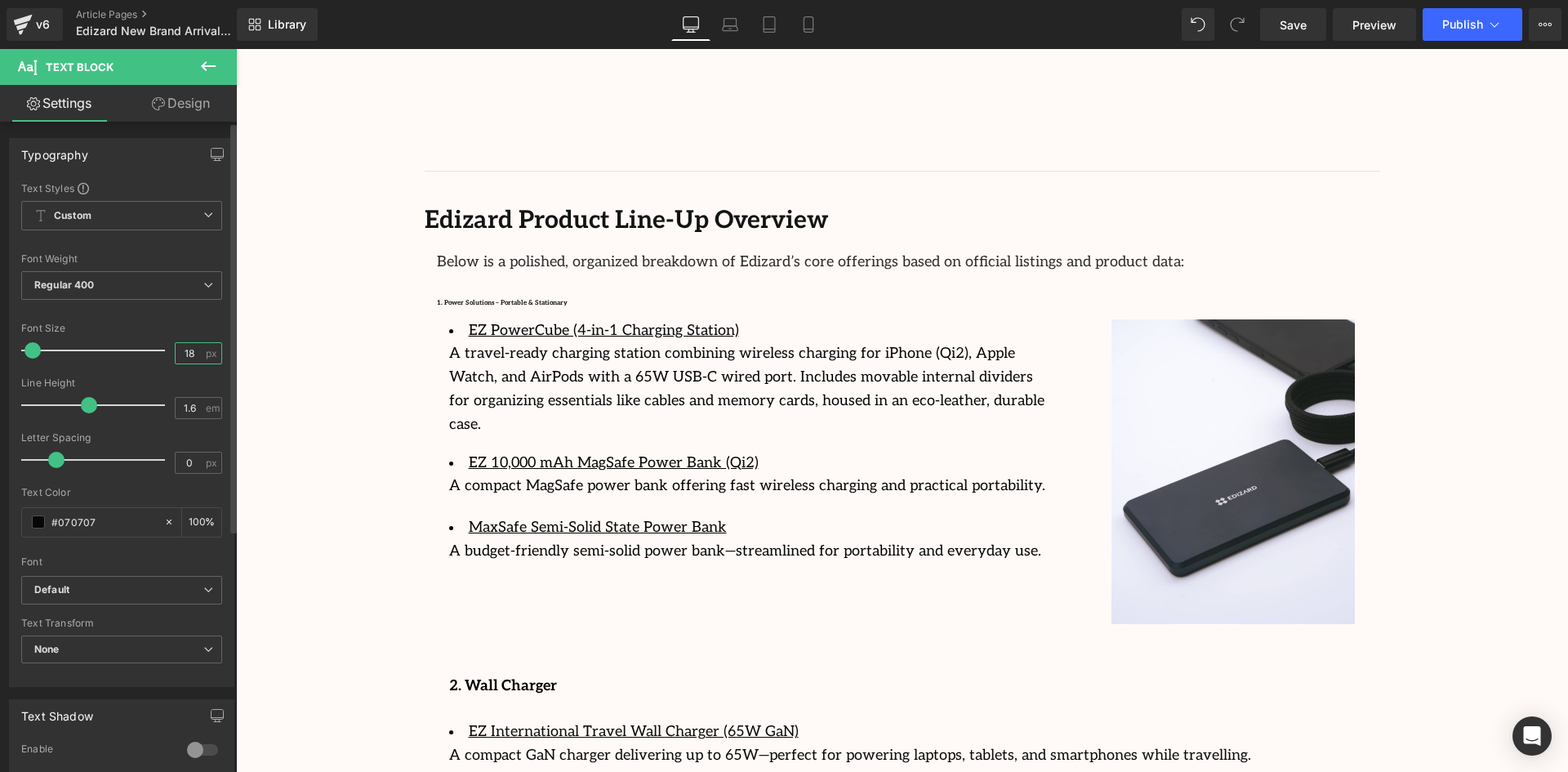
type input "18"
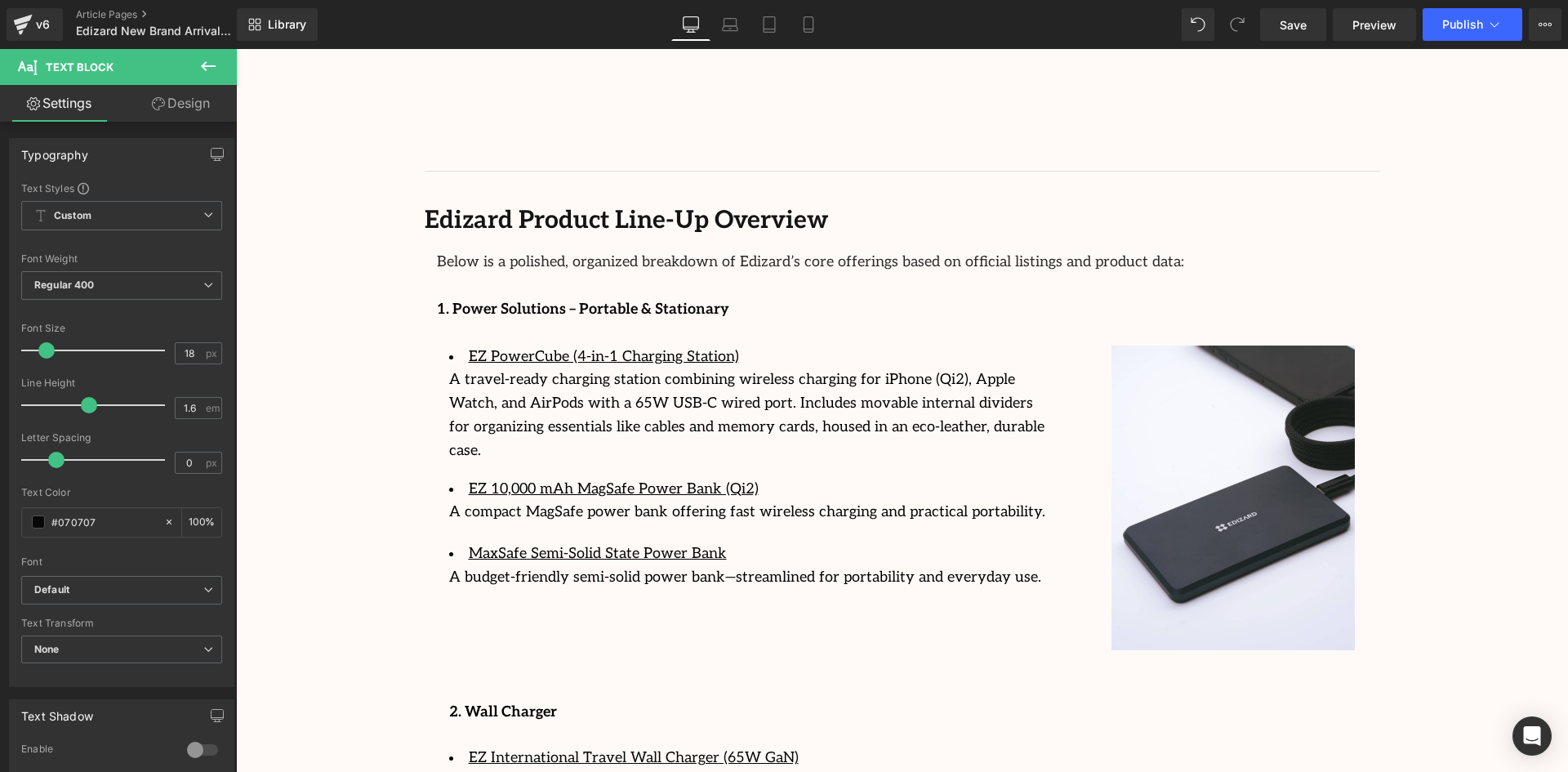
click at [717, 285] on body "Skip to content Welcome to StreamCast Asia Welcome to StreamCast Asia Home Bran…" at bounding box center [901, 270] width 1332 height 4745
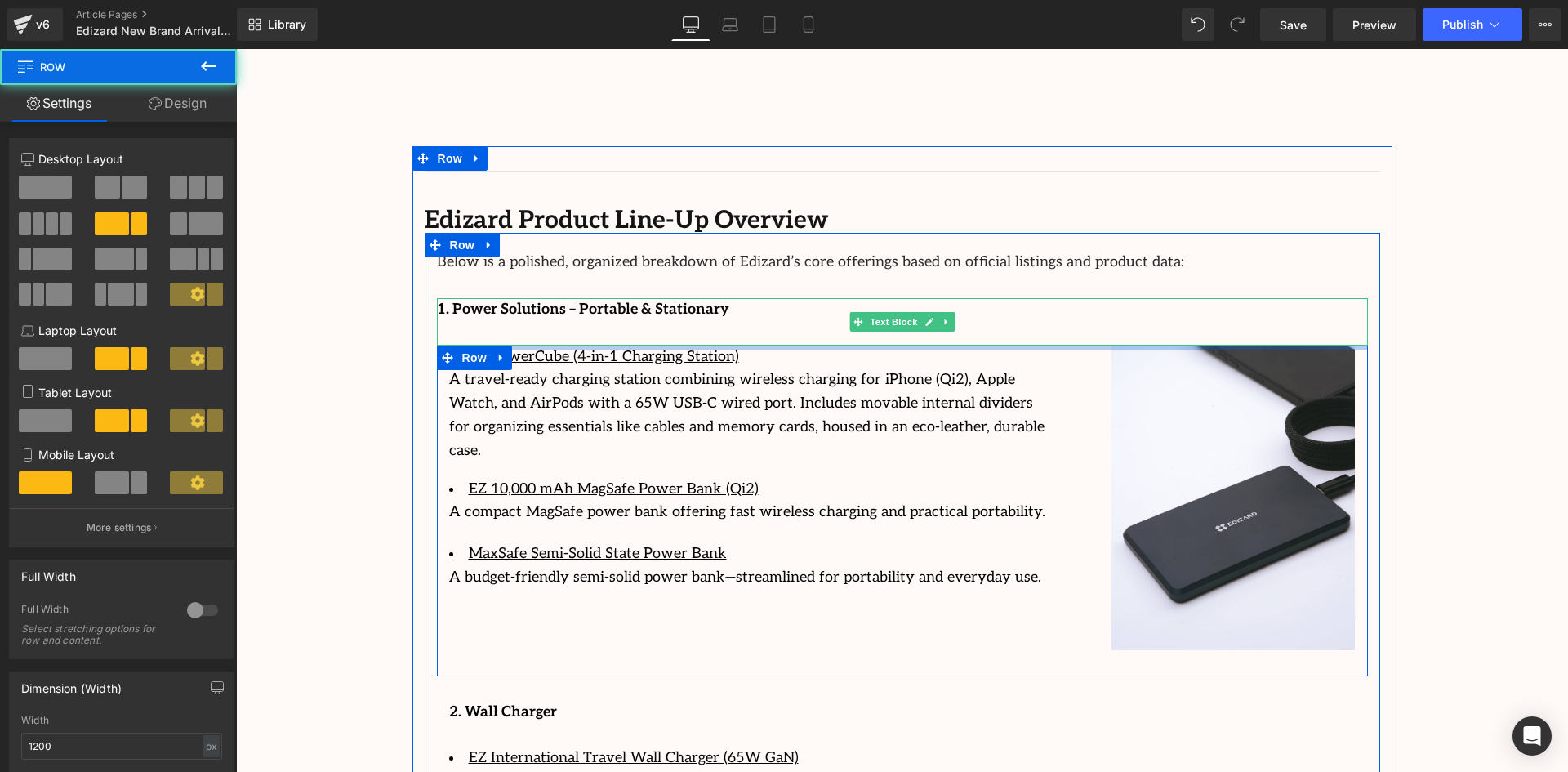
drag, startPoint x: 1209, startPoint y: 323, endPoint x: 1203, endPoint y: 289, distance: 34.5
click at [1203, 289] on div "Below is a polished, organized breakdown of Edizard’s core offerings based on o…" at bounding box center [902, 782] width 955 height 1098
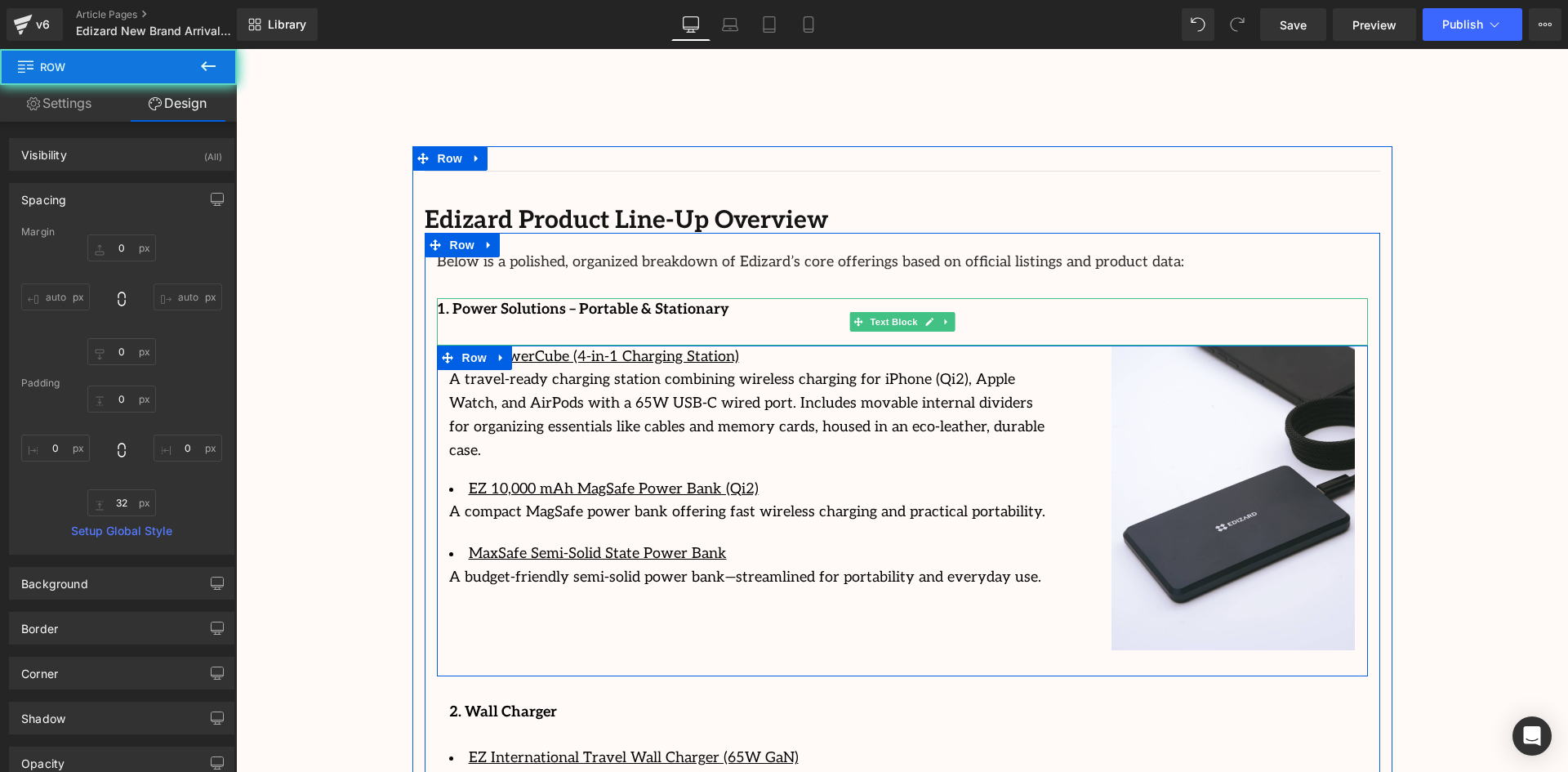
click at [1037, 298] on p "1. Power Solutions – Portable & Stationary" at bounding box center [901, 310] width 931 height 23
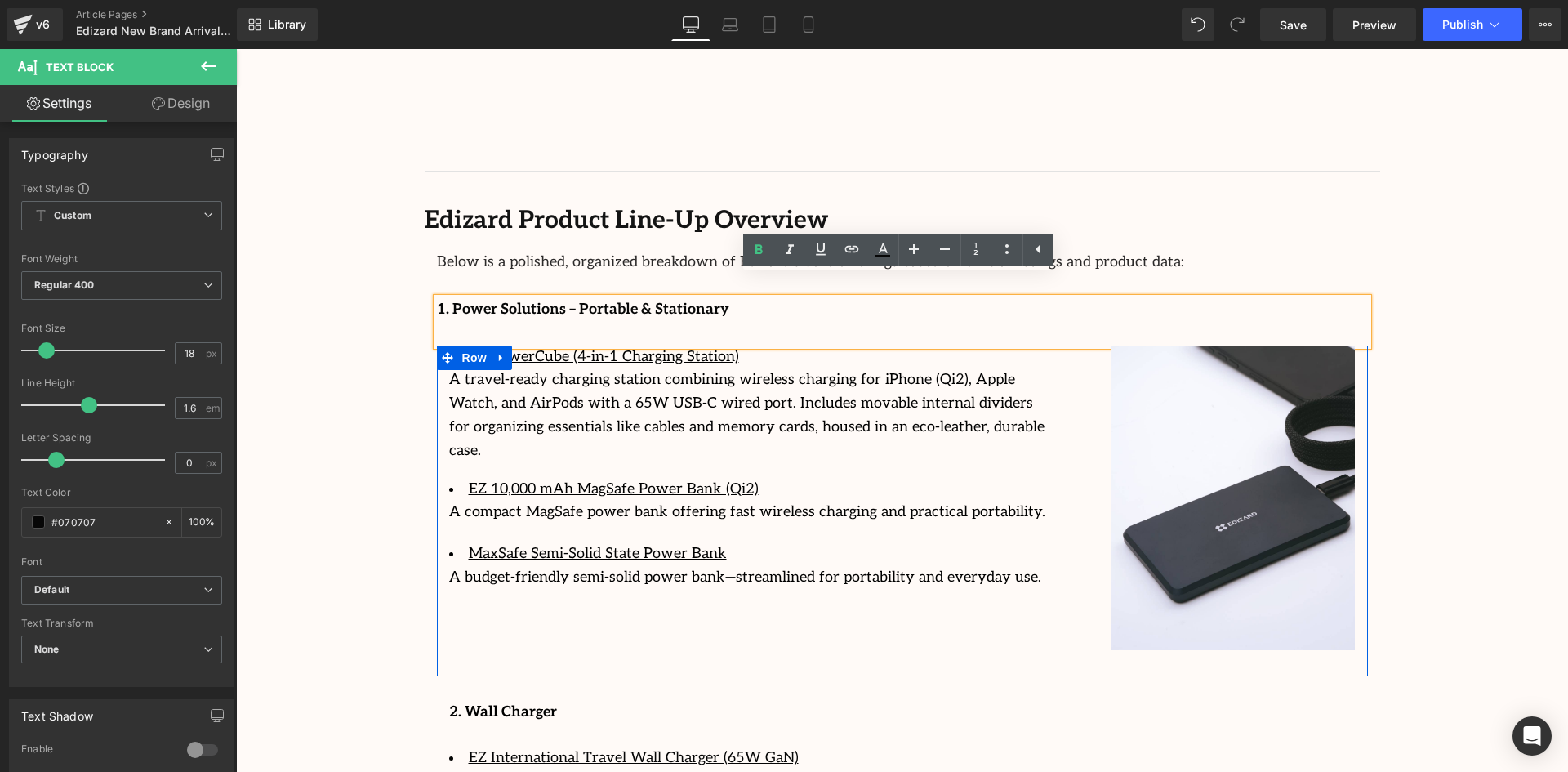
click at [1202, 250] on p "Below is a polished, organized breakdown of Edizard’s core offerings based on o…" at bounding box center [901, 262] width 931 height 23
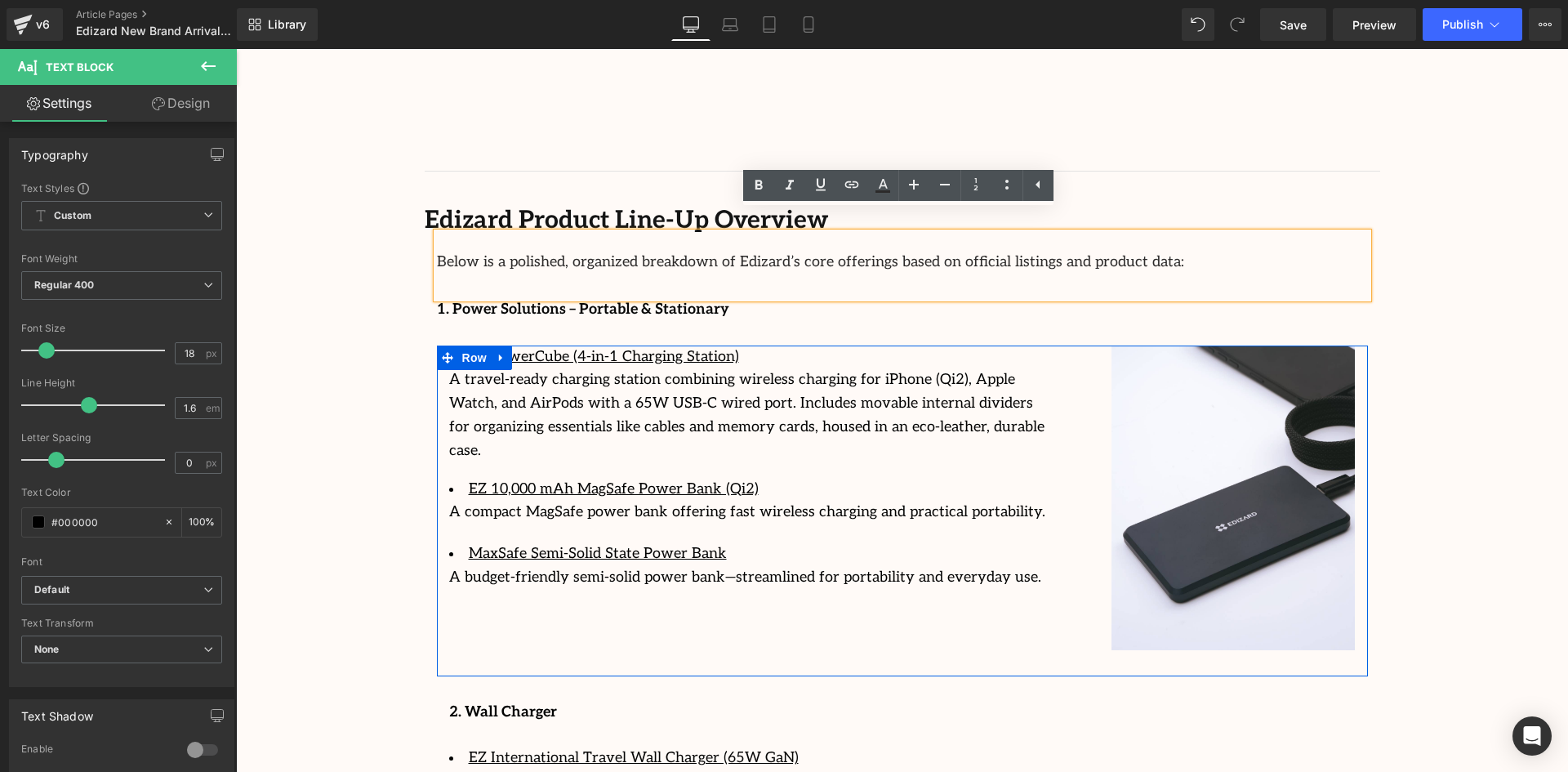
click at [1486, 267] on div "Image Row 64px Streamcast Asia Welcomes Edizard: The New Standard in Travel-Tec…" at bounding box center [901, 274] width 1332 height 4493
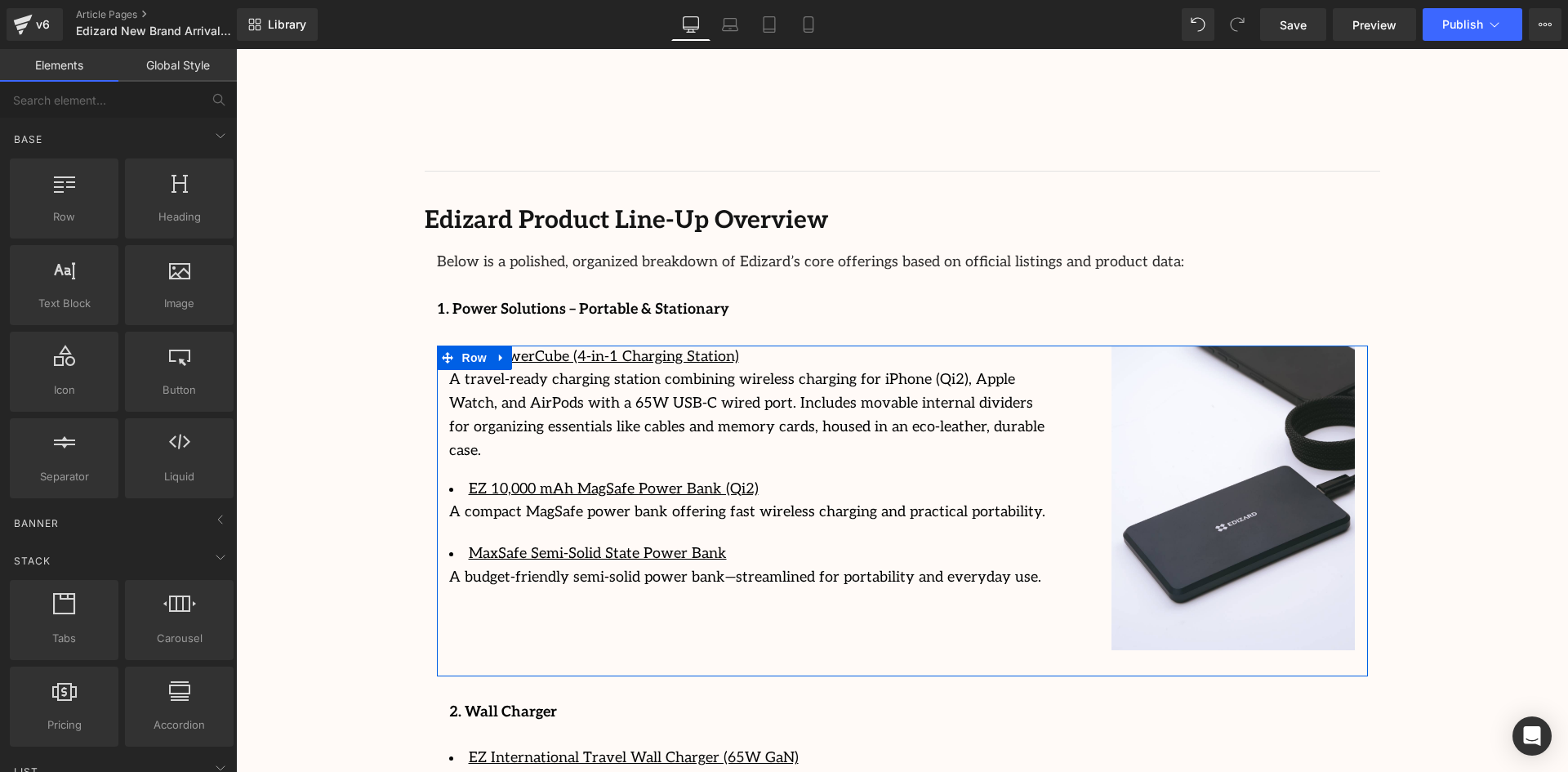
click at [1323, 298] on p "1. Power Solutions – Portable & Stationary" at bounding box center [901, 310] width 931 height 23
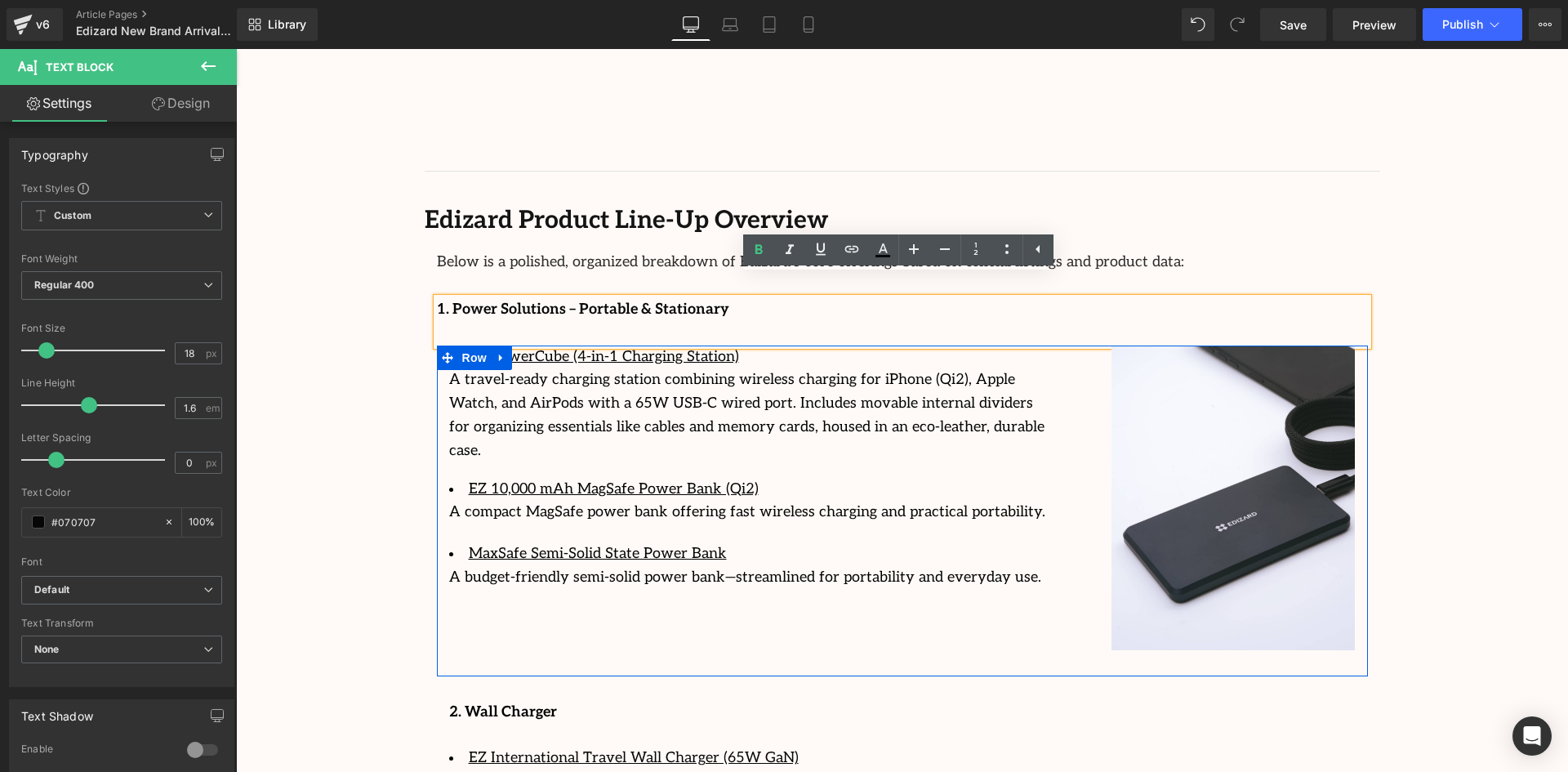
click at [1323, 298] on p "1. Power Solutions – Portable & Stationary" at bounding box center [901, 310] width 931 height 23
click at [1462, 298] on div "Image Row 64px Streamcast Asia Welcomes Edizard: The New Standard in Travel-Tec…" at bounding box center [901, 274] width 1332 height 4493
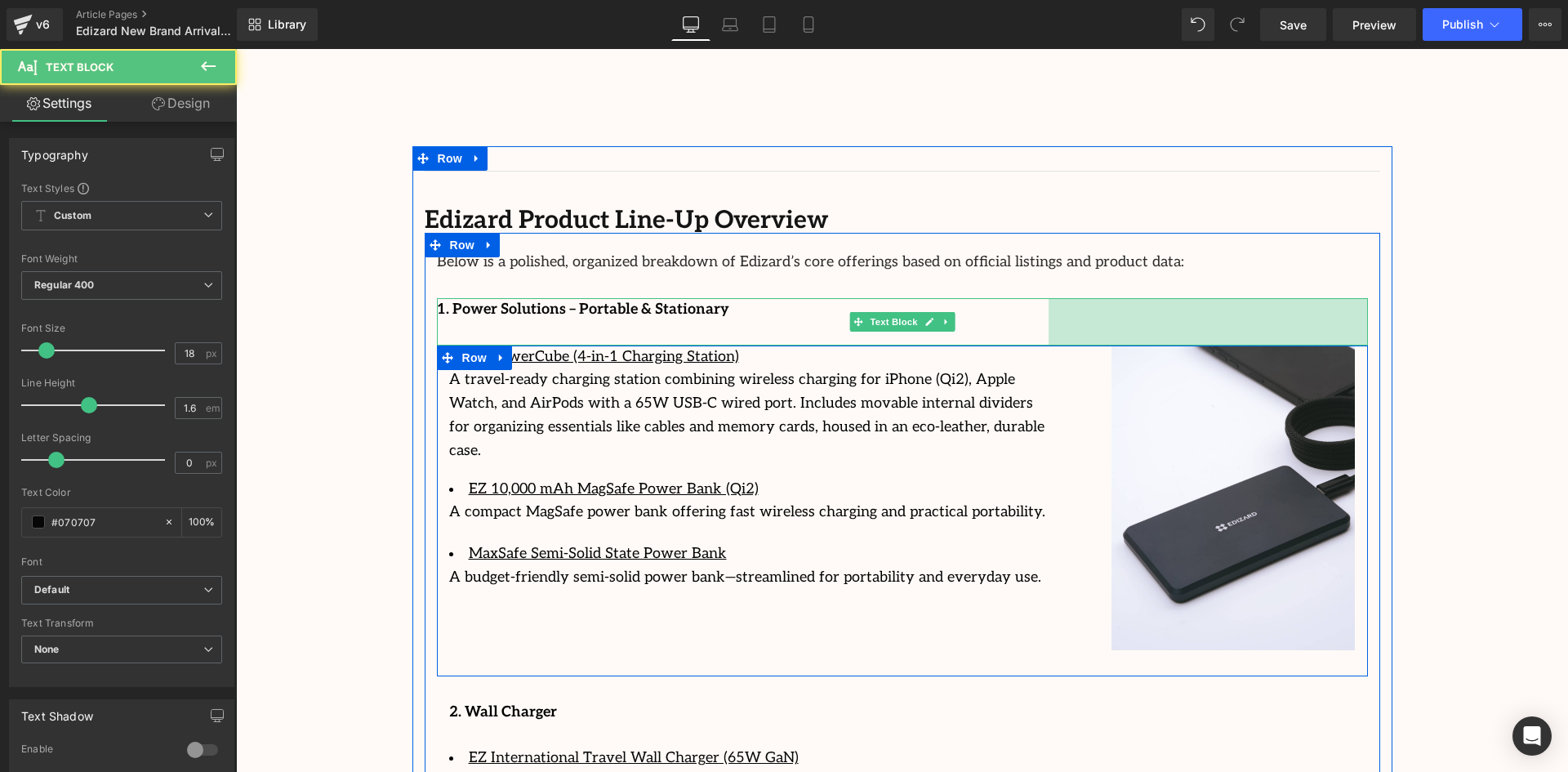
drag, startPoint x: 1360, startPoint y: 298, endPoint x: 1040, endPoint y: 295, distance: 320.0
click at [1040, 298] on div "1. Power Solutions – Portable & Stationary Text Block 391px" at bounding box center [901, 322] width 931 height 47
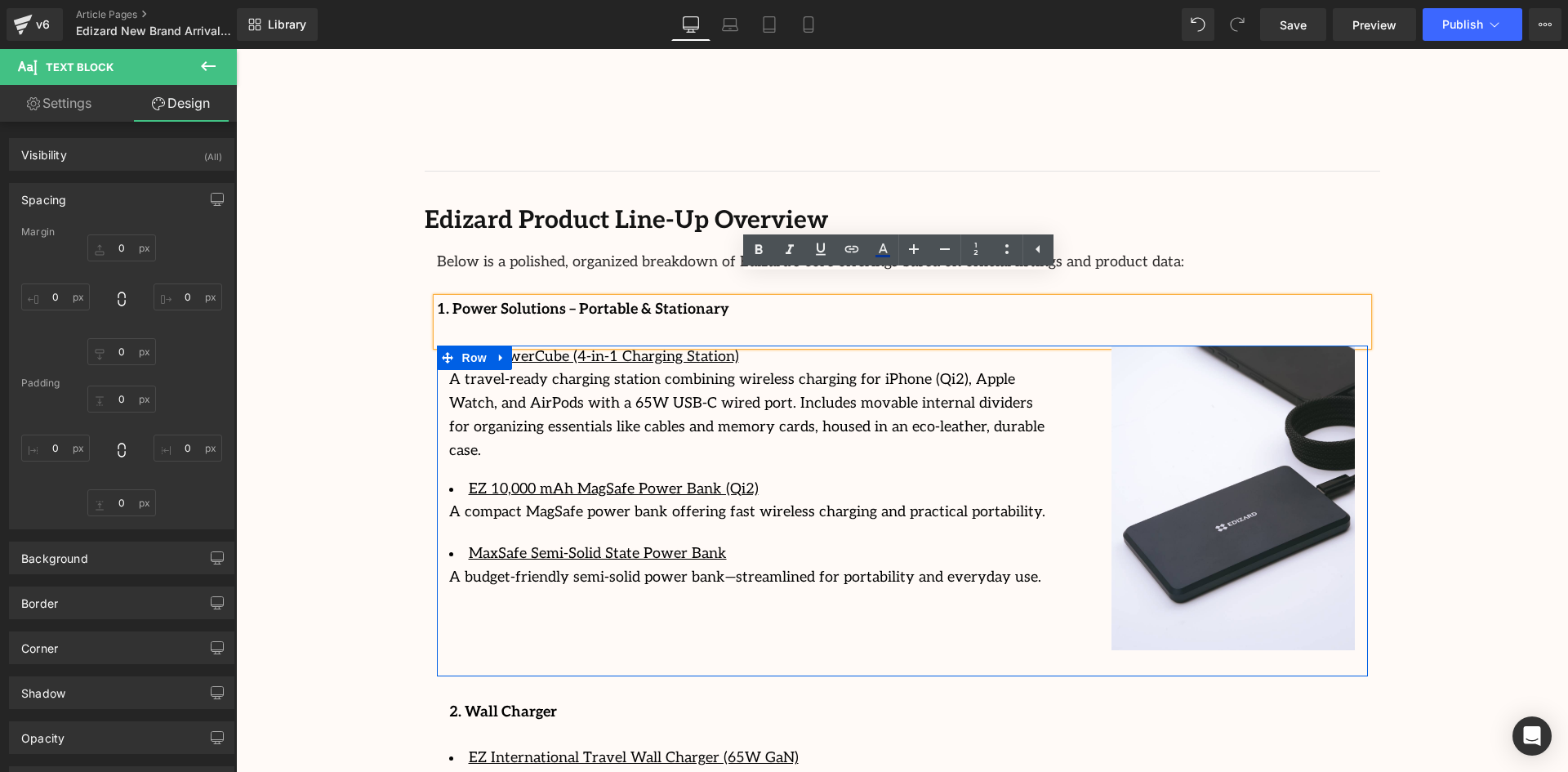
type input "0"
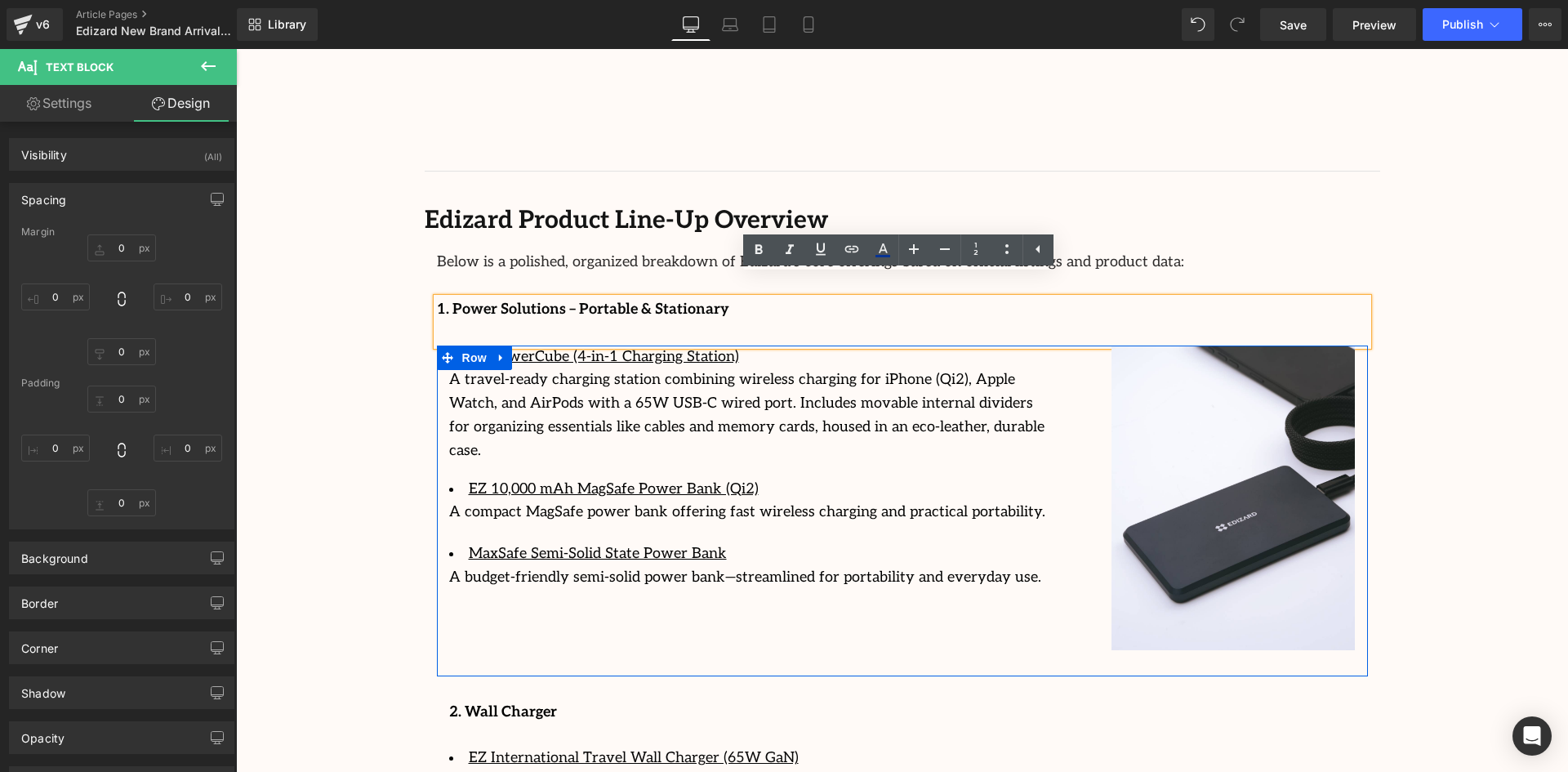
type input "391"
type input "0"
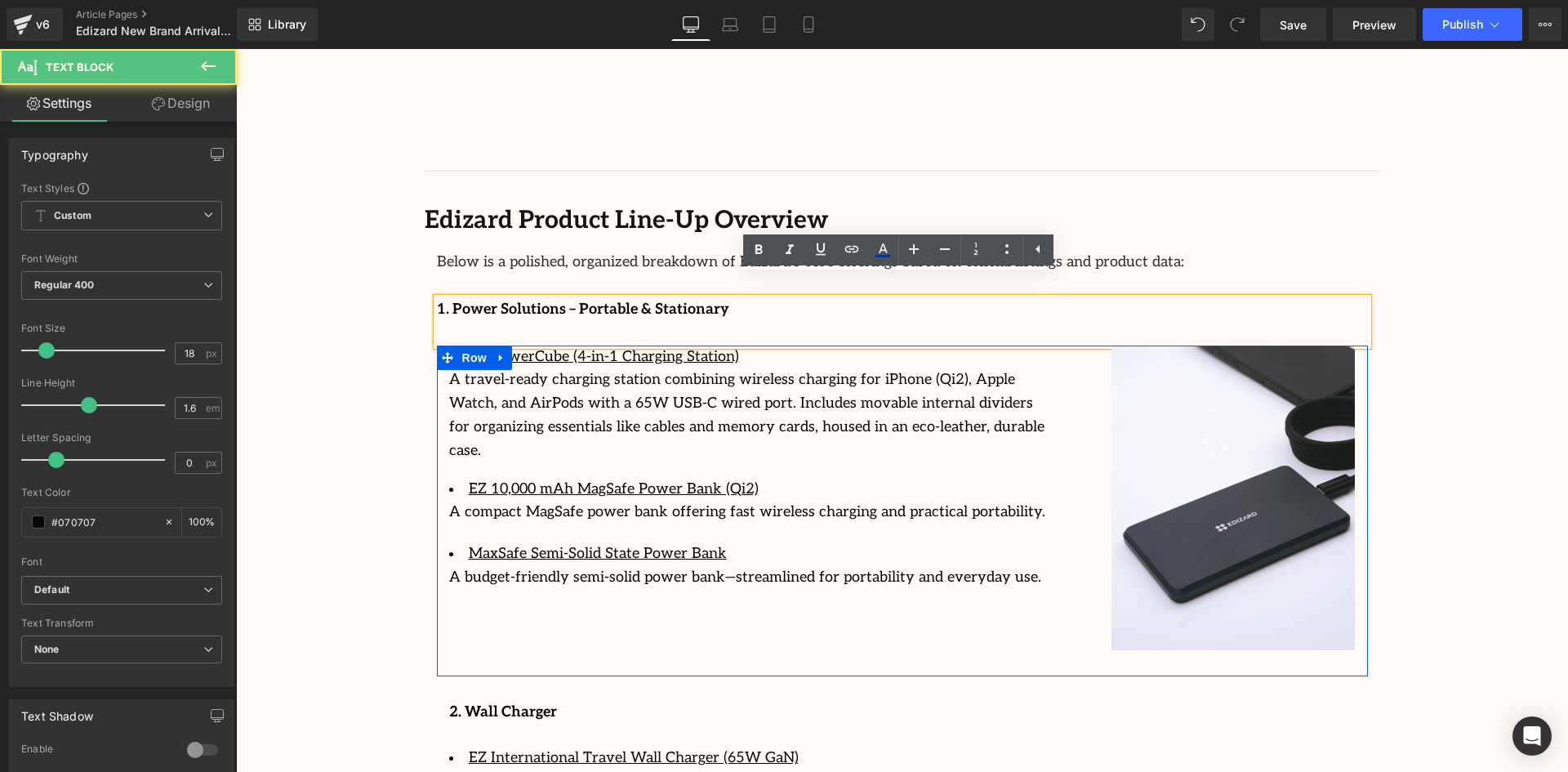
click at [1364, 298] on div "1. Power Solutions – Portable & Stationary" at bounding box center [901, 322] width 931 height 47
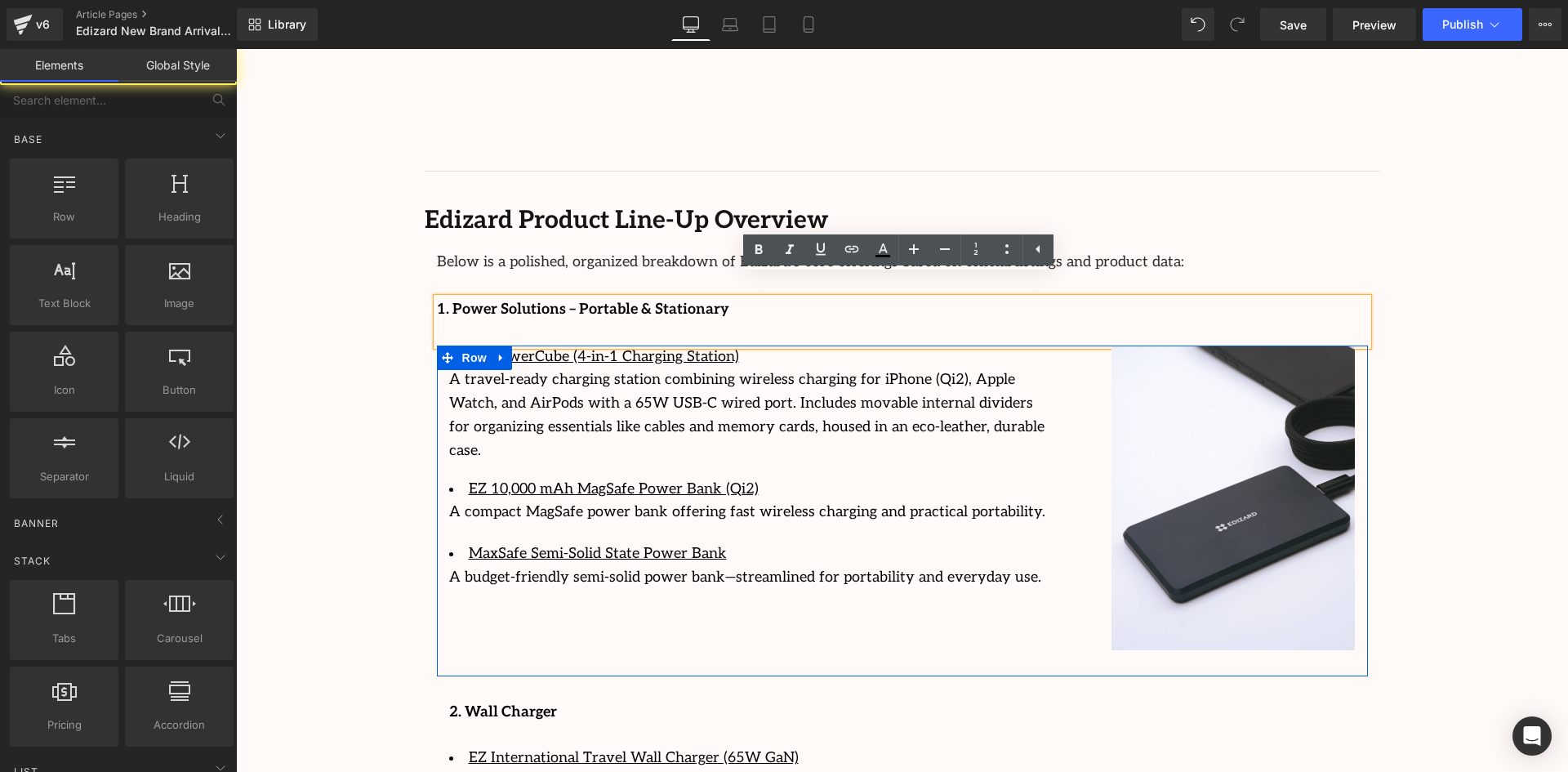
click at [1417, 274] on div "Image Row 64px Streamcast Asia Welcomes Edizard: The New Standard in Travel-Tec…" at bounding box center [901, 274] width 1332 height 4493
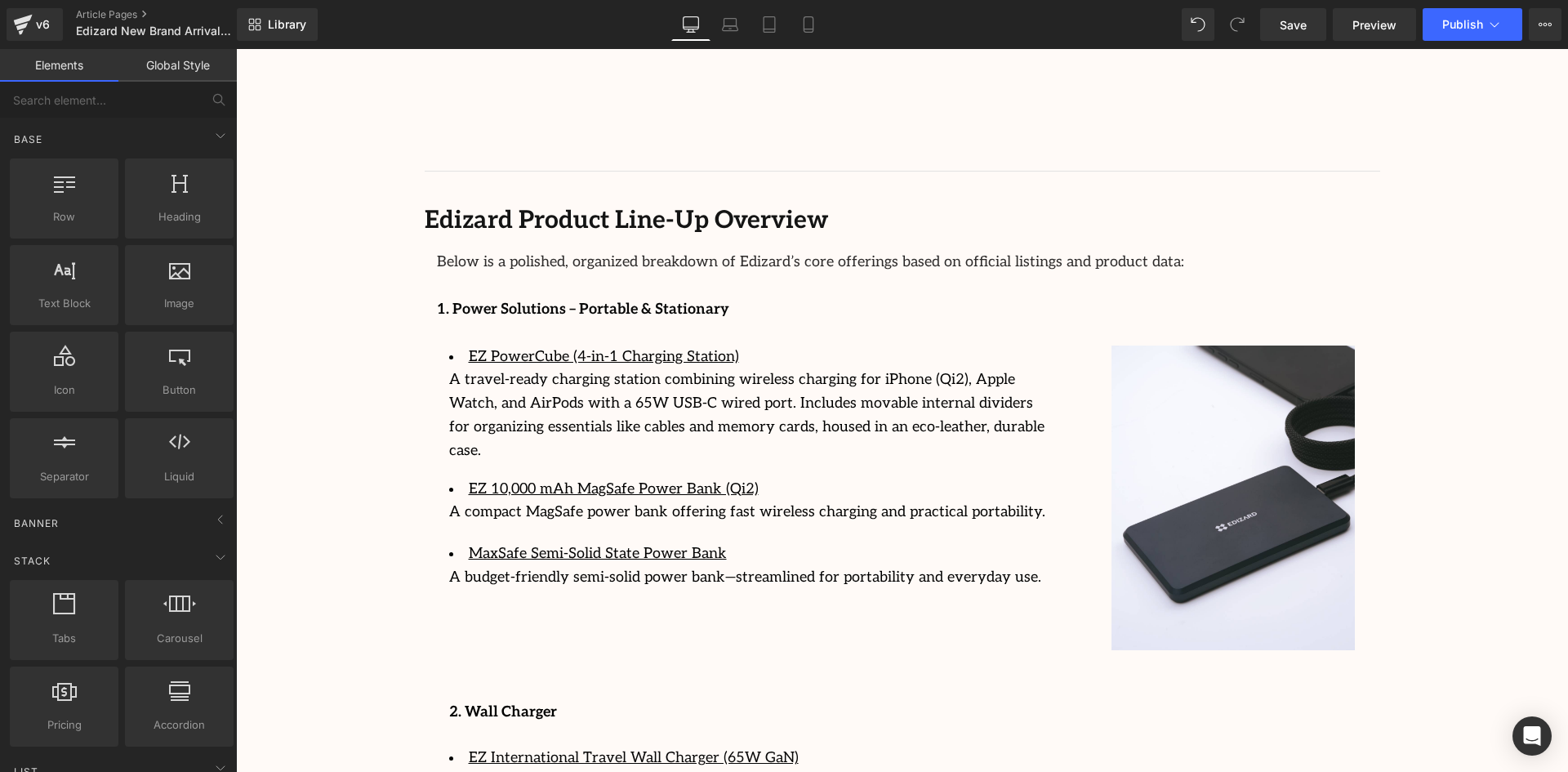
click at [1485, 337] on div "Image Row 64px Streamcast Asia Welcomes Edizard: The New Standard in Travel-Tec…" at bounding box center [901, 274] width 1332 height 4493
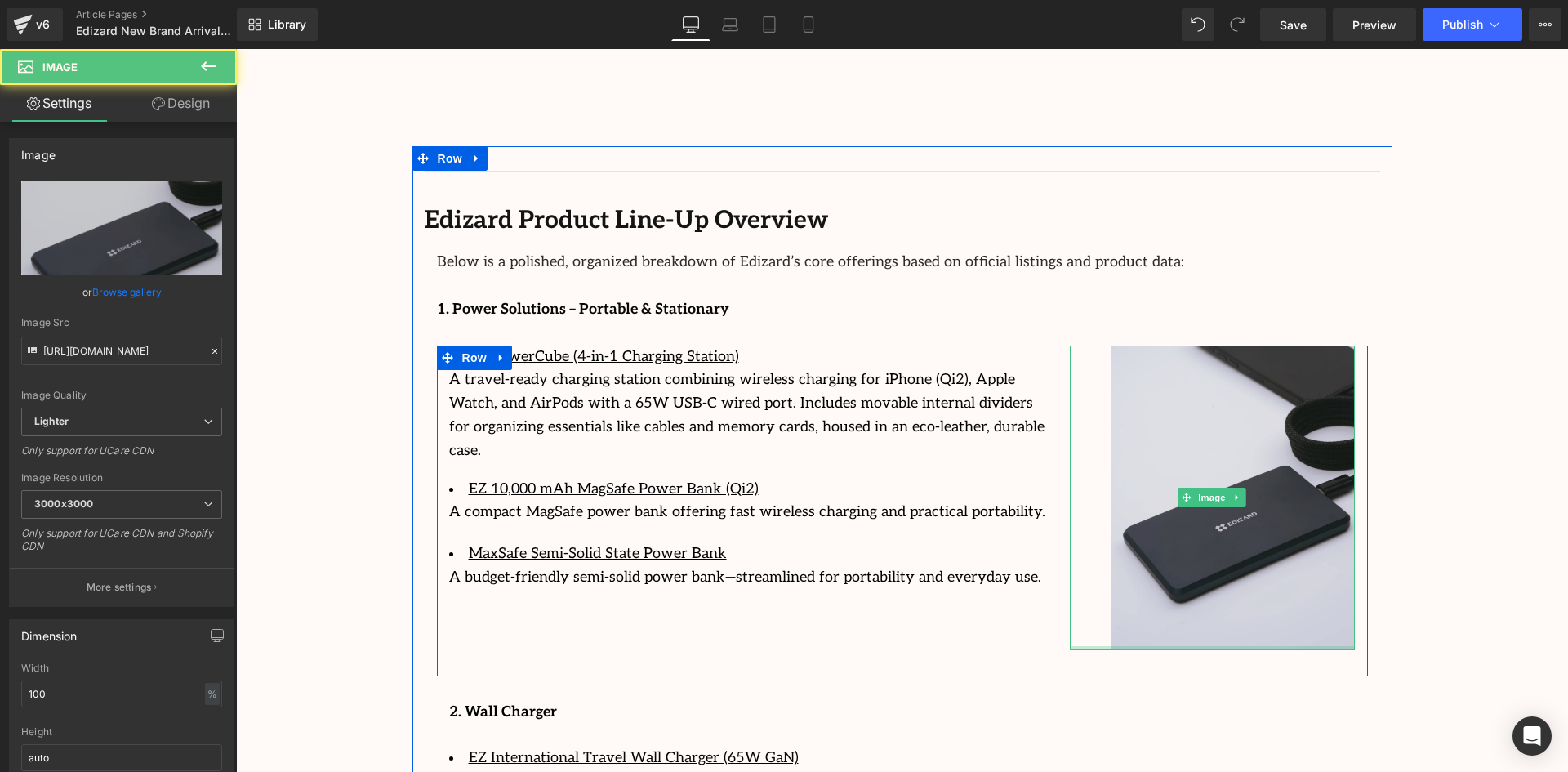
drag, startPoint x: 1219, startPoint y: 624, endPoint x: 1215, endPoint y: 486, distance: 138.1
click at [1224, 555] on div "Image 51px" at bounding box center [1213, 498] width 286 height 305
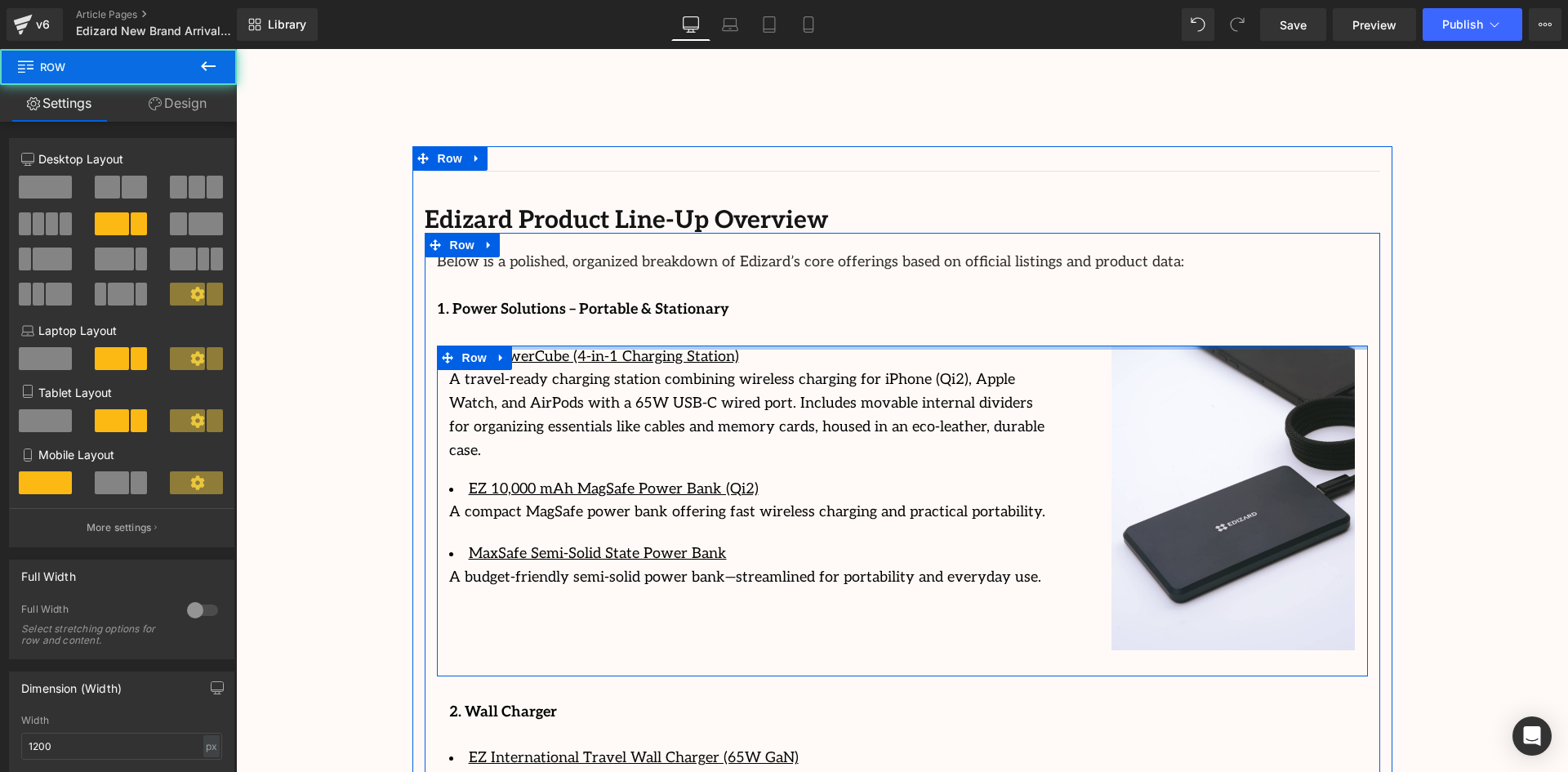
drag, startPoint x: 1217, startPoint y: 323, endPoint x: 1212, endPoint y: 279, distance: 44.3
click at [1211, 284] on div "Below is a polished, organized breakdown of Edizard’s core offerings based on o…" at bounding box center [902, 782] width 955 height 1098
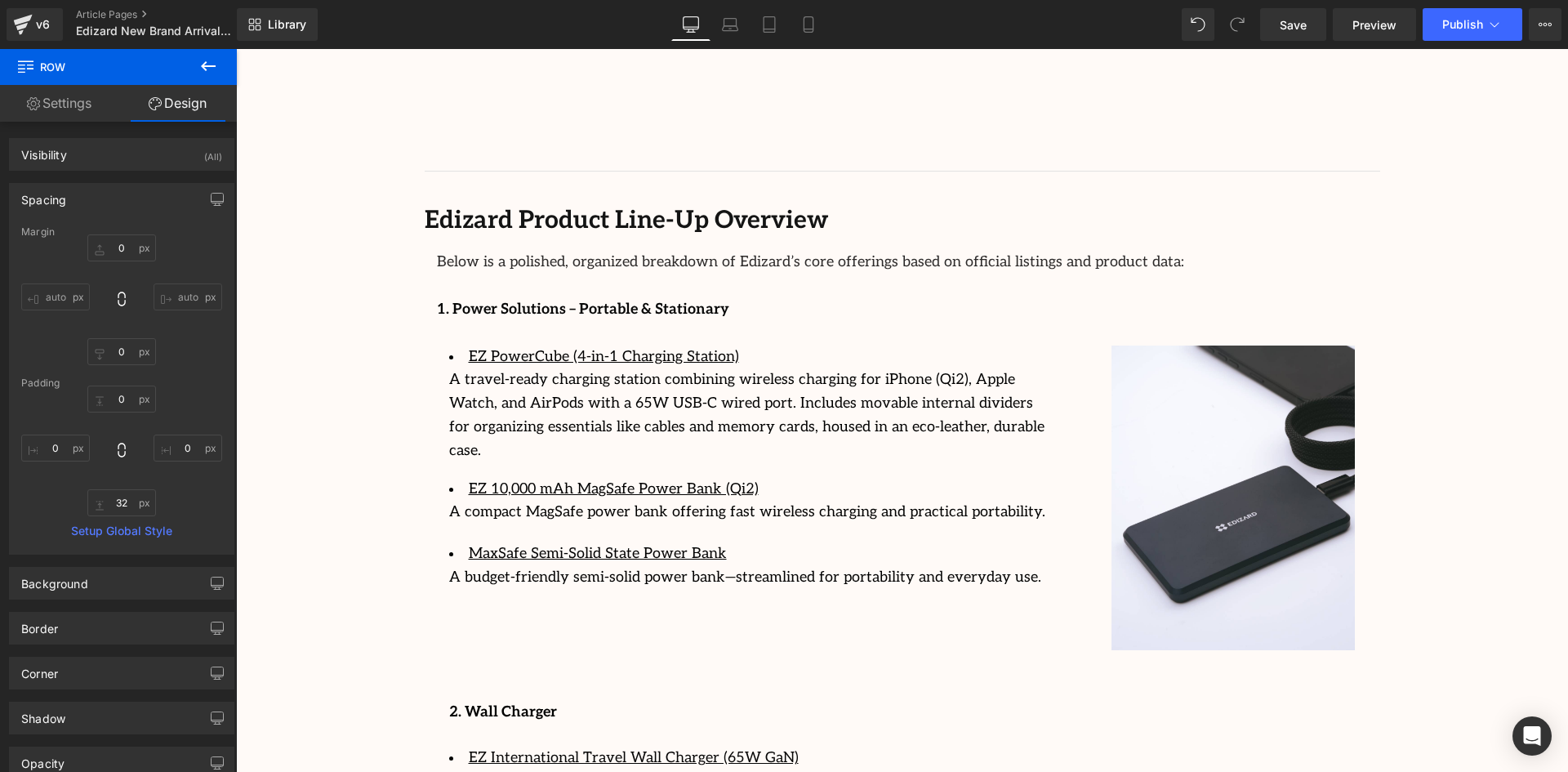
click at [266, 450] on div "Image Row 64px Streamcast Asia Welcomes Edizard: The New Standard in Travel-Tec…" at bounding box center [901, 274] width 1332 height 4493
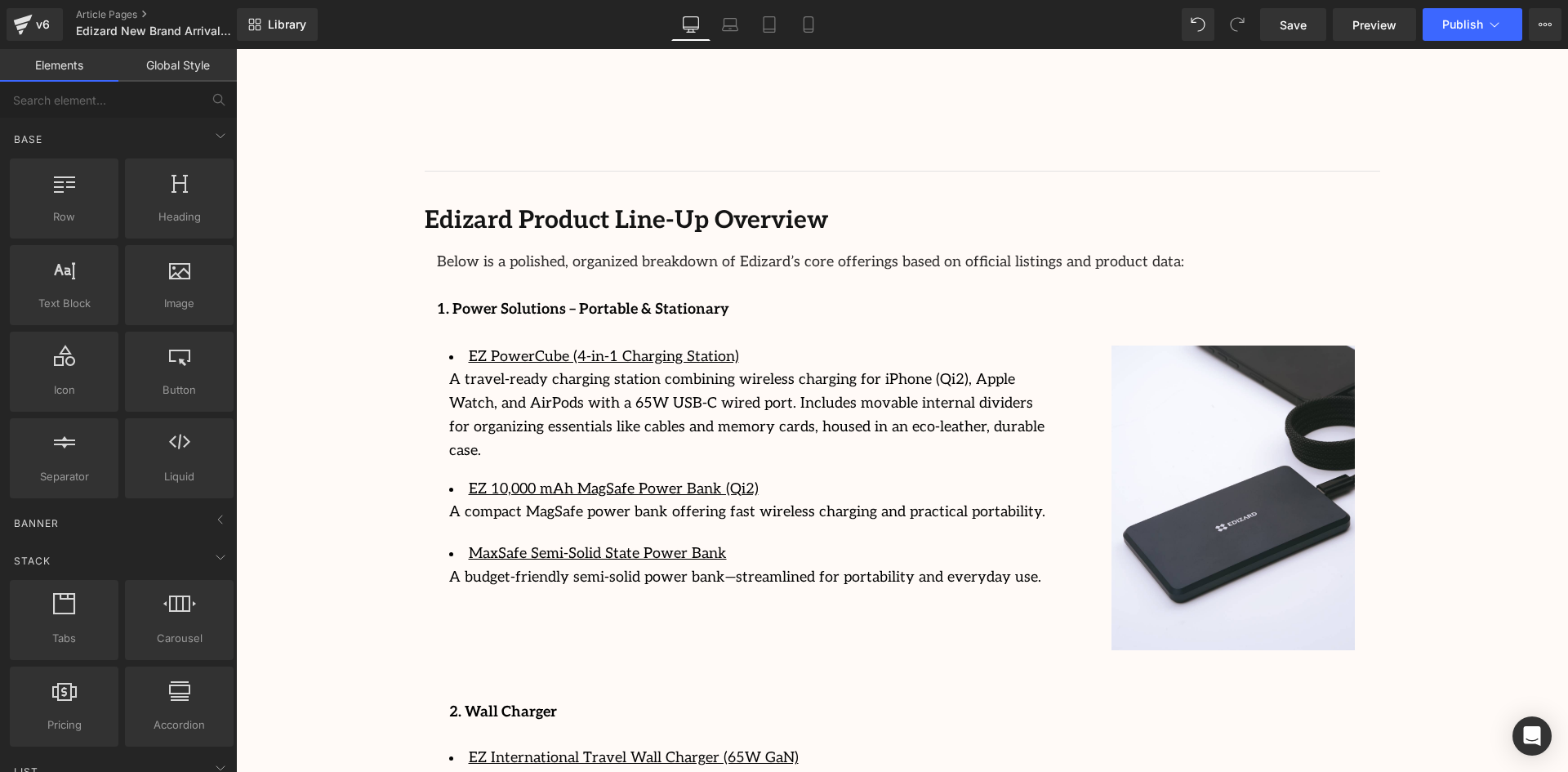
click at [325, 480] on div "Image Row 64px Streamcast Asia Welcomes Edizard: The New Standard in Travel-Tec…" at bounding box center [901, 274] width 1332 height 4493
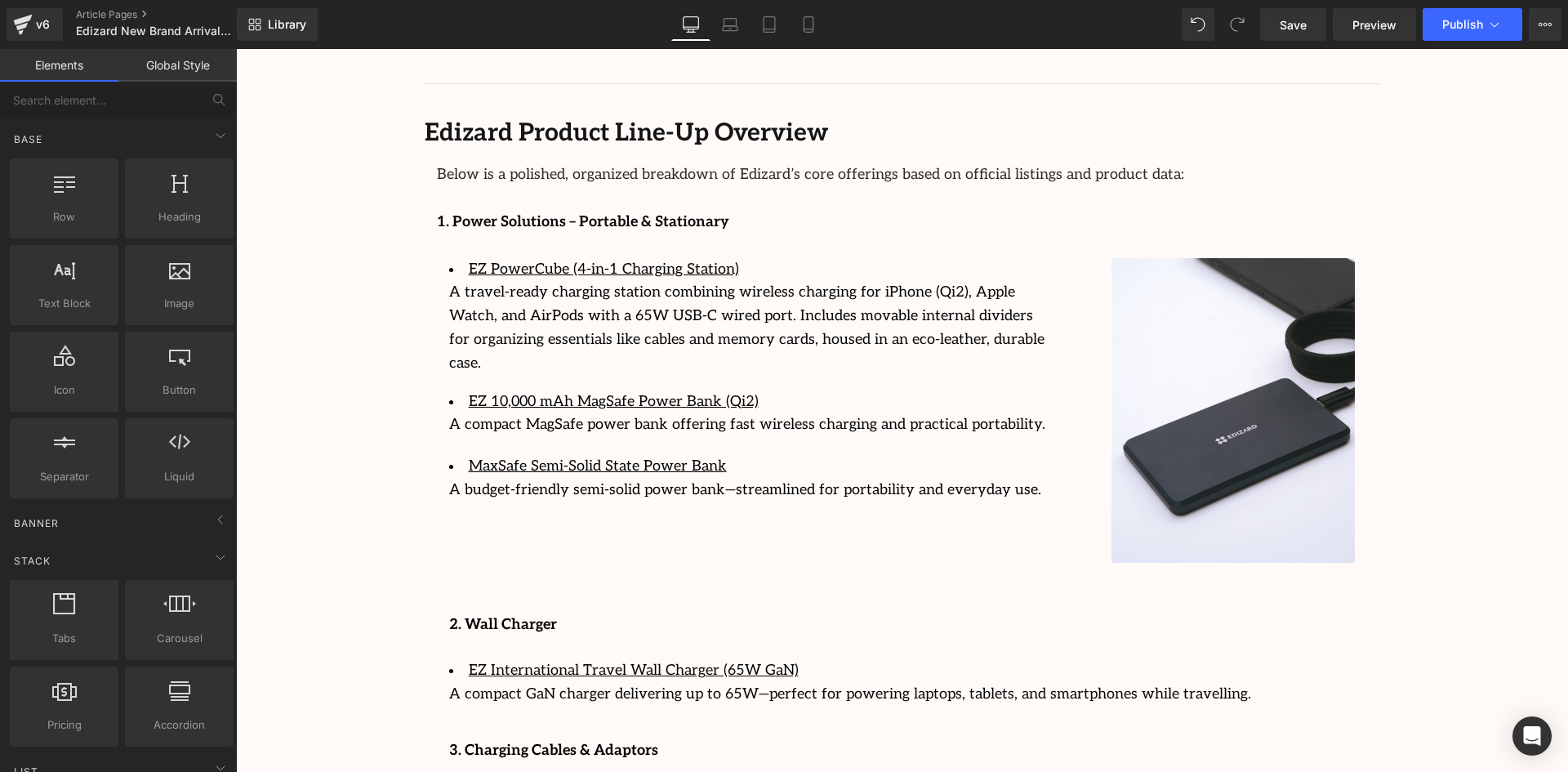
scroll to position [2395, 0]
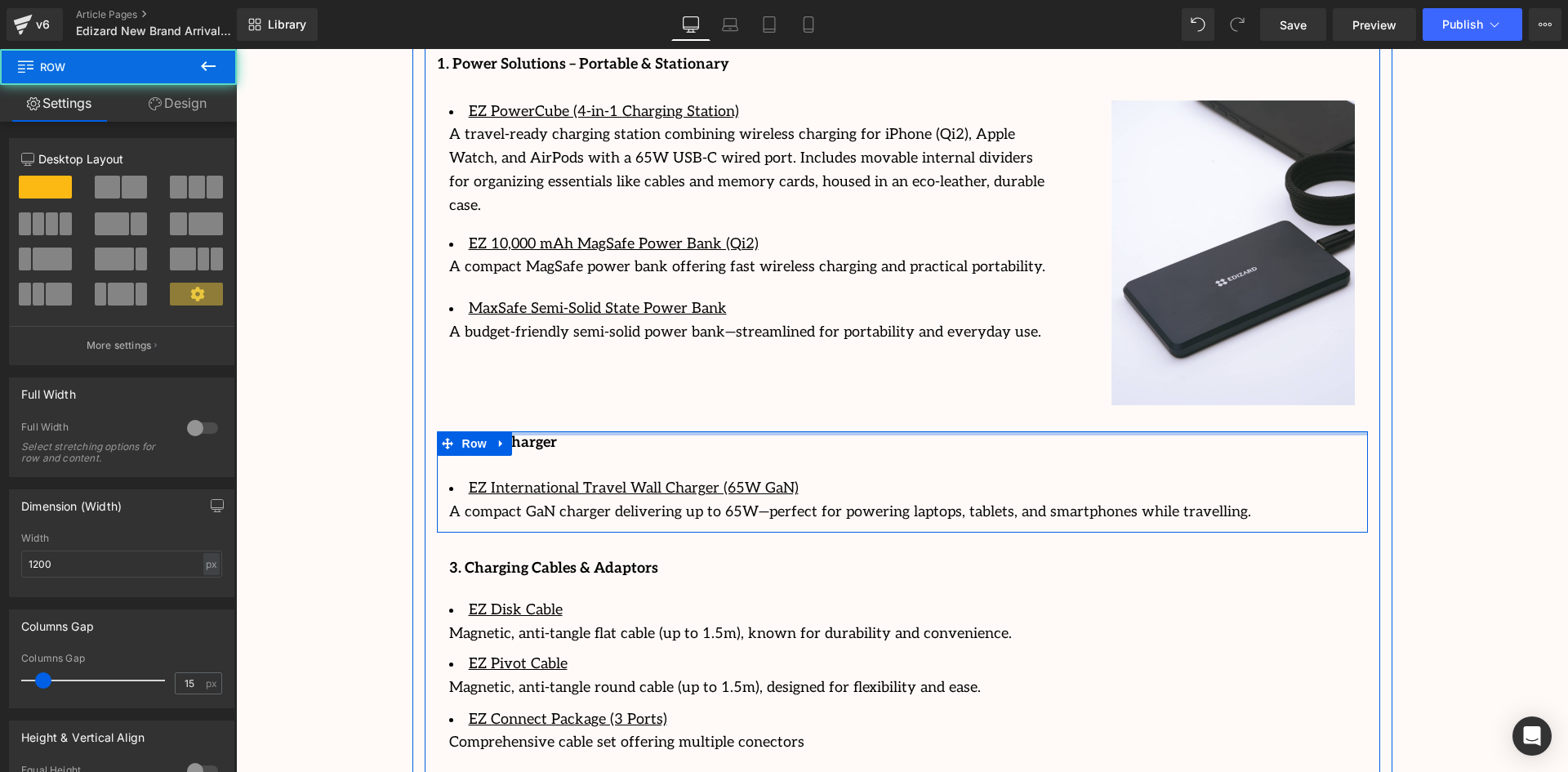
drag, startPoint x: 562, startPoint y: 416, endPoint x: 1567, endPoint y: 321, distance: 1009.5
click at [575, 353] on div "Below is a polished, organized breakdown of Edizard’s core offerings based on o…" at bounding box center [902, 523] width 955 height 1073
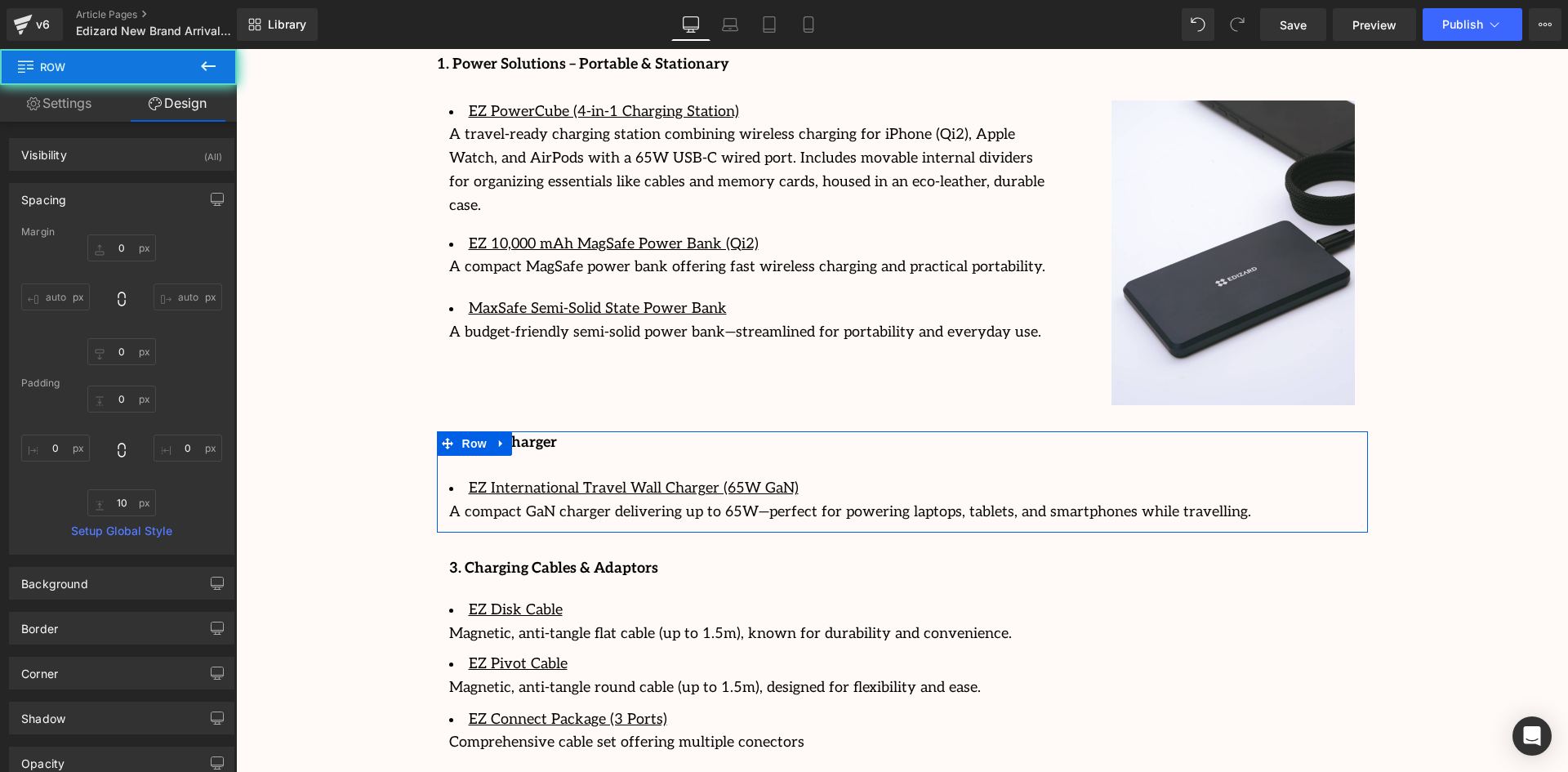
scroll to position [1689, 0]
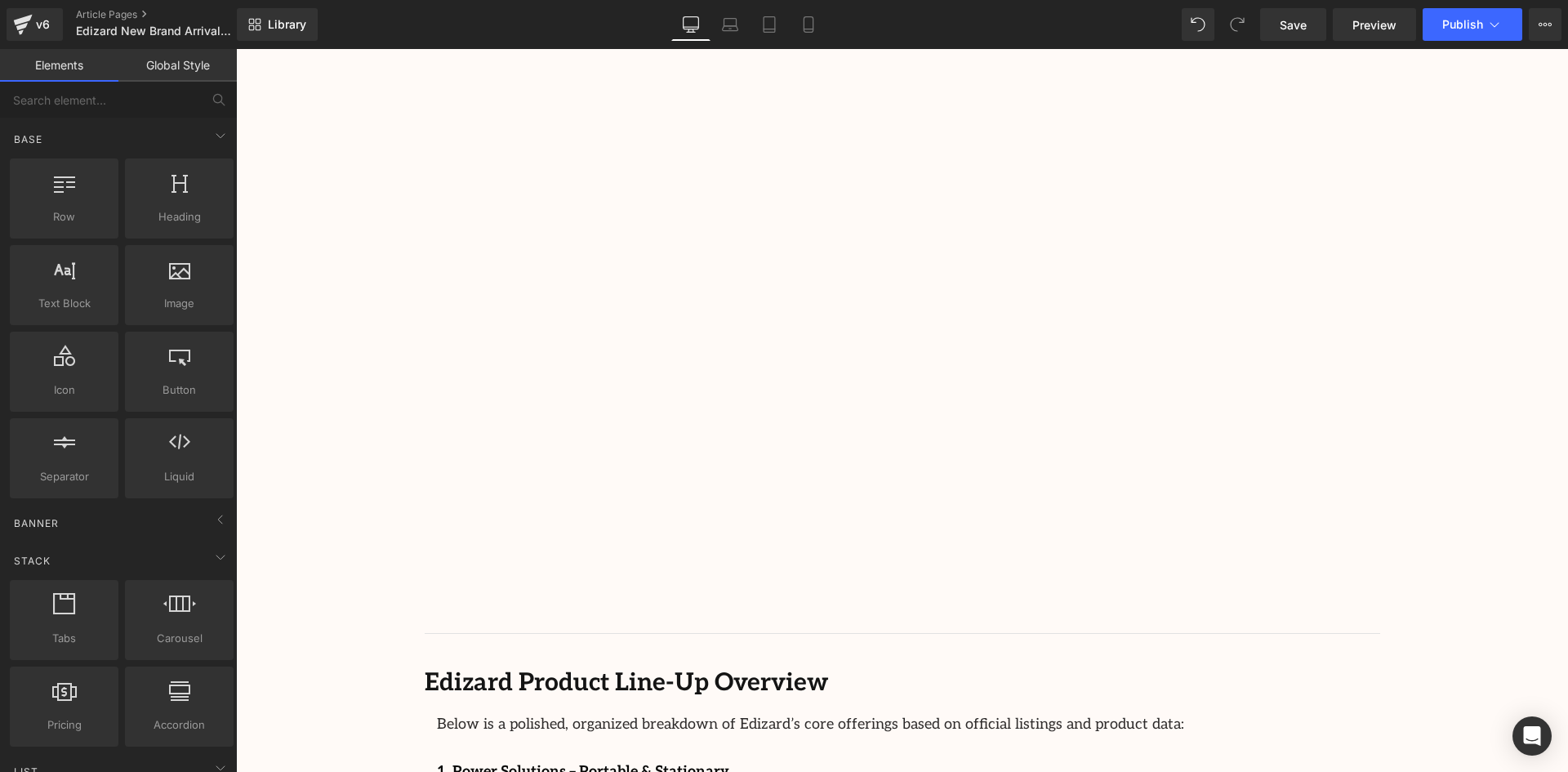
click at [1504, 328] on div "Image Row 64px Streamcast Asia Welcomes Edizard: The New Standard in Travel-Tec…" at bounding box center [901, 723] width 1332 height 4469
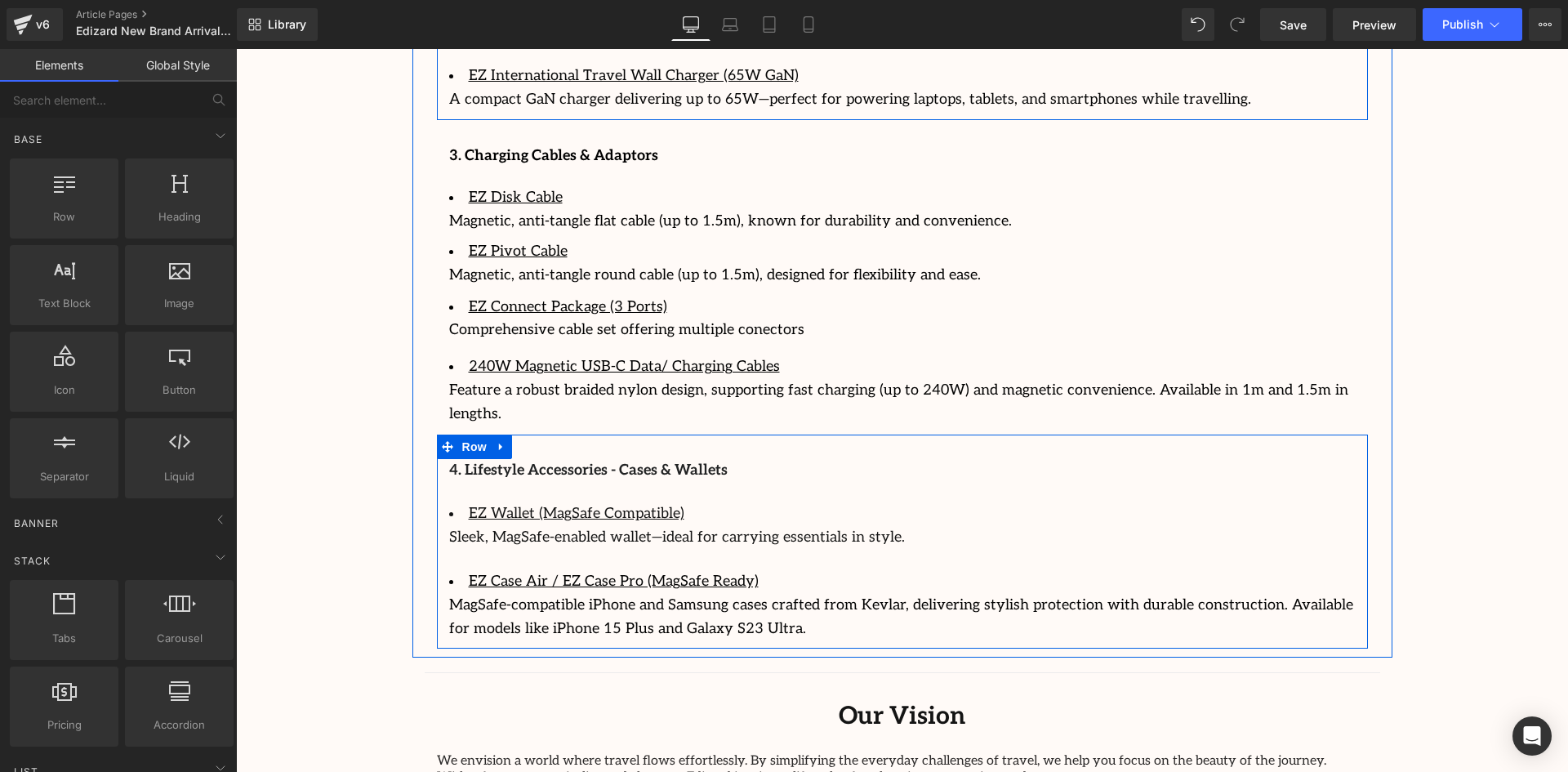
scroll to position [2832, 0]
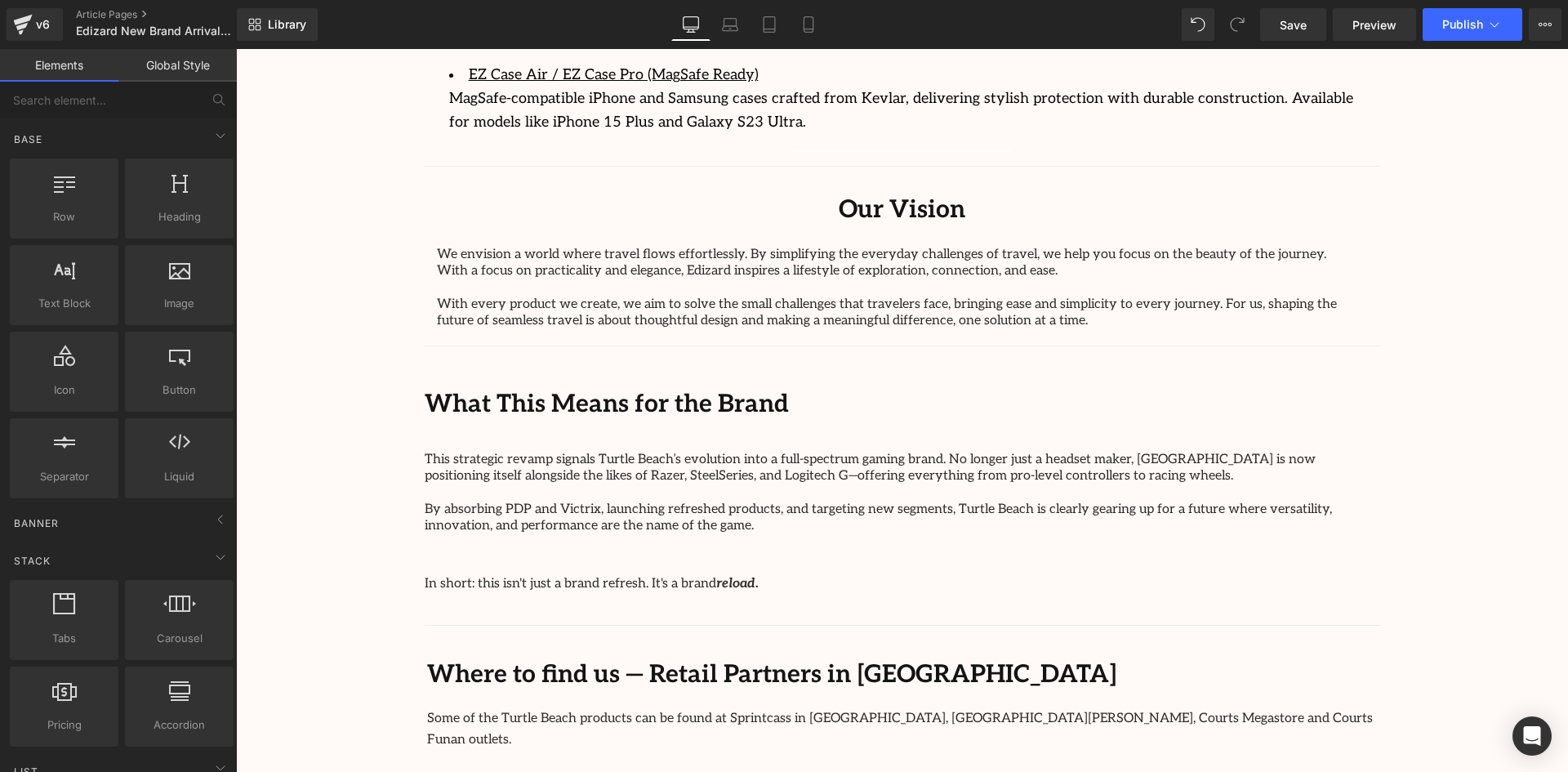
scroll to position [3322, 0]
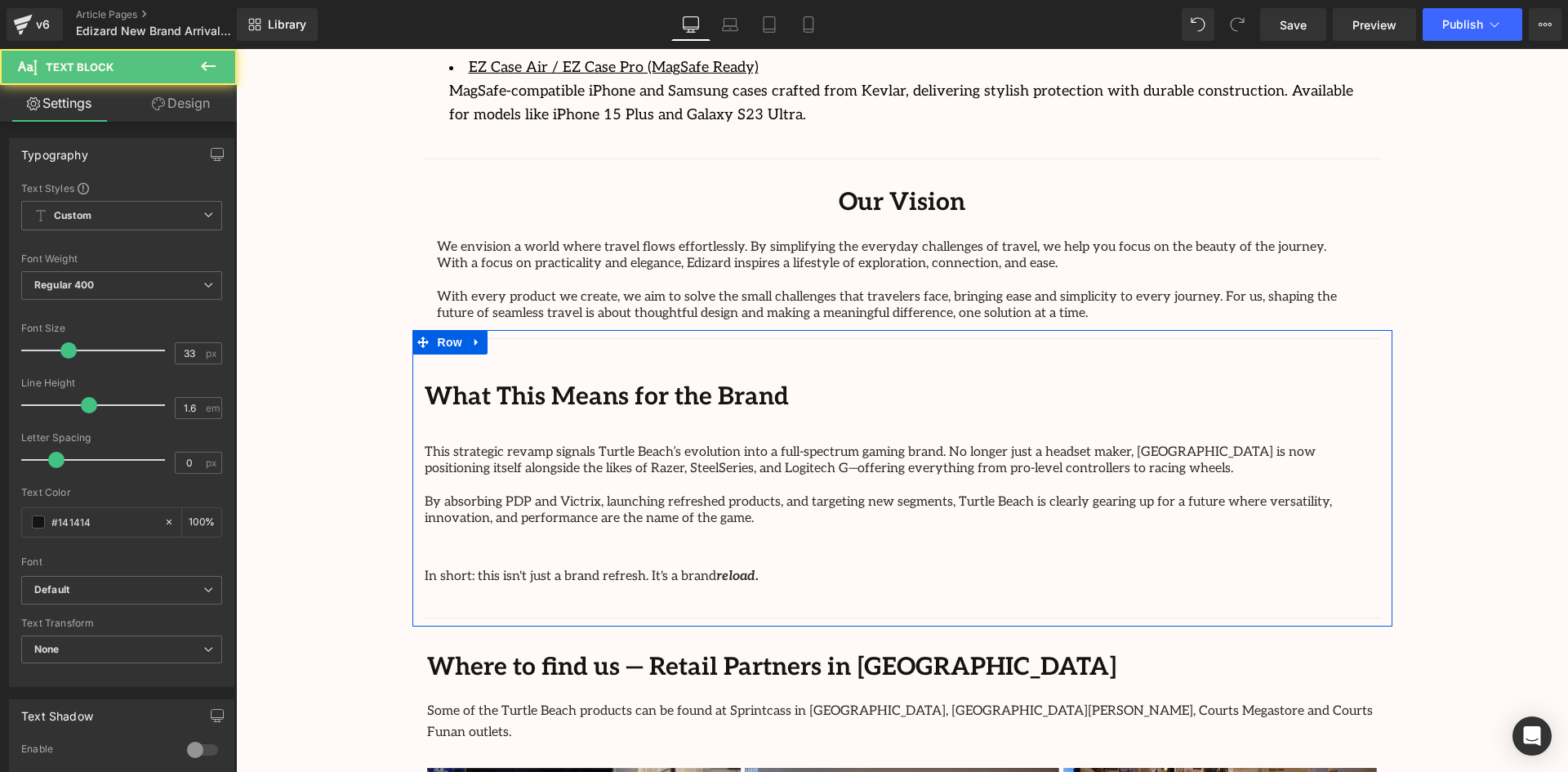
drag, startPoint x: 751, startPoint y: 334, endPoint x: 753, endPoint y: 323, distance: 11.2
click at [753, 330] on div "Separator What This Means for the Brand Text Block This strategic revamp signal…" at bounding box center [901, 477] width 980 height 296
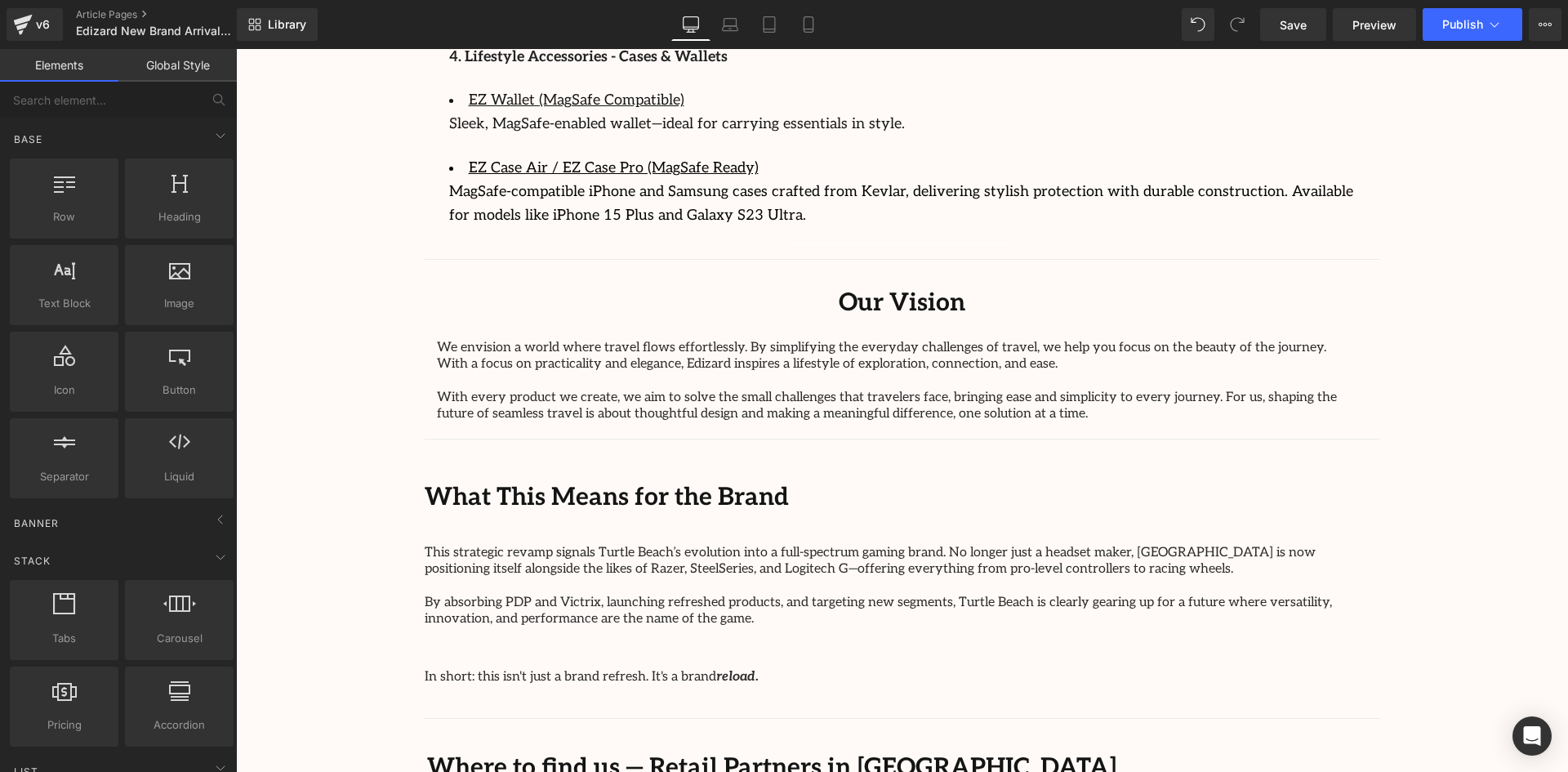
scroll to position [3240, 0]
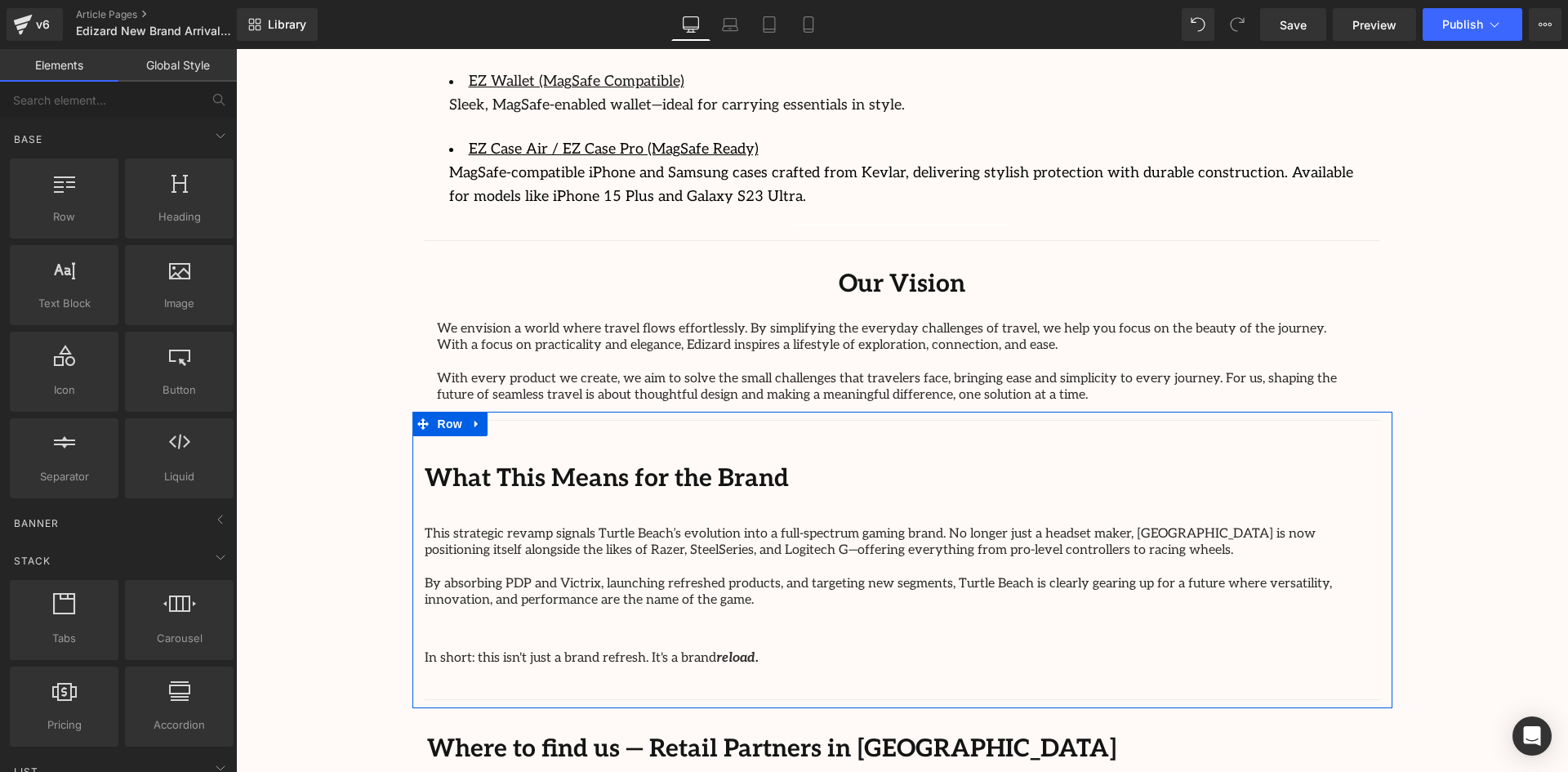
click at [907, 412] on div "Separator What This Means for the Brand Text Block This strategic revamp signal…" at bounding box center [901, 560] width 980 height 296
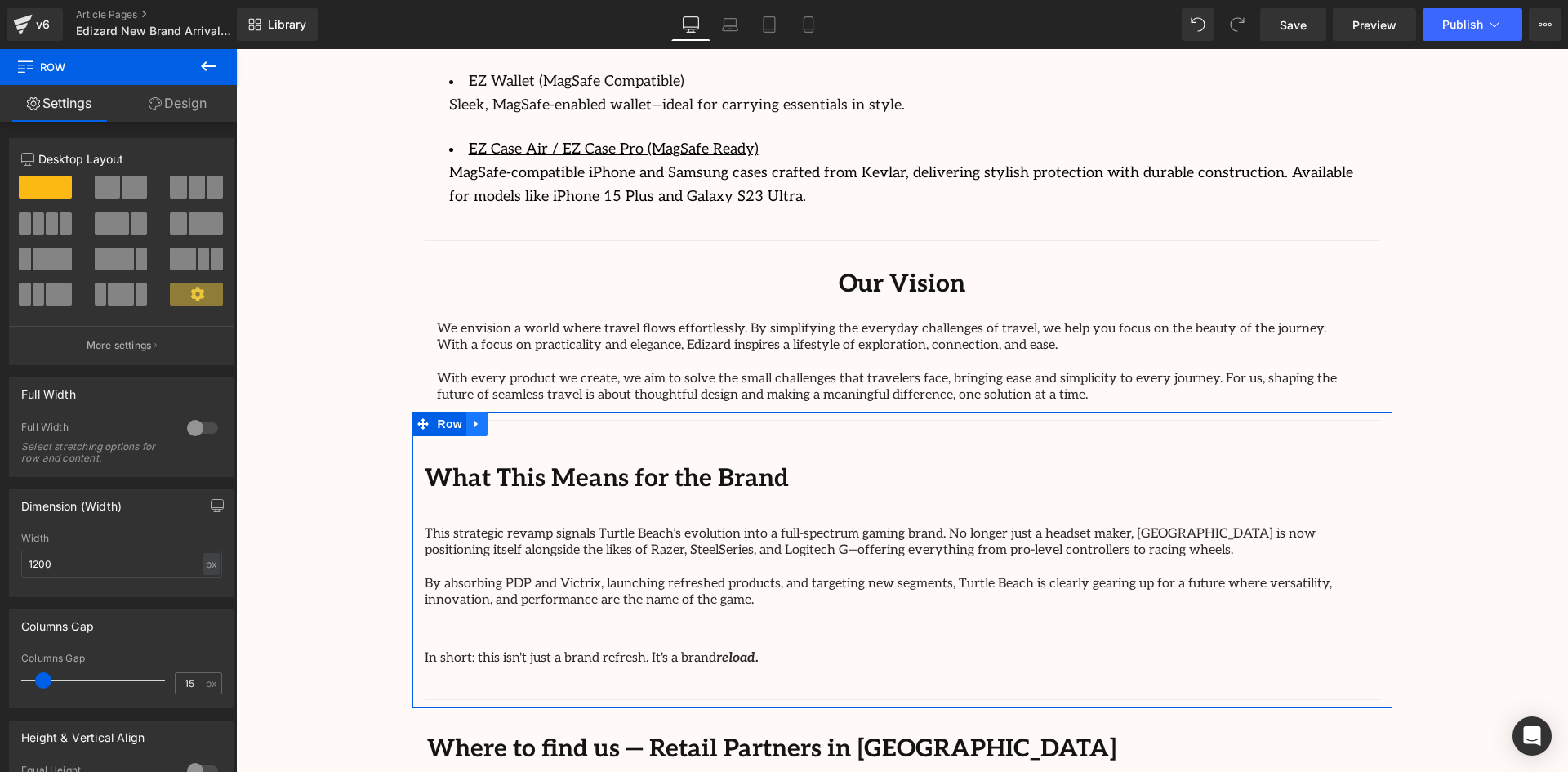
click at [477, 418] on icon at bounding box center [478, 424] width 12 height 13
click at [514, 418] on icon at bounding box center [520, 424] width 12 height 12
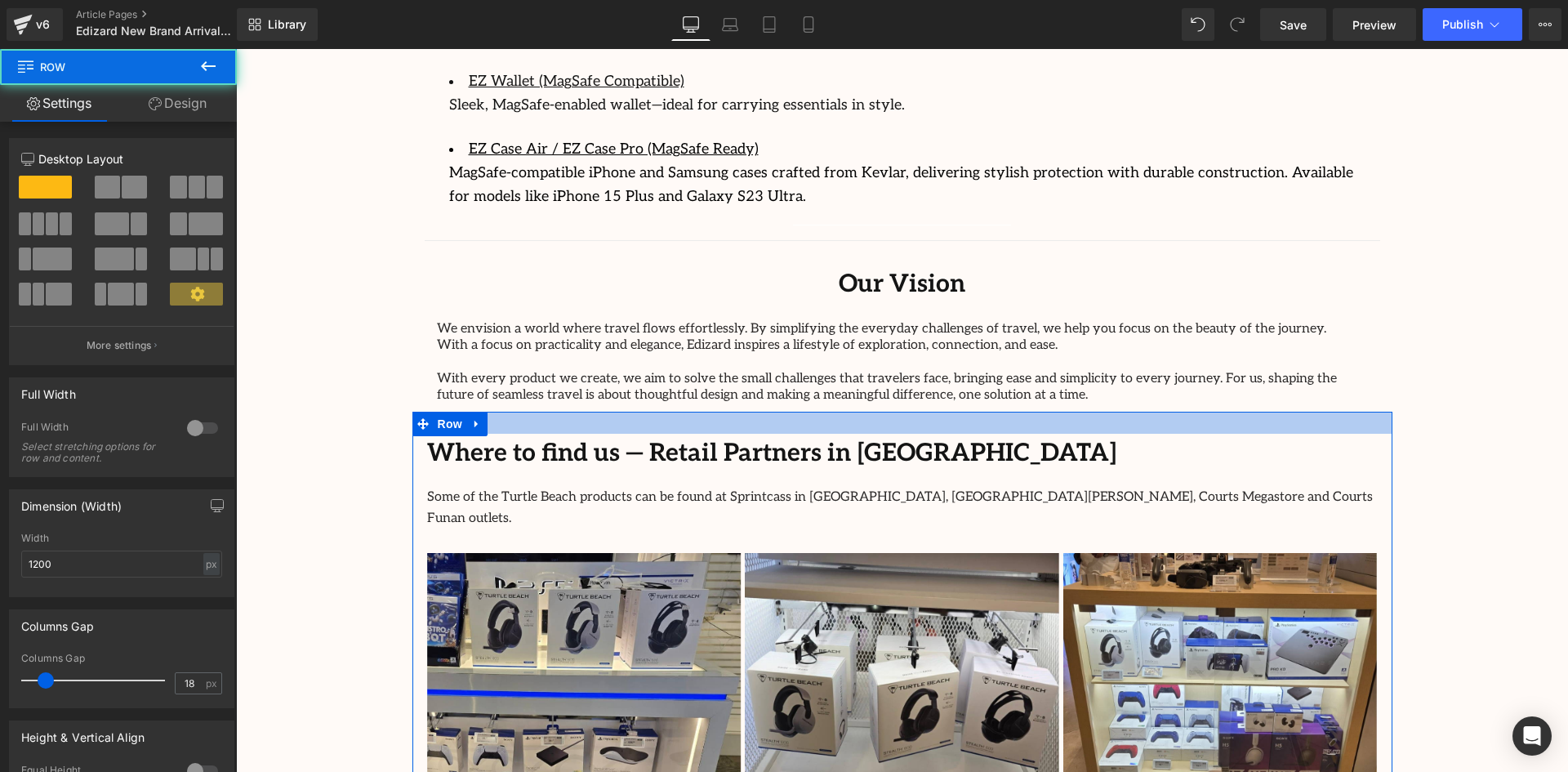
click at [852, 412] on div at bounding box center [901, 423] width 980 height 23
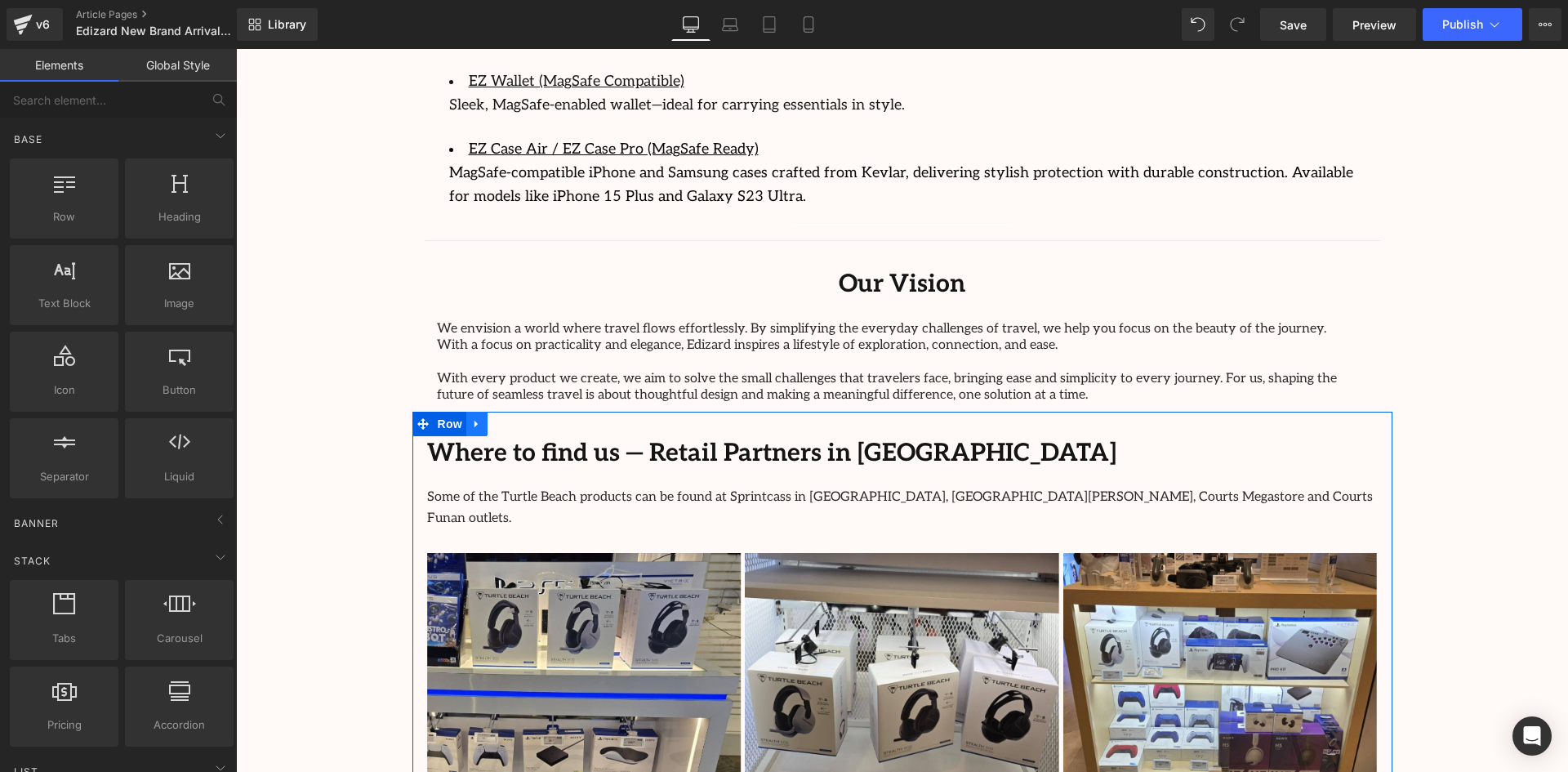
click at [467, 412] on link at bounding box center [478, 424] width 22 height 24
click at [502, 412] on link at bounding box center [498, 424] width 22 height 24
click at [515, 418] on icon at bounding box center [520, 424] width 12 height 13
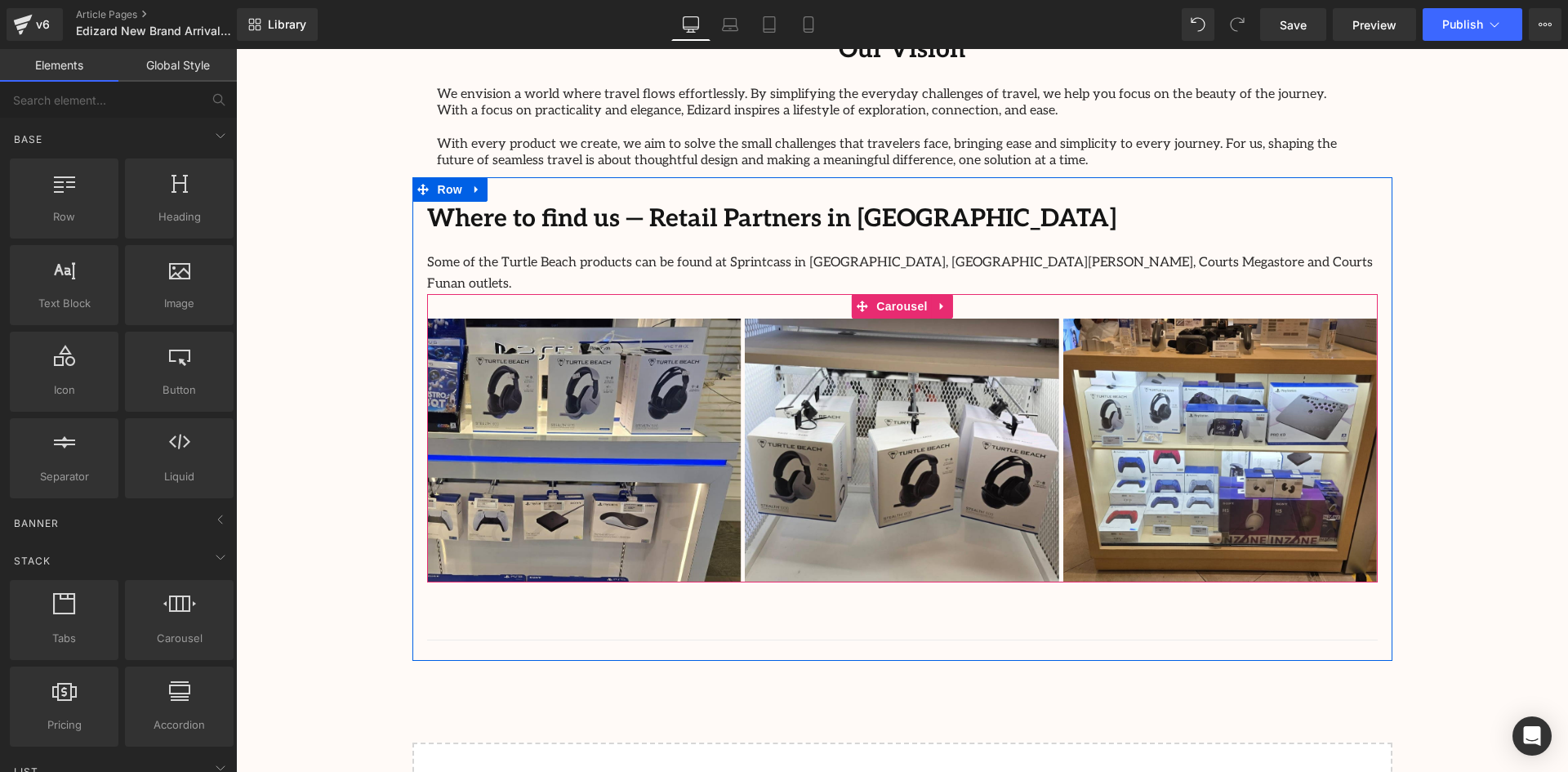
scroll to position [3383, 0]
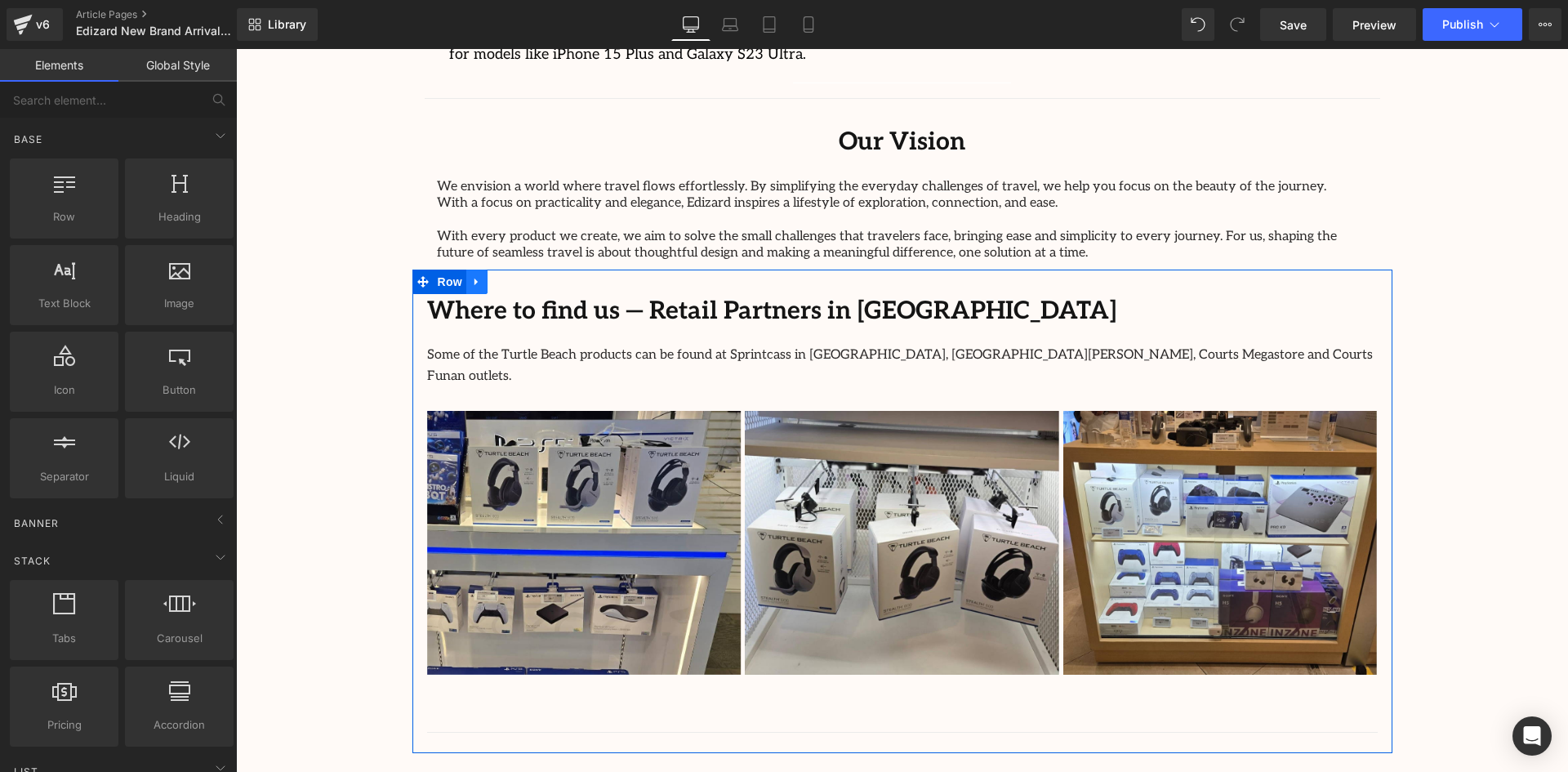
click at [475, 276] on icon at bounding box center [478, 282] width 12 height 13
click at [514, 276] on icon at bounding box center [520, 282] width 12 height 12
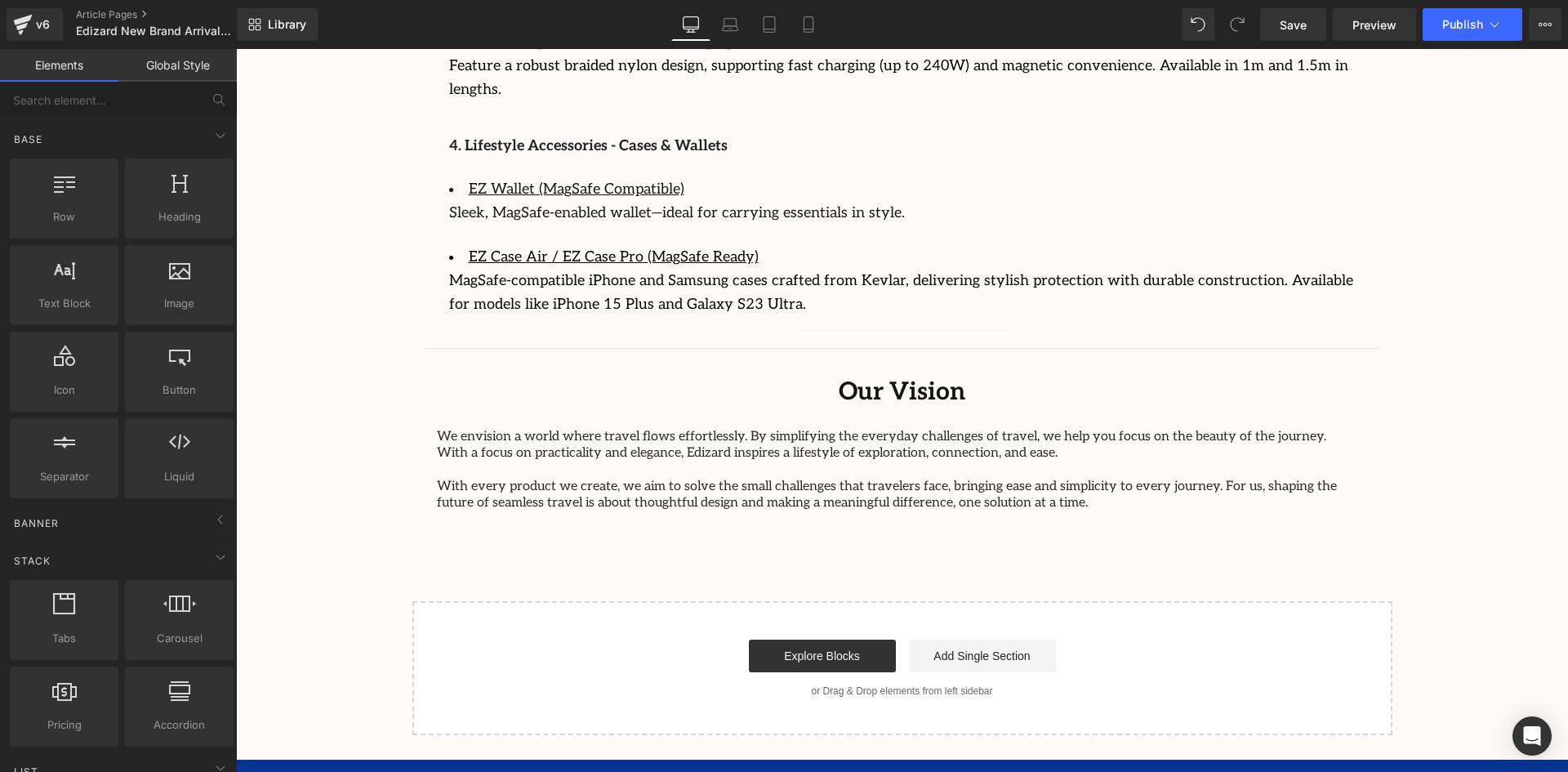
scroll to position [3083, 0]
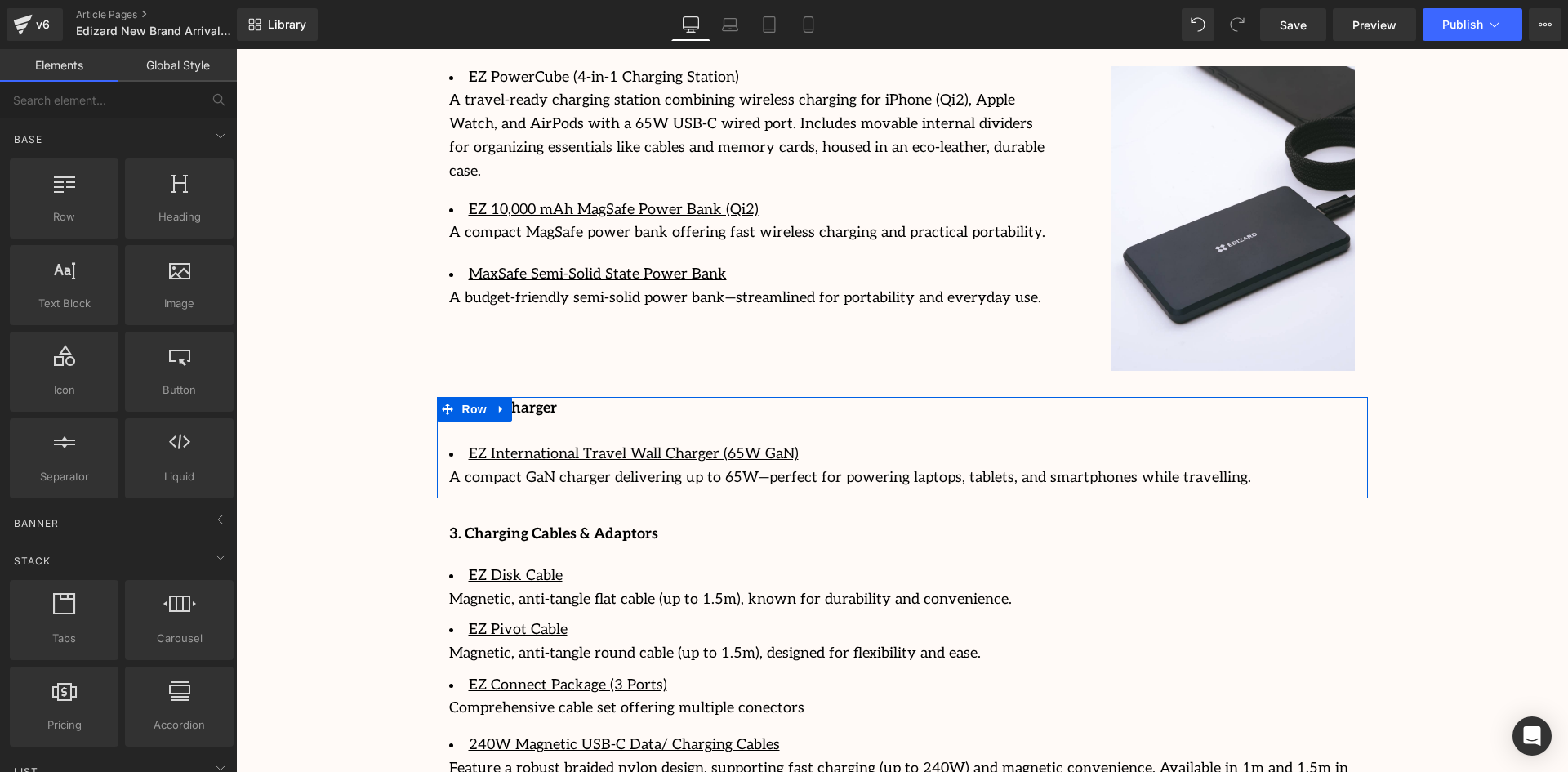
scroll to position [2512, 0]
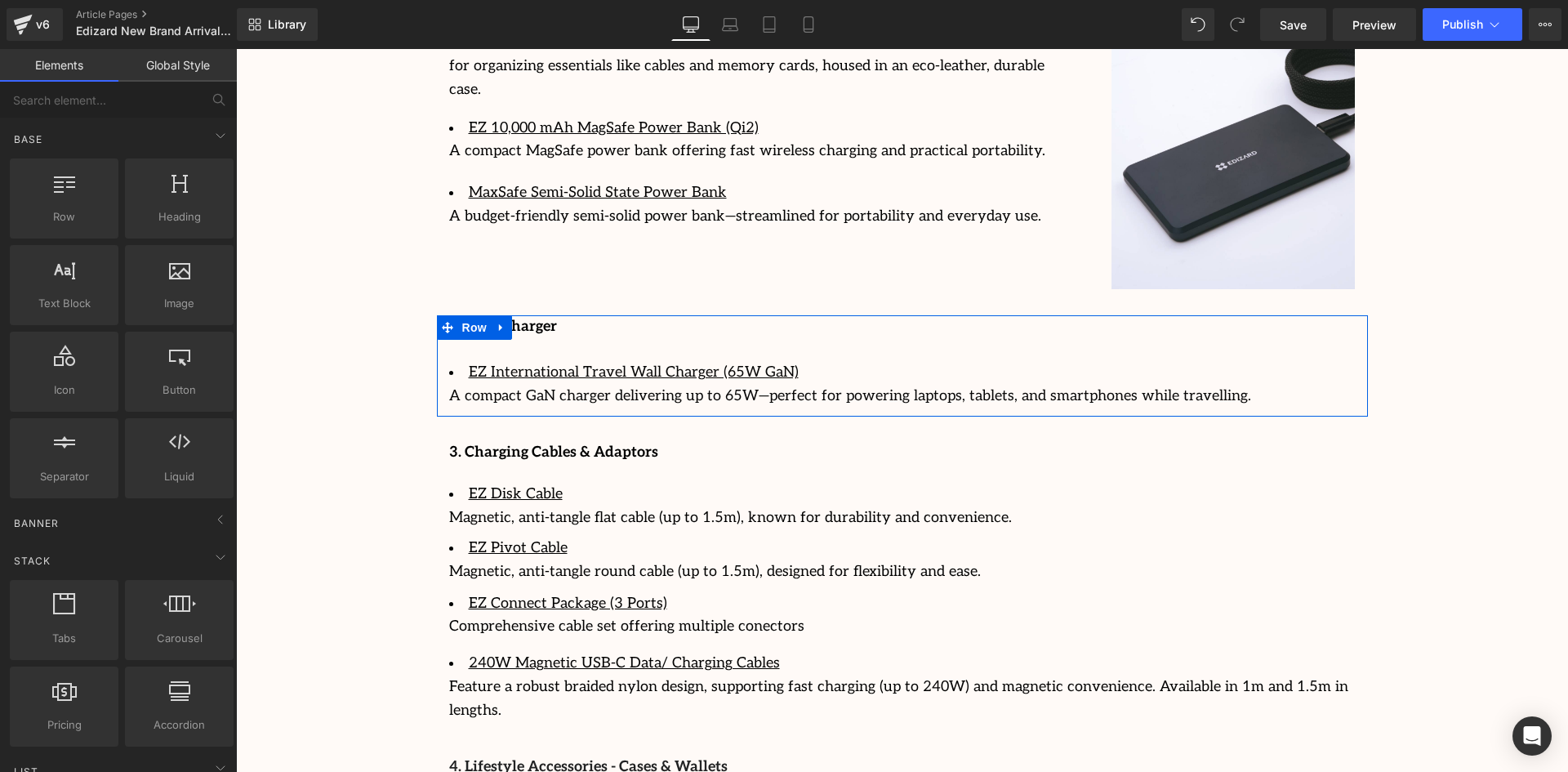
click at [1231, 482] on li "EZ Disk Cable" at bounding box center [902, 494] width 906 height 23
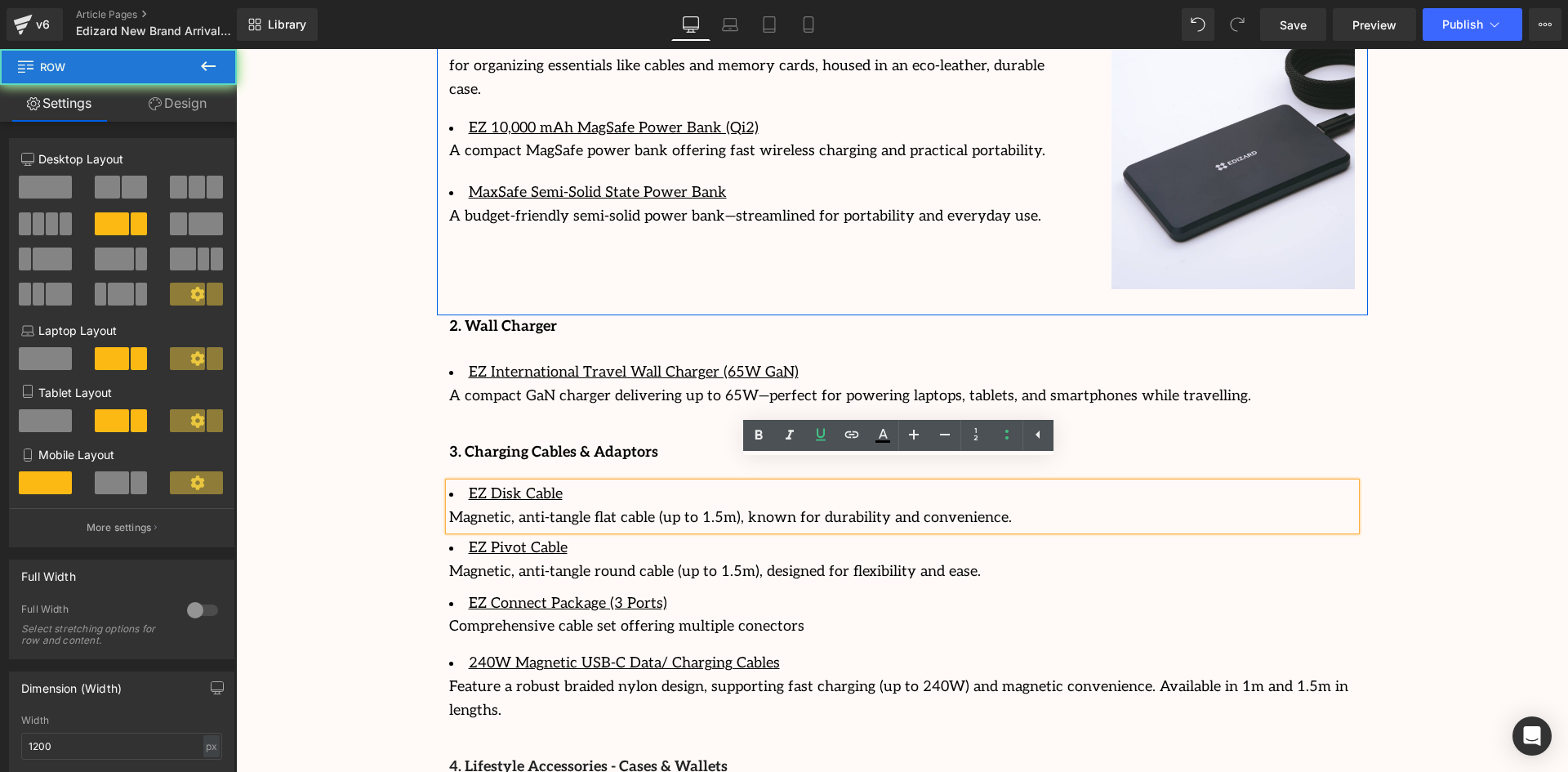
click at [621, 208] on div "EZ PowerCube (4-in-1 Charging Station) A travel-ready charging station combinin…" at bounding box center [901, 150] width 931 height 332
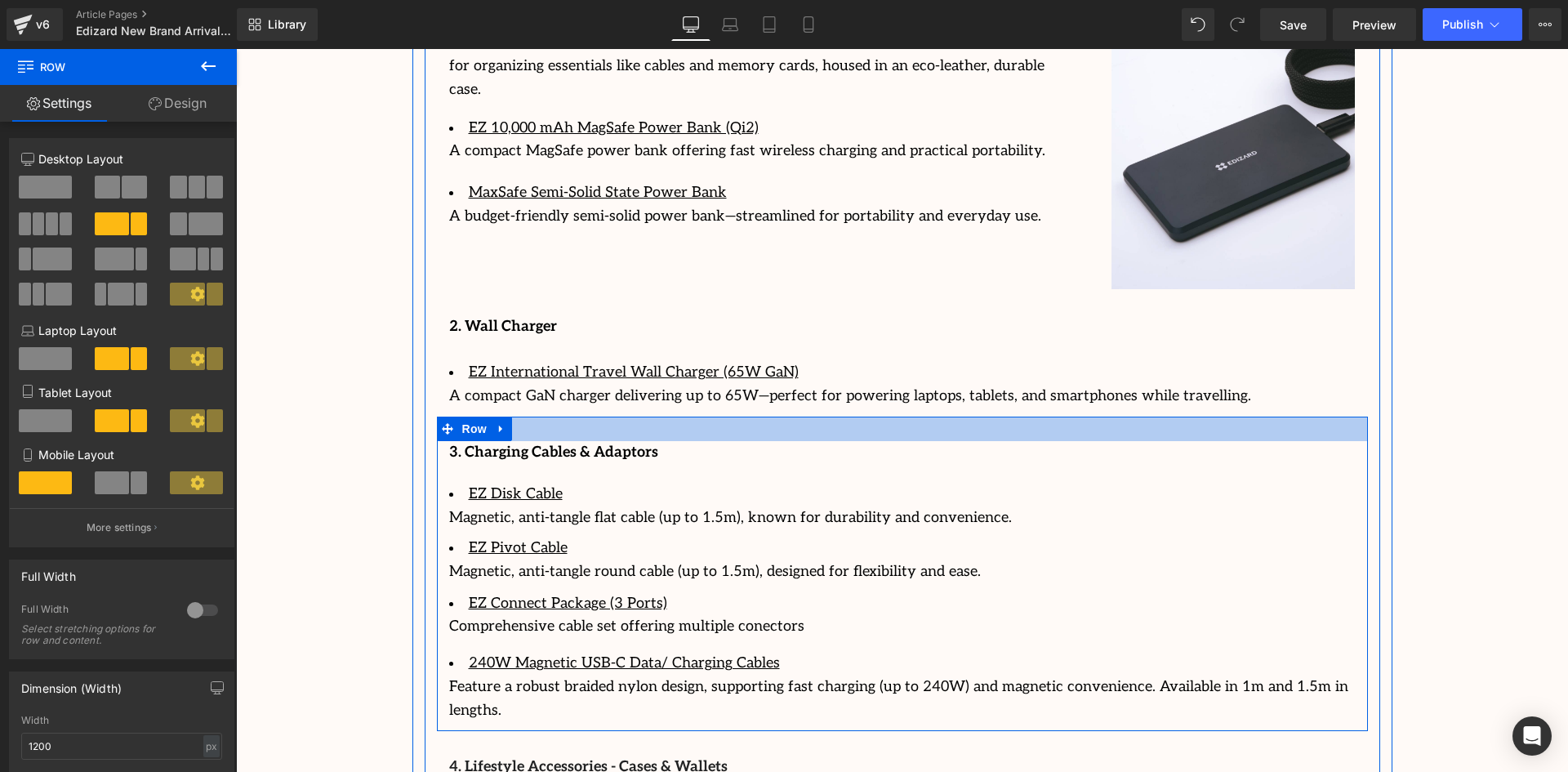
click at [996, 417] on div at bounding box center [901, 429] width 931 height 24
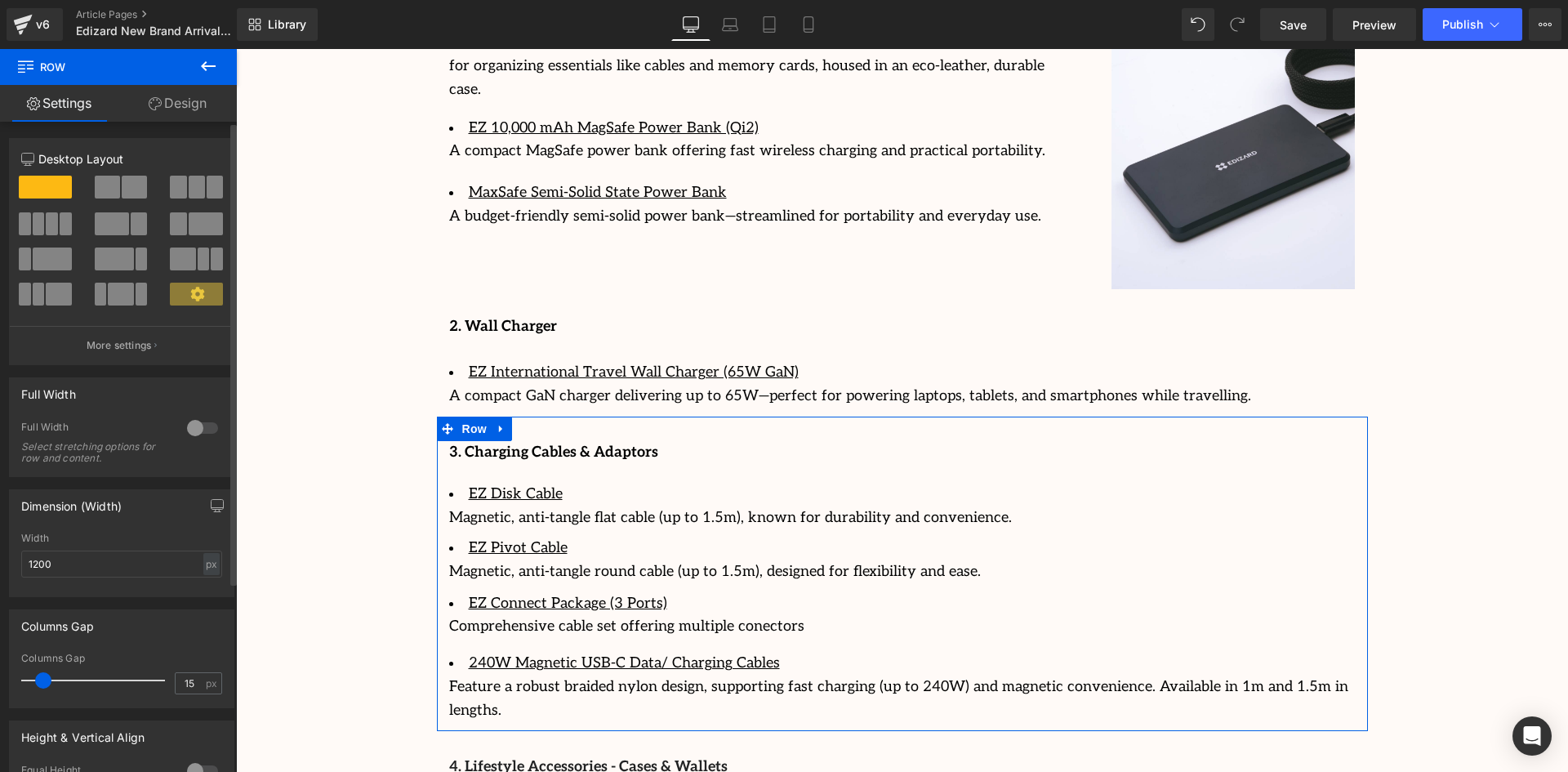
click at [124, 220] on span at bounding box center [112, 223] width 34 height 23
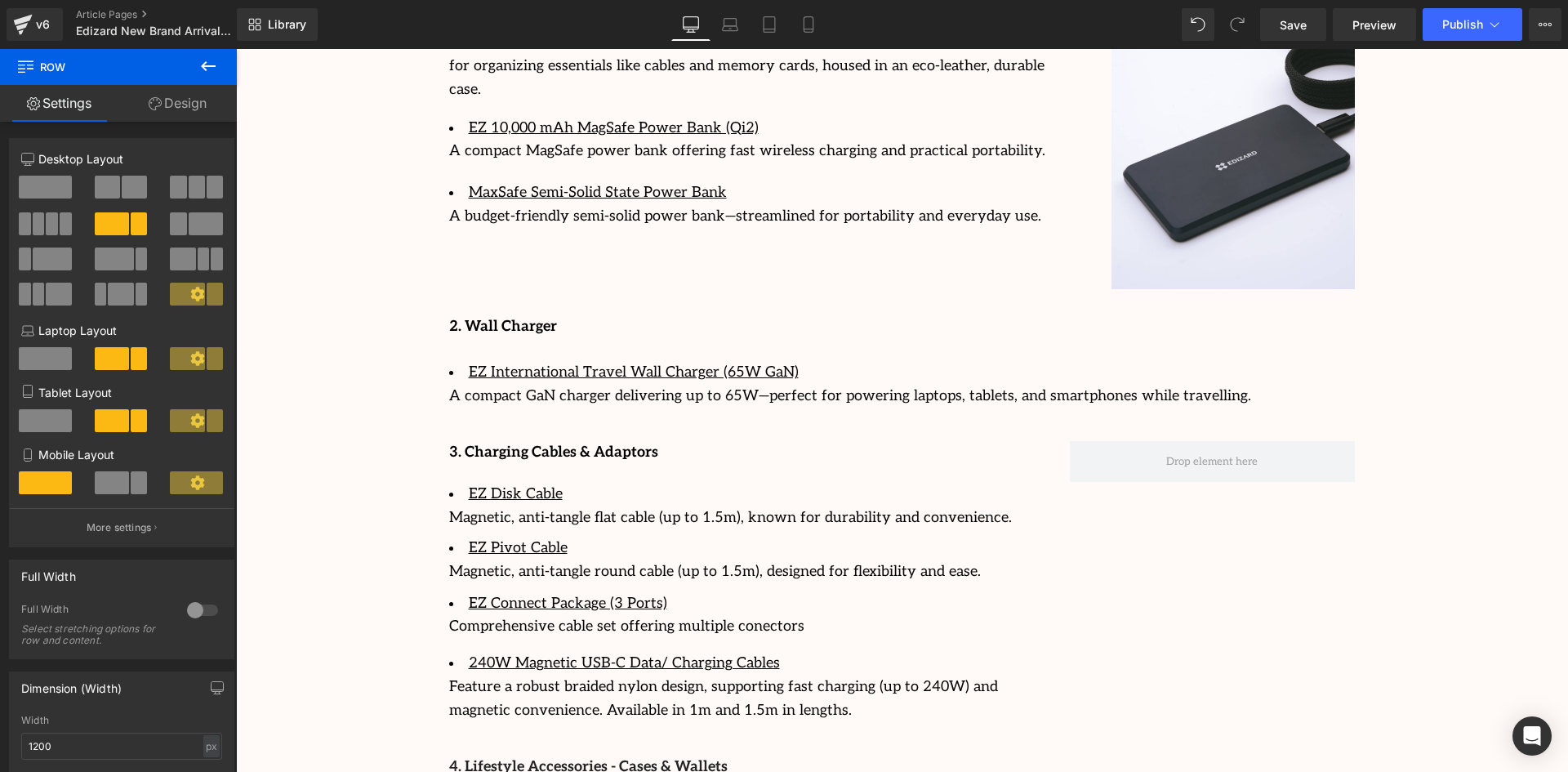
click at [202, 63] on icon at bounding box center [208, 67] width 20 height 20
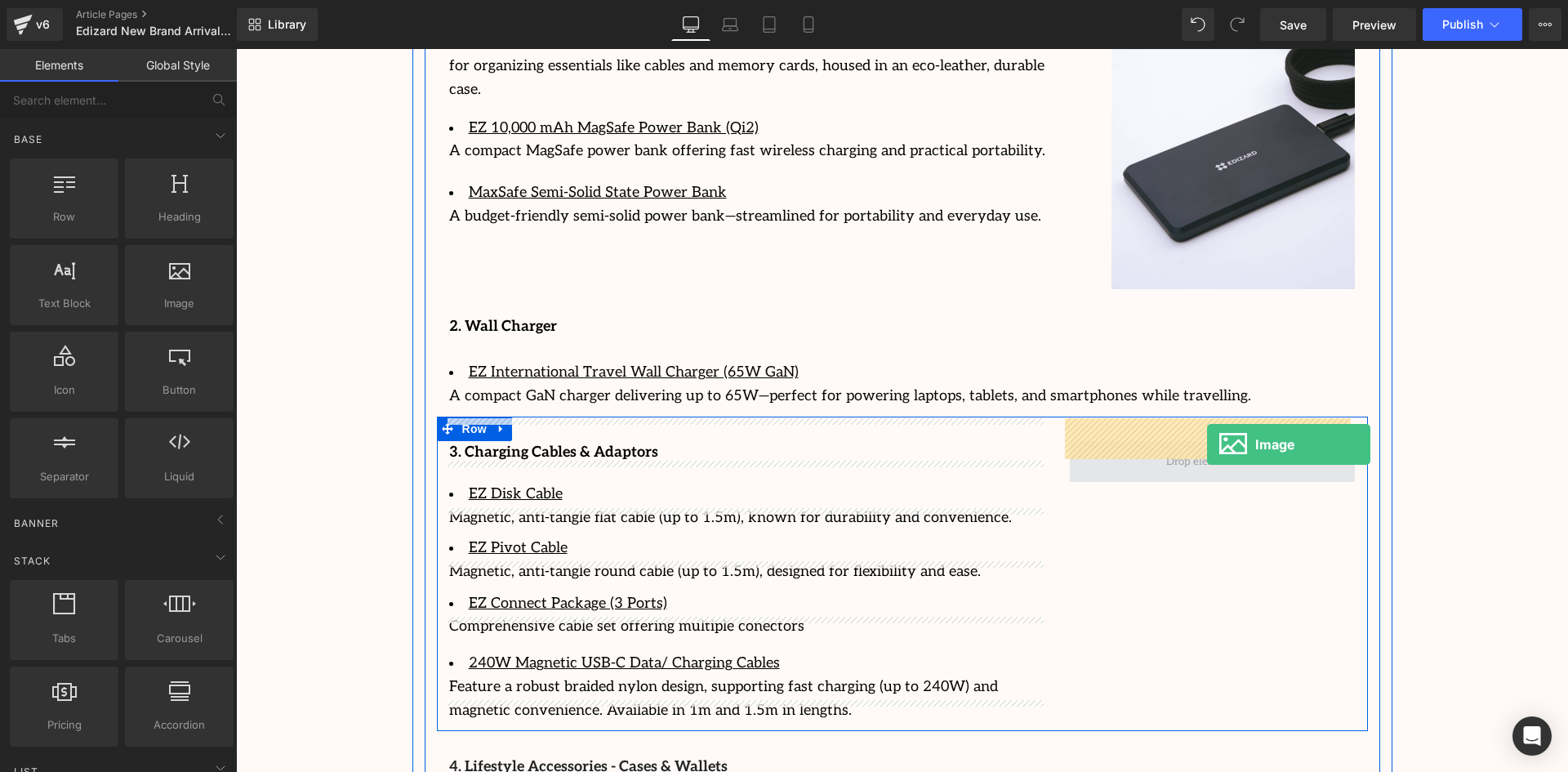
drag, startPoint x: 405, startPoint y: 352, endPoint x: 1207, endPoint y: 444, distance: 807.3
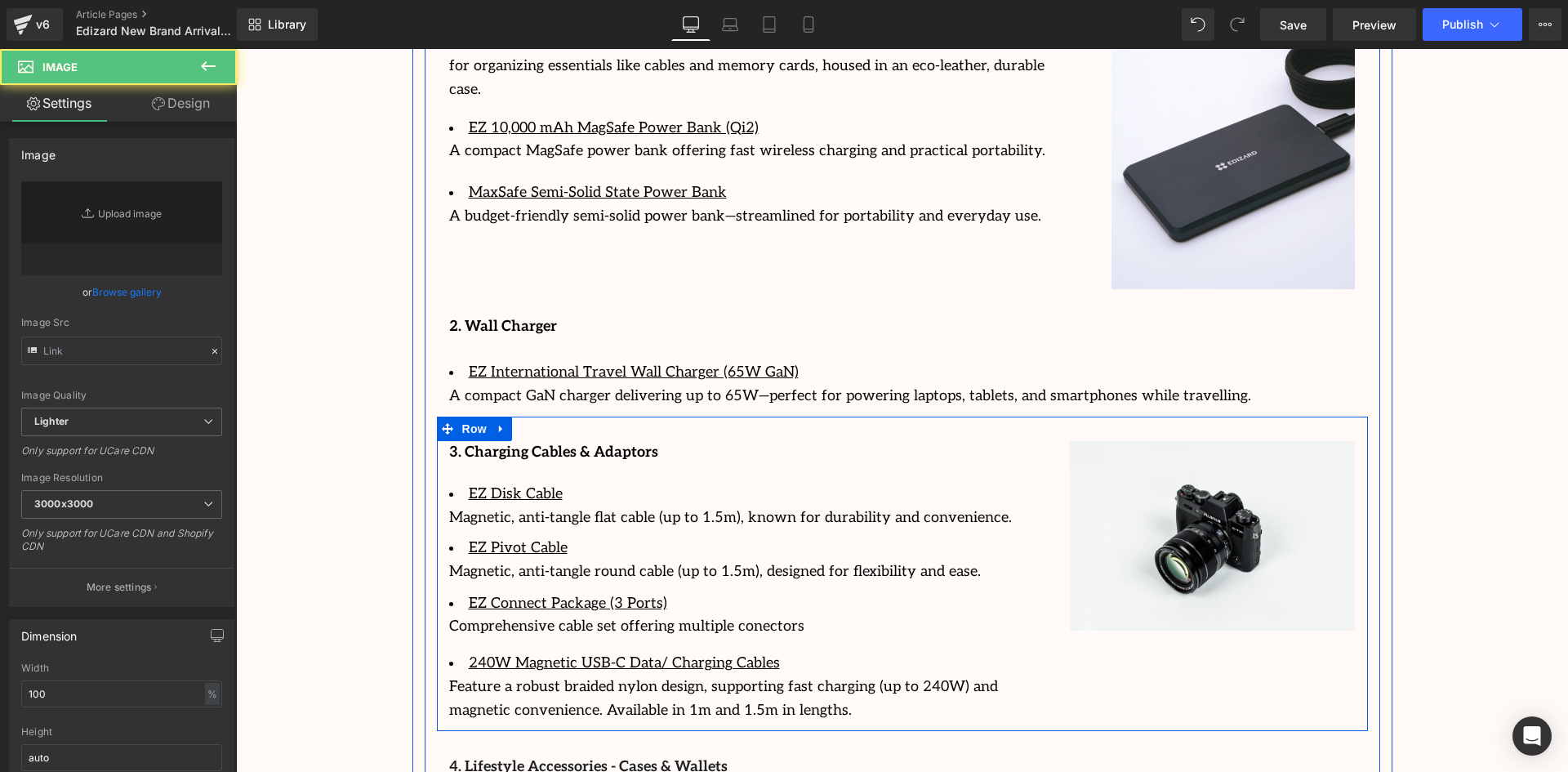
type input "//[DOMAIN_NAME][URL]"
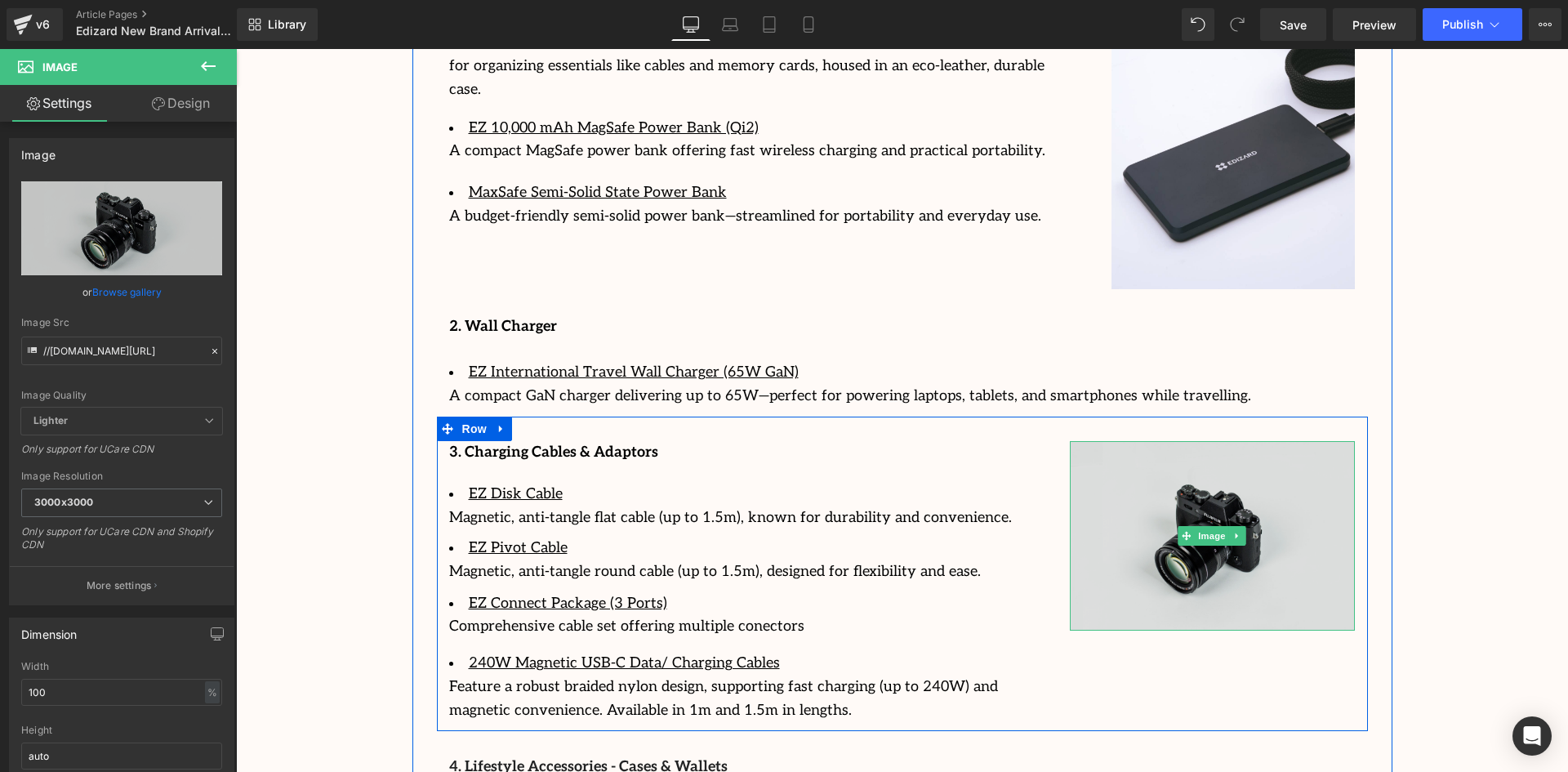
click at [1192, 523] on img at bounding box center [1213, 536] width 286 height 190
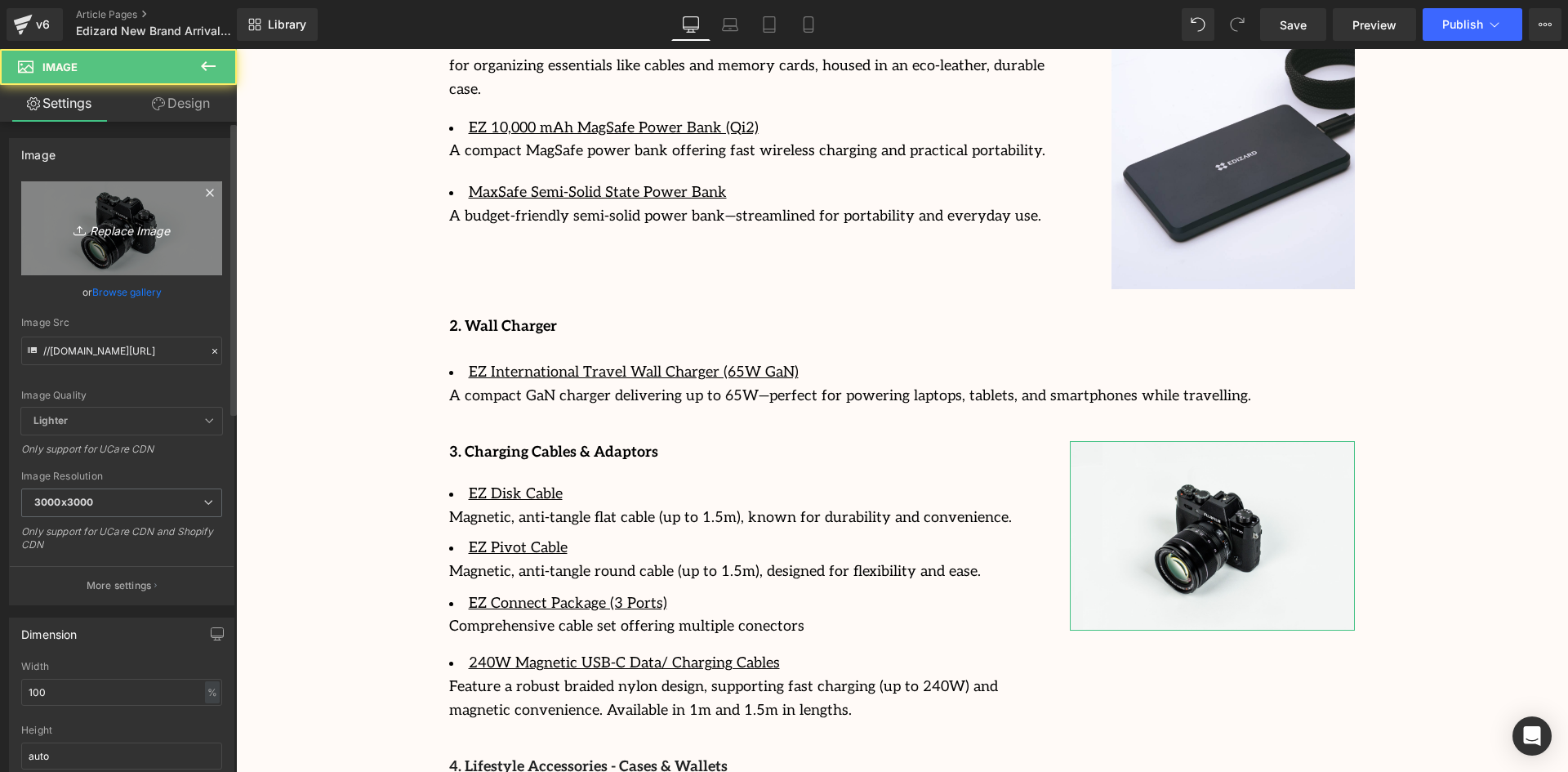
click at [121, 232] on icon "Replace Image" at bounding box center [122, 228] width 131 height 21
type input "C:\fakepath\edizard_official_1755183720_3699071608589578309_70293098022.jpg"
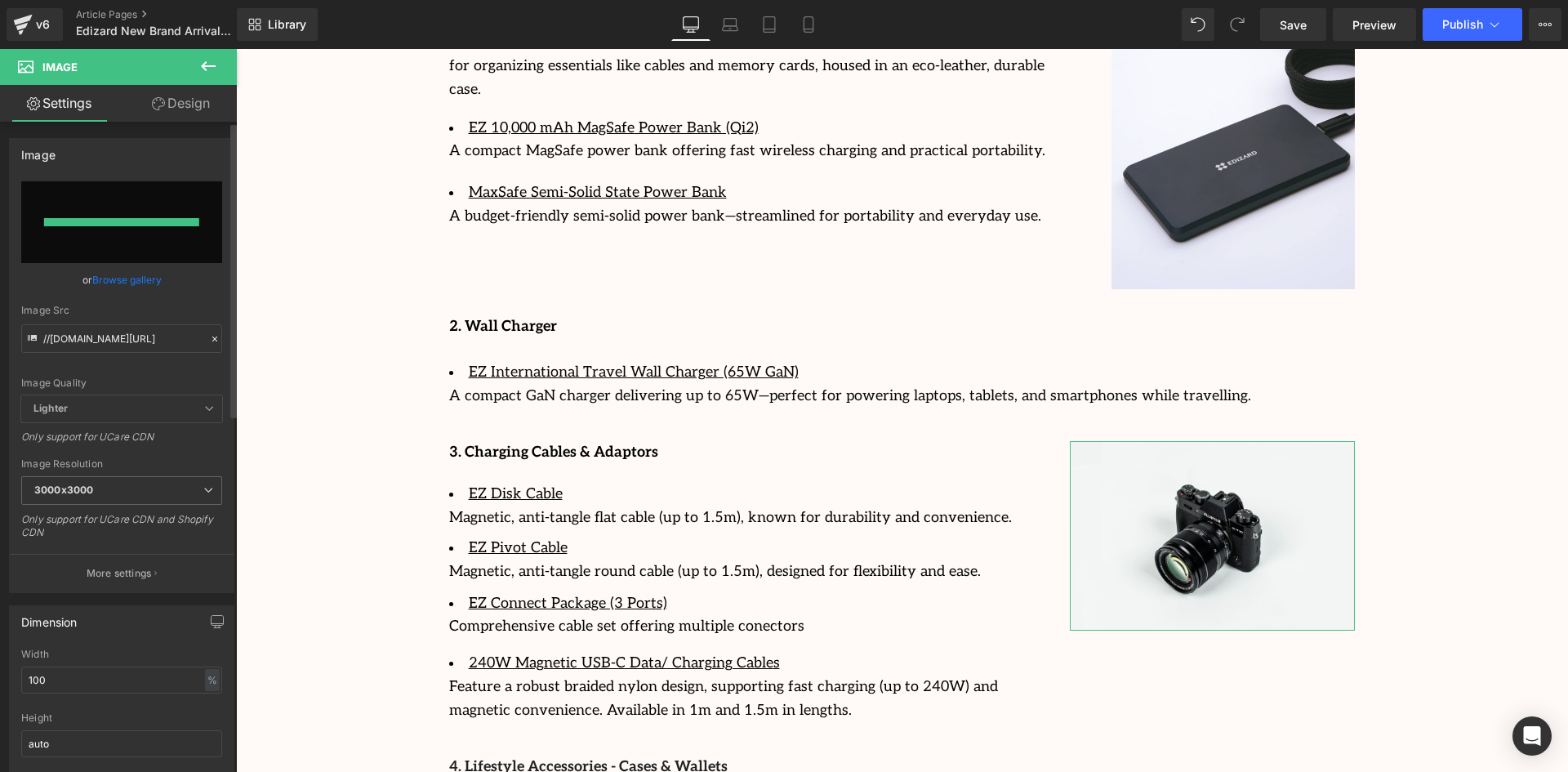
type input "[URL][DOMAIN_NAME]"
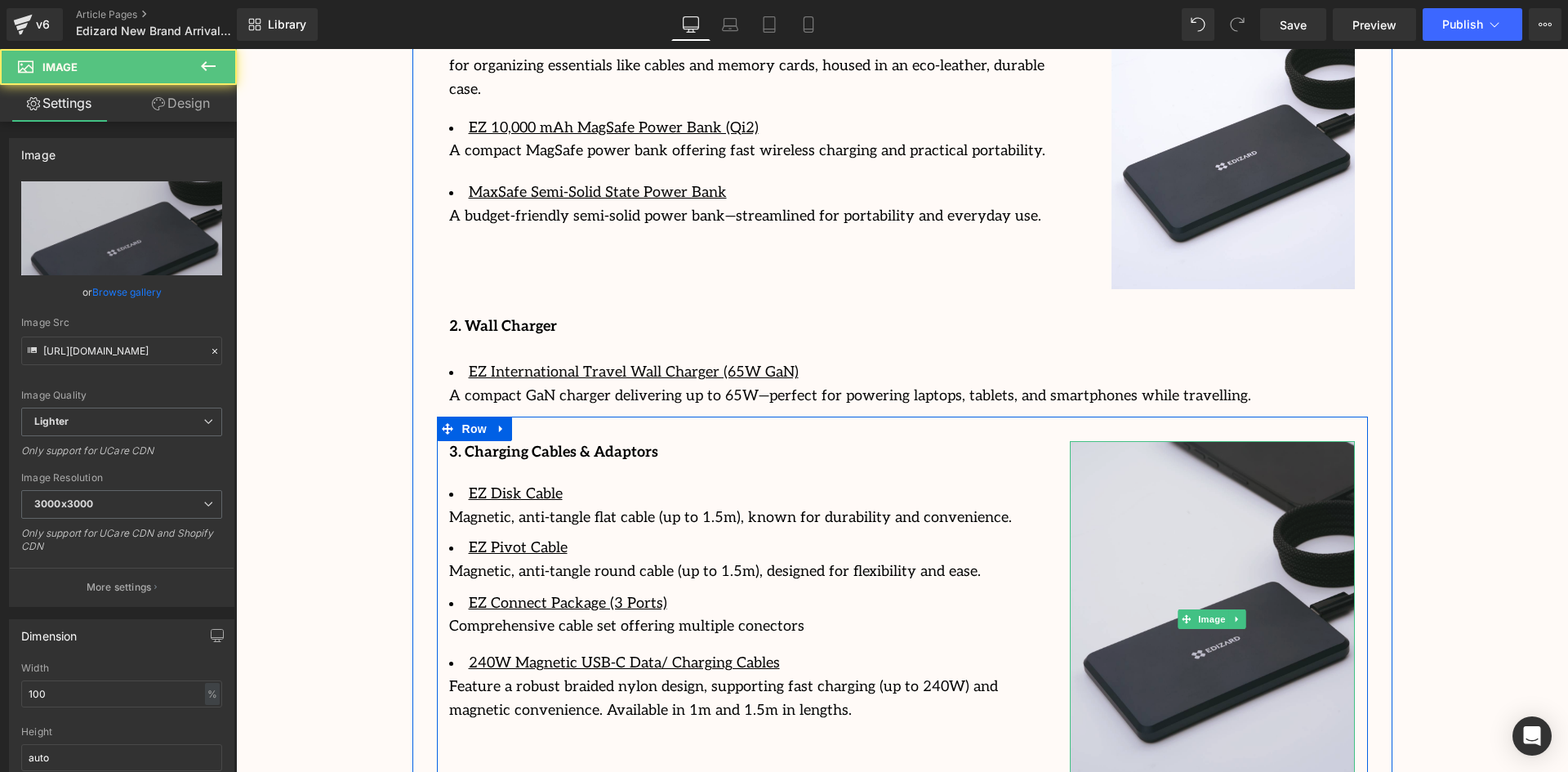
click at [1205, 513] on img at bounding box center [1213, 619] width 286 height 357
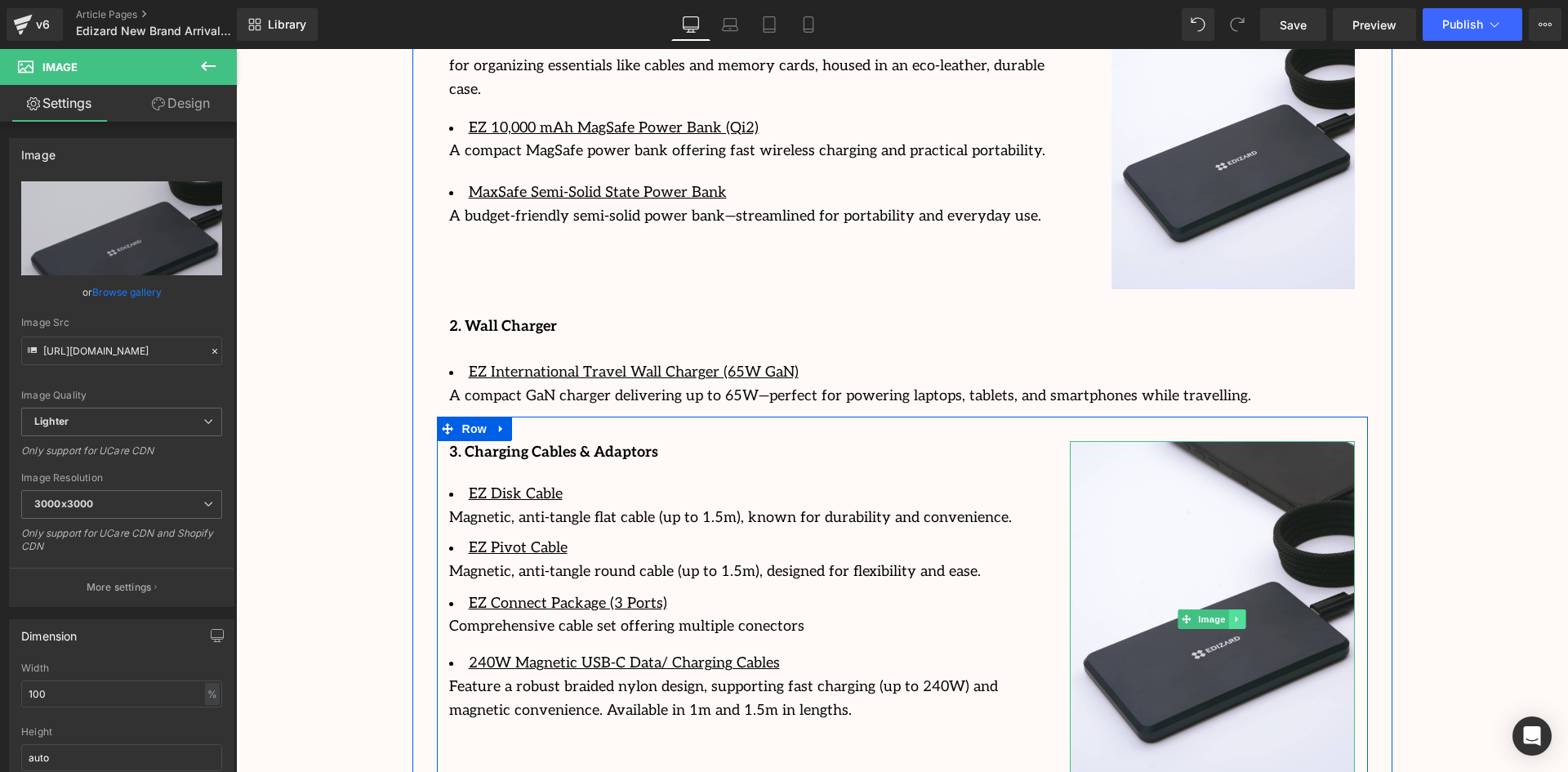
click at [1233, 614] on icon at bounding box center [1237, 619] width 9 height 10
click at [1244, 614] on icon at bounding box center [1245, 618] width 9 height 9
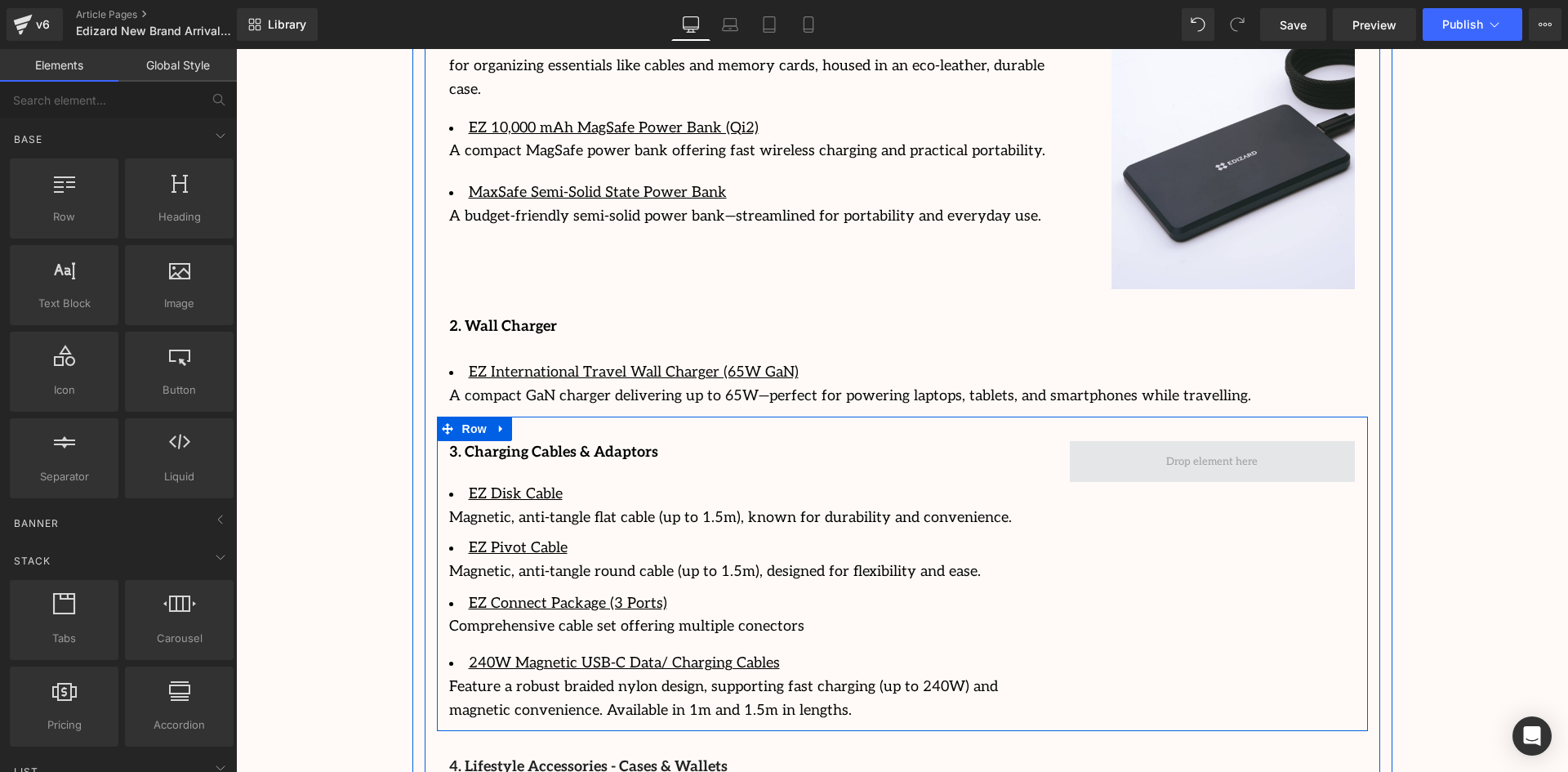
click at [1205, 448] on span at bounding box center [1212, 461] width 103 height 25
click at [964, 417] on div at bounding box center [901, 429] width 931 height 24
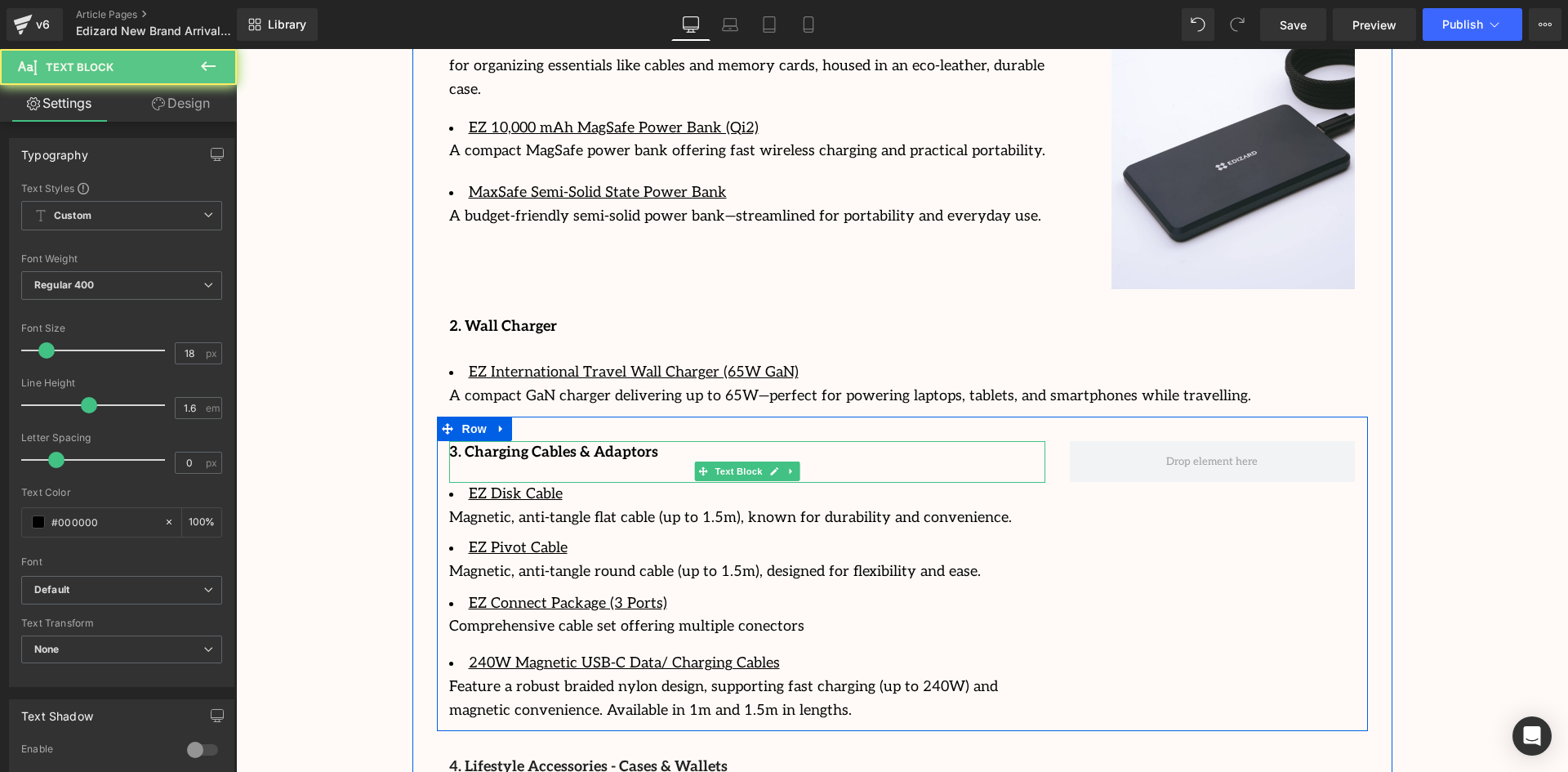
click at [1004, 441] on p "3. Charging Cables & Adaptors" at bounding box center [747, 453] width 596 height 23
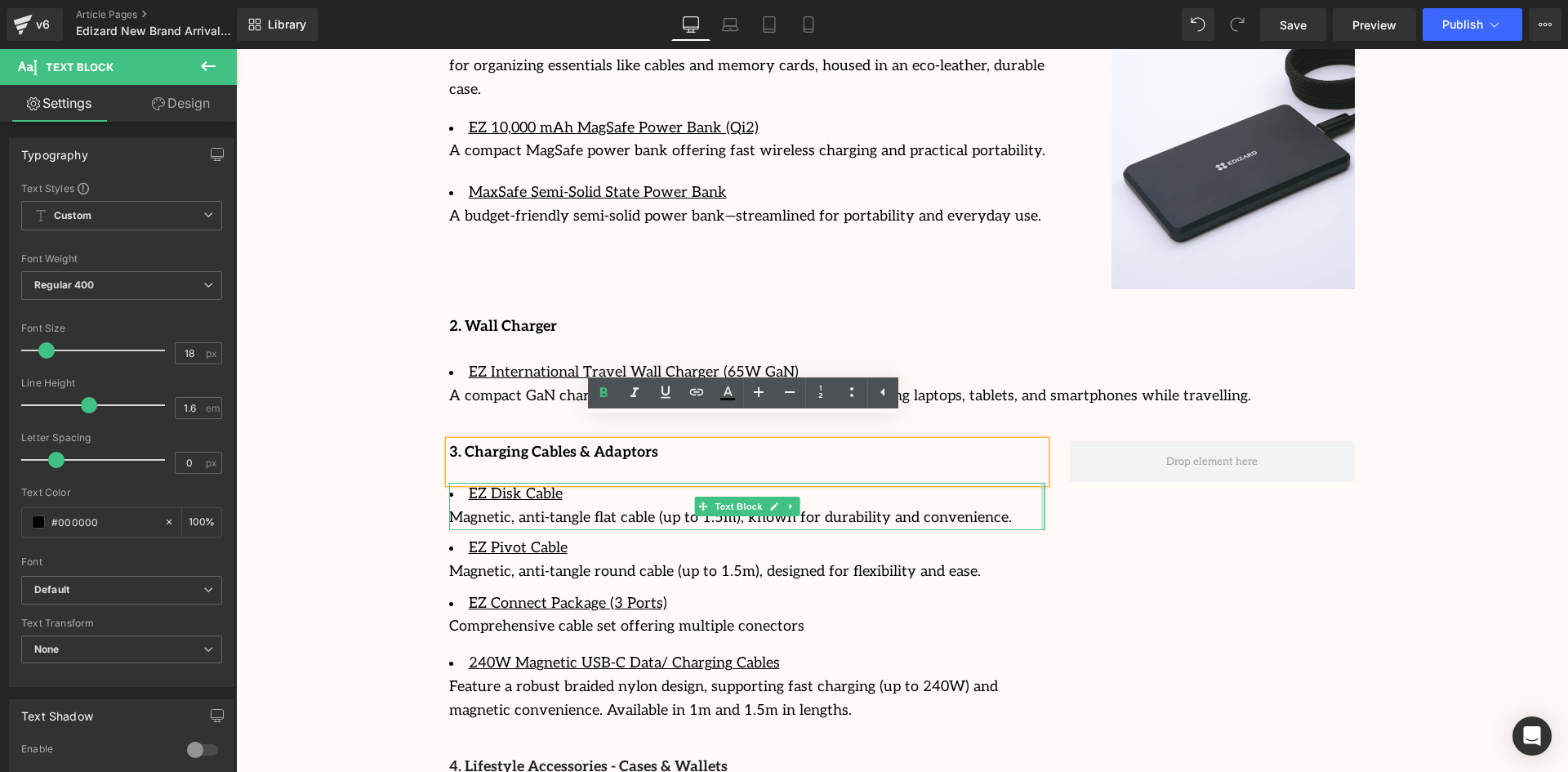
click at [1041, 483] on div at bounding box center [1043, 506] width 4 height 47
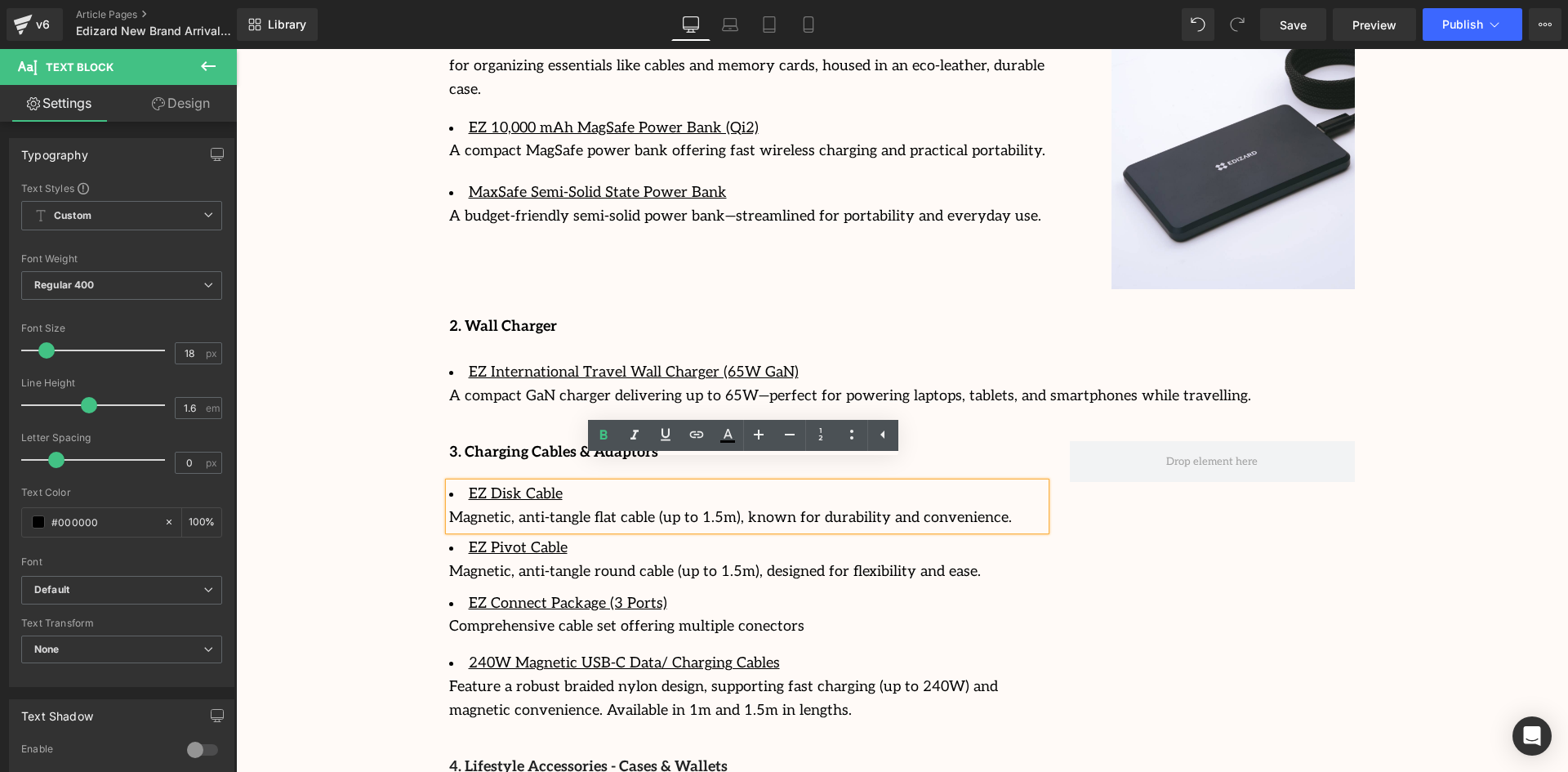
click at [1130, 512] on div "3. Charging Cables & Adaptors Text Block EZ Disk Cable Magnetic, anti-tangle fl…" at bounding box center [901, 573] width 931 height 314
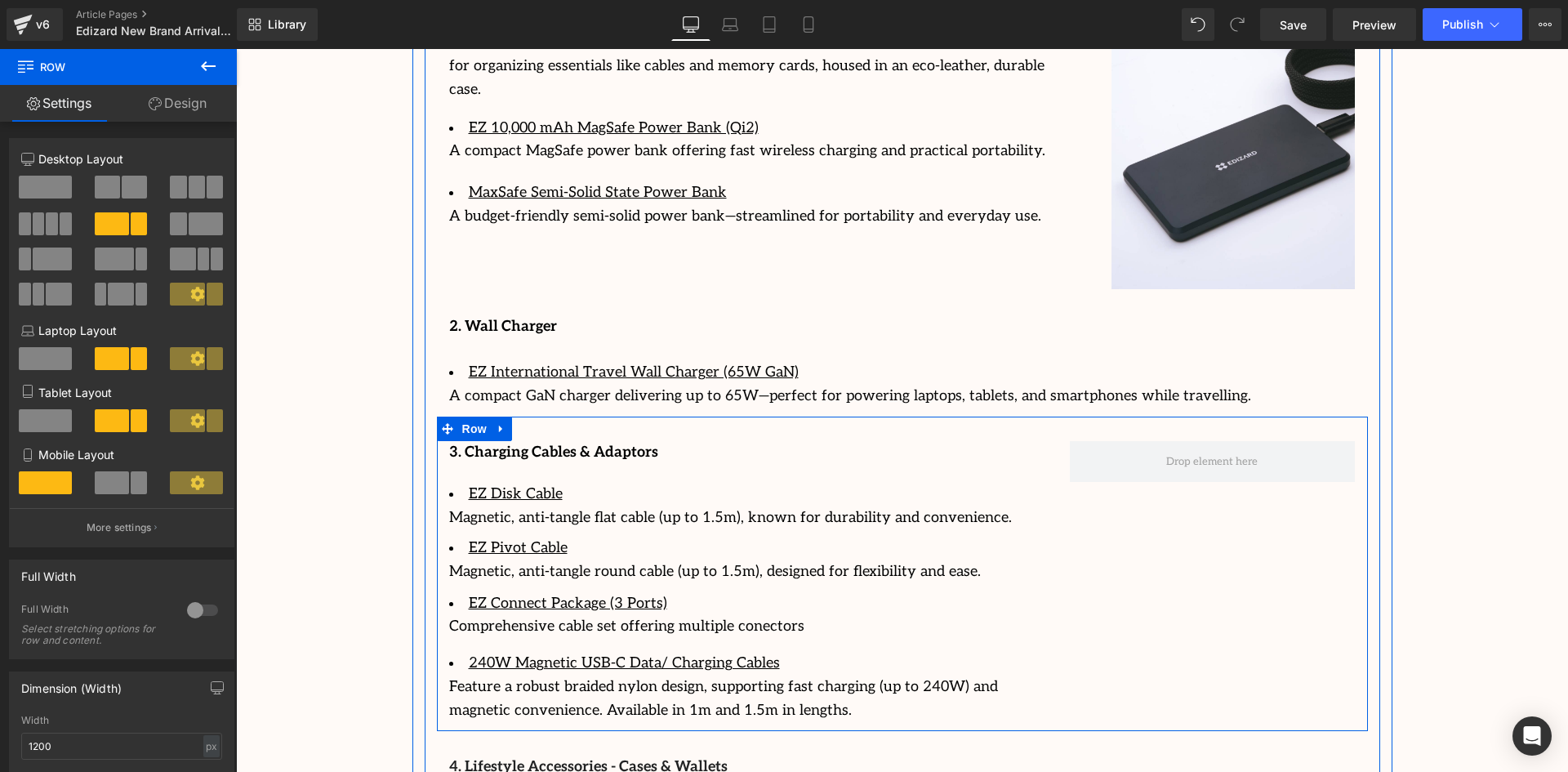
click at [1163, 485] on div "3. Charging Cables & Adaptors Text Block EZ Disk Cable Magnetic, anti-tangle fl…" at bounding box center [901, 573] width 931 height 314
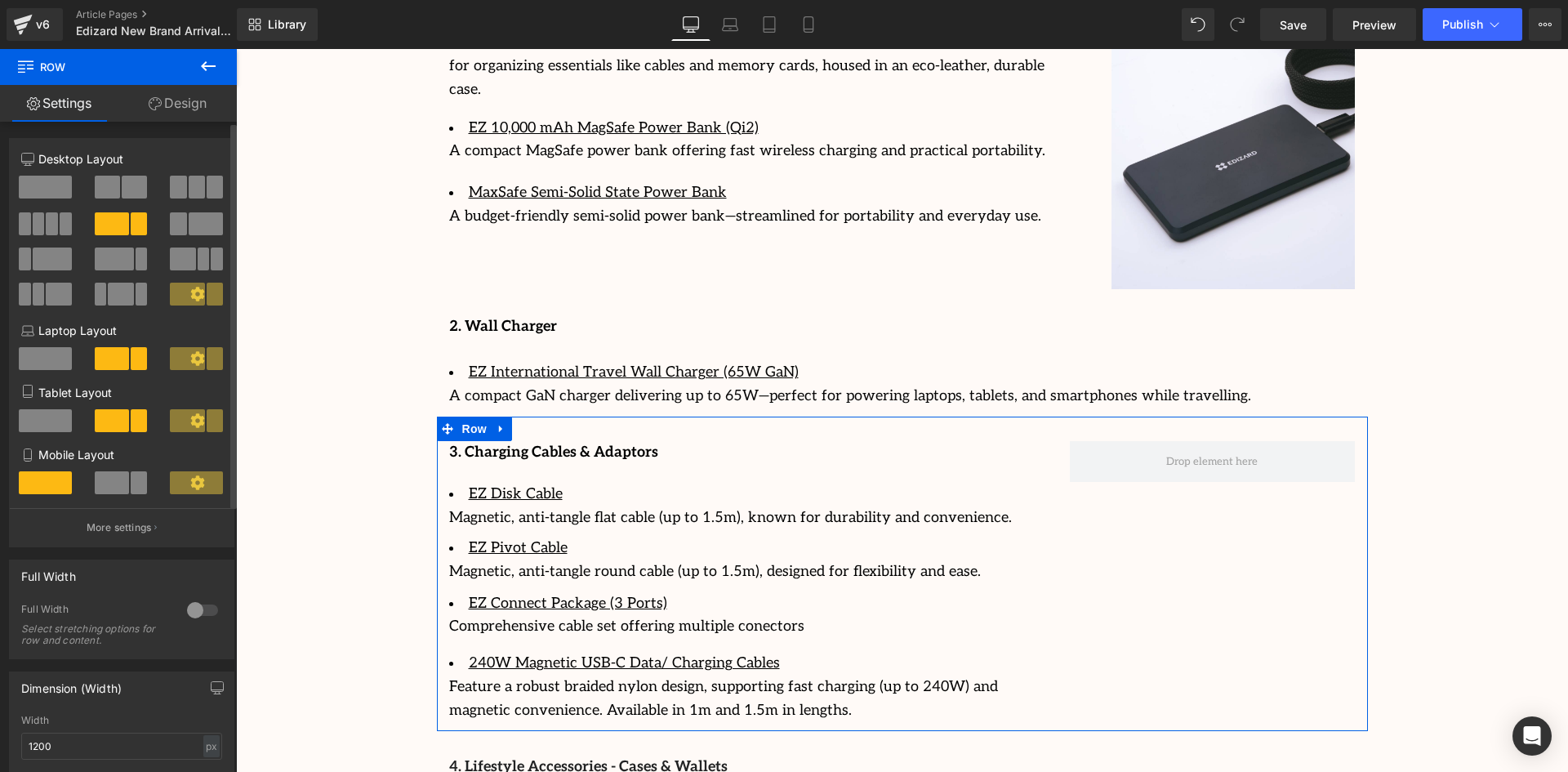
click at [69, 185] on button at bounding box center [46, 187] width 55 height 24
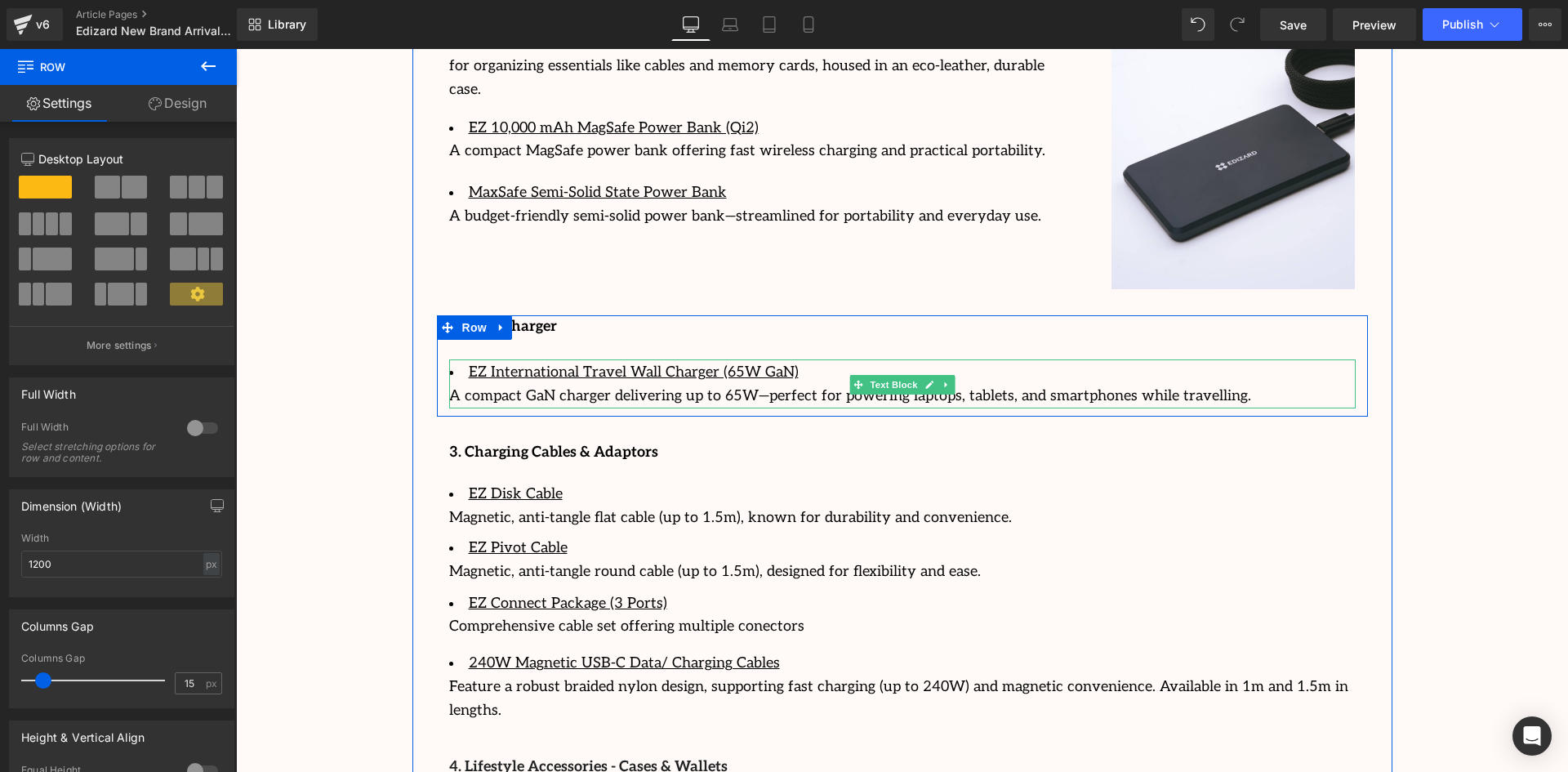
click at [1215, 361] on li "EZ International Travel Wall Charger (65W GaN)" at bounding box center [902, 373] width 906 height 23
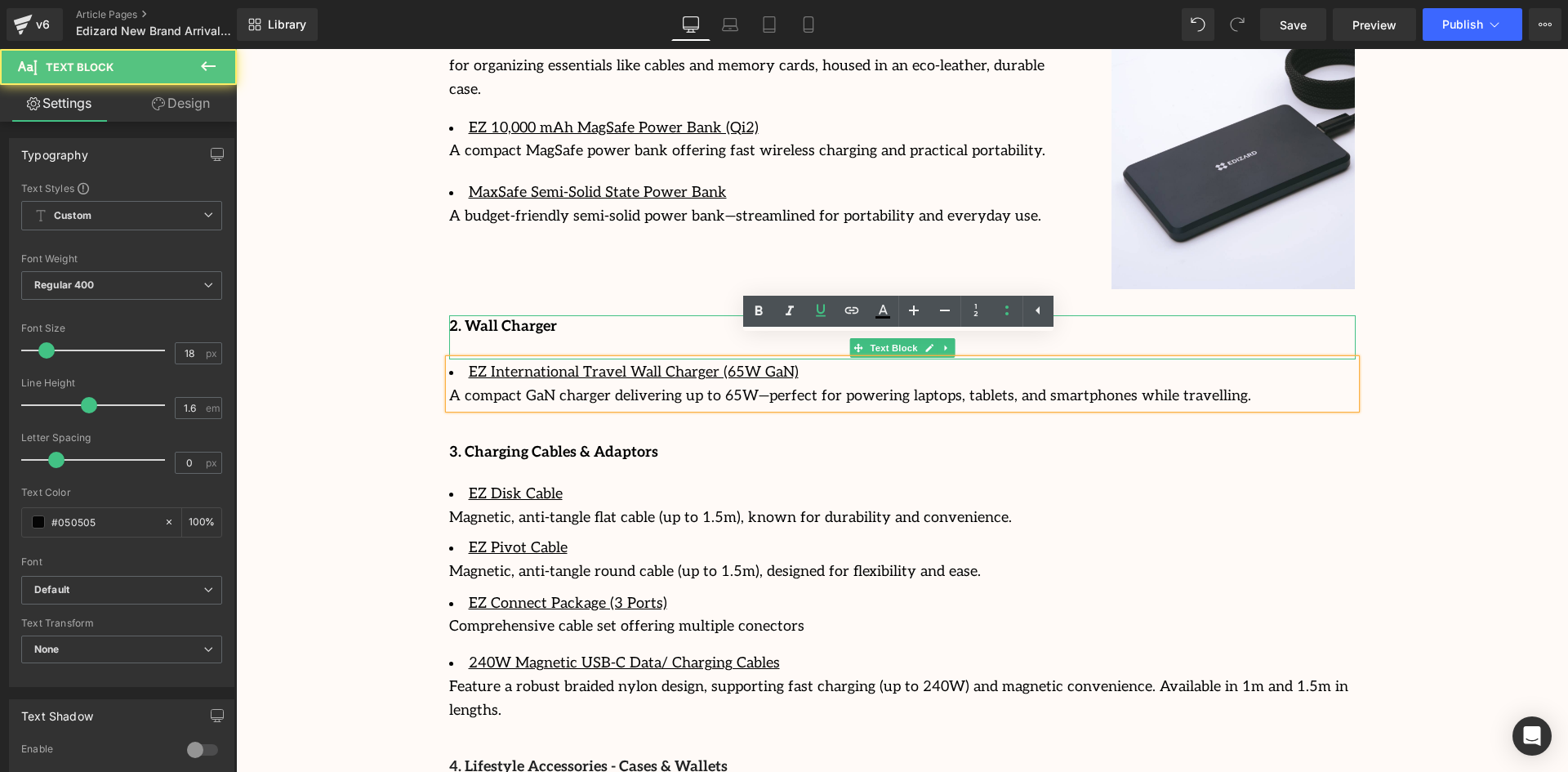
click at [1306, 315] on p "2. Wall Charger" at bounding box center [902, 327] width 906 height 23
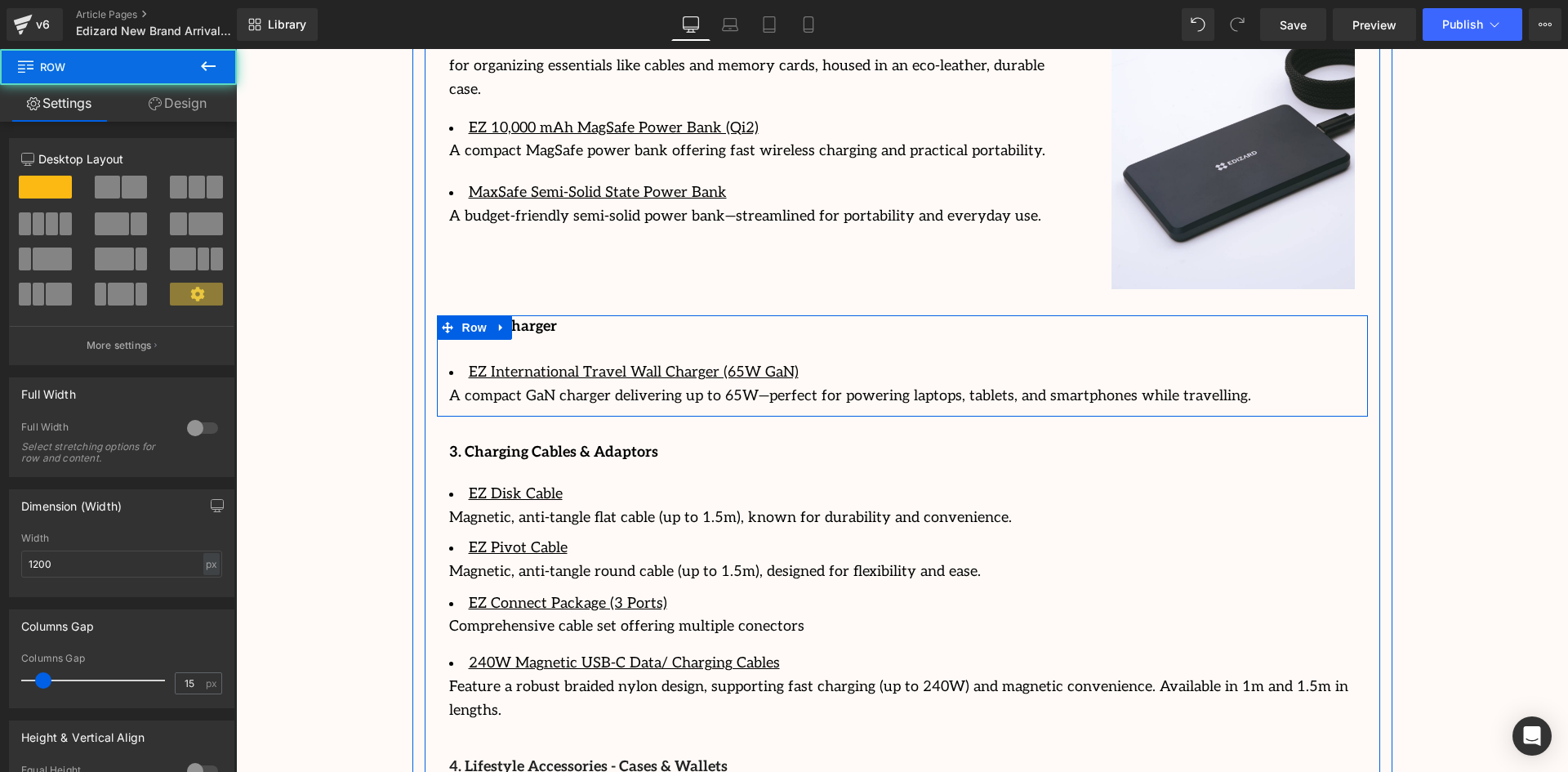
click at [1352, 378] on div "2. Wall Charger Text Block EZ International Travel Wall Charger (65W GaN) A com…" at bounding box center [901, 361] width 931 height 92
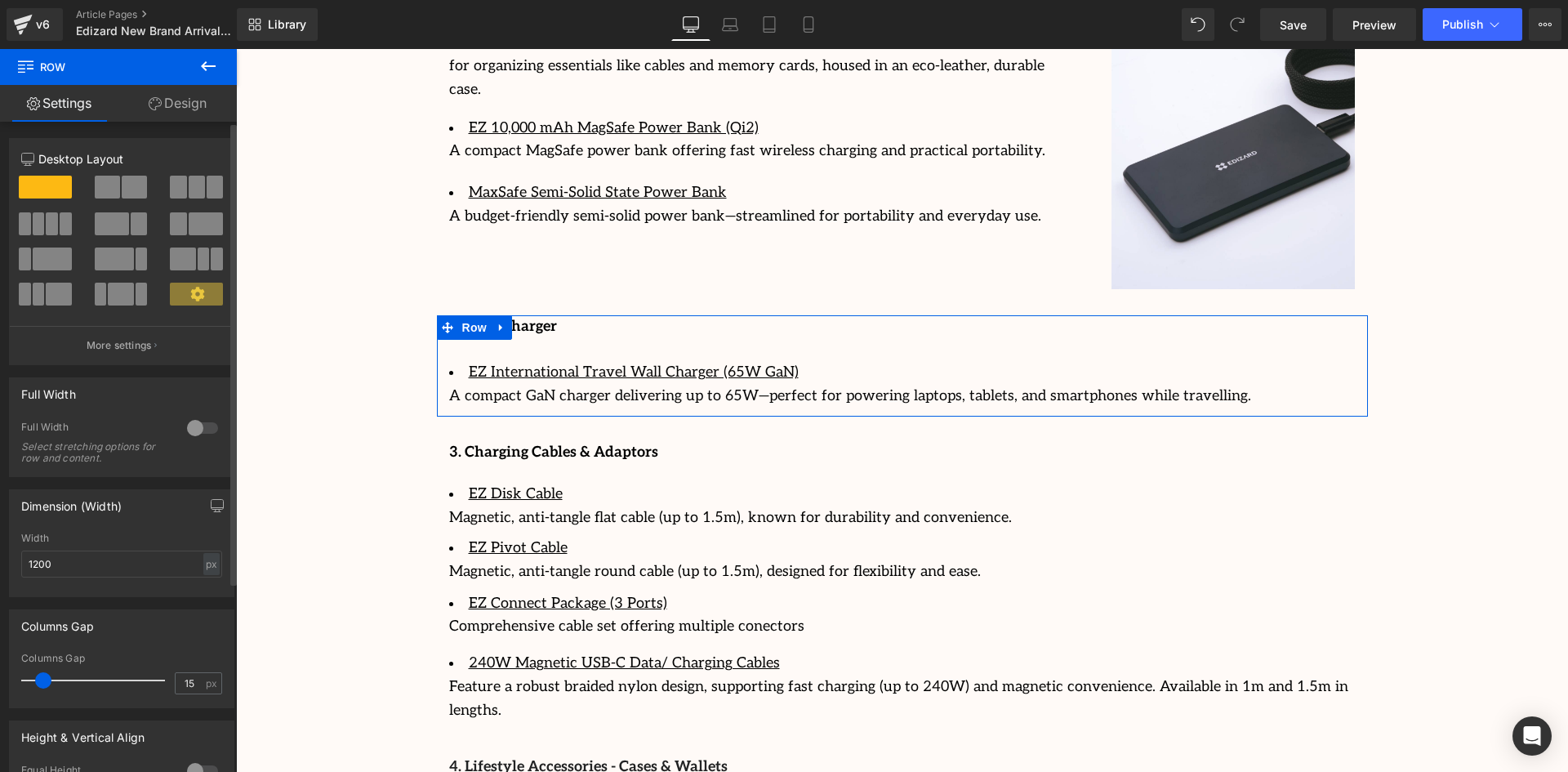
click at [136, 215] on span at bounding box center [139, 223] width 17 height 23
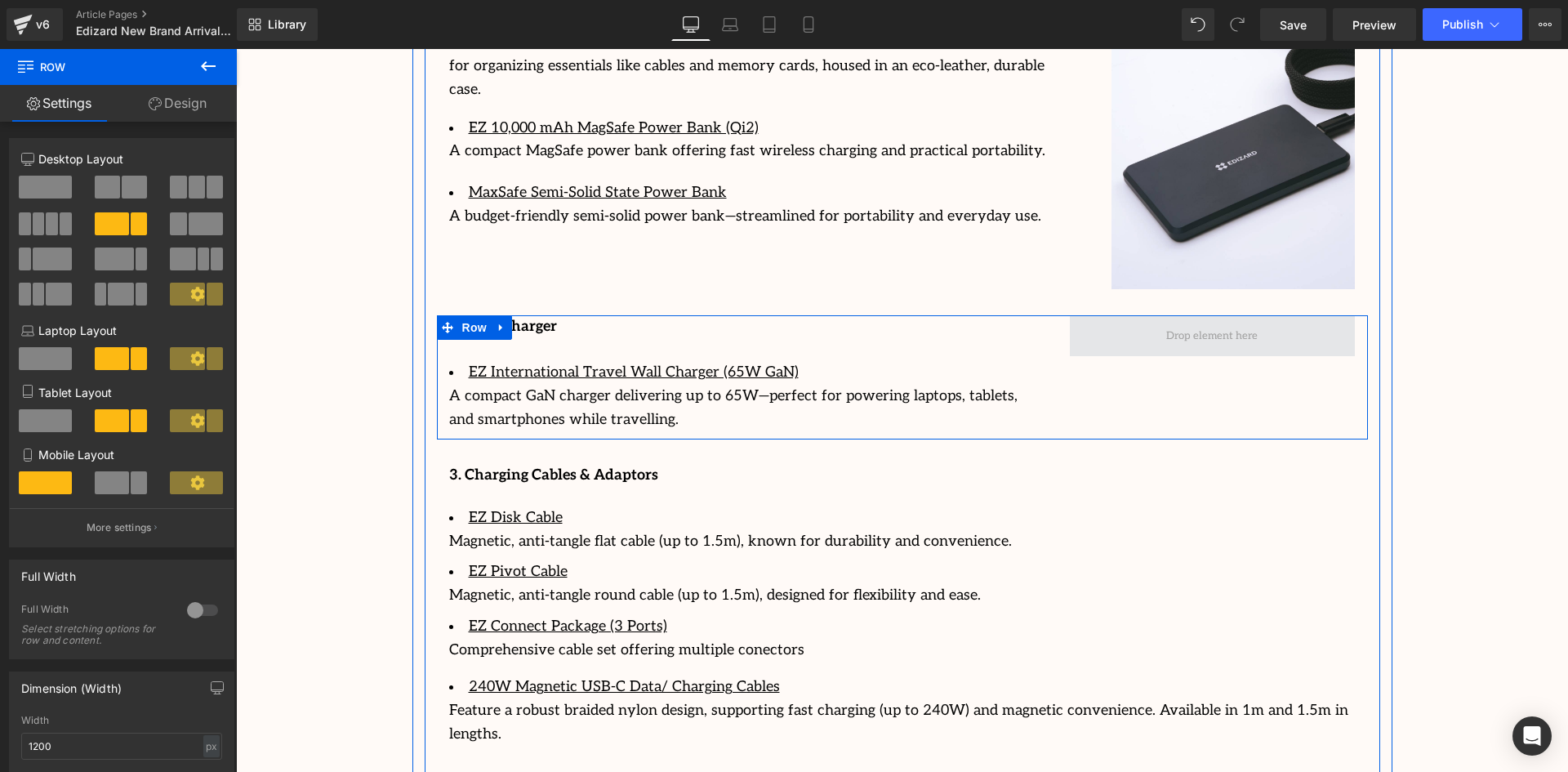
click at [1207, 323] on span at bounding box center [1212, 336] width 103 height 25
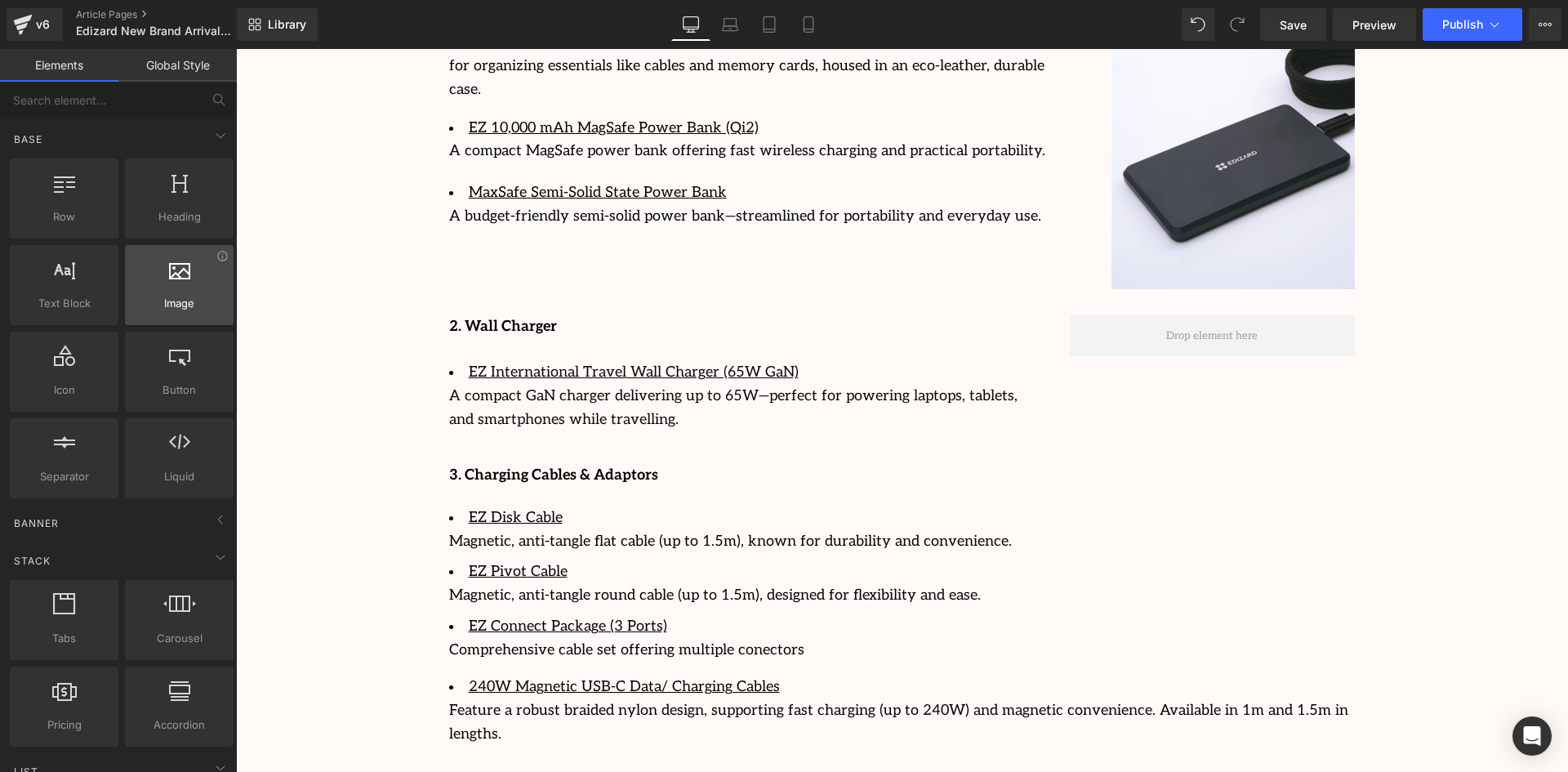
click at [194, 270] on div at bounding box center [179, 277] width 99 height 37
click at [175, 299] on span "Image" at bounding box center [179, 303] width 99 height 18
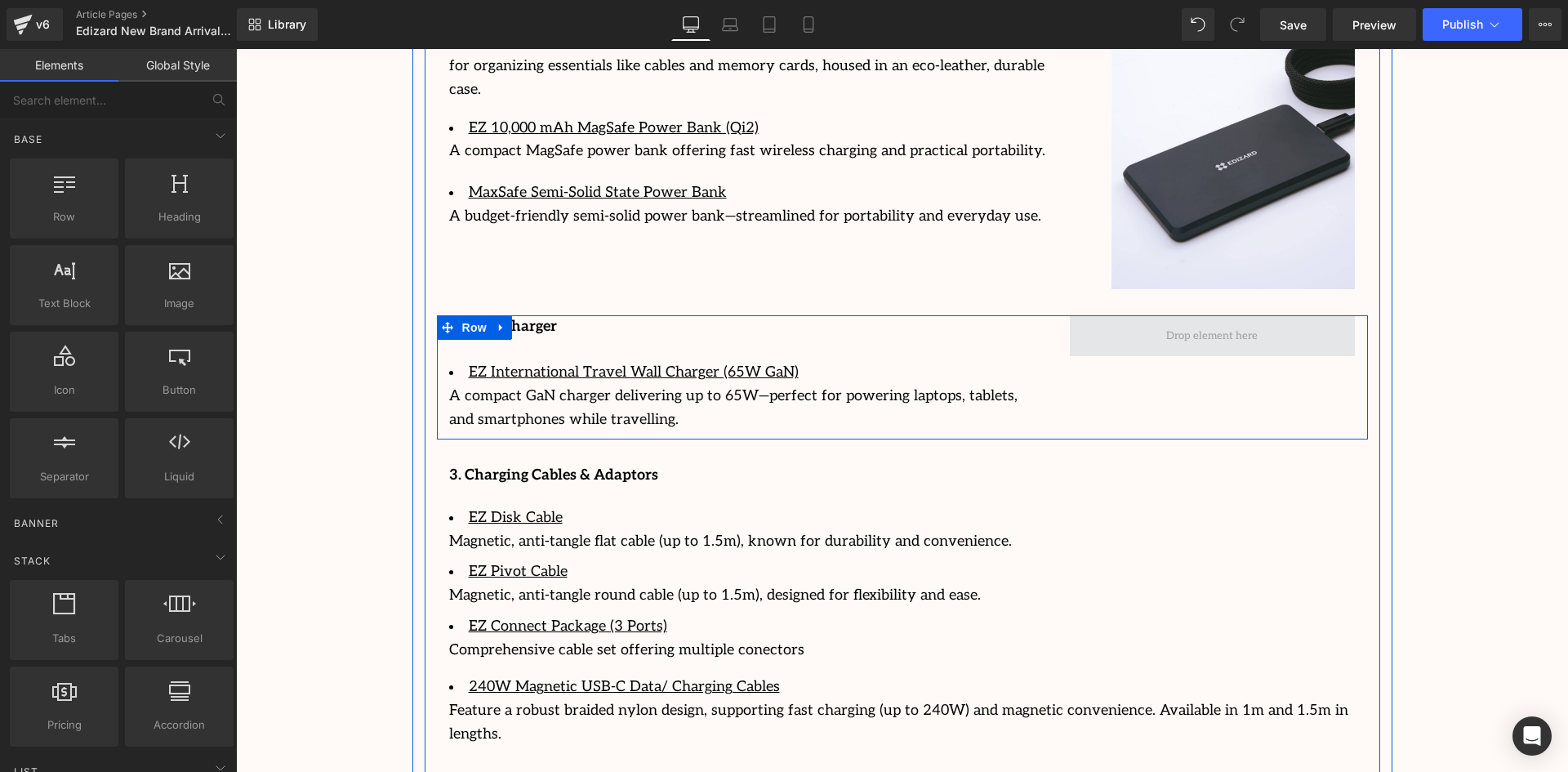
click at [1175, 329] on span at bounding box center [1213, 336] width 286 height 41
click at [1187, 323] on span at bounding box center [1212, 336] width 103 height 25
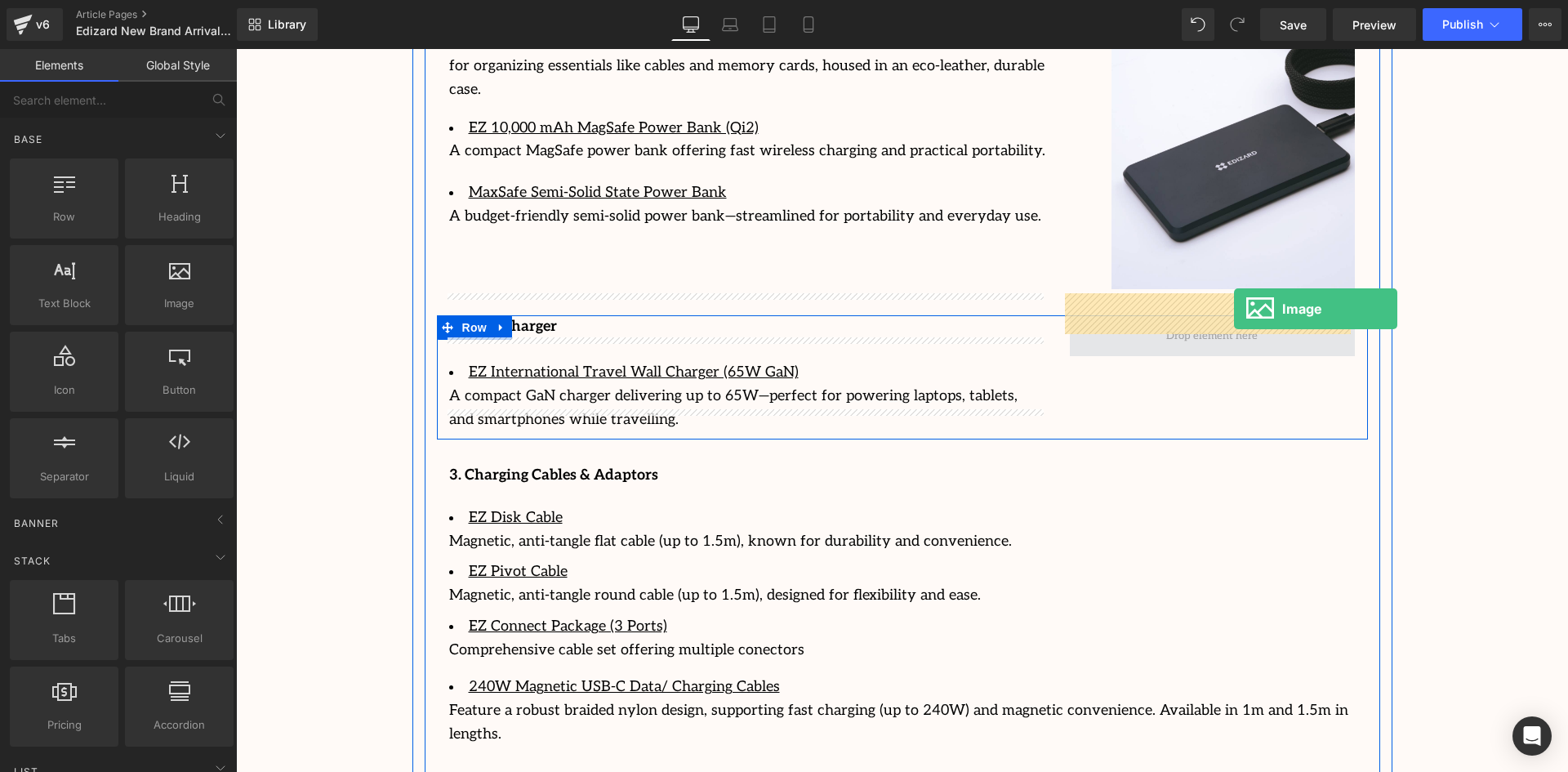
drag, startPoint x: 418, startPoint y: 349, endPoint x: 1234, endPoint y: 308, distance: 817.0
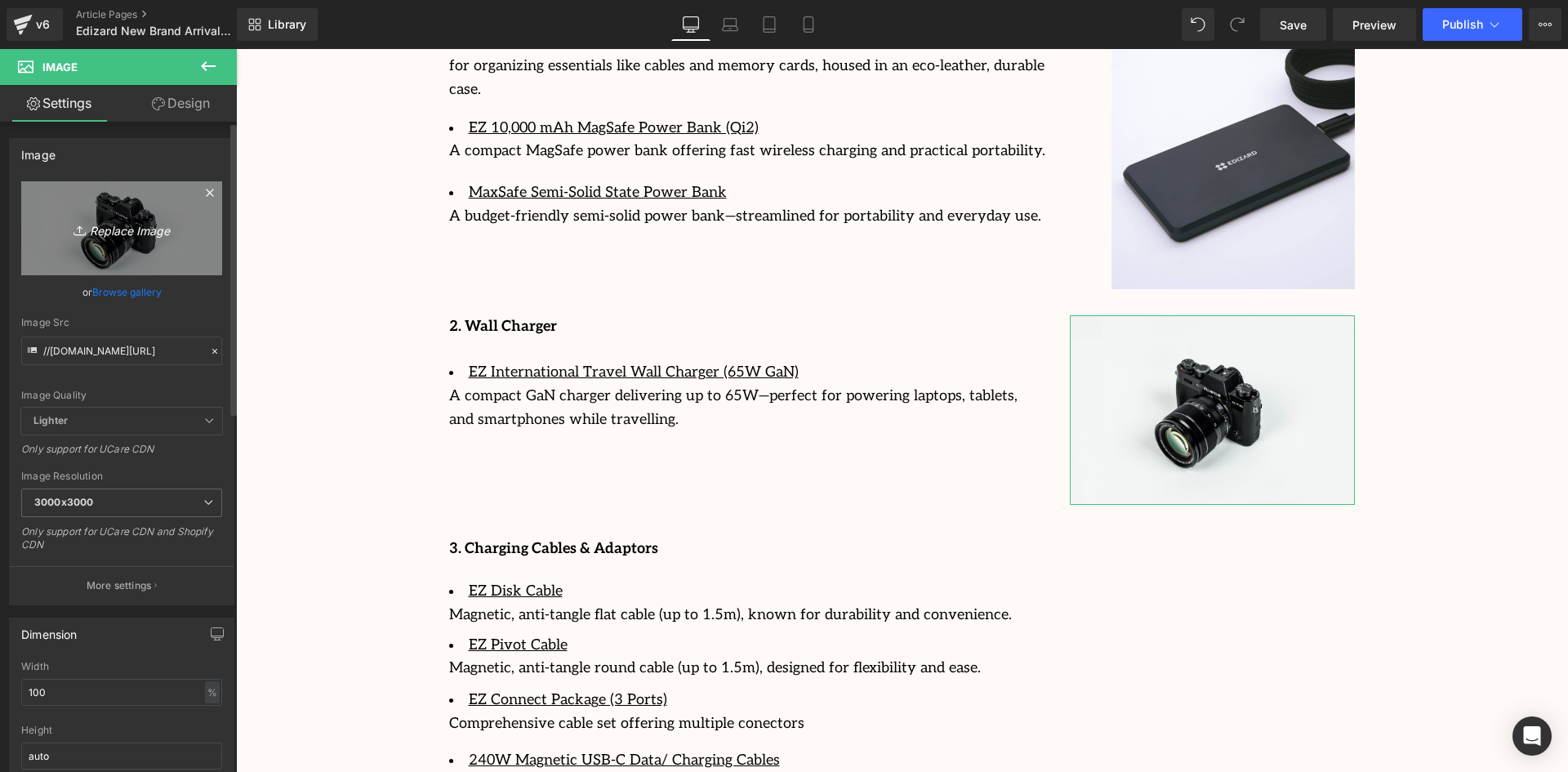
click at [110, 231] on icon "Replace Image" at bounding box center [122, 228] width 131 height 21
type input "C:\fakepath\fe61f6d687a27428a00154d6b051f5a4.jpg"
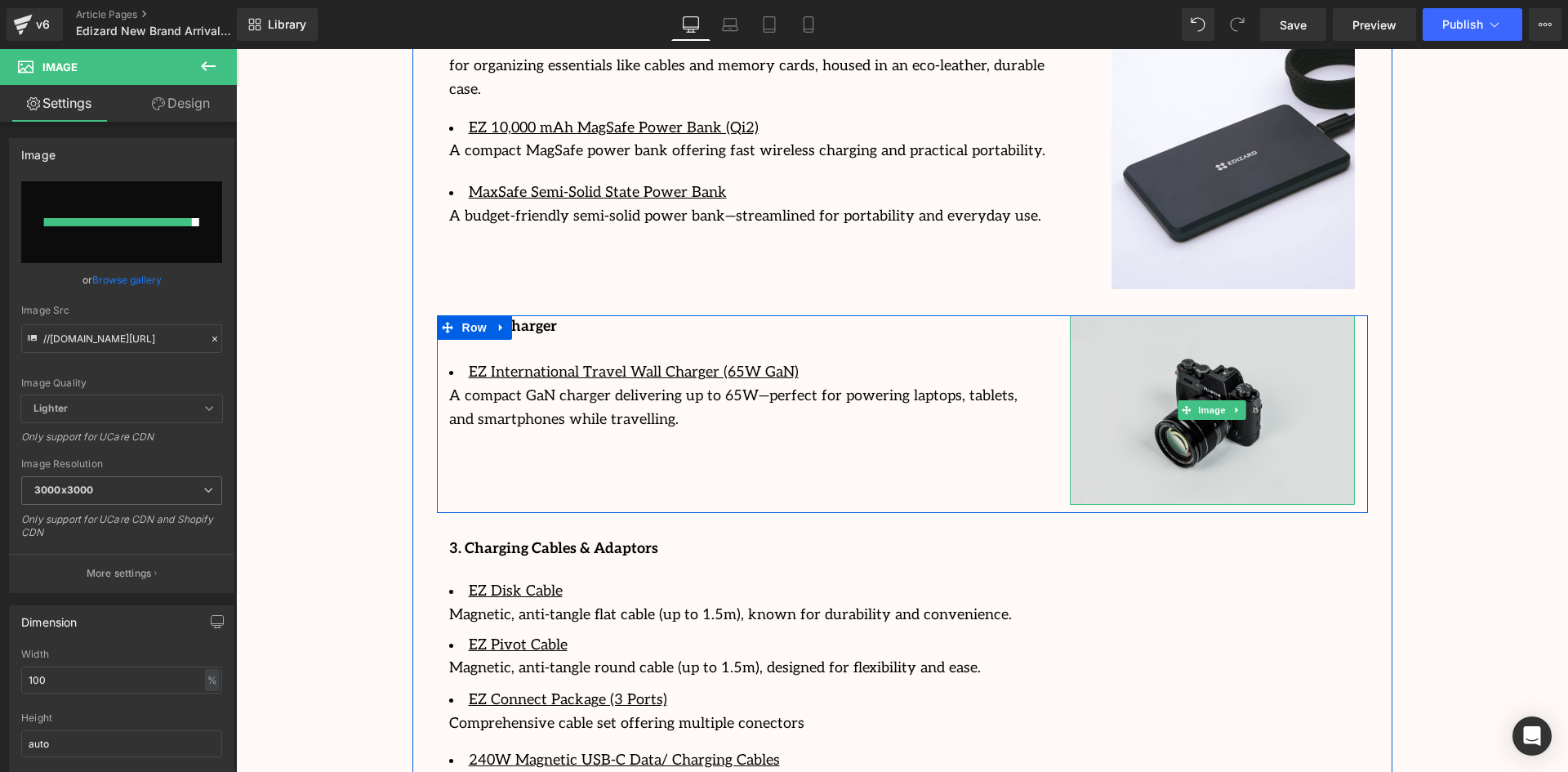
type input "[URL][DOMAIN_NAME]"
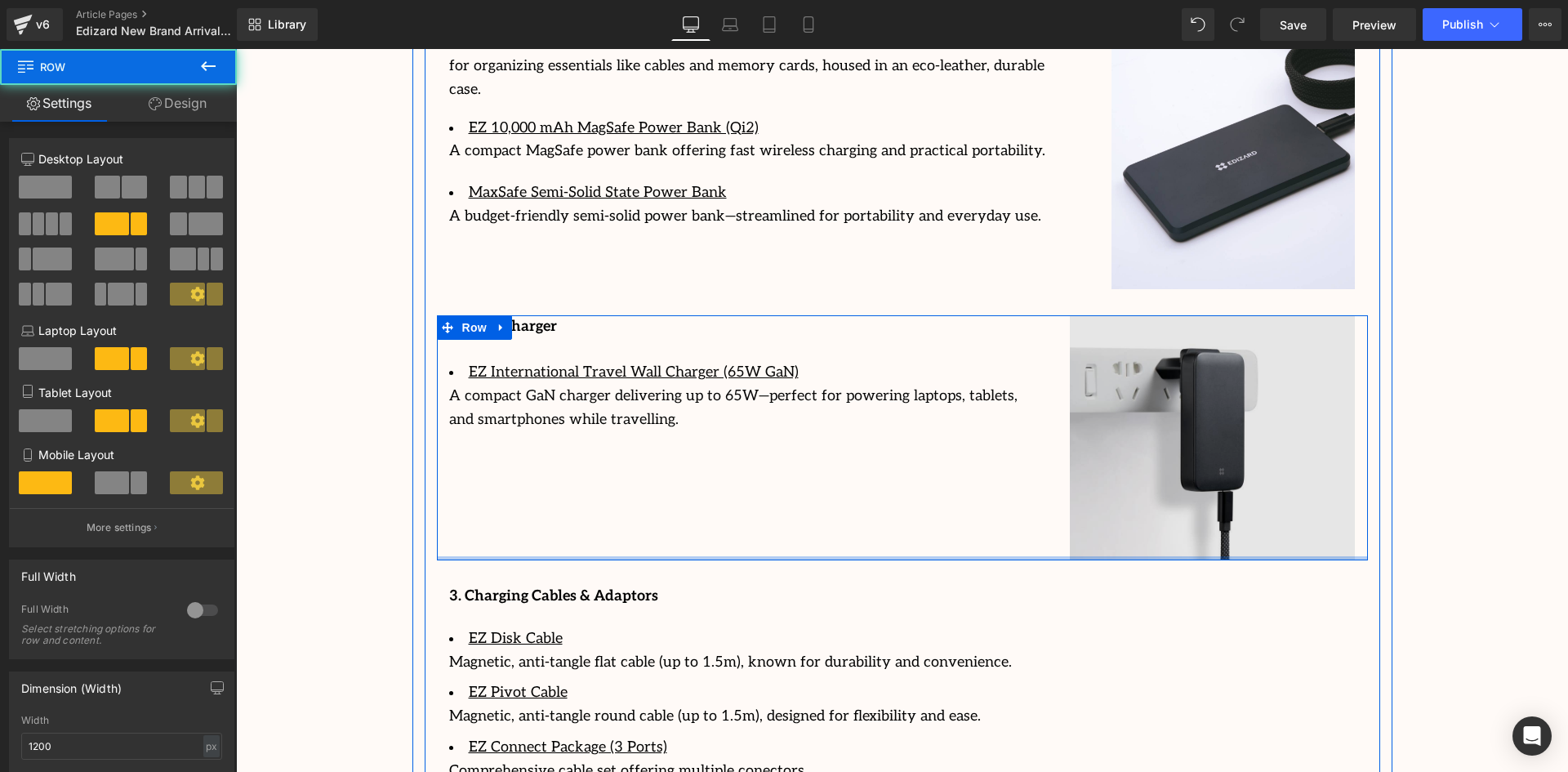
drag, startPoint x: 1218, startPoint y: 539, endPoint x: 1215, endPoint y: 503, distance: 36.1
click at [1215, 503] on div "2. Wall Charger Text Block EZ International Travel Wall Charger (65W GaN) A com…" at bounding box center [901, 437] width 931 height 245
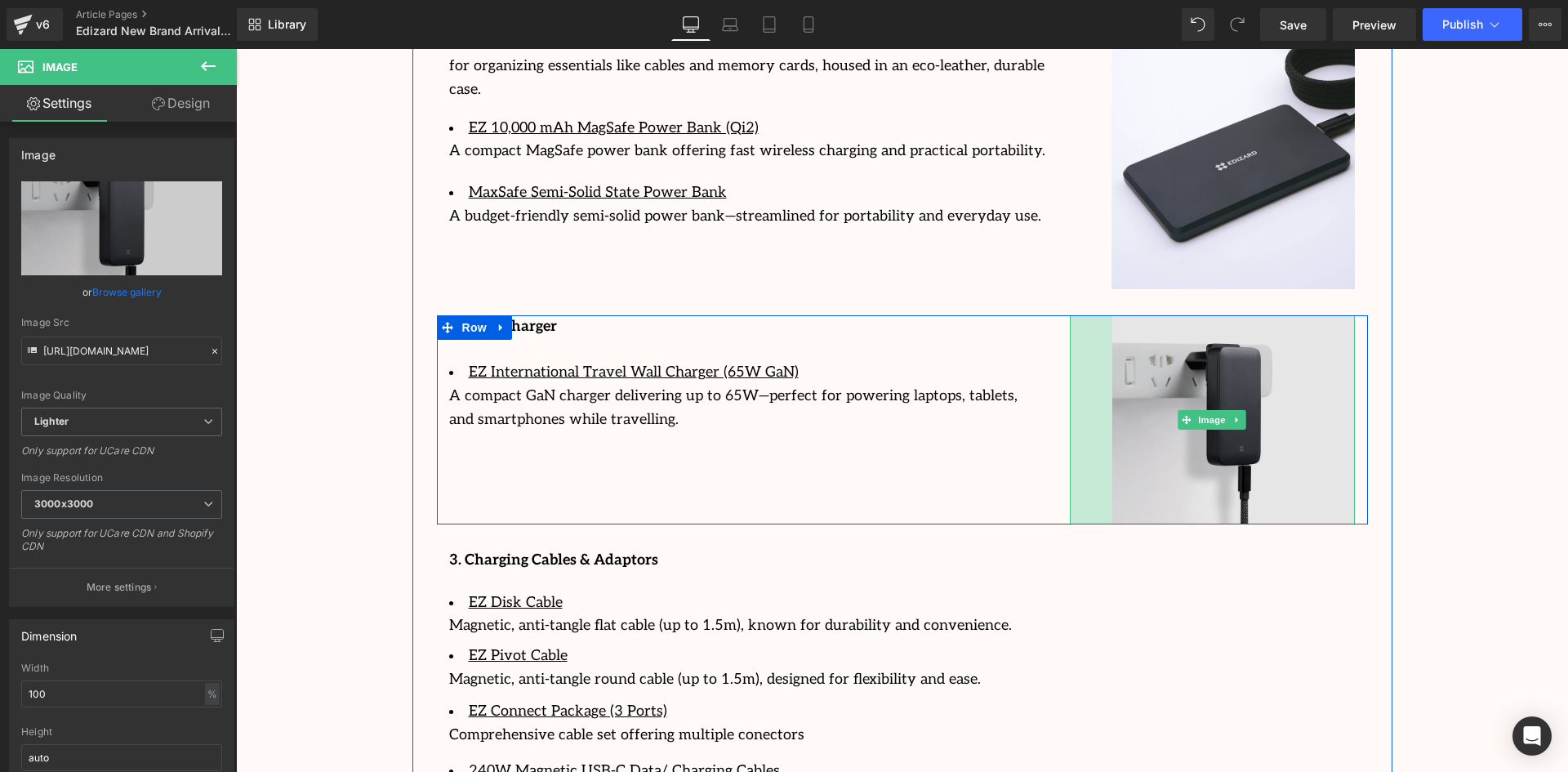
drag, startPoint x: 1069, startPoint y: 461, endPoint x: 1112, endPoint y: 454, distance: 43.6
click at [1112, 454] on div "Image 52px" at bounding box center [1213, 420] width 286 height 209
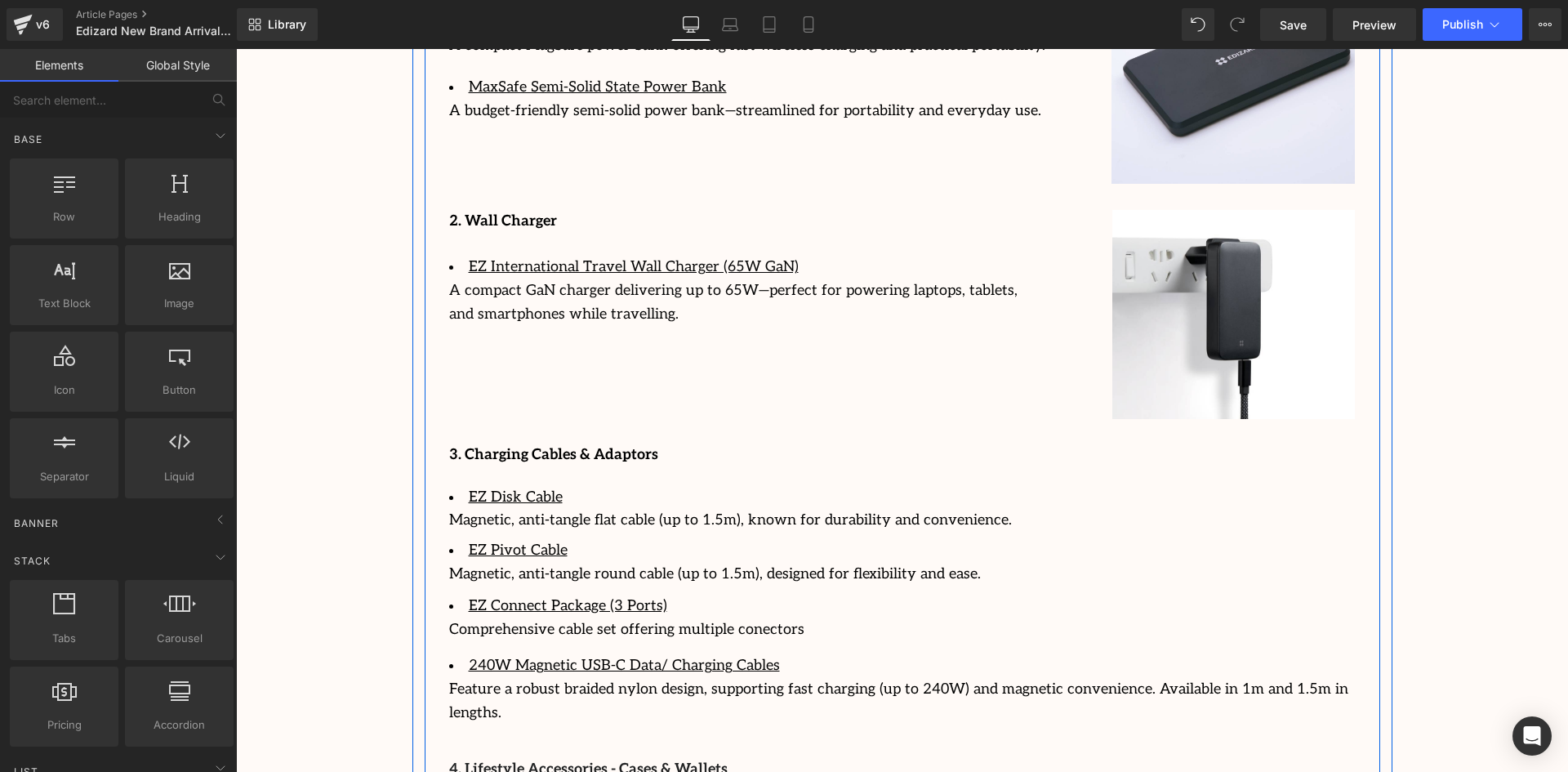
scroll to position [2756, 0]
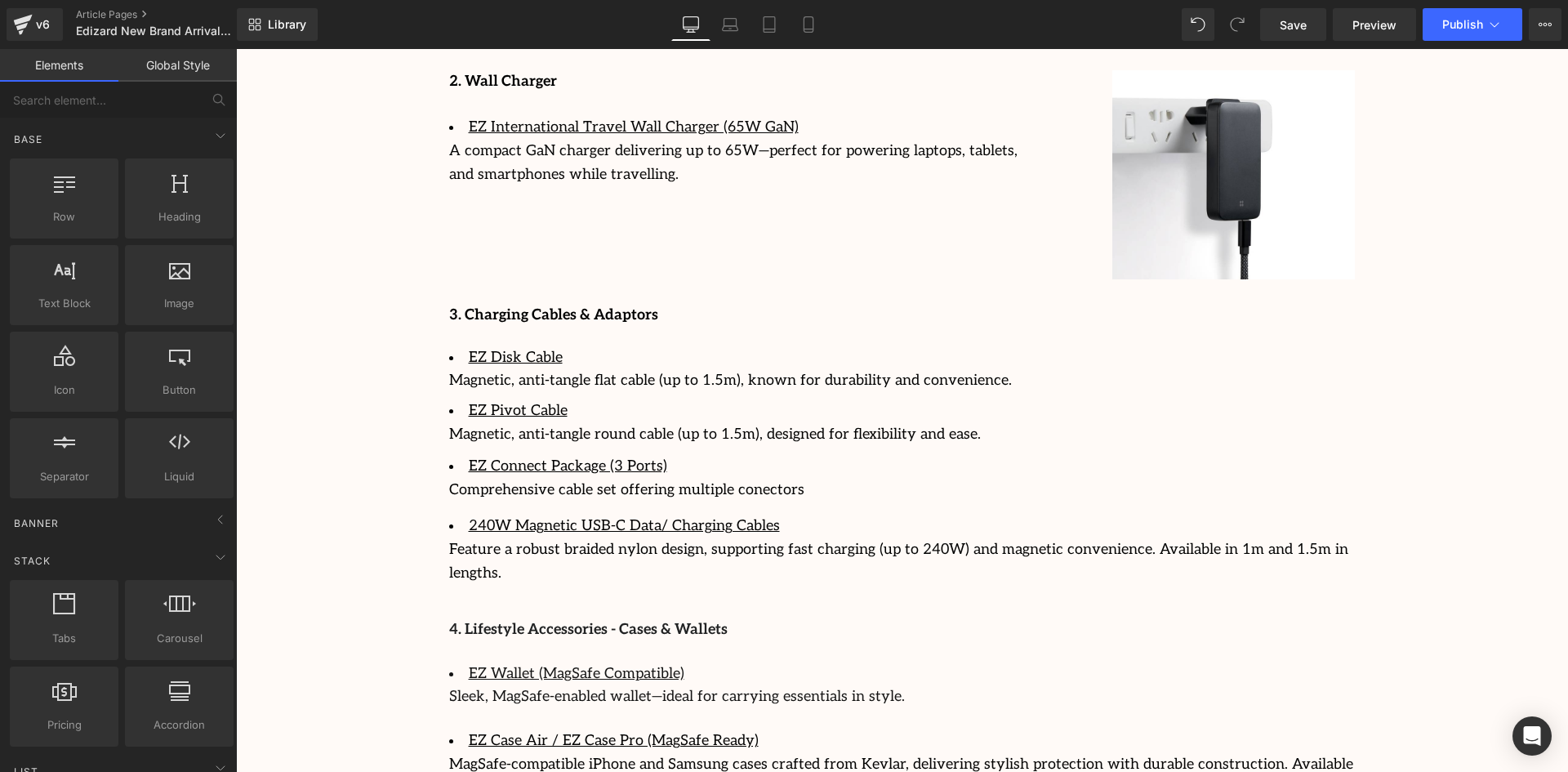
drag, startPoint x: 1453, startPoint y: 323, endPoint x: 1413, endPoint y: 330, distance: 40.6
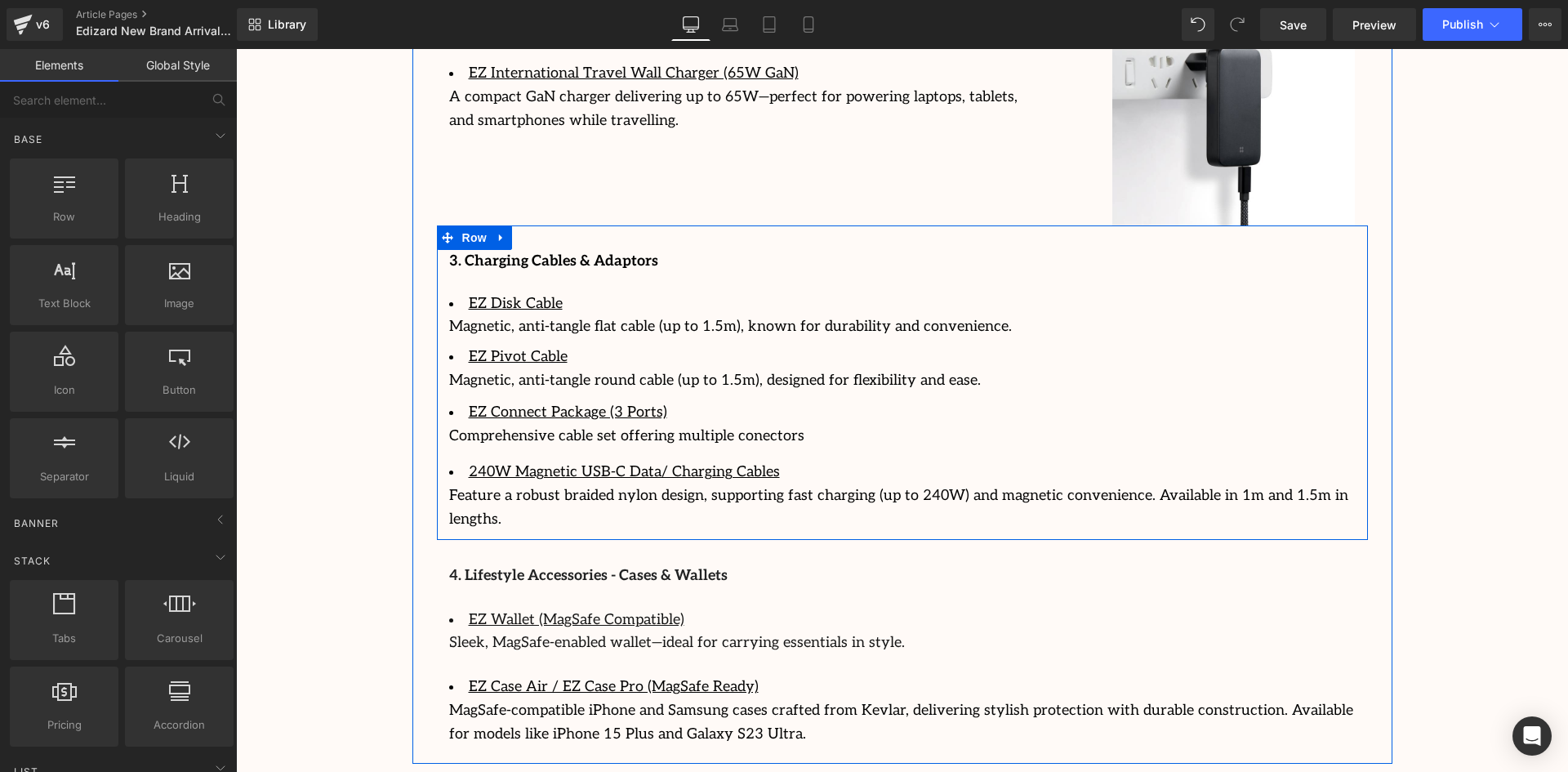
scroll to position [2838, 0]
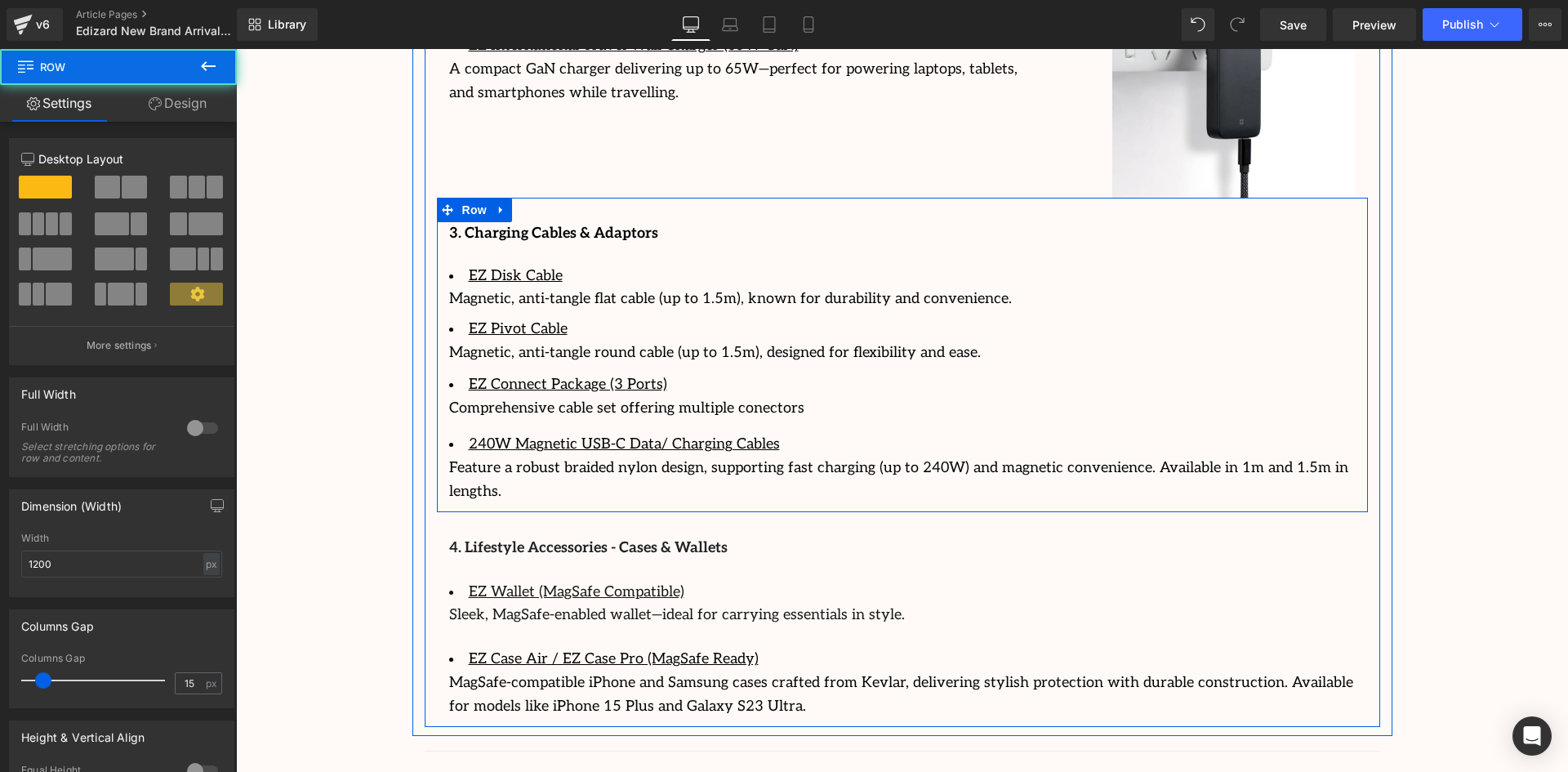
click at [1355, 330] on div "3. Charging Cables & Adaptors Text Block EZ Disk Cable Magnetic, anti-tangle fl…" at bounding box center [901, 363] width 931 height 282
drag, startPoint x: 1360, startPoint y: 344, endPoint x: 1392, endPoint y: 340, distance: 32.2
click at [1280, 318] on li "EZ Pivot Cable" at bounding box center [902, 330] width 906 height 23
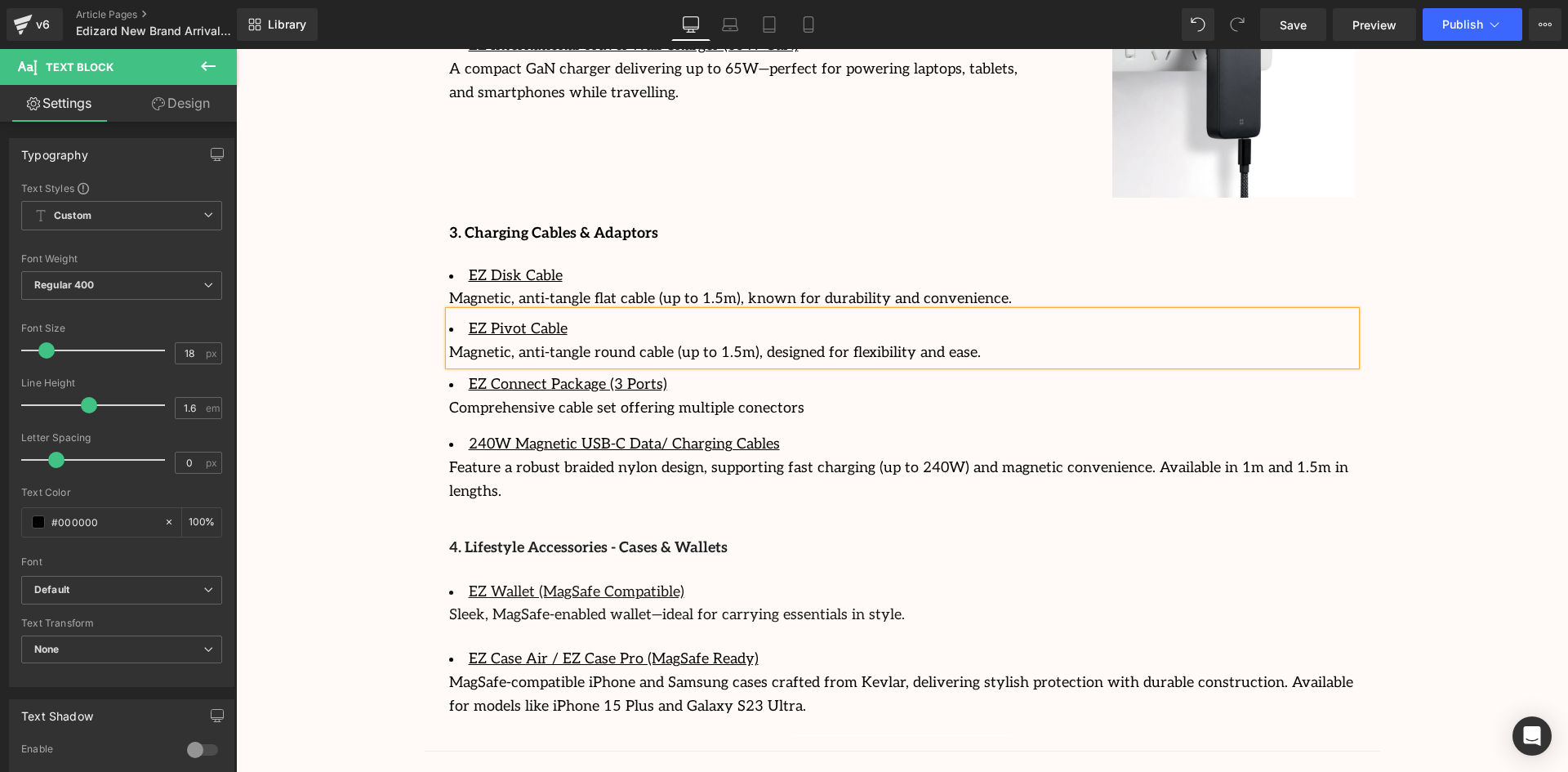
click at [200, 81] on button at bounding box center [208, 67] width 57 height 36
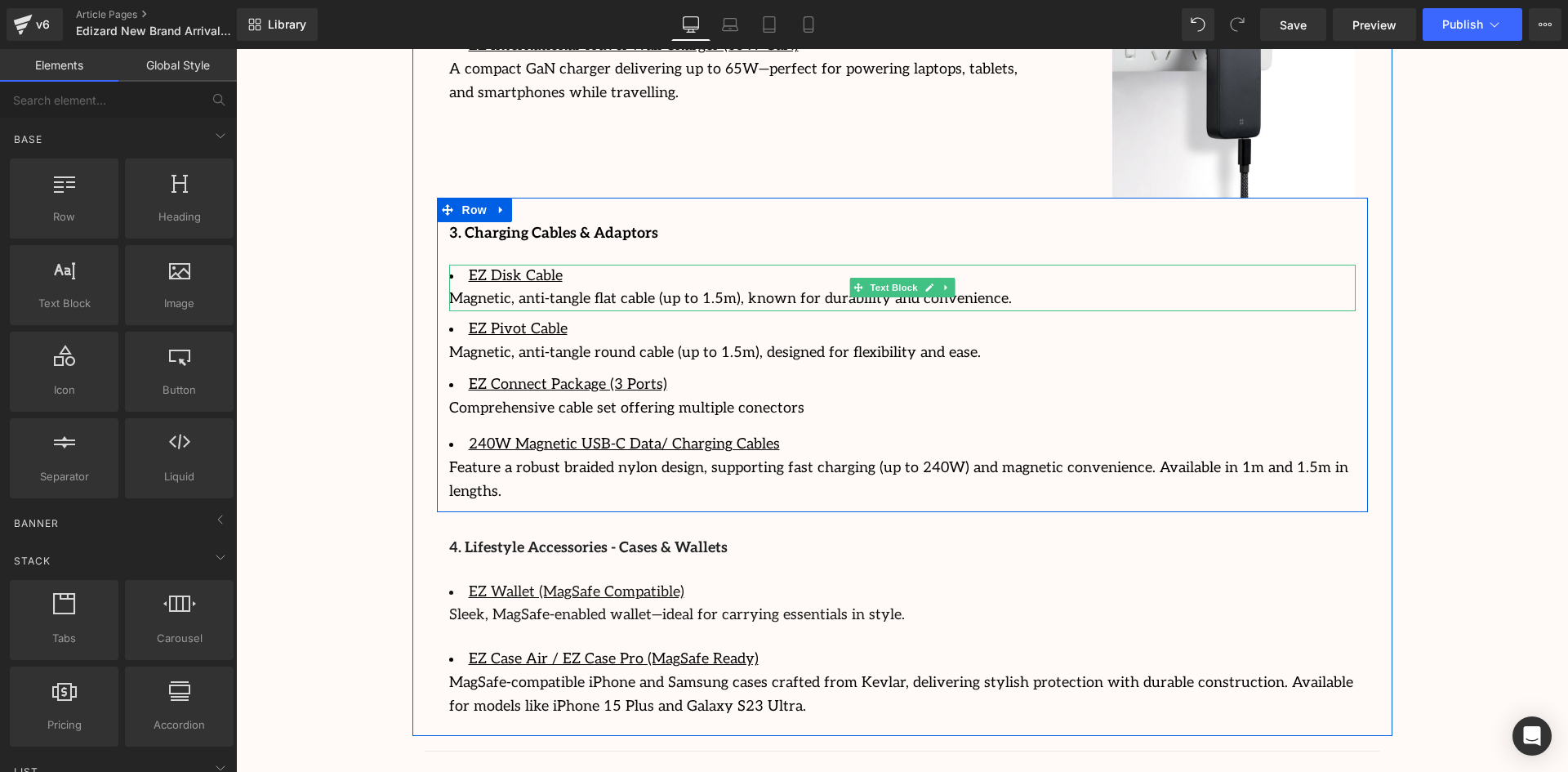
click at [1188, 288] on div "Magnetic, anti-tangle flat cable (up to 1.5m), known for durability and conveni…" at bounding box center [902, 299] width 906 height 23
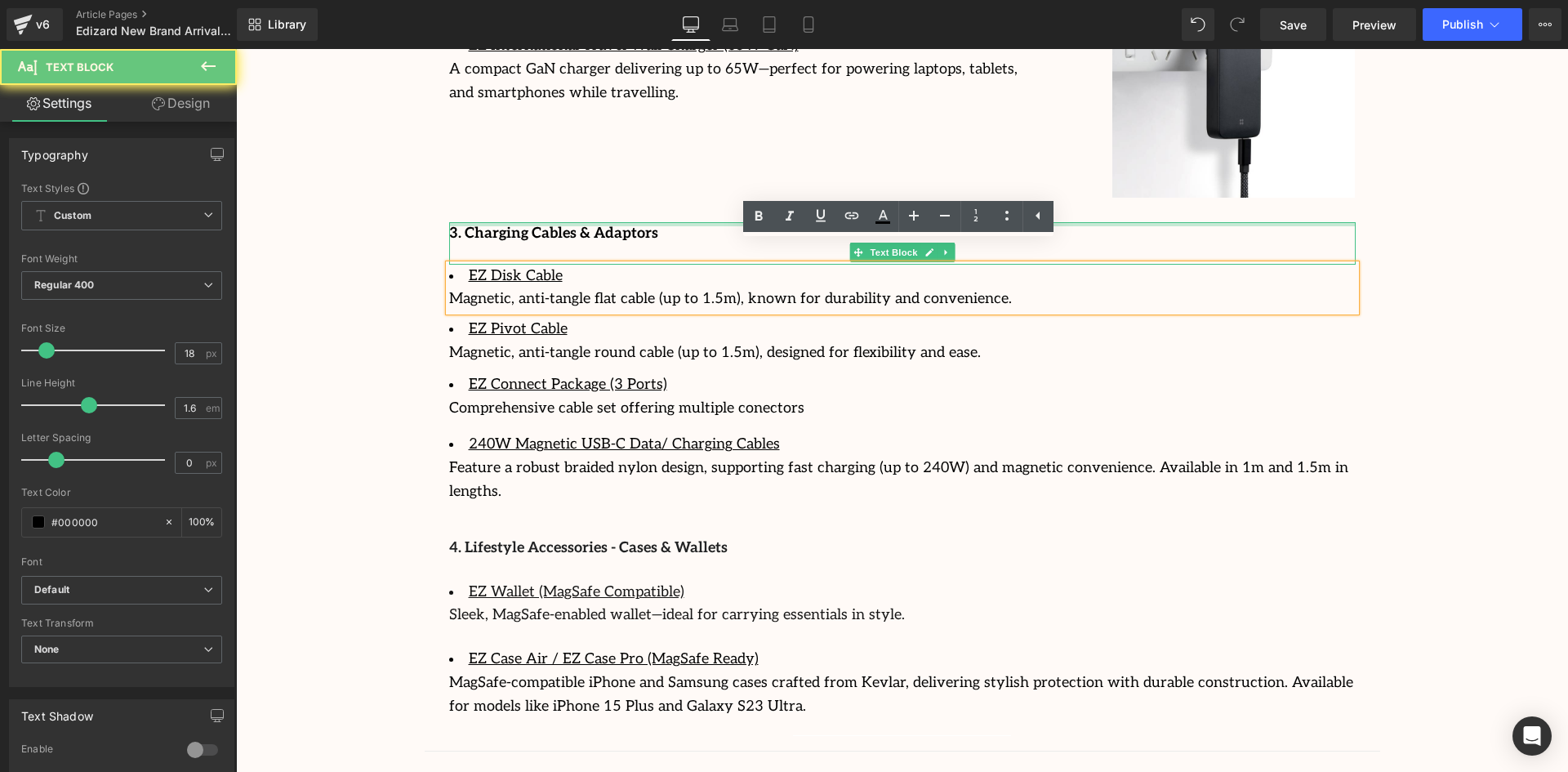
click at [1257, 222] on div "3. Charging Cables & Adaptors Text Block" at bounding box center [902, 243] width 906 height 42
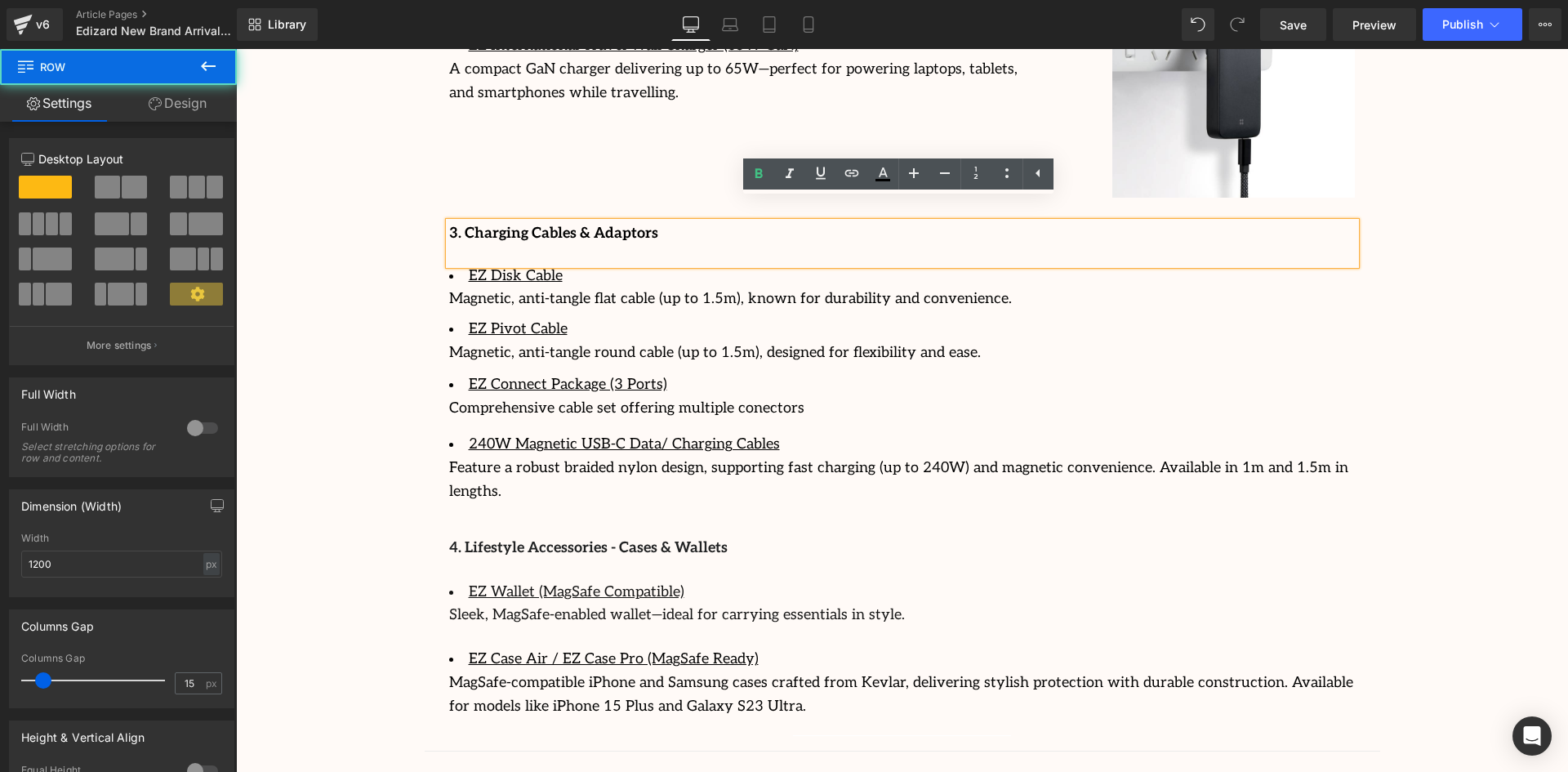
click at [1357, 303] on div "3. Charging Cables & Adaptors Text Block EZ Disk Cable Magnetic, anti-tangle fl…" at bounding box center [901, 363] width 931 height 282
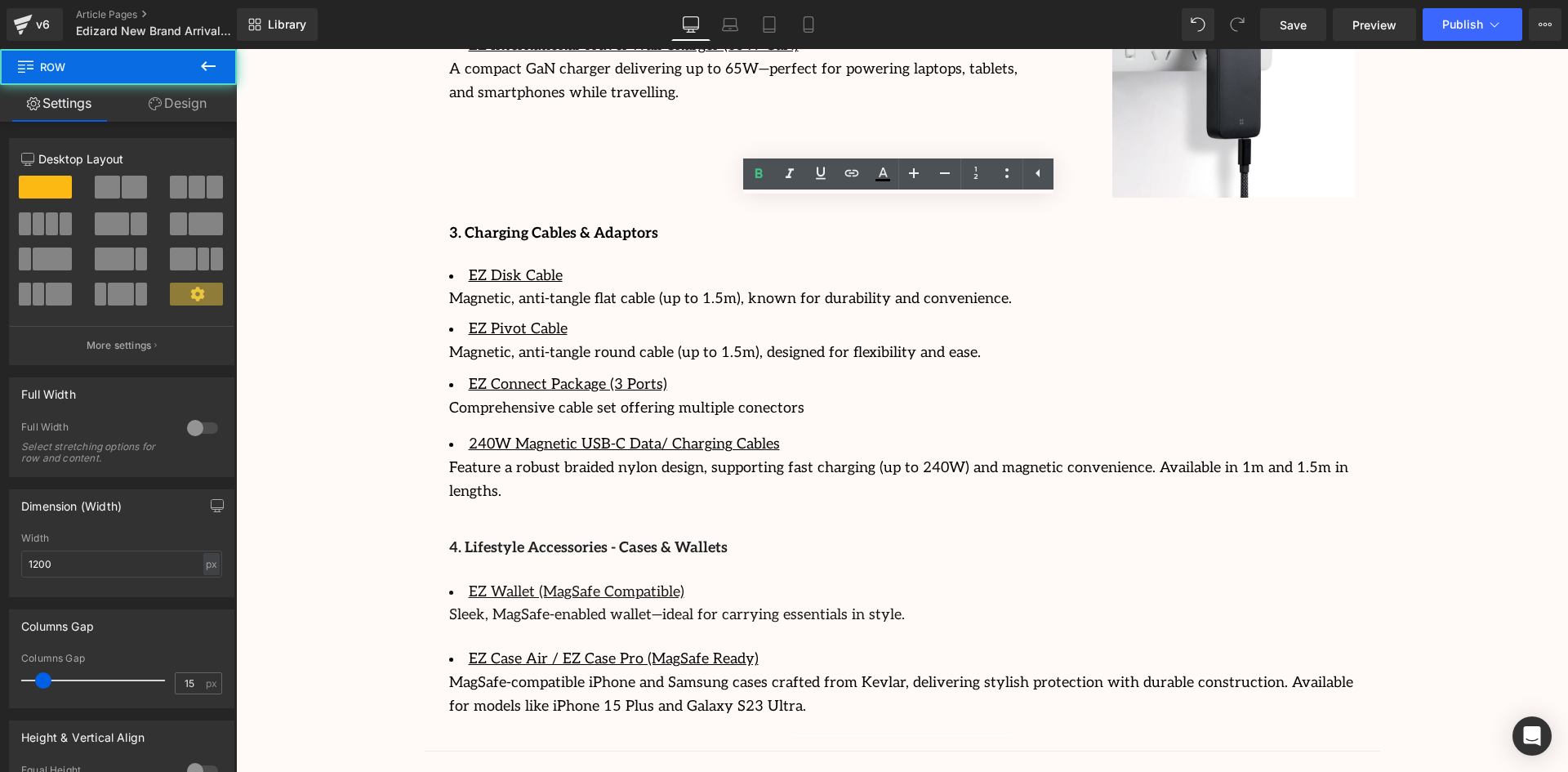
click at [1345, 318] on li "EZ Pivot Cable" at bounding box center [902, 330] width 906 height 23
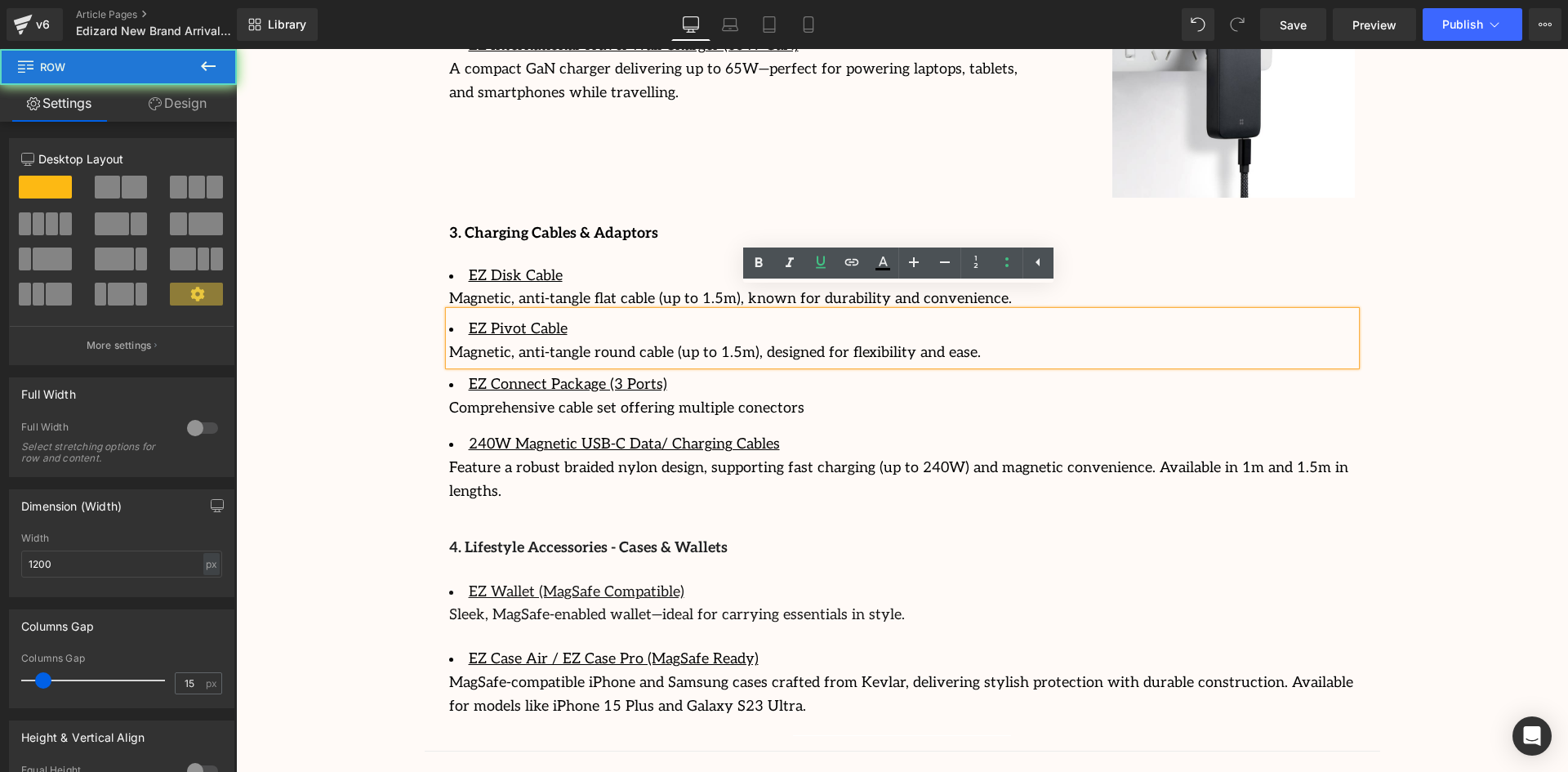
click at [1353, 266] on div "3. Charging Cables & Adaptors Text Block EZ Disk Cable Magnetic, anti-tangle fl…" at bounding box center [901, 363] width 931 height 282
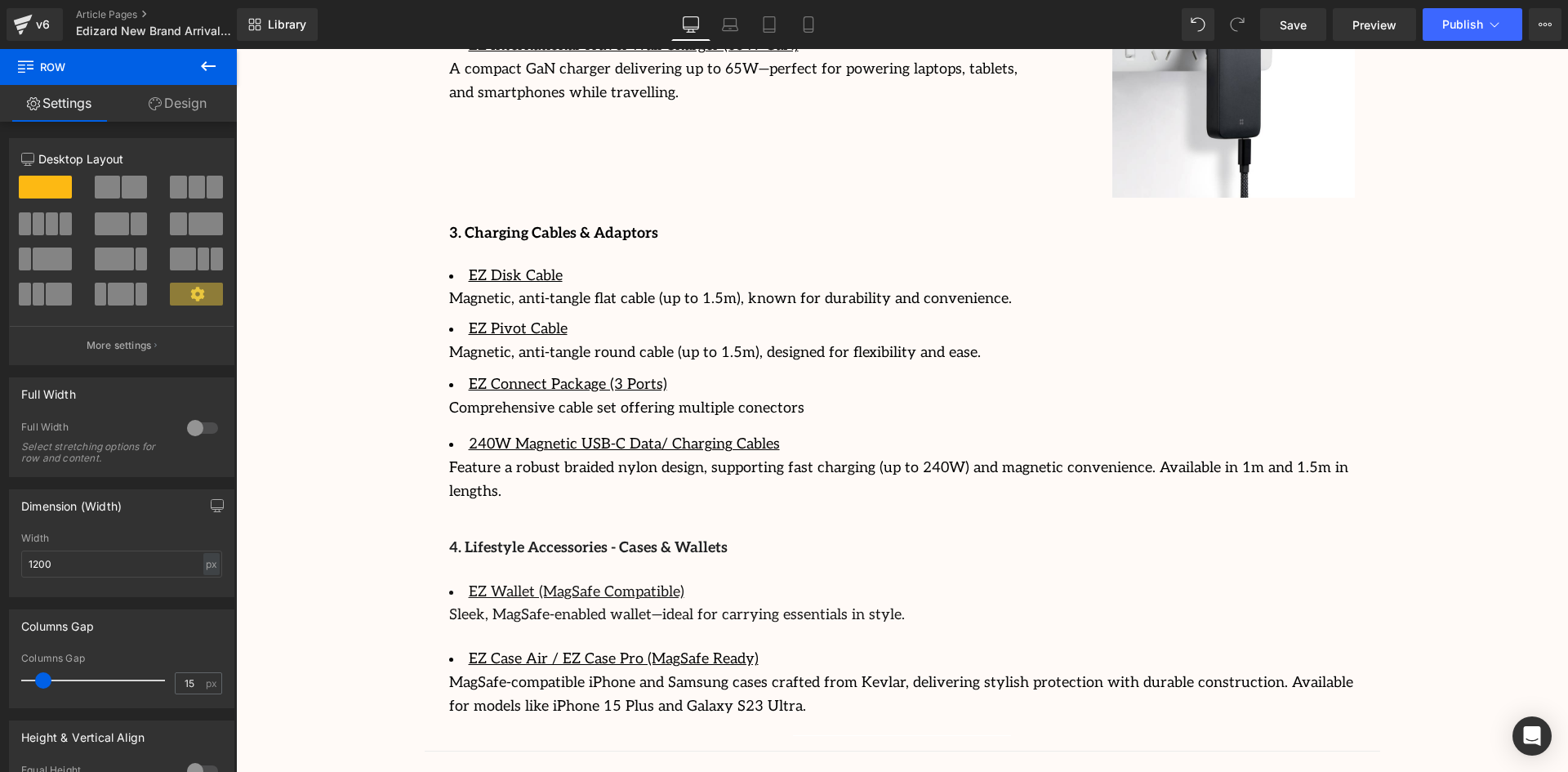
click at [236, 49] on div at bounding box center [236, 49] width 0 height 0
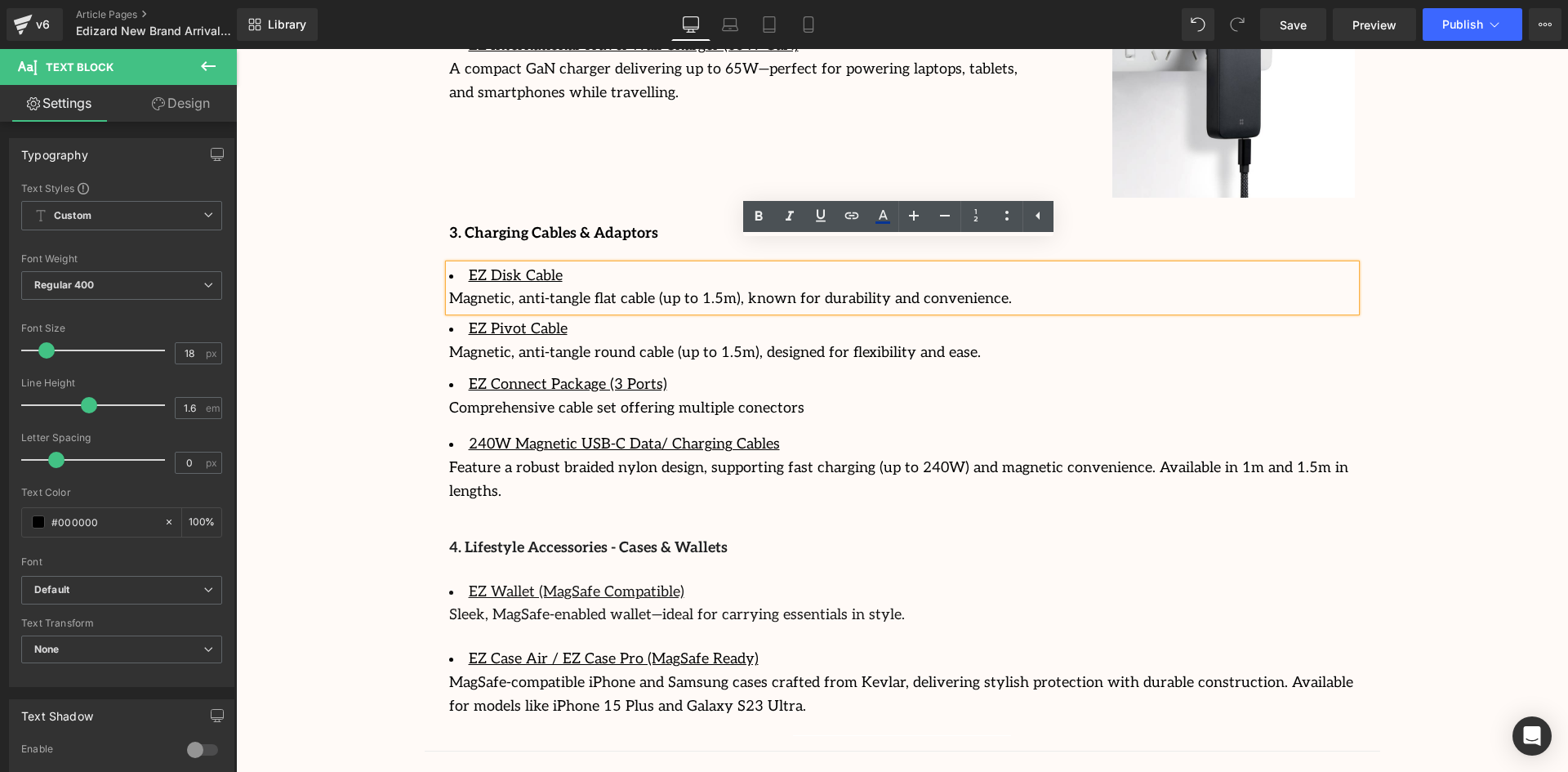
click at [1345, 318] on li "EZ Pivot Cable" at bounding box center [902, 330] width 906 height 23
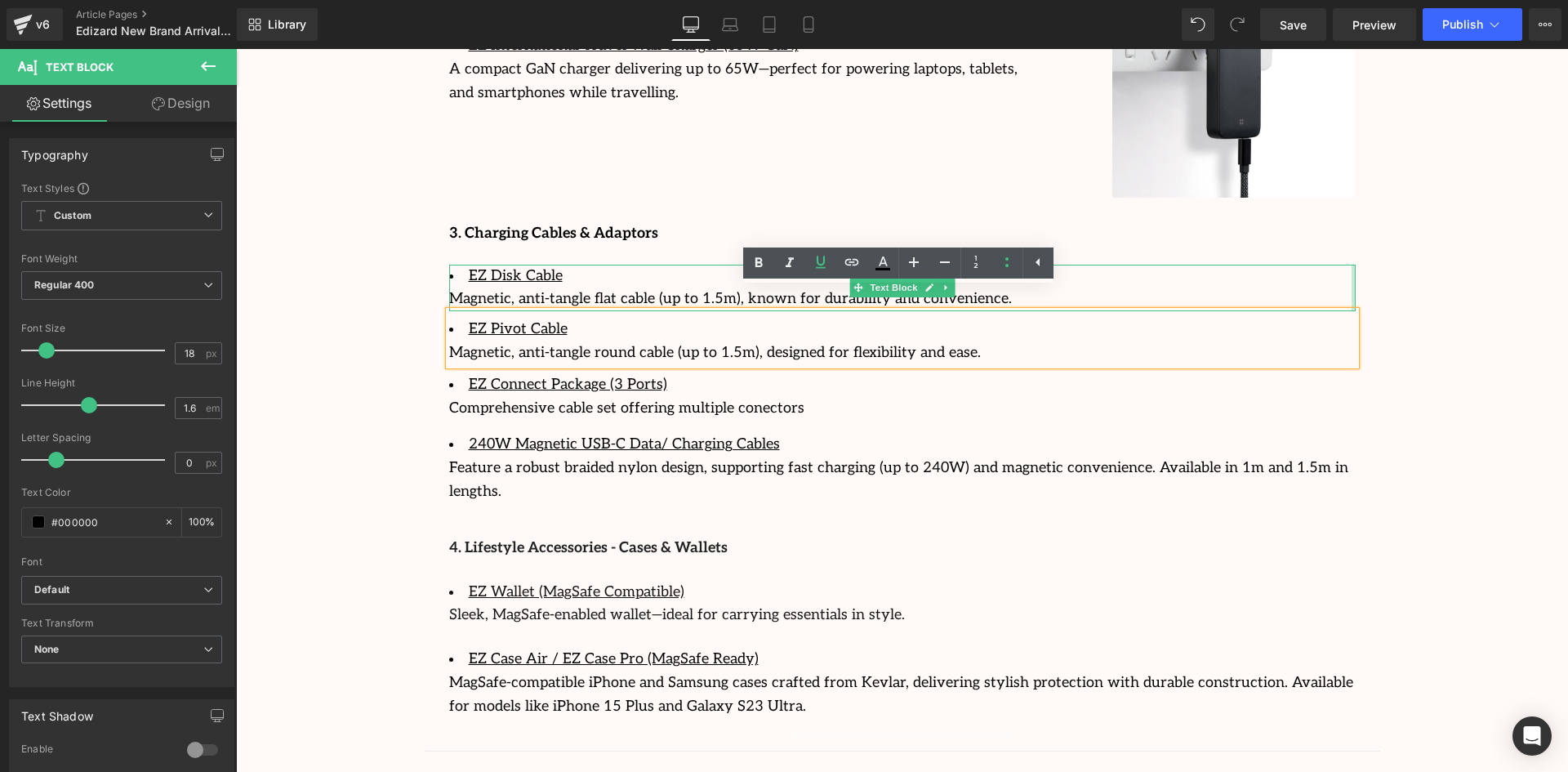
click at [1351, 277] on div "EZ Disk Cable Magnetic, anti-tangle flat cable (up to 1.5m), known for durabili…" at bounding box center [902, 288] width 906 height 47
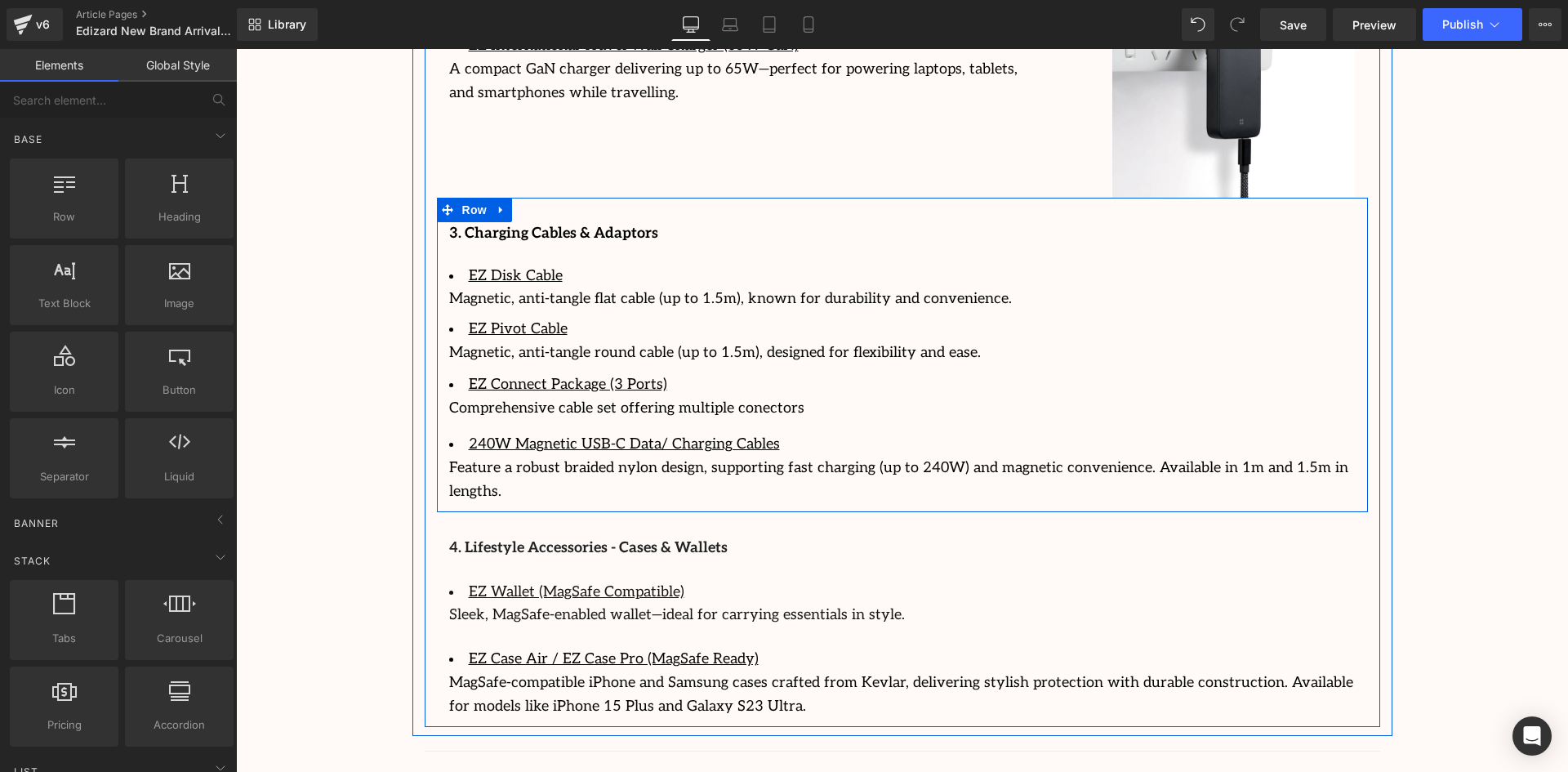
click at [1356, 439] on div "3. Charging Cables & Adaptors Text Block EZ Disk Cable Magnetic, anti-tangle fl…" at bounding box center [901, 363] width 931 height 282
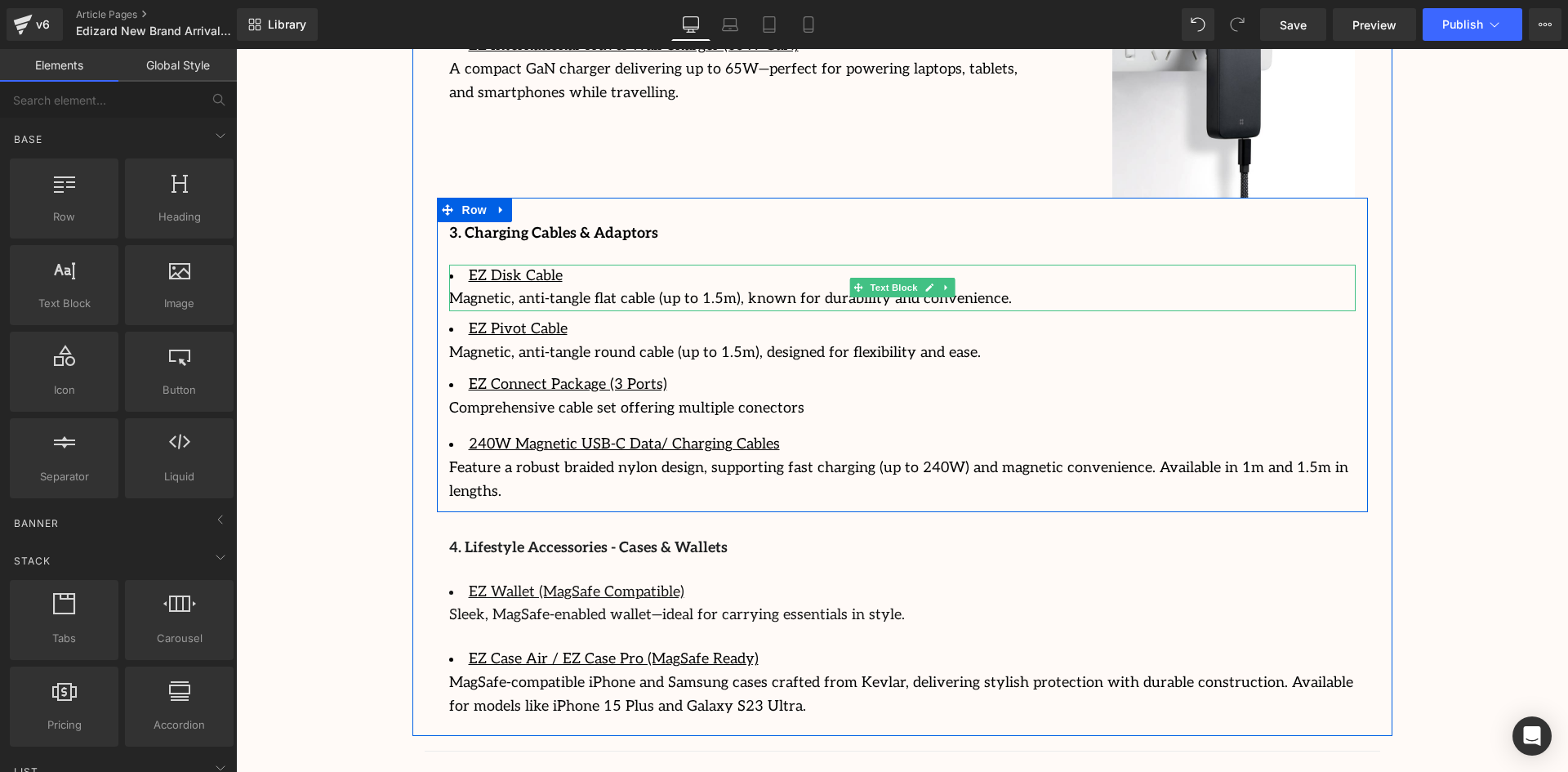
click at [1307, 288] on div "Magnetic, anti-tangle flat cable (up to 1.5m), known for durability and conveni…" at bounding box center [902, 299] width 906 height 23
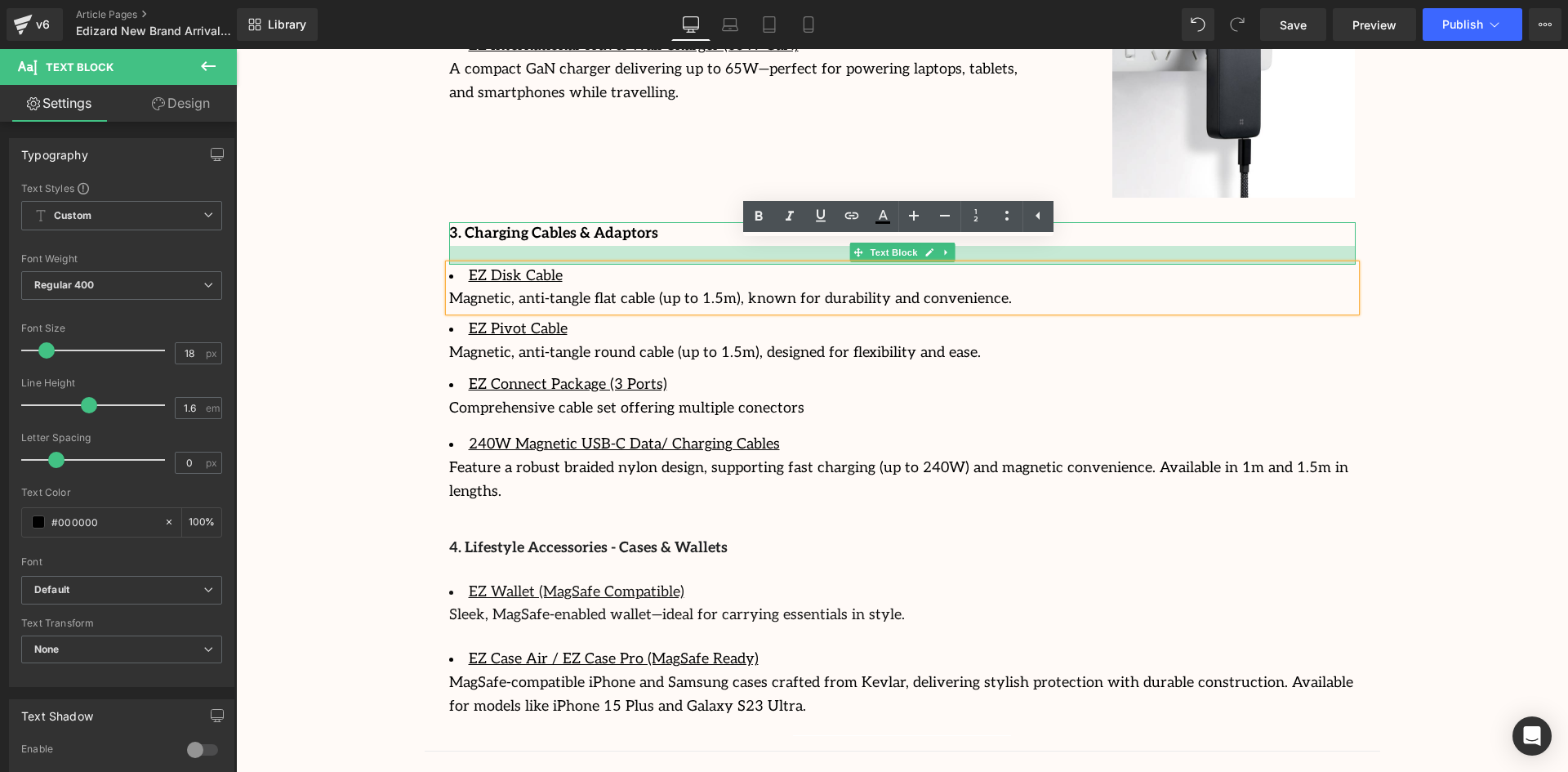
click at [1317, 246] on div at bounding box center [902, 254] width 906 height 19
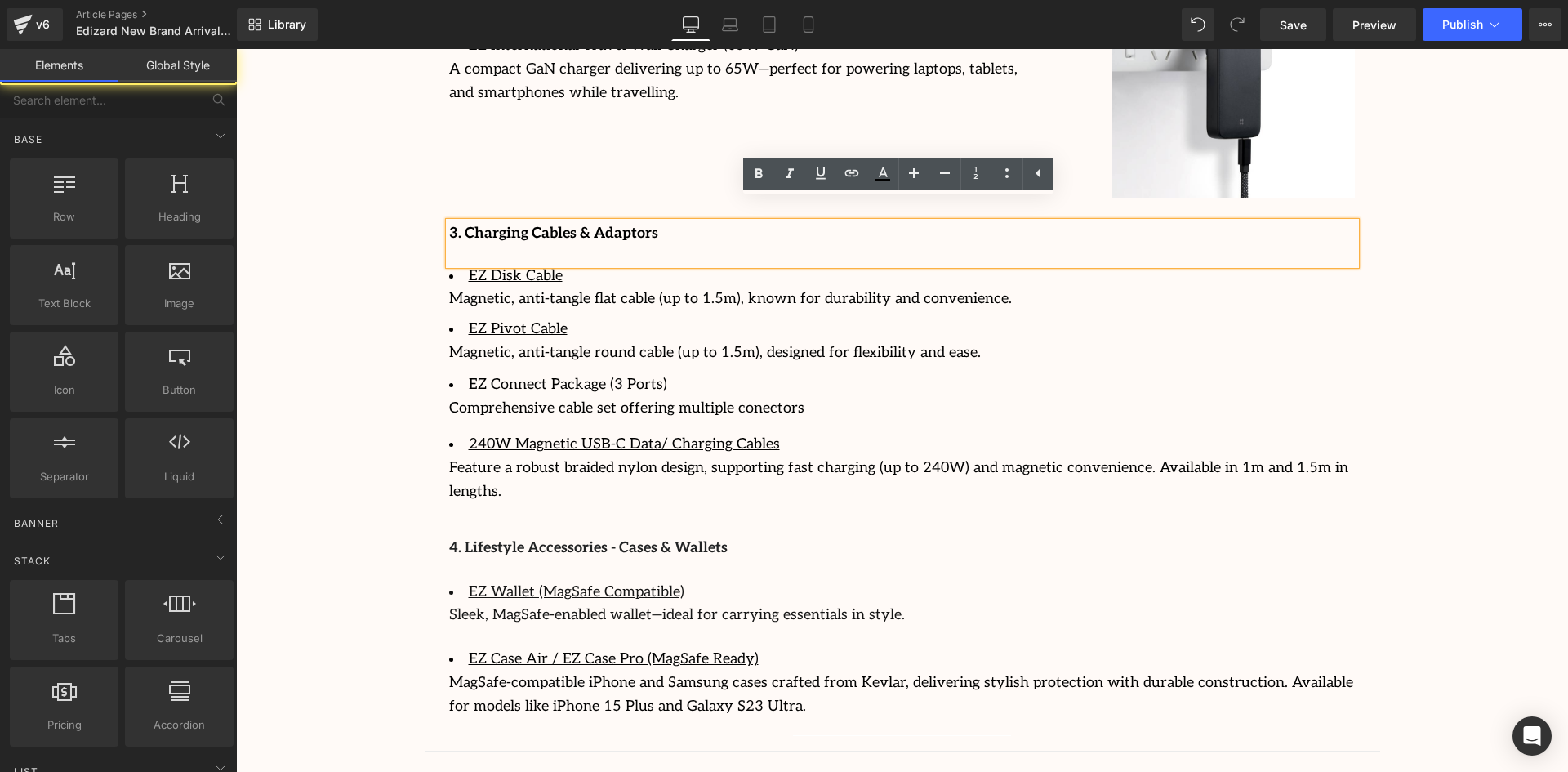
drag, startPoint x: 1456, startPoint y: 289, endPoint x: 1432, endPoint y: 306, distance: 29.4
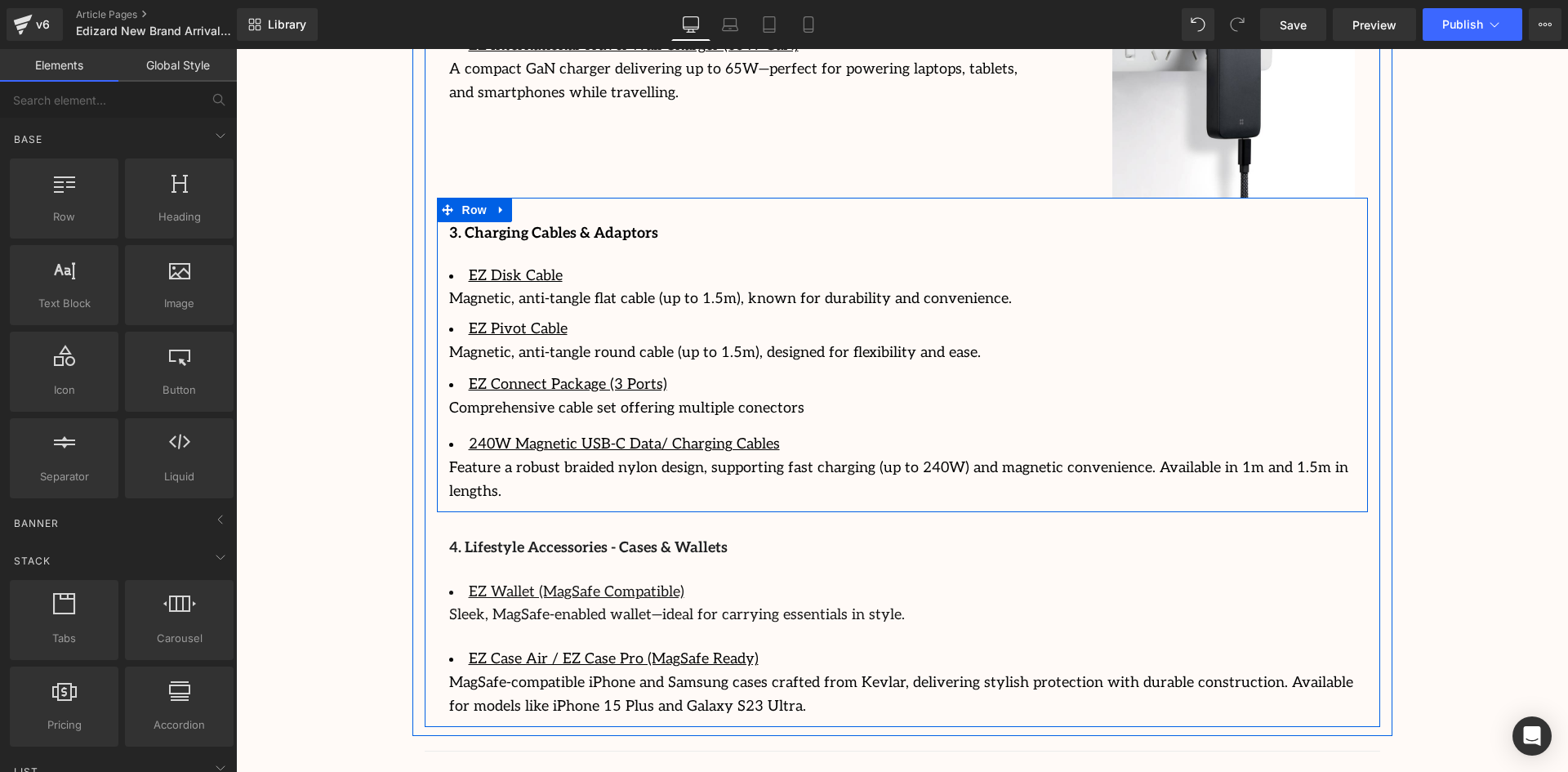
click at [1357, 338] on div "3. Charging Cables & Adaptors Text Block EZ Disk Cable Magnetic, anti-tangle fl…" at bounding box center [901, 363] width 931 height 282
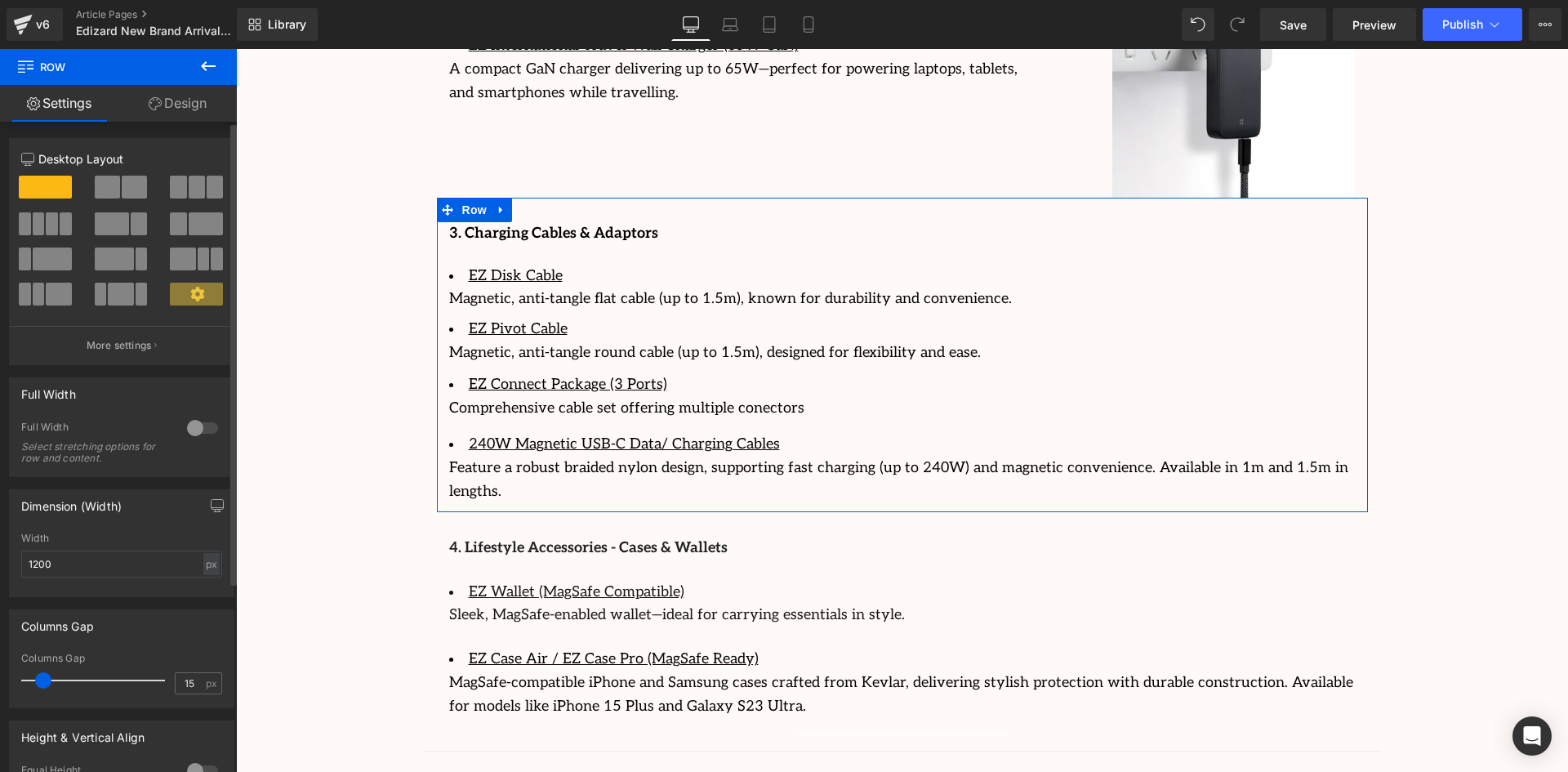
click at [119, 223] on span at bounding box center [112, 223] width 34 height 23
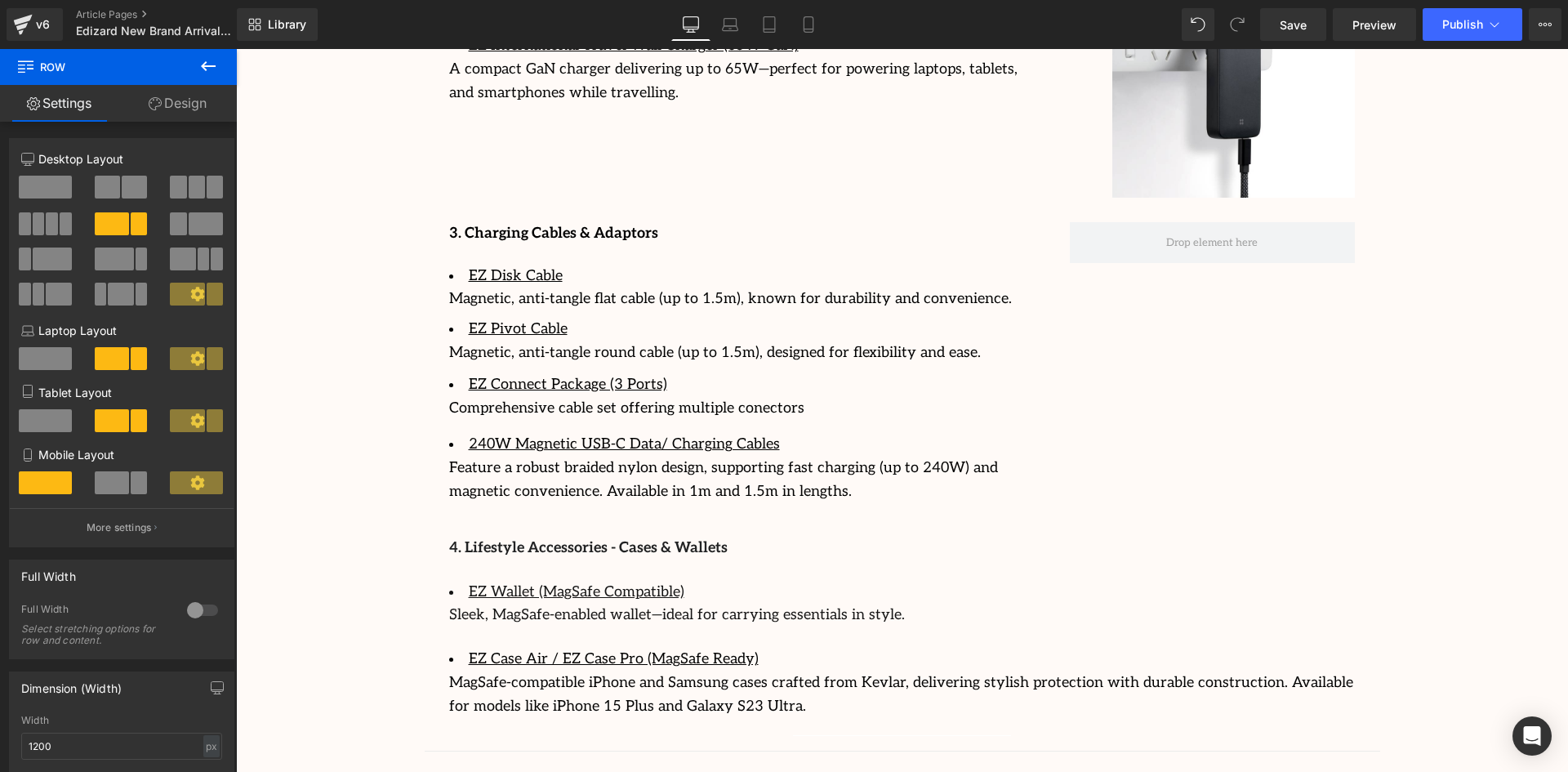
click at [214, 70] on icon at bounding box center [208, 67] width 20 height 20
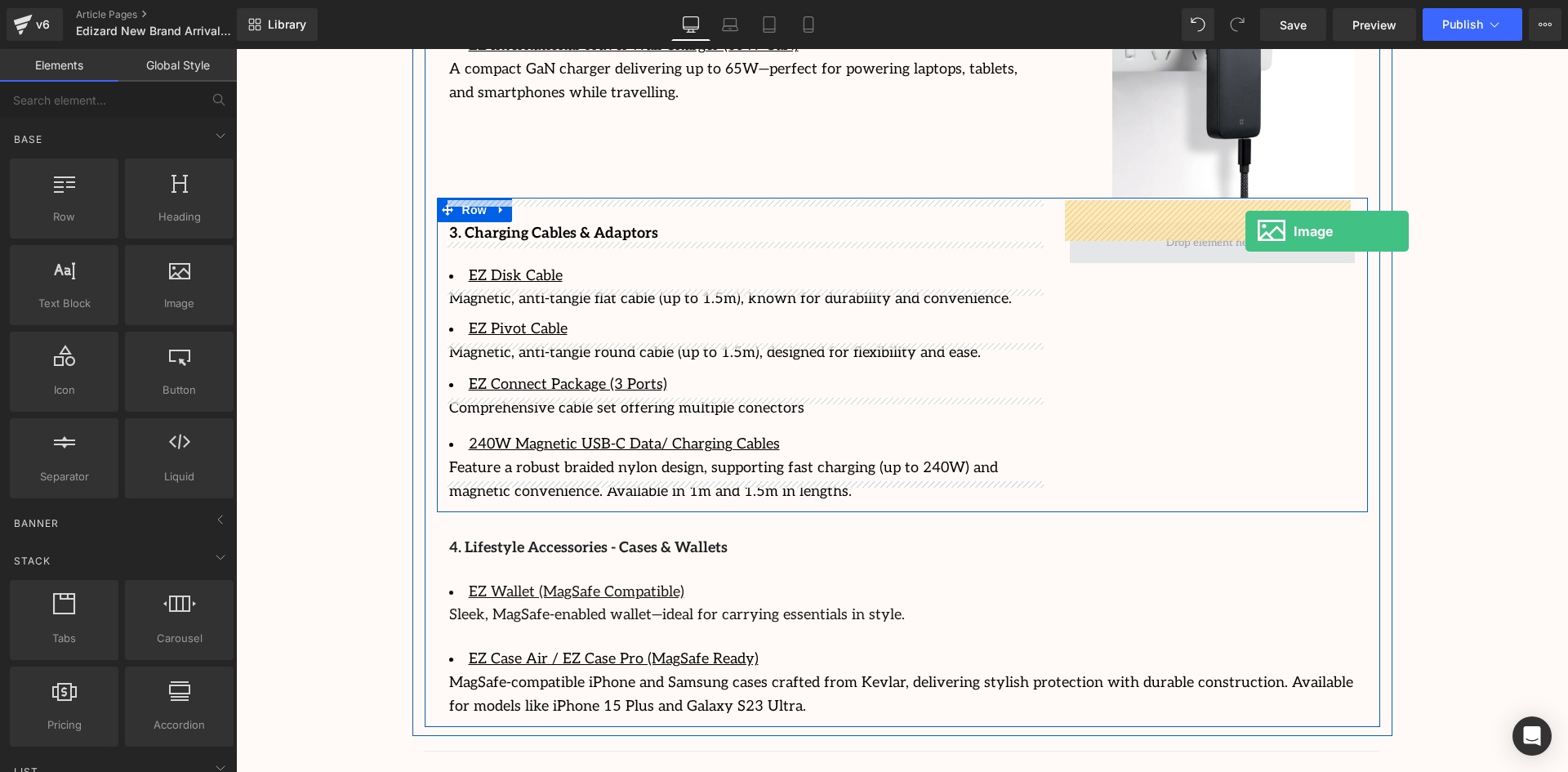
drag, startPoint x: 438, startPoint y: 354, endPoint x: 1246, endPoint y: 231, distance: 817.3
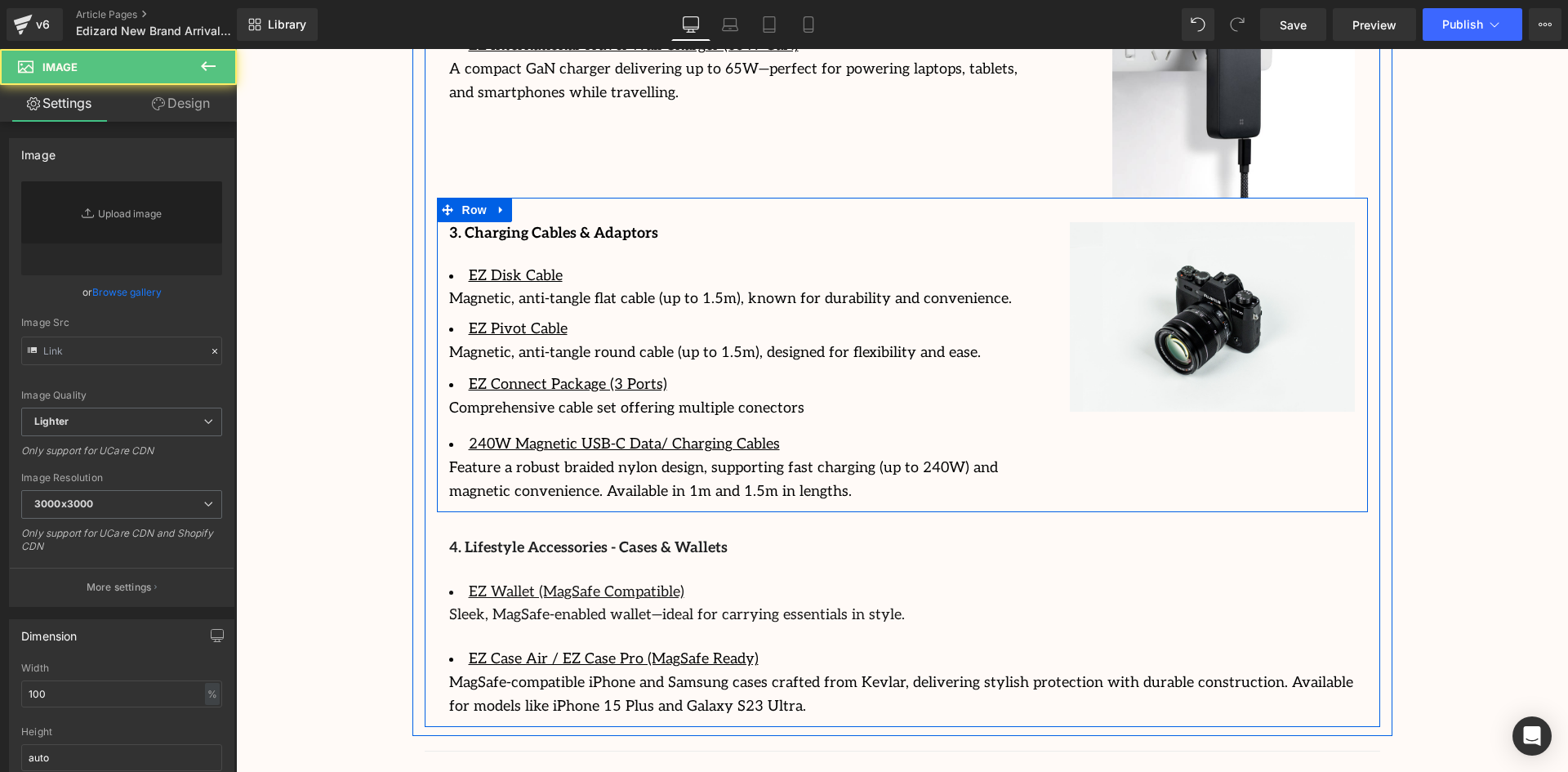
type input "//[DOMAIN_NAME][URL]"
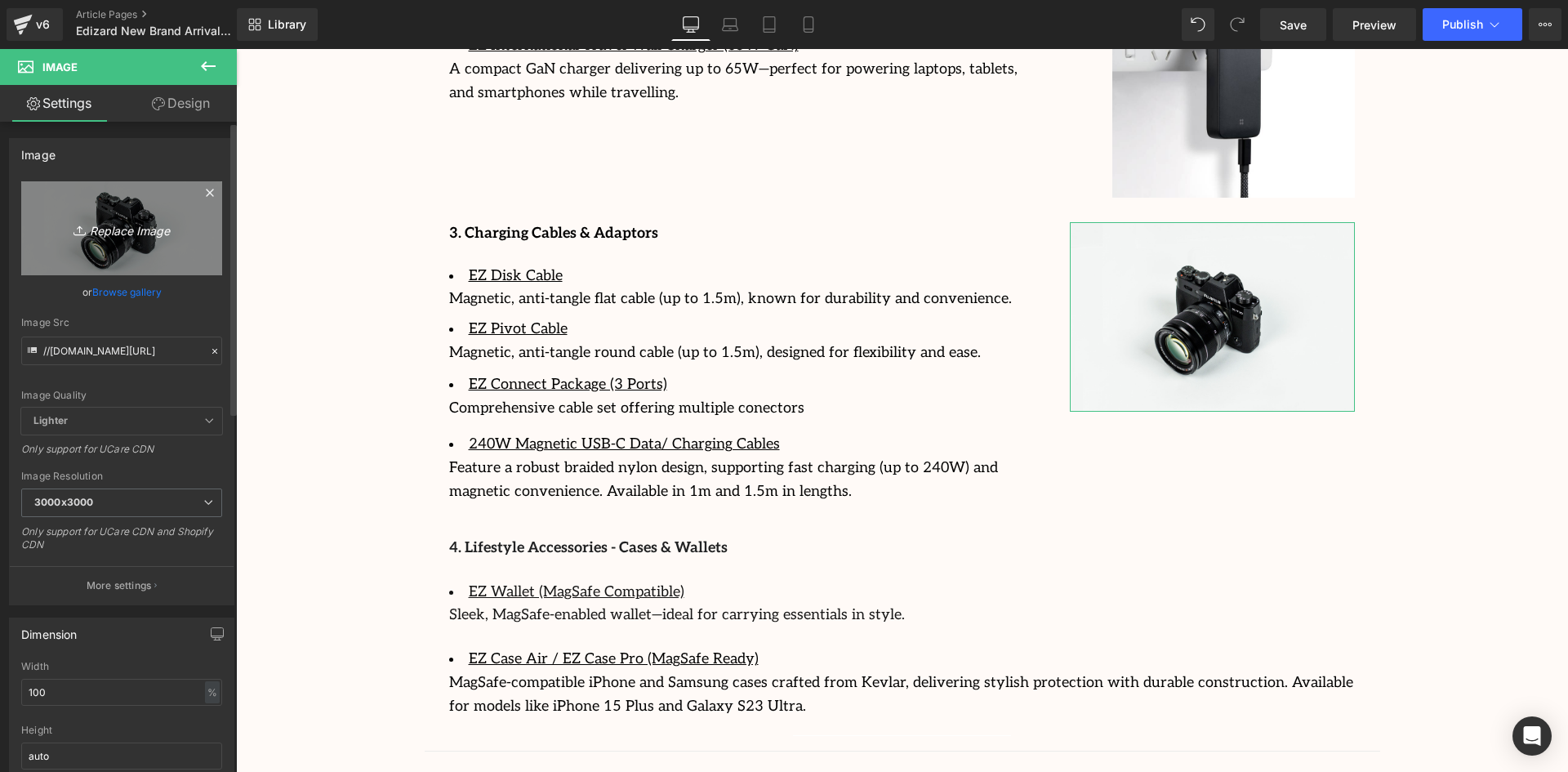
click at [105, 232] on icon "Replace Image" at bounding box center [122, 228] width 131 height 21
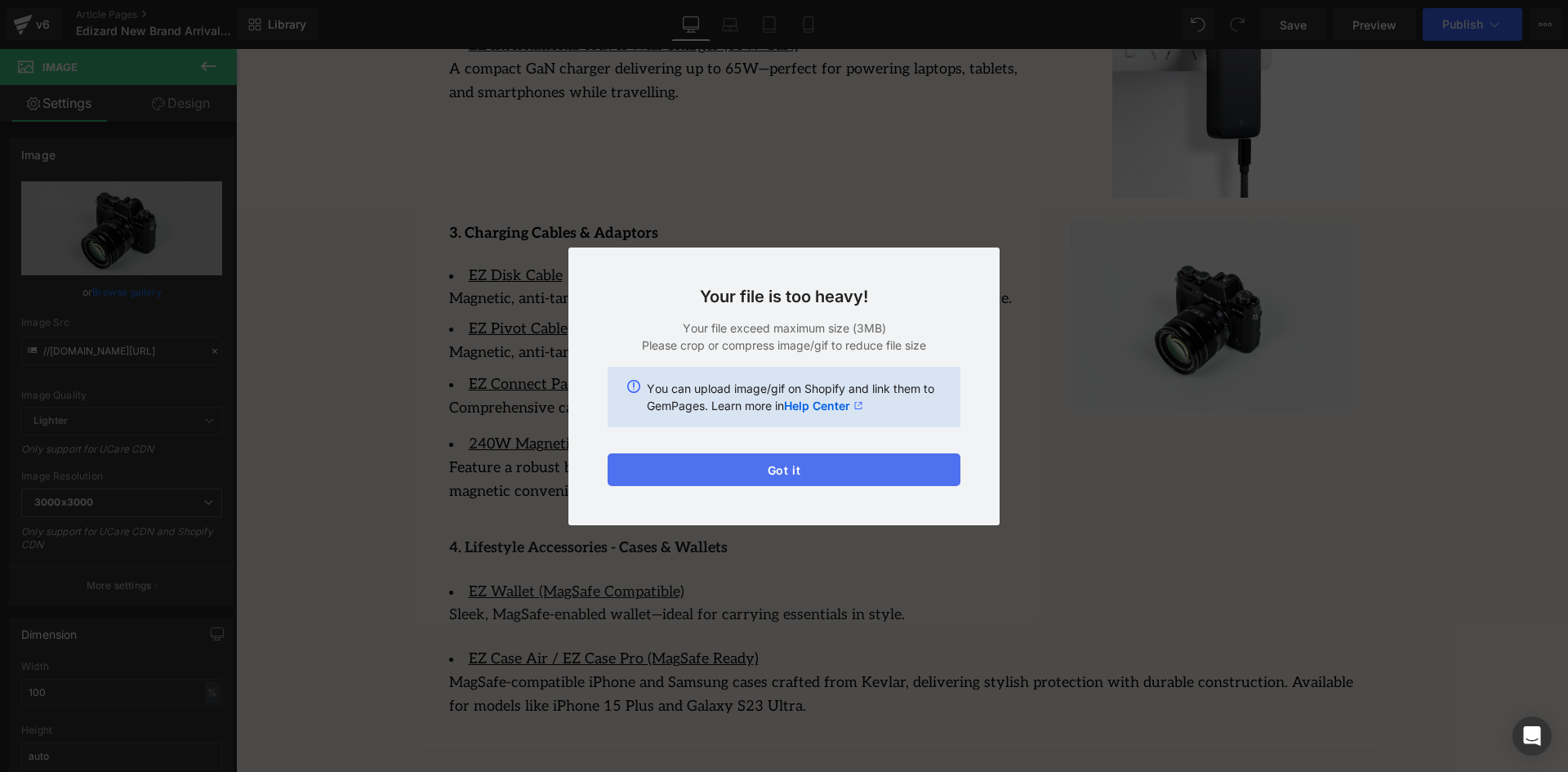
click at [852, 472] on button "Got it" at bounding box center [784, 469] width 353 height 32
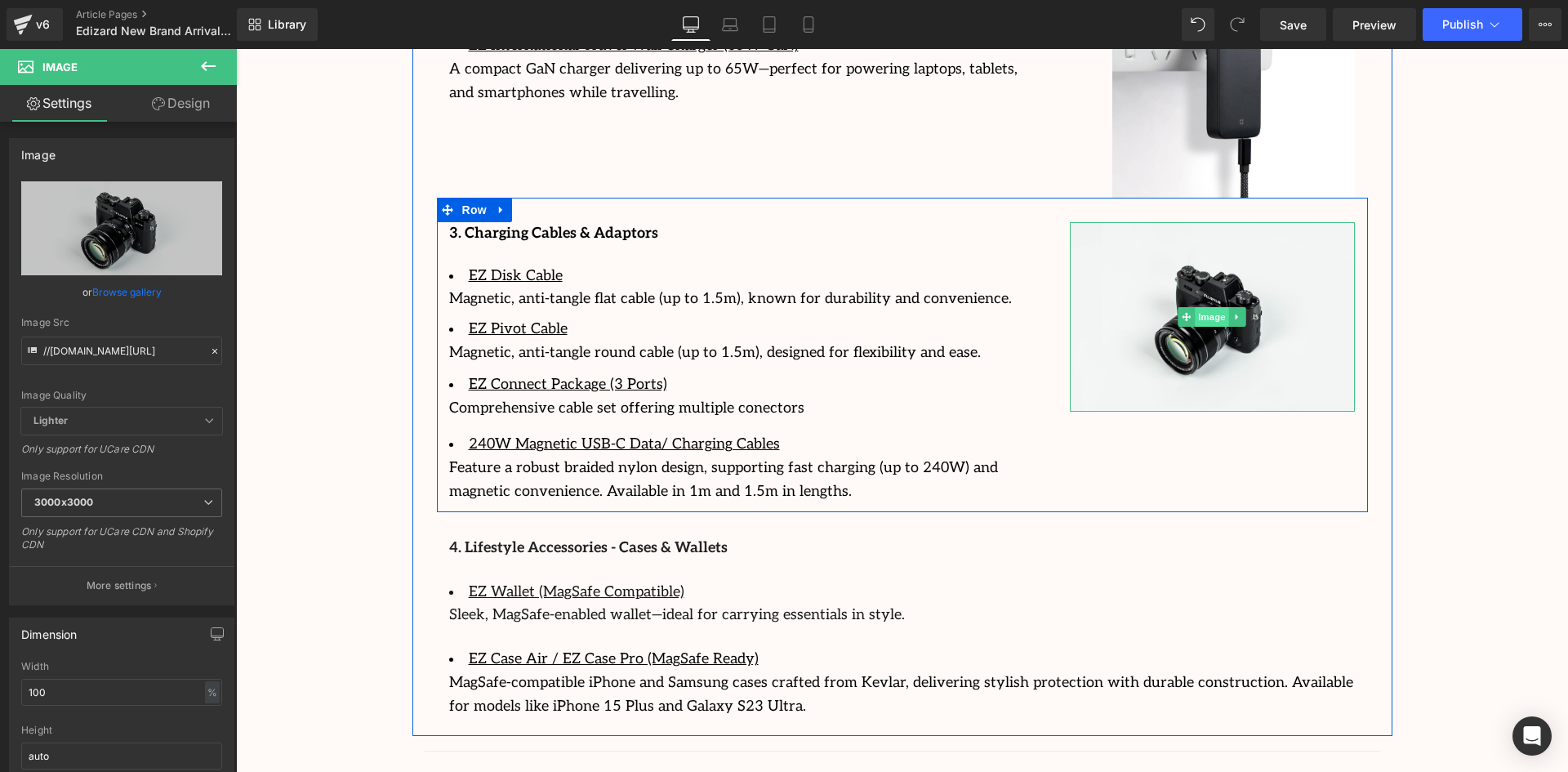
click at [1202, 307] on span "Image" at bounding box center [1213, 317] width 34 height 20
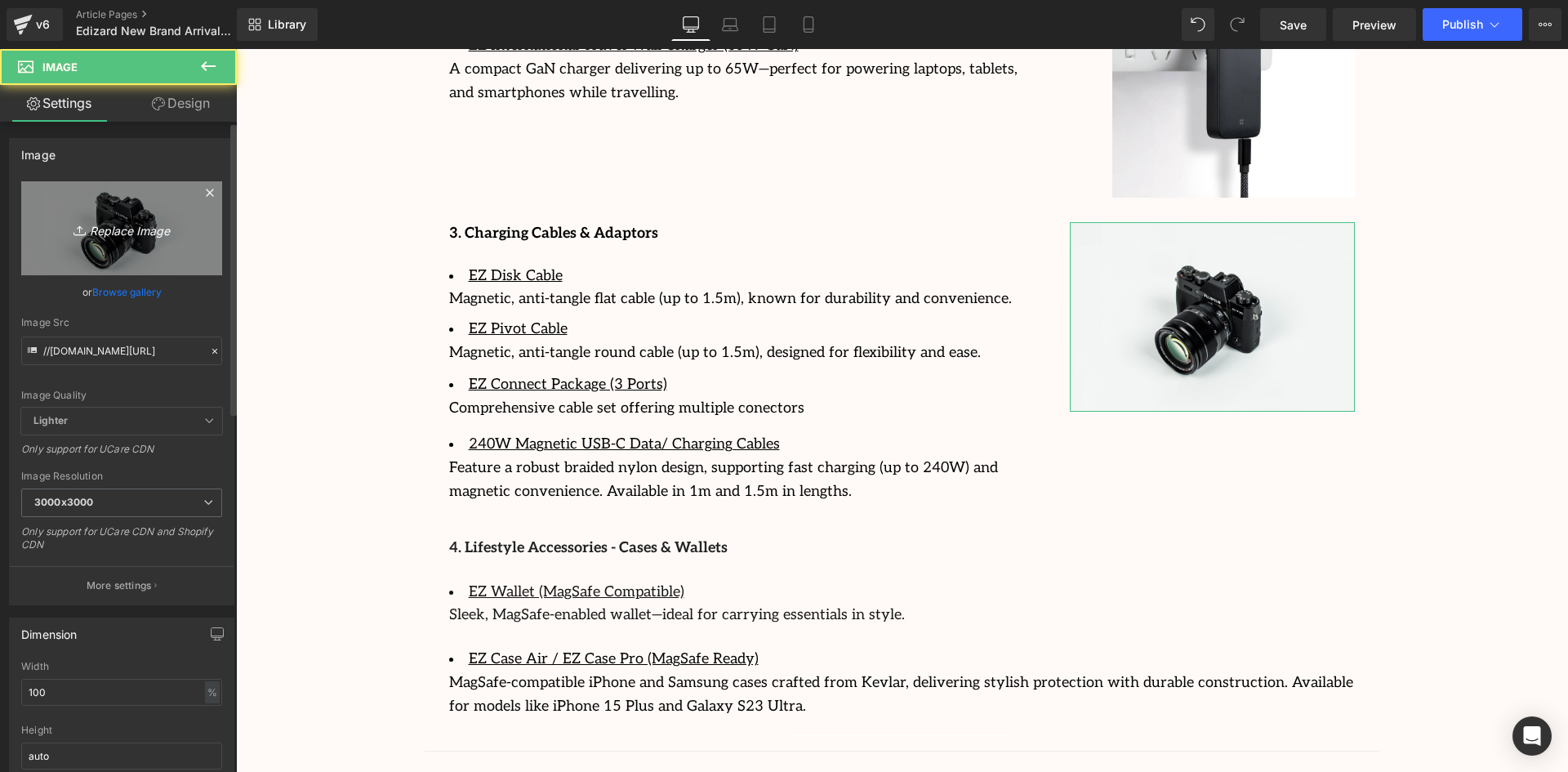
click at [141, 229] on icon "Replace Image" at bounding box center [122, 228] width 131 height 21
type input "C:\fakepath\Untitled design (16).png"
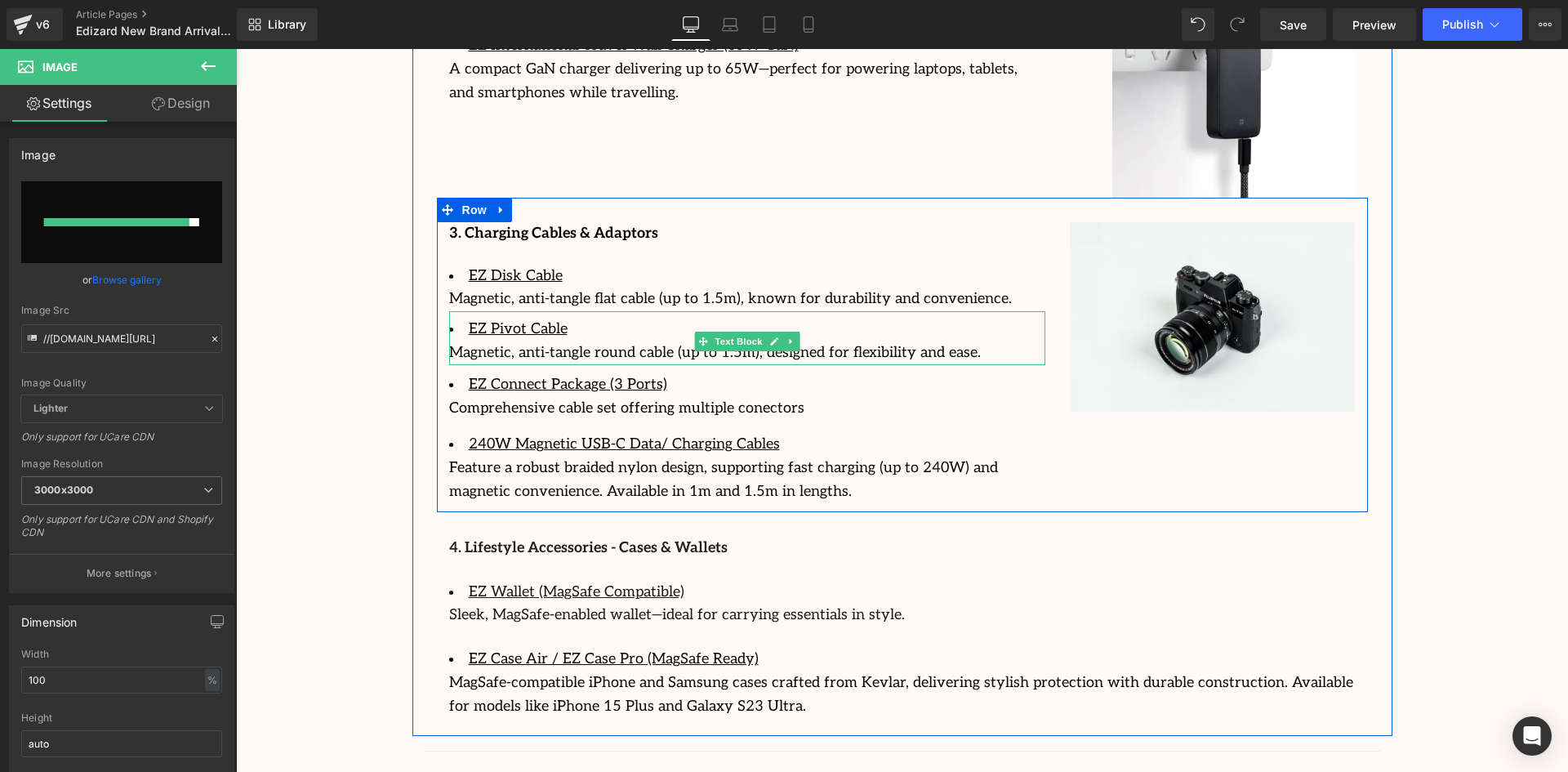
type input "[URL][DOMAIN_NAME]"
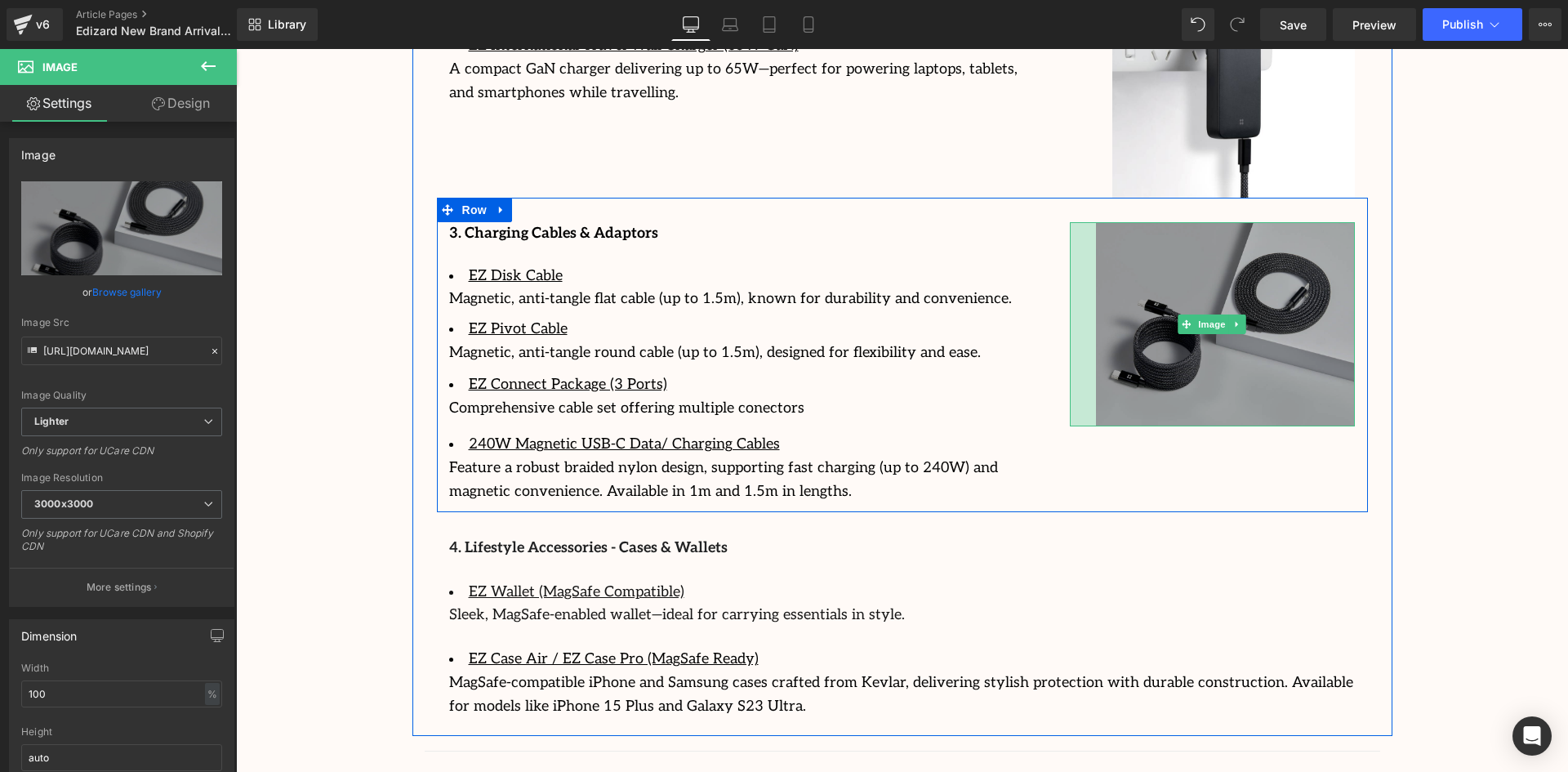
drag, startPoint x: 1068, startPoint y: 354, endPoint x: 1093, endPoint y: 360, distance: 25.7
click at [1093, 360] on div "Image 32px" at bounding box center [1213, 324] width 286 height 204
